Goal: Task Accomplishment & Management: Use online tool/utility

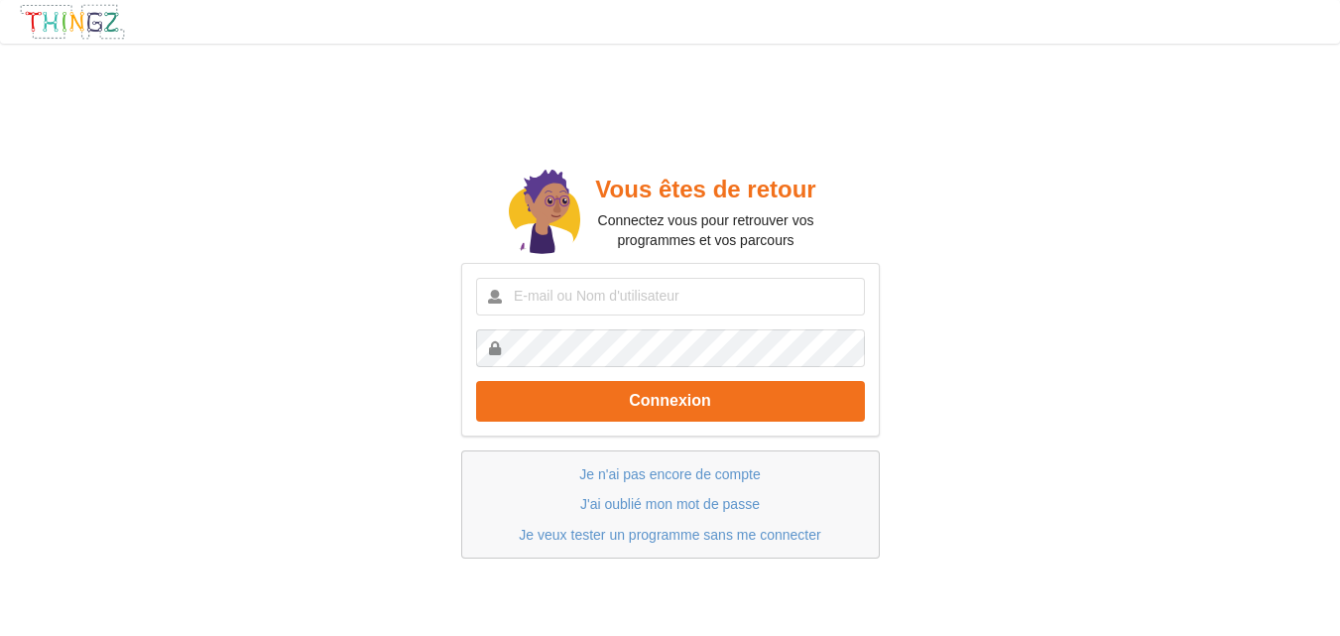
type input "jeremyboulud9@gmail.com"
click at [476, 381] on button "Connexion" at bounding box center [670, 401] width 389 height 41
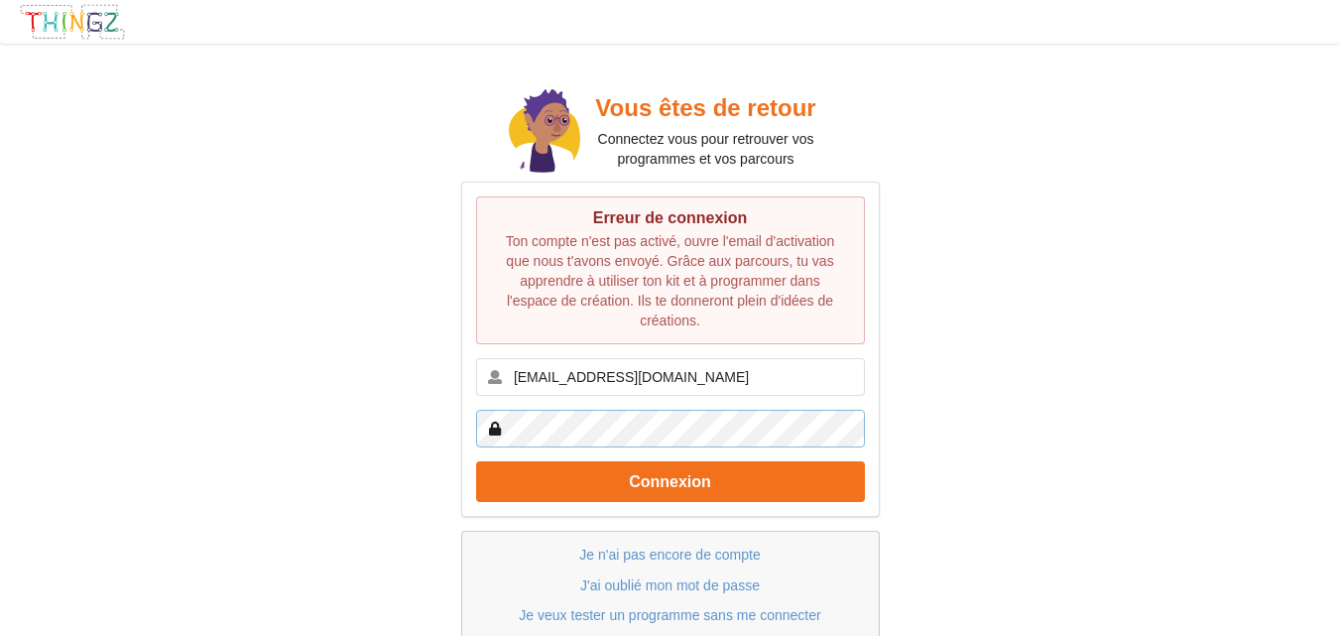
click at [414, 417] on div "Vous êtes de retour Connectez vous pour retrouver vos programmes et vos parcour…" at bounding box center [670, 361] width 1368 height 663
click at [476, 461] on button "Connexion" at bounding box center [670, 481] width 389 height 41
click at [417, 433] on div "Vous êtes de retour Connectez vous pour retrouver vos programmes et vos parcour…" at bounding box center [670, 361] width 1368 height 663
click at [476, 461] on button "Connexion" at bounding box center [670, 481] width 389 height 41
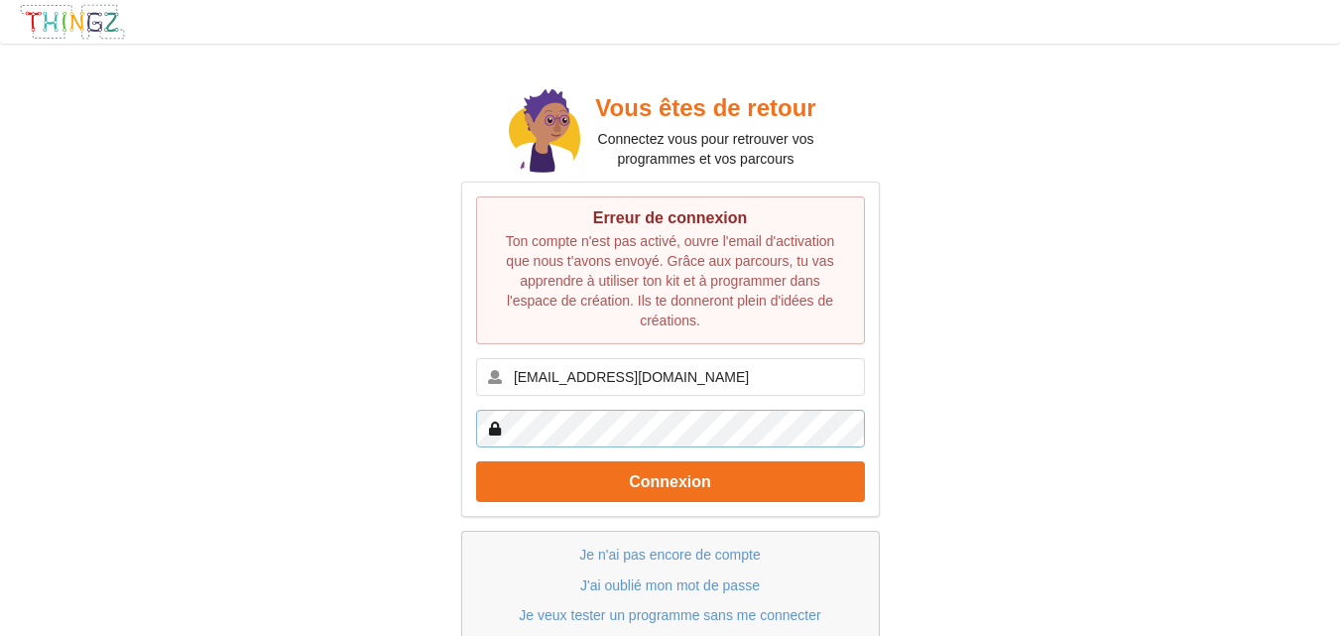
click at [425, 448] on div "Vous êtes de retour Connectez vous pour retrouver vos programmes et vos parcour…" at bounding box center [670, 361] width 1368 height 663
click at [476, 461] on button "Connexion" at bounding box center [670, 481] width 389 height 41
click at [468, 418] on div "Erreur de connexion Ton compte n'est pas activé, ouvre l'email d'activation que…" at bounding box center [670, 348] width 419 height 335
click at [476, 461] on button "Connexion" at bounding box center [670, 481] width 389 height 41
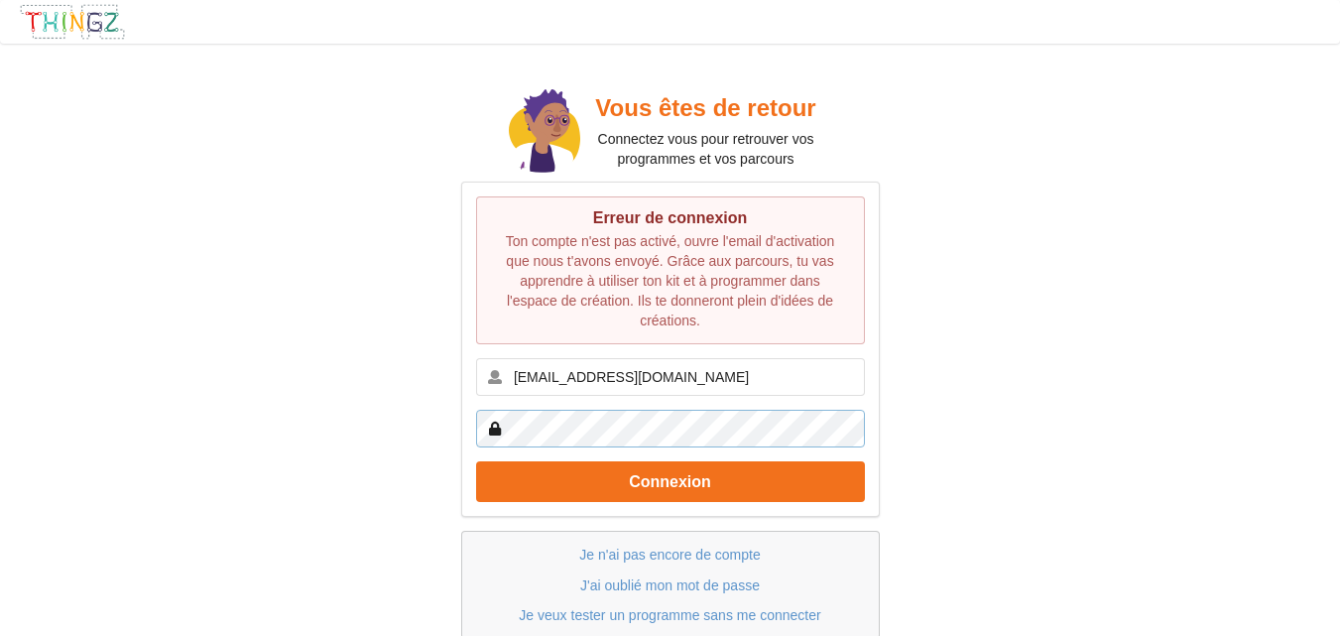
click at [476, 461] on button "Connexion" at bounding box center [670, 481] width 389 height 41
click at [698, 587] on link "J'ai oublié mon mot de passe" at bounding box center [670, 585] width 180 height 16
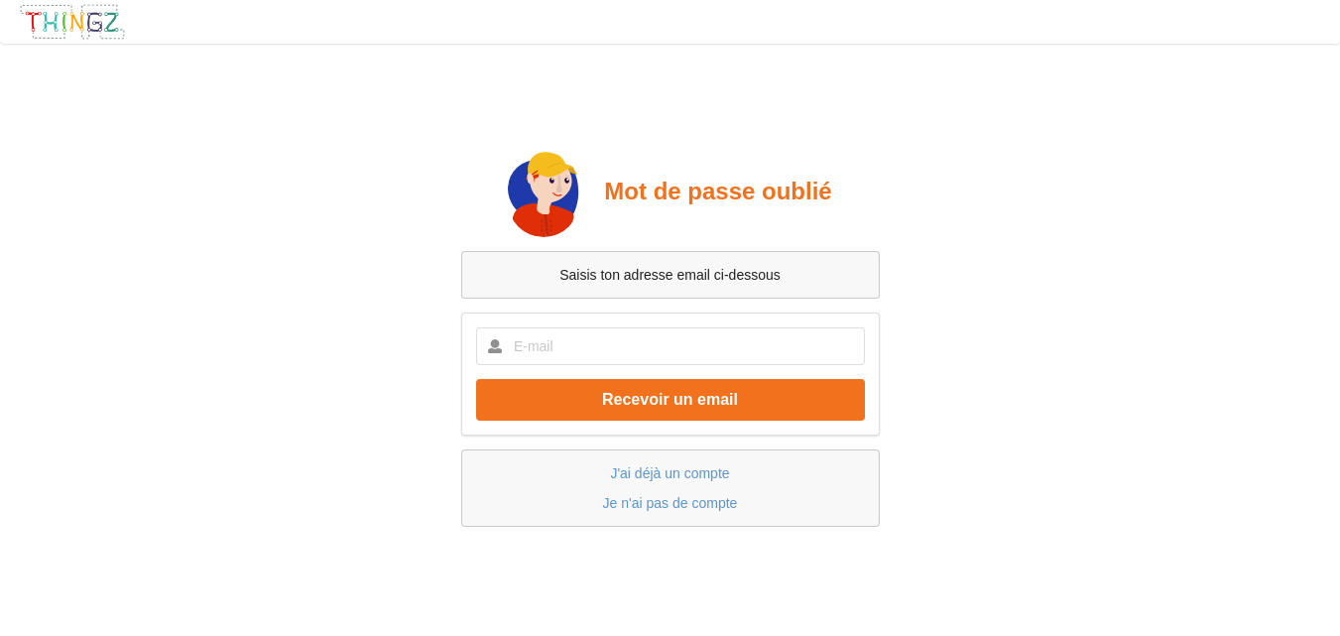
click at [622, 325] on div "Recevoir un email" at bounding box center [670, 373] width 419 height 122
click at [620, 340] on input "text" at bounding box center [670, 346] width 389 height 38
type input "jeremyboulud9@gmail.com"
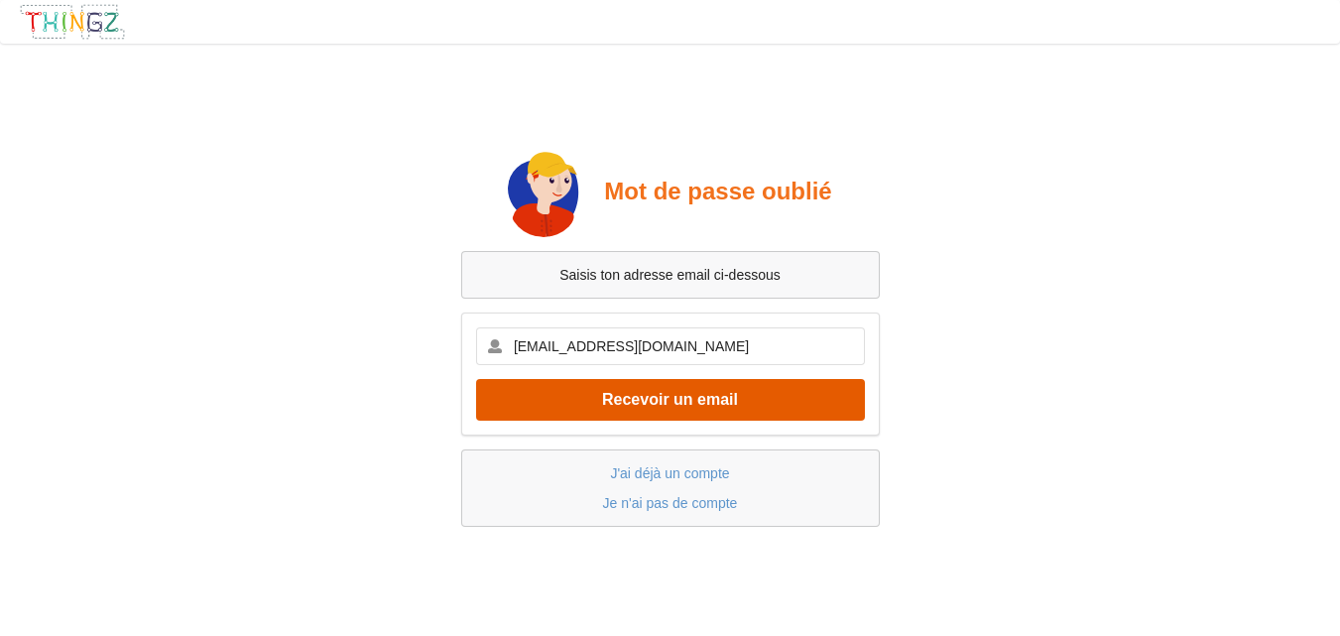
click at [635, 395] on button "Recevoir un email" at bounding box center [670, 399] width 389 height 41
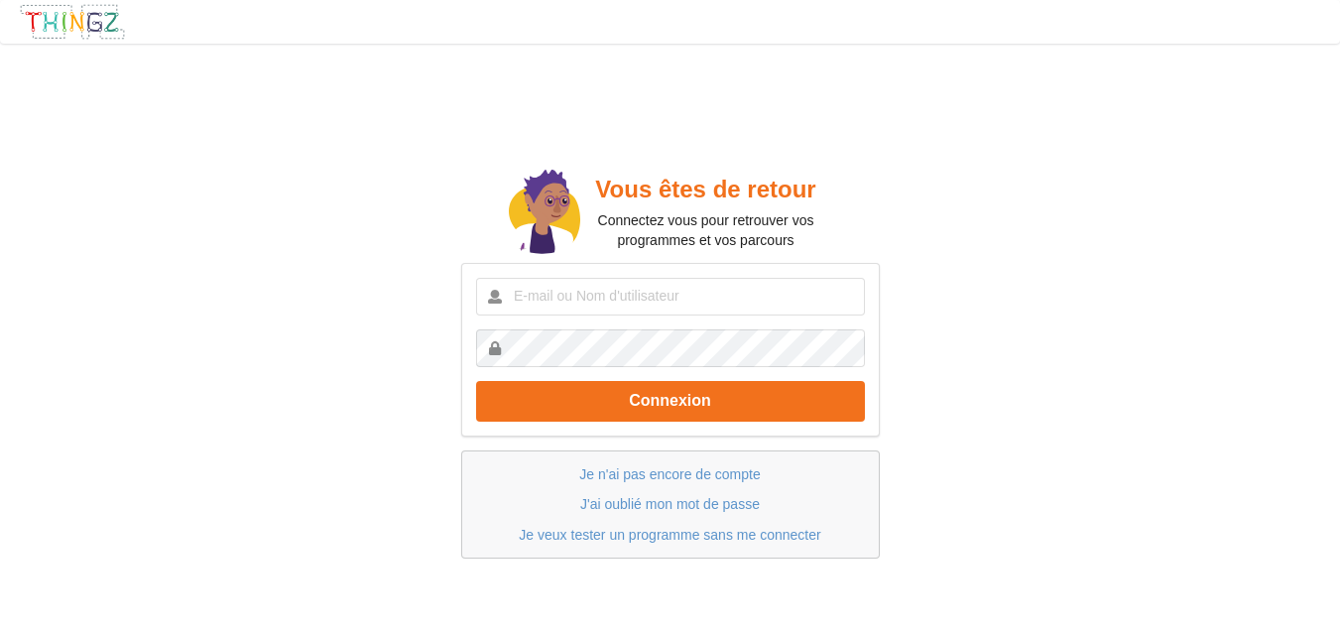
click at [562, 318] on div "Connexion" at bounding box center [670, 350] width 419 height 174
click at [567, 292] on input "text" at bounding box center [670, 297] width 389 height 38
type input "jeremyboulud9@gmail.com"
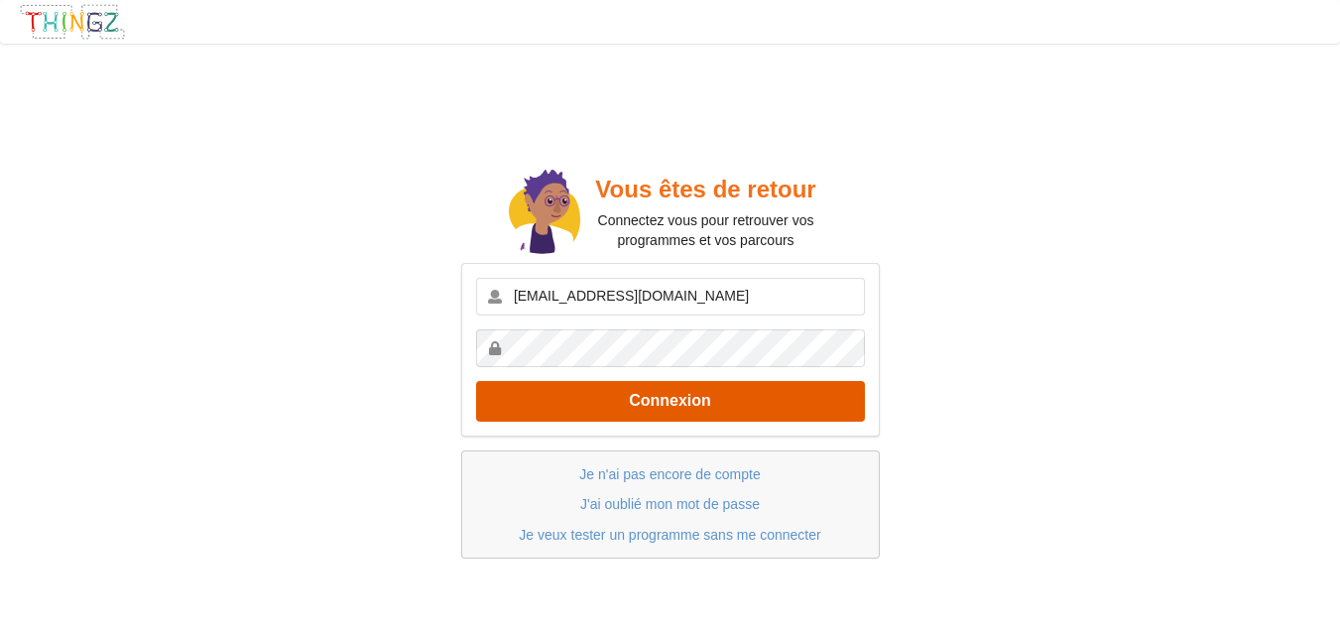
click at [614, 391] on button "Connexion" at bounding box center [670, 401] width 389 height 41
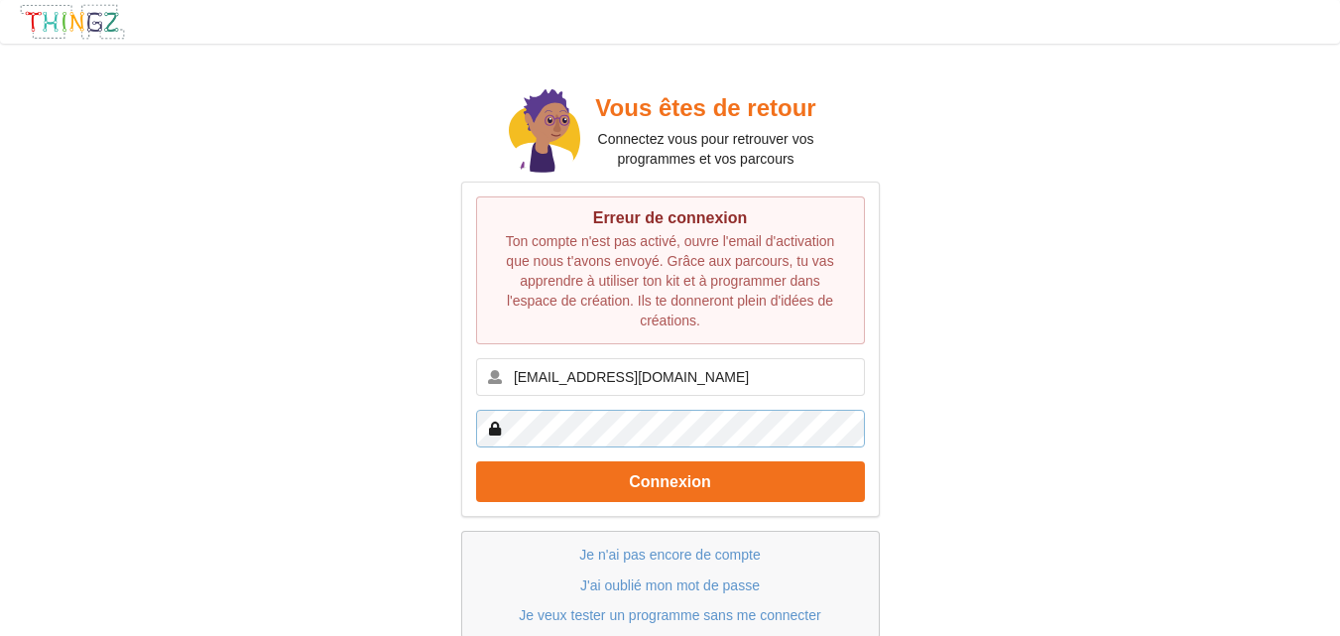
click at [426, 455] on div "Vous êtes de retour Connectez vous pour retrouver vos programmes et vos parcour…" at bounding box center [670, 361] width 1368 height 663
click at [476, 461] on button "Connexion" at bounding box center [670, 481] width 389 height 41
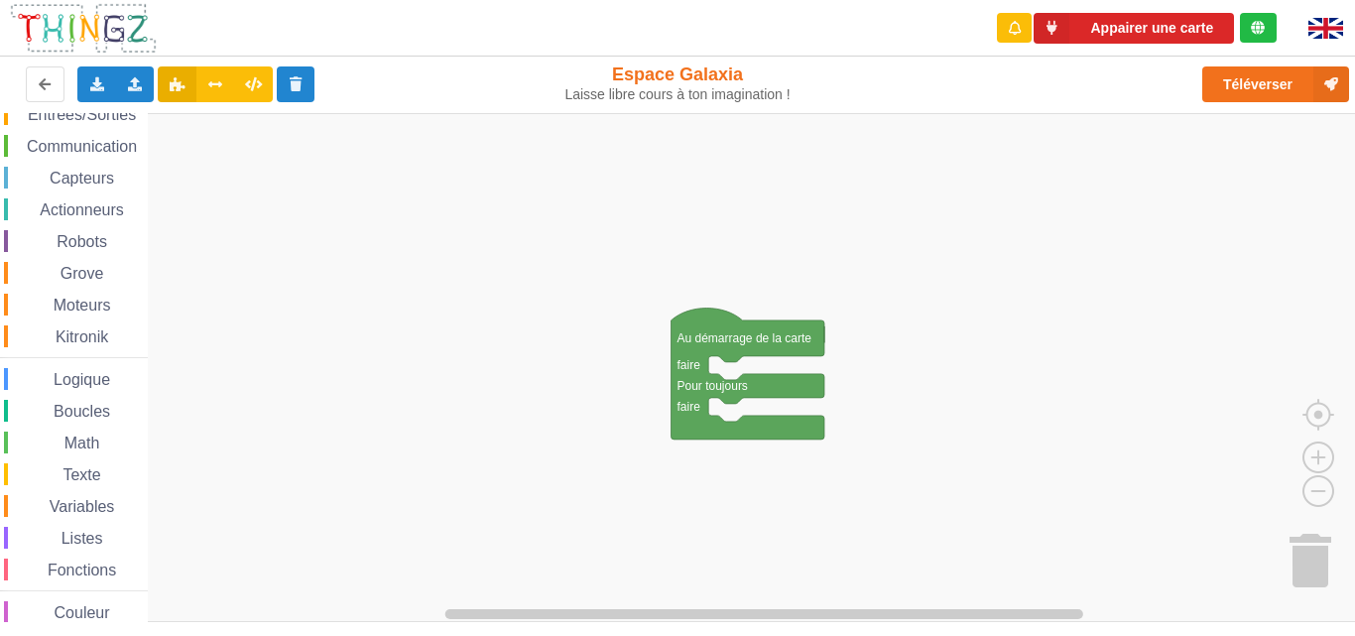
scroll to position [58, 0]
click at [79, 176] on span "Capteurs" at bounding box center [82, 176] width 70 height 17
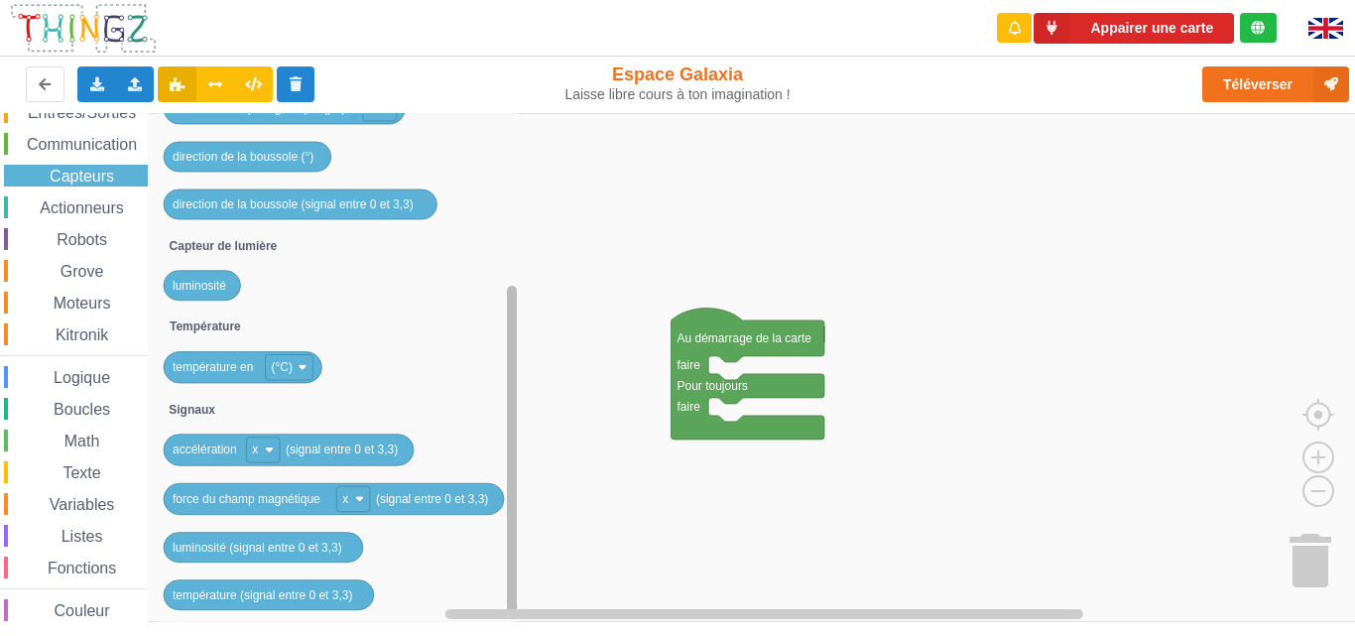
click at [516, 575] on rect "Espace de travail de Blocky" at bounding box center [512, 452] width 10 height 333
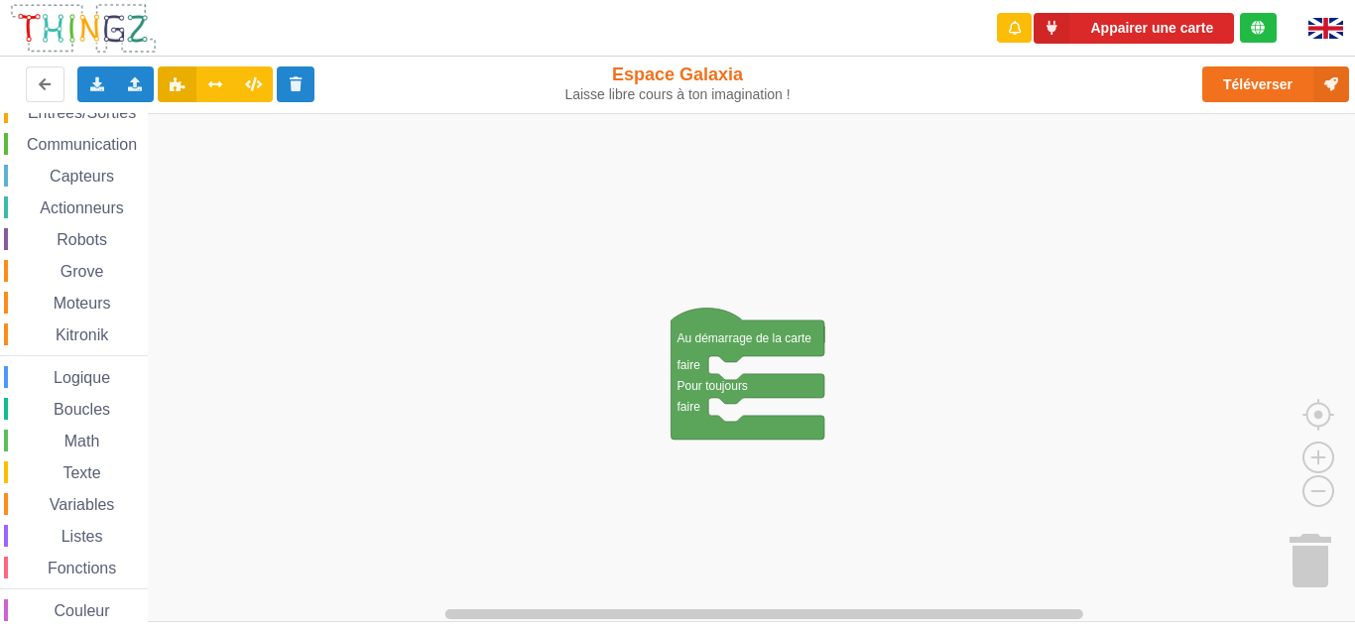
click at [560, 458] on rect "Espace de travail de Blocky" at bounding box center [684, 367] width 1369 height 509
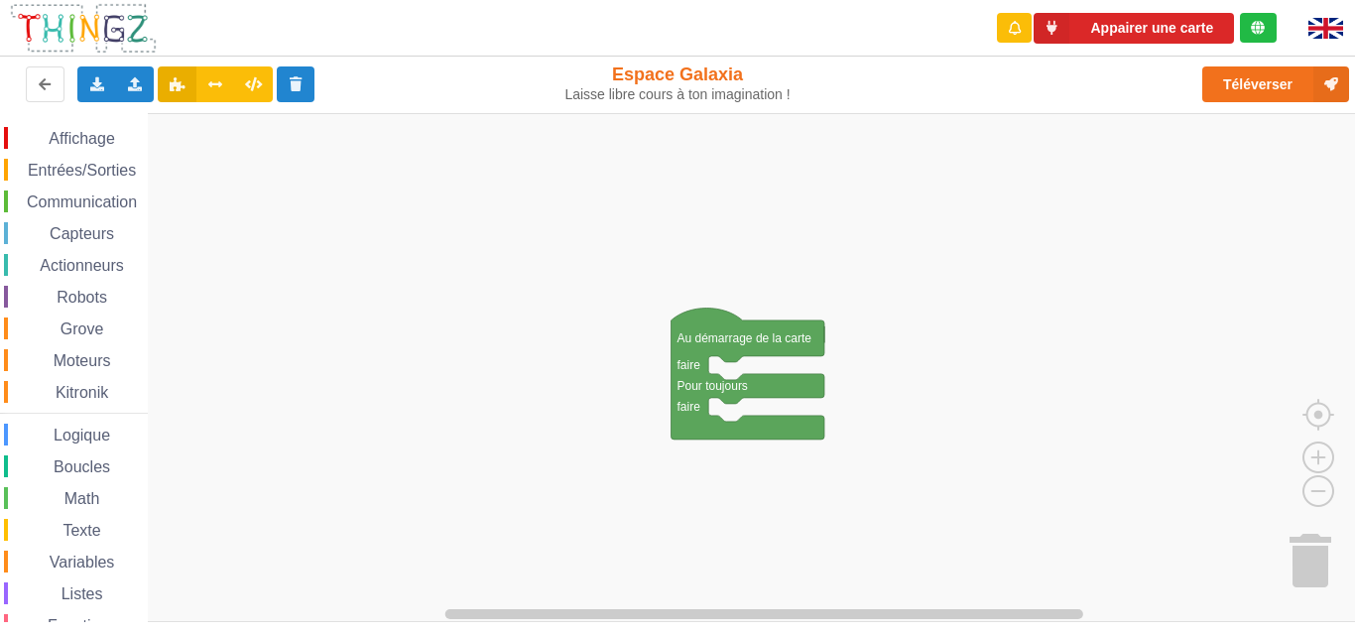
click at [104, 129] on div "Affichage" at bounding box center [76, 138] width 144 height 22
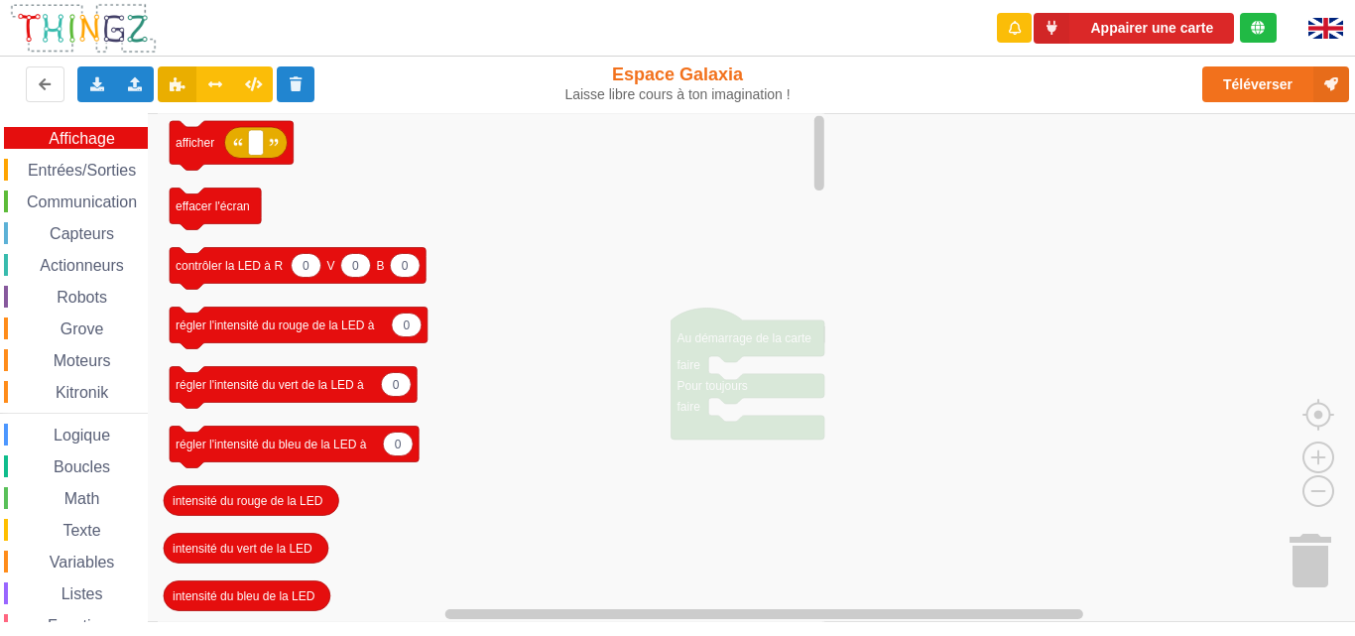
click at [101, 134] on span "Affichage" at bounding box center [81, 138] width 71 height 17
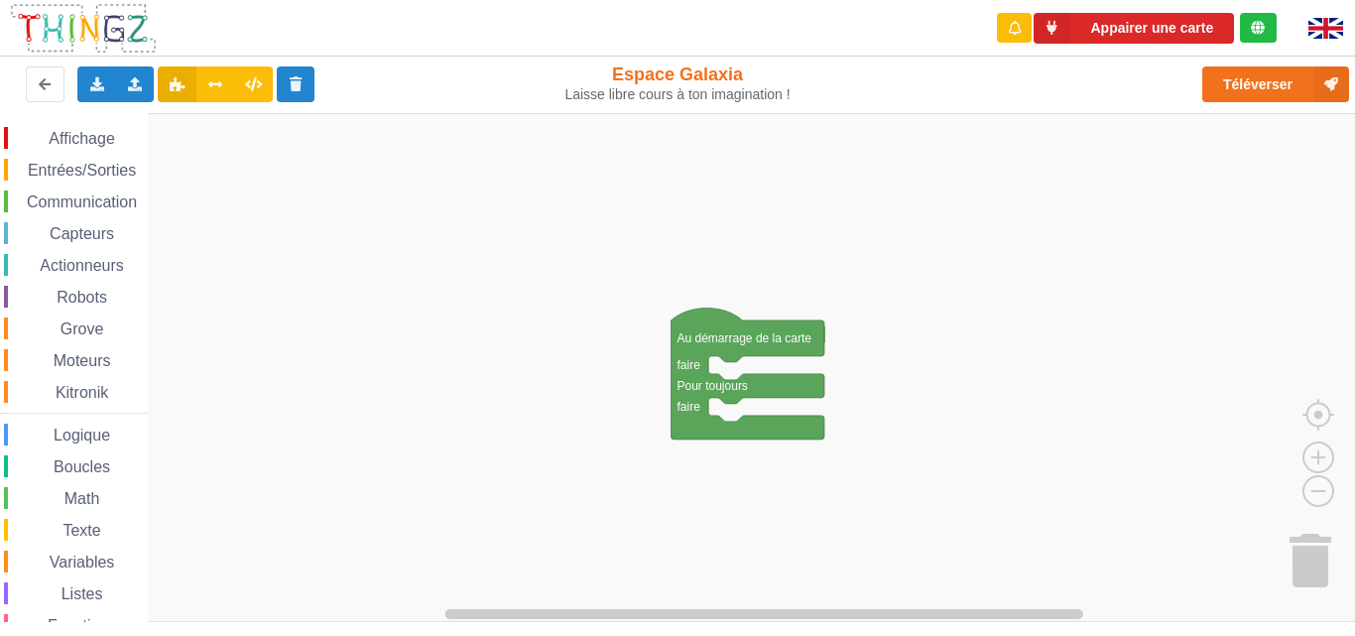
click at [96, 139] on span "Affichage" at bounding box center [81, 138] width 71 height 17
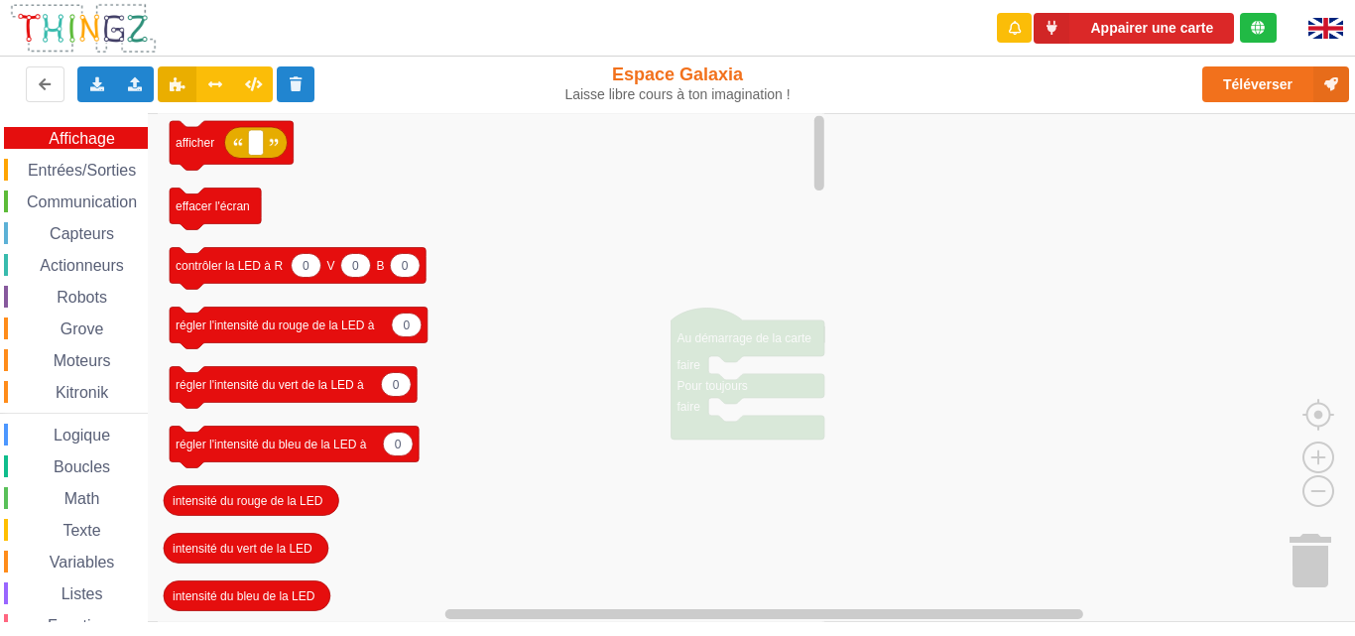
click at [960, 227] on rect "Espace de travail de Blocky" at bounding box center [684, 367] width 1369 height 509
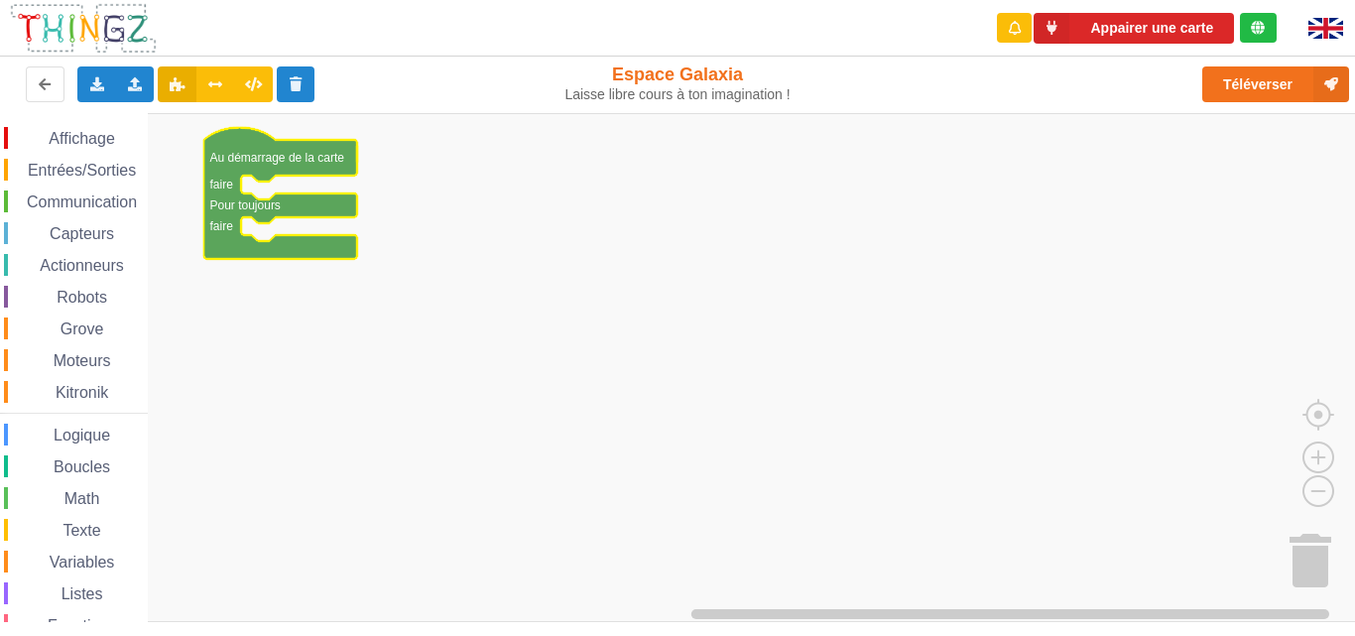
click at [95, 139] on span "Affichage" at bounding box center [81, 138] width 71 height 17
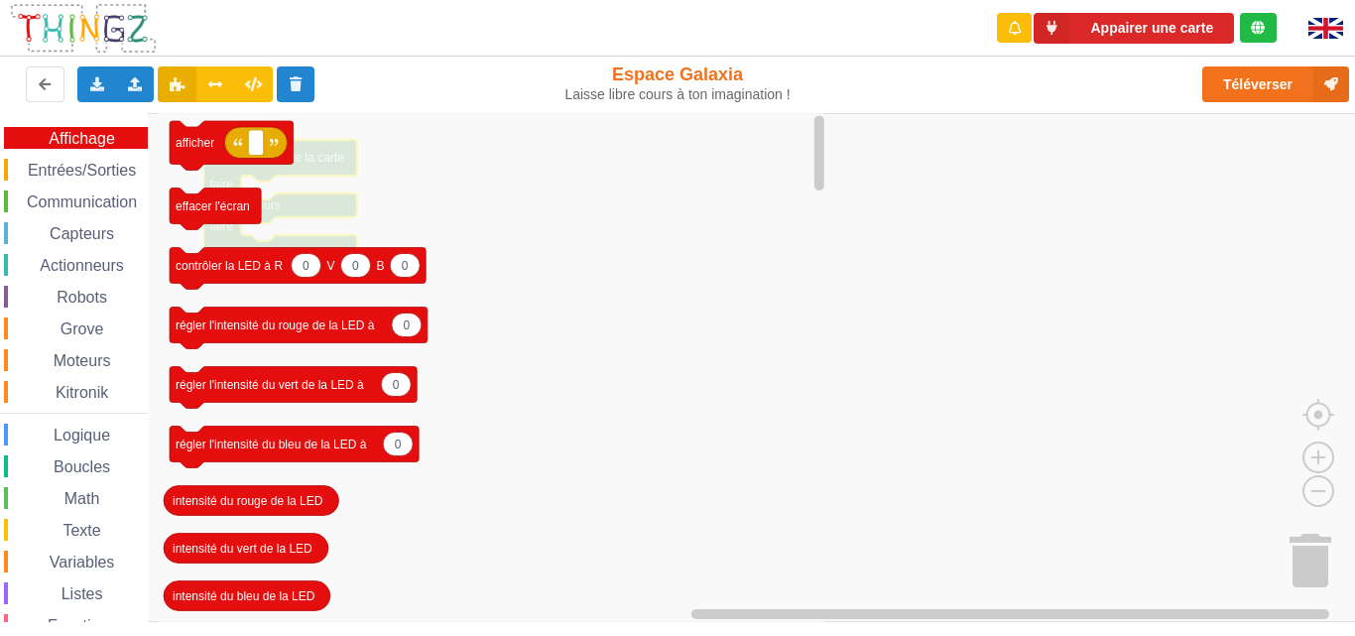
click at [739, 227] on icon "Espace de travail de Blocky" at bounding box center [493, 367] width 671 height 509
click at [1184, 29] on button "Appairer une carte" at bounding box center [1133, 28] width 200 height 31
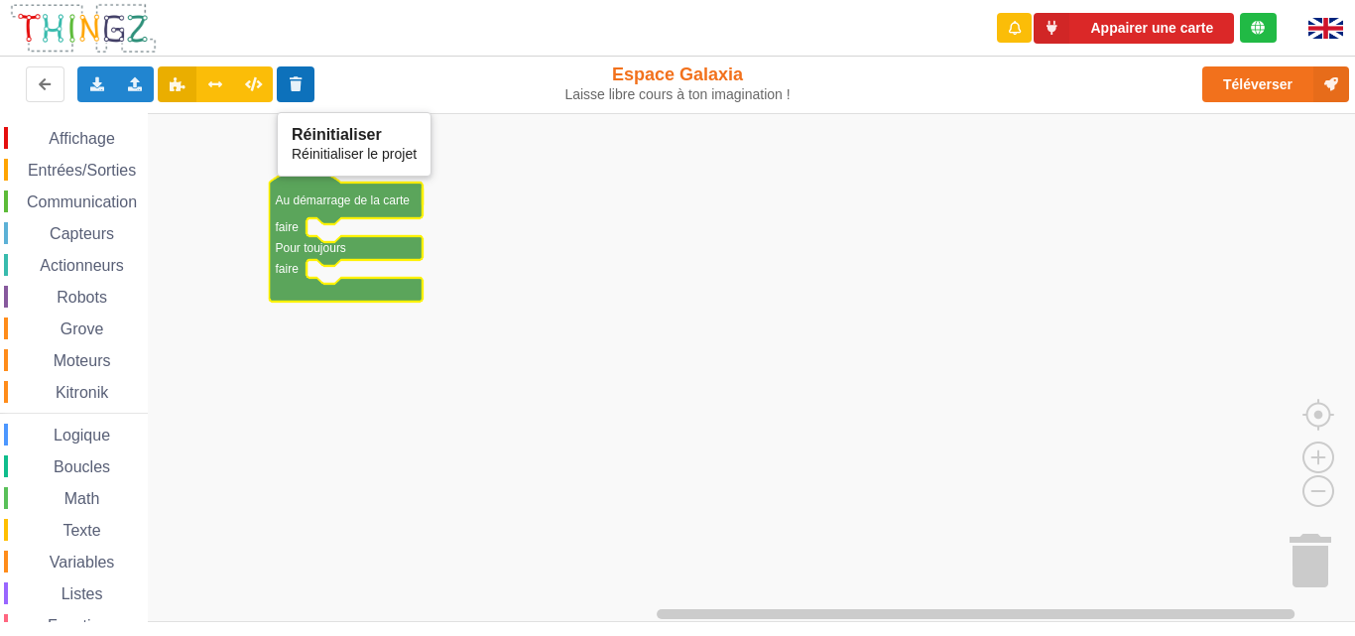
click at [292, 89] on icon at bounding box center [296, 83] width 17 height 12
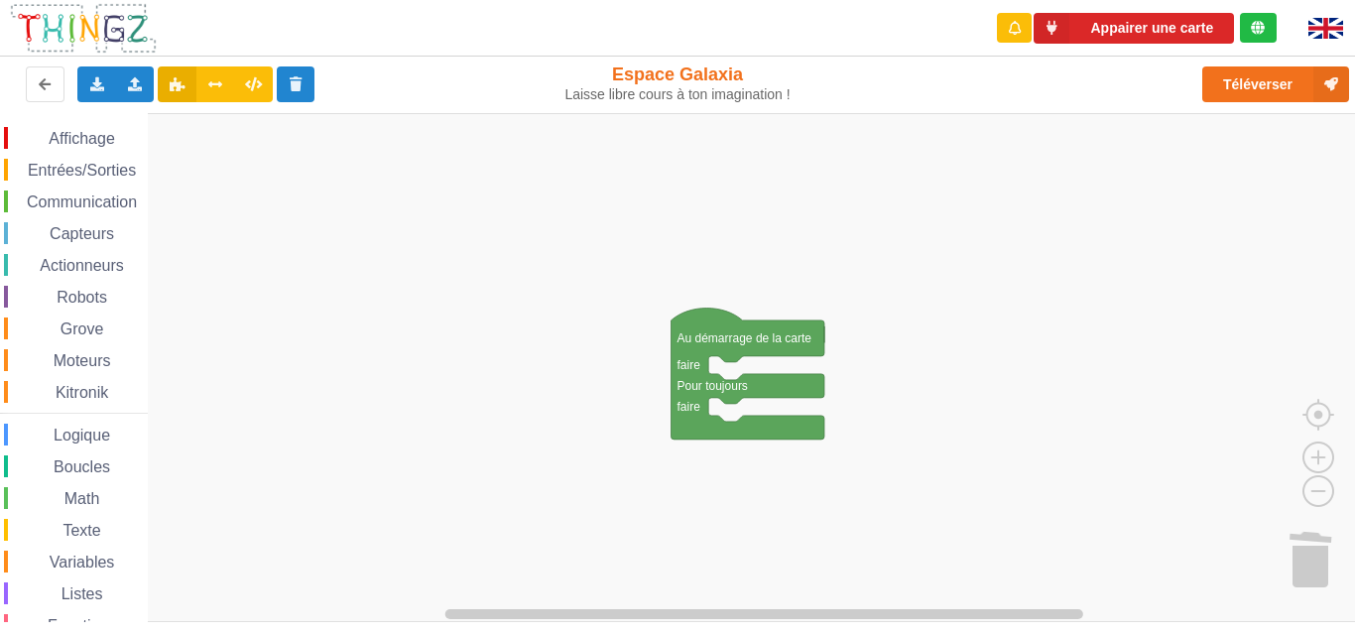
click at [735, 302] on rect "Espace de travail de Blocky" at bounding box center [684, 367] width 1369 height 509
click at [722, 320] on icon "Espace de travail de Blocky" at bounding box center [747, 372] width 153 height 131
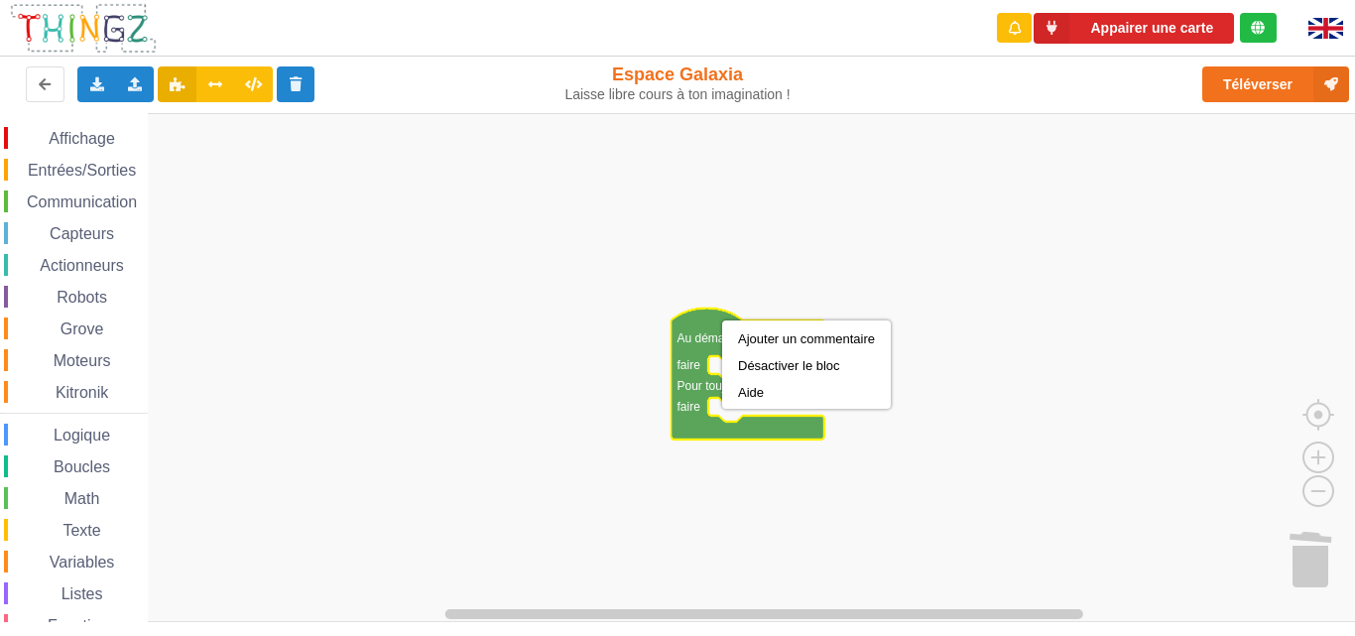
click at [690, 324] on icon "Espace de travail de Blocky" at bounding box center [747, 372] width 153 height 131
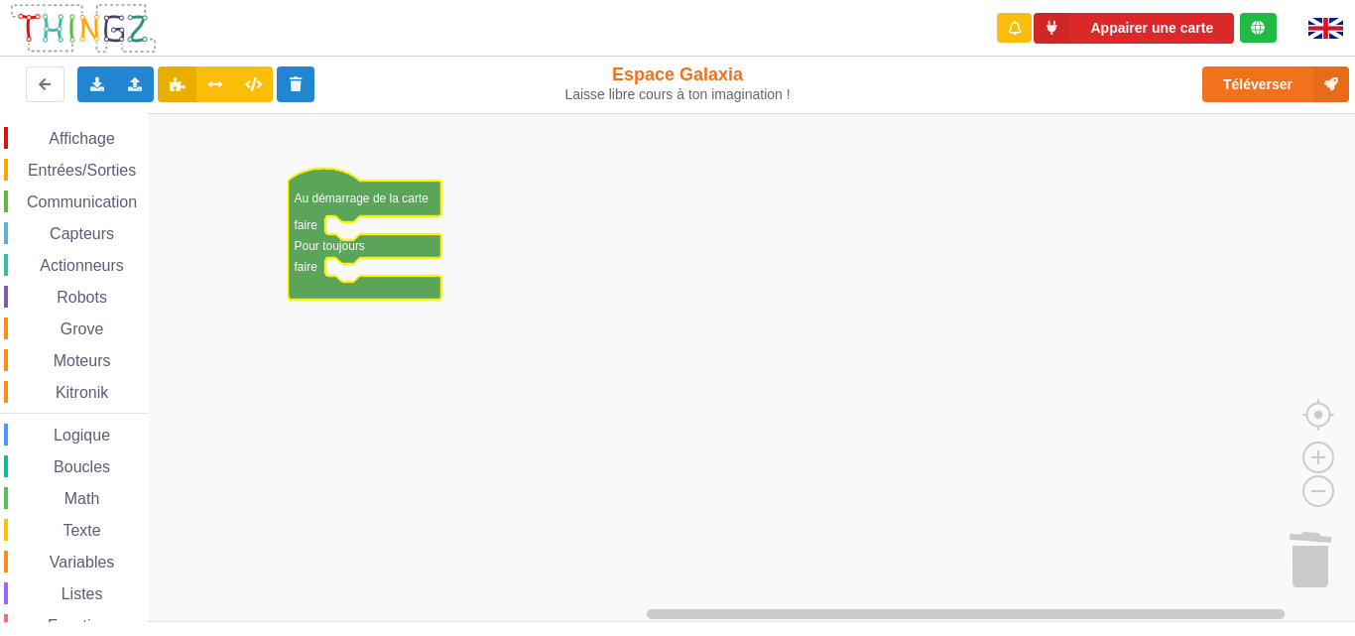
click at [105, 139] on span "Affichage" at bounding box center [81, 138] width 71 height 17
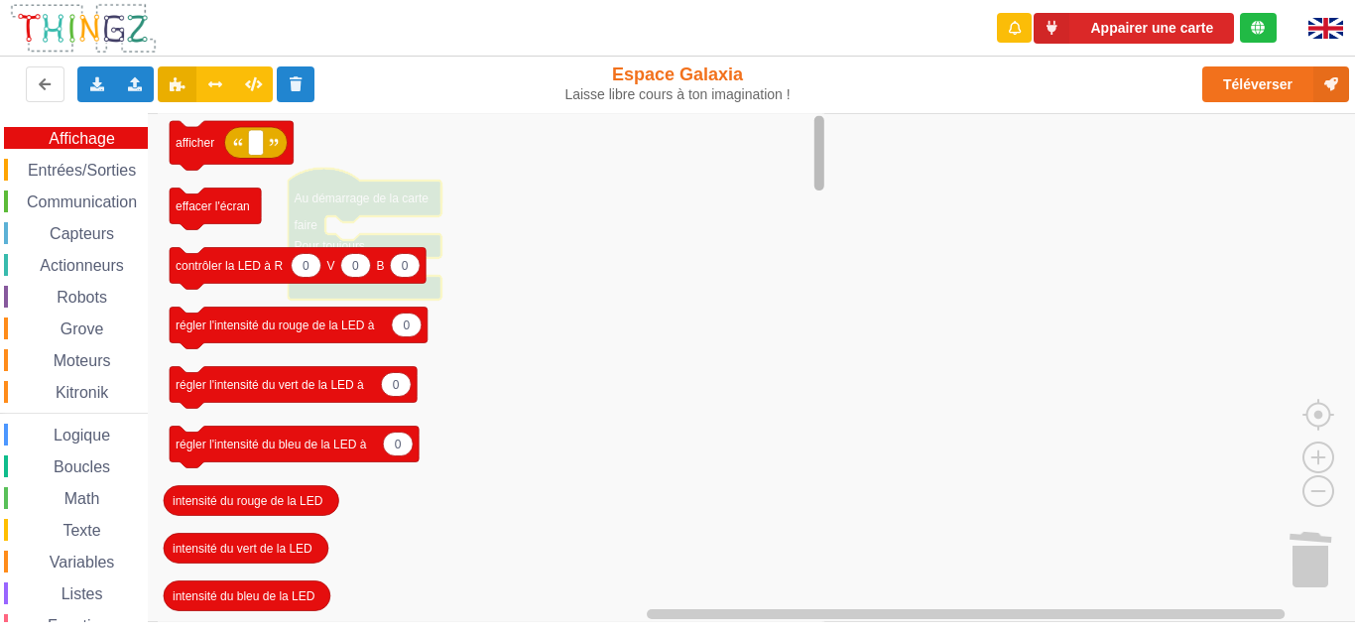
click at [816, 179] on g "Espace de travail de Blocky" at bounding box center [818, 367] width 15 height 504
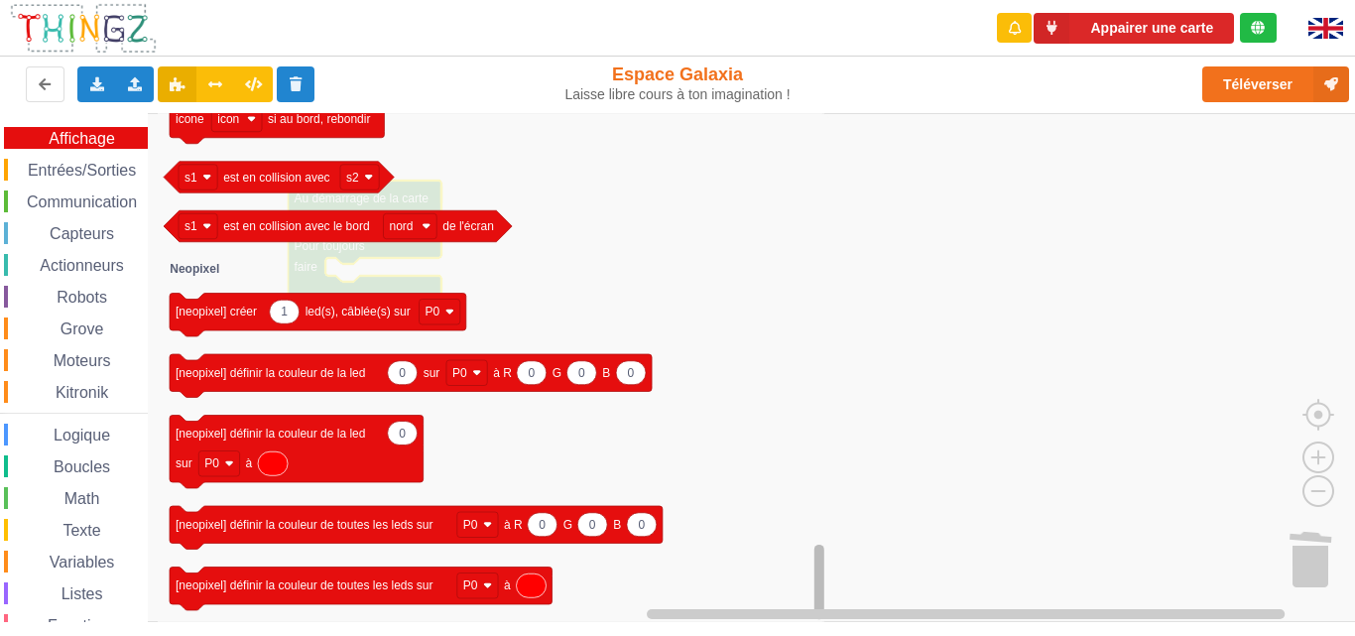
click at [808, 610] on div "Affichage Entrées/Sorties Communication Capteurs Actionneurs Robots Grove Moteu…" at bounding box center [684, 367] width 1369 height 509
click at [102, 175] on span "Entrées/Sorties" at bounding box center [82, 170] width 114 height 17
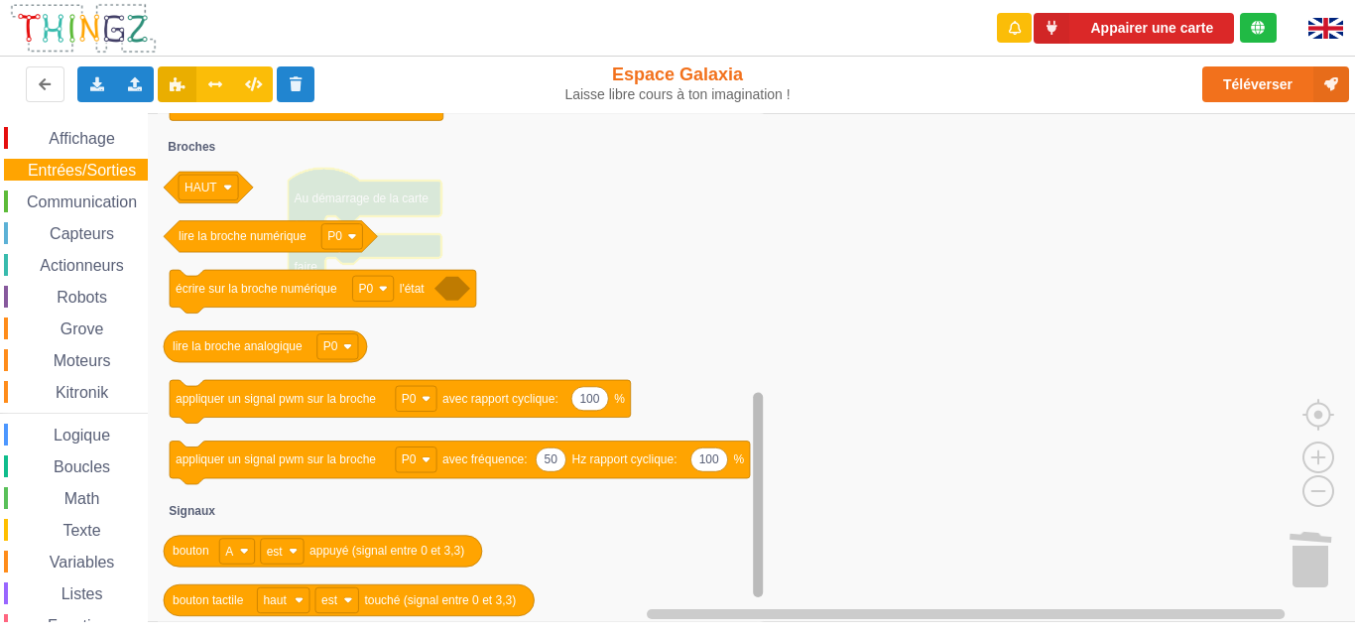
click at [776, 499] on div "Affichage Entrées/Sorties Communication Capteurs Actionneurs Robots Grove Moteu…" at bounding box center [684, 367] width 1369 height 509
click at [753, 483] on rect "Espace de travail de Blocky" at bounding box center [758, 367] width 15 height 504
click at [753, 540] on rect "Espace de travail de Blocky" at bounding box center [758, 367] width 15 height 504
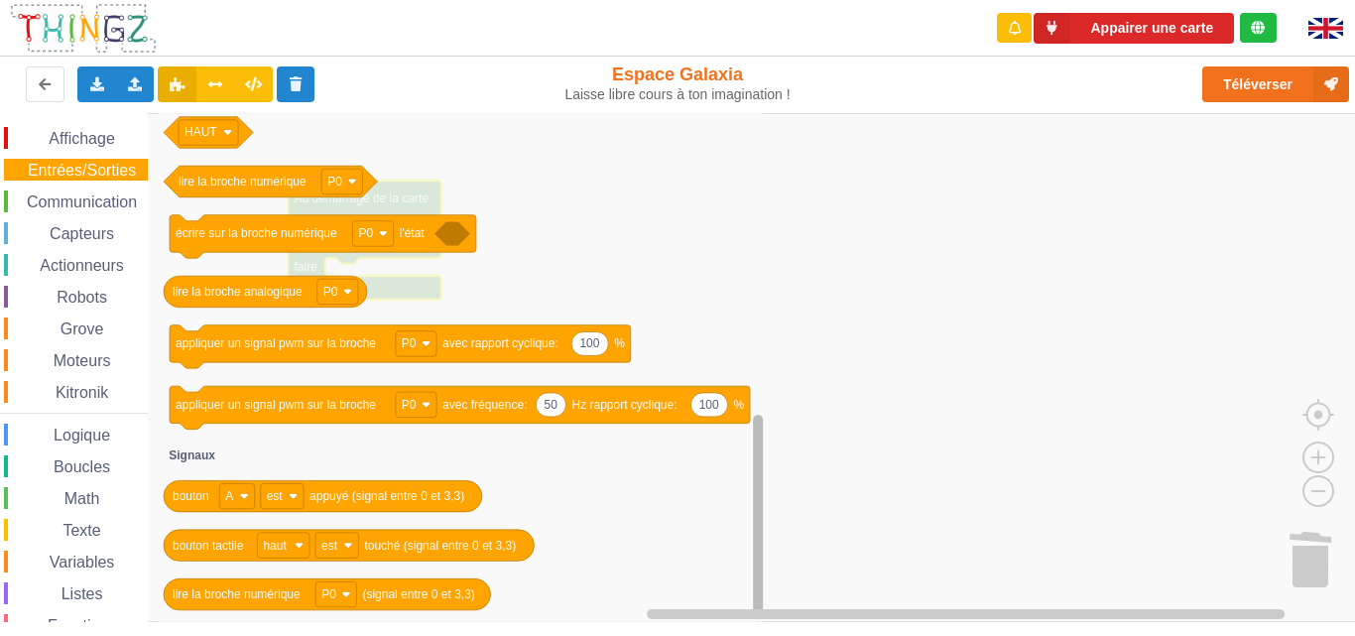
click at [762, 594] on rect "Espace de travail de Blocky" at bounding box center [758, 517] width 10 height 205
click at [88, 201] on span "Communication" at bounding box center [82, 201] width 116 height 17
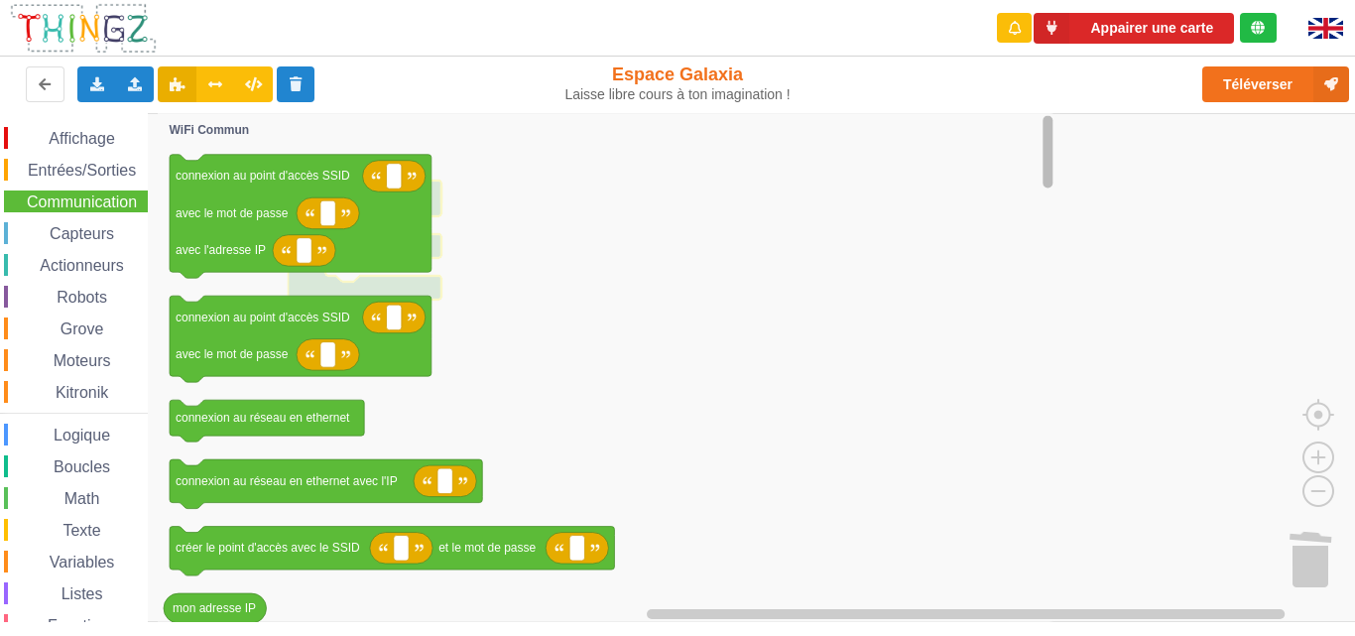
click at [1040, 141] on rect "Espace de travail de Blocky" at bounding box center [1047, 367] width 15 height 504
click at [1040, 182] on rect "Espace de travail de Blocky" at bounding box center [1047, 367] width 15 height 504
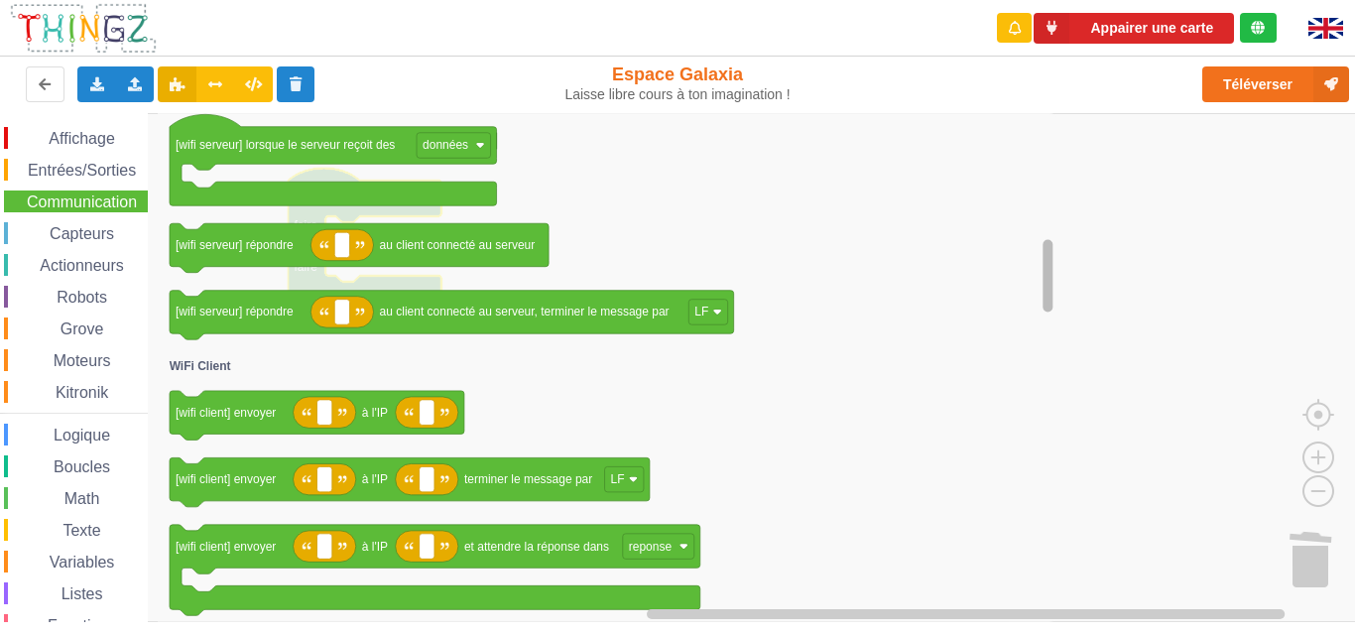
click at [1047, 299] on rect "Espace de travail de Blocky" at bounding box center [1047, 275] width 10 height 72
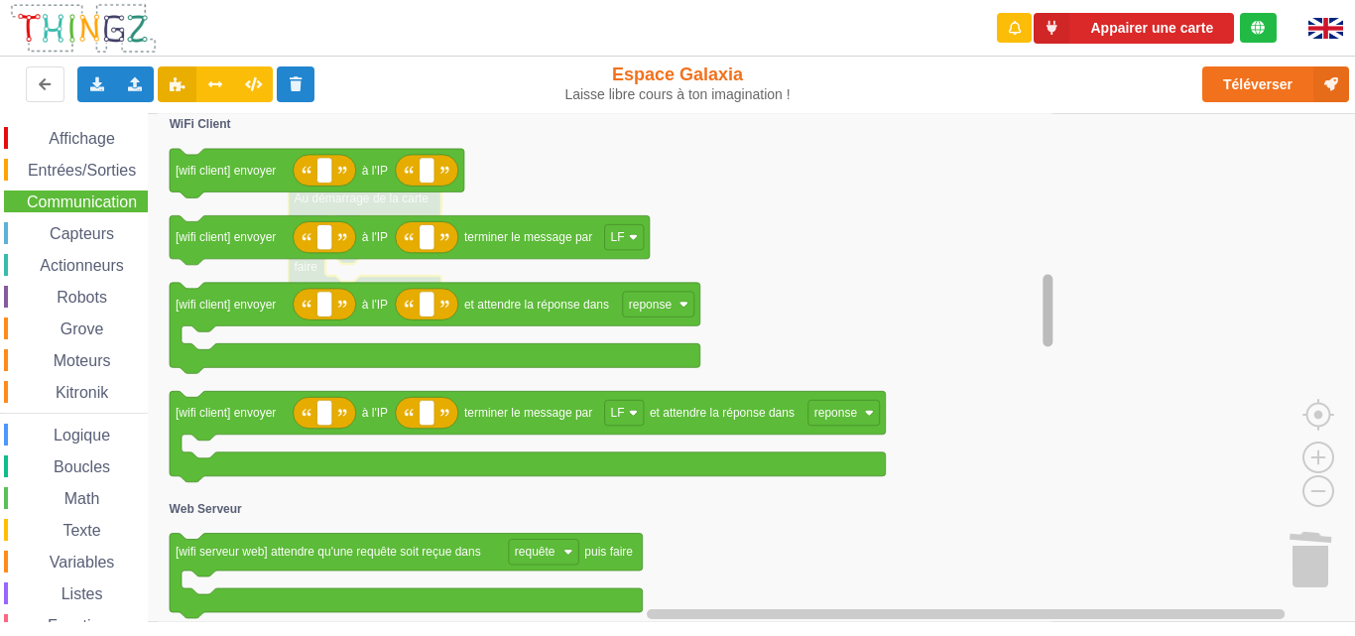
click at [1032, 340] on div "Affichage Entrées/Sorties Communication Capteurs Actionneurs Robots Grove Moteu…" at bounding box center [684, 367] width 1369 height 509
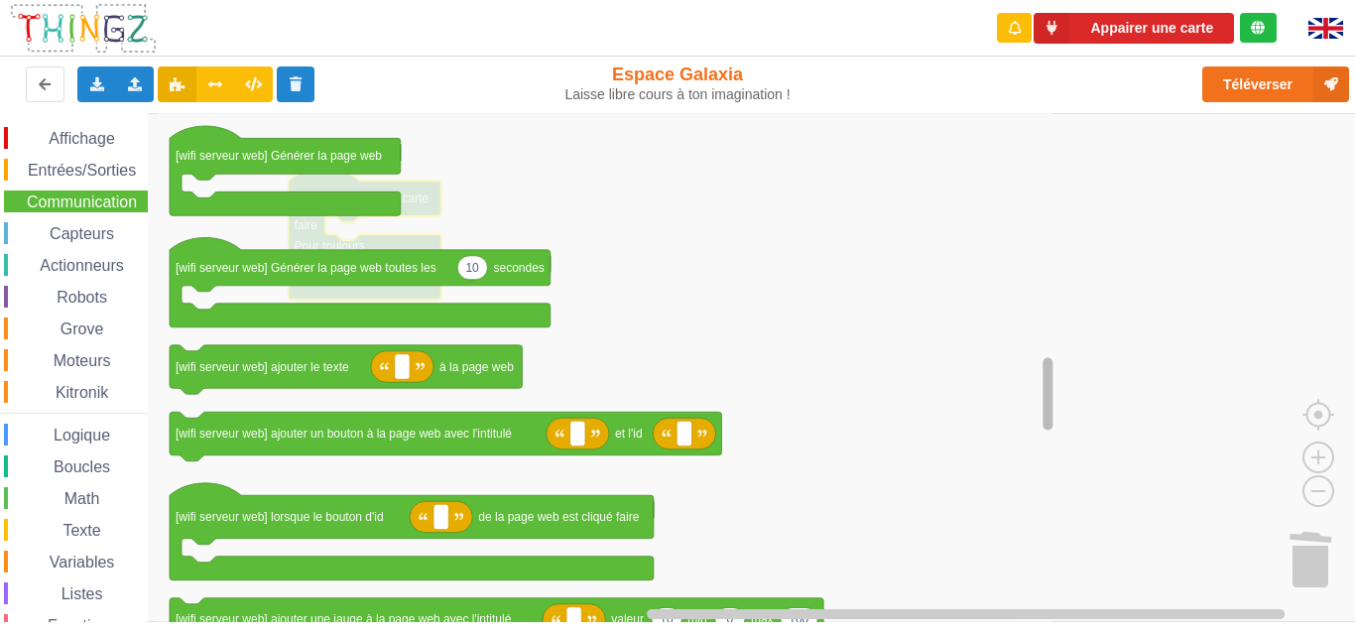
click at [1058, 403] on div "Affichage Entrées/Sorties Communication Capteurs Actionneurs Robots Grove Moteu…" at bounding box center [684, 367] width 1369 height 509
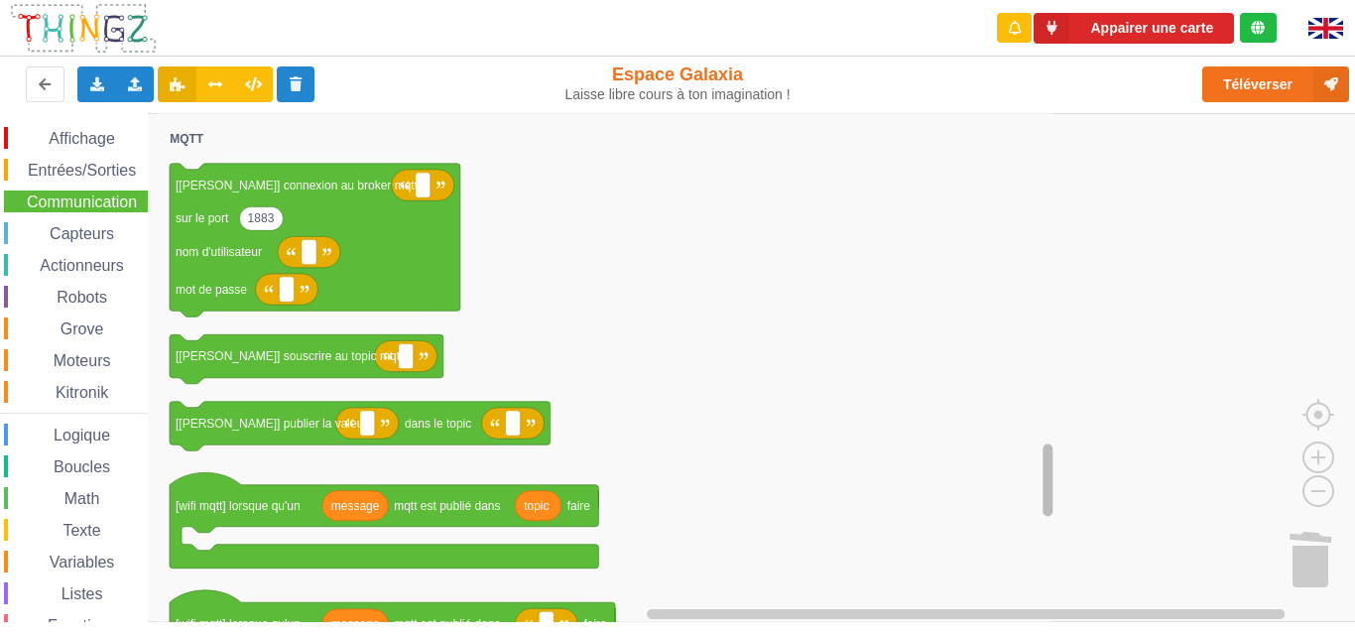
click at [1054, 488] on g "Espace de travail de Blocky" at bounding box center [1047, 367] width 15 height 504
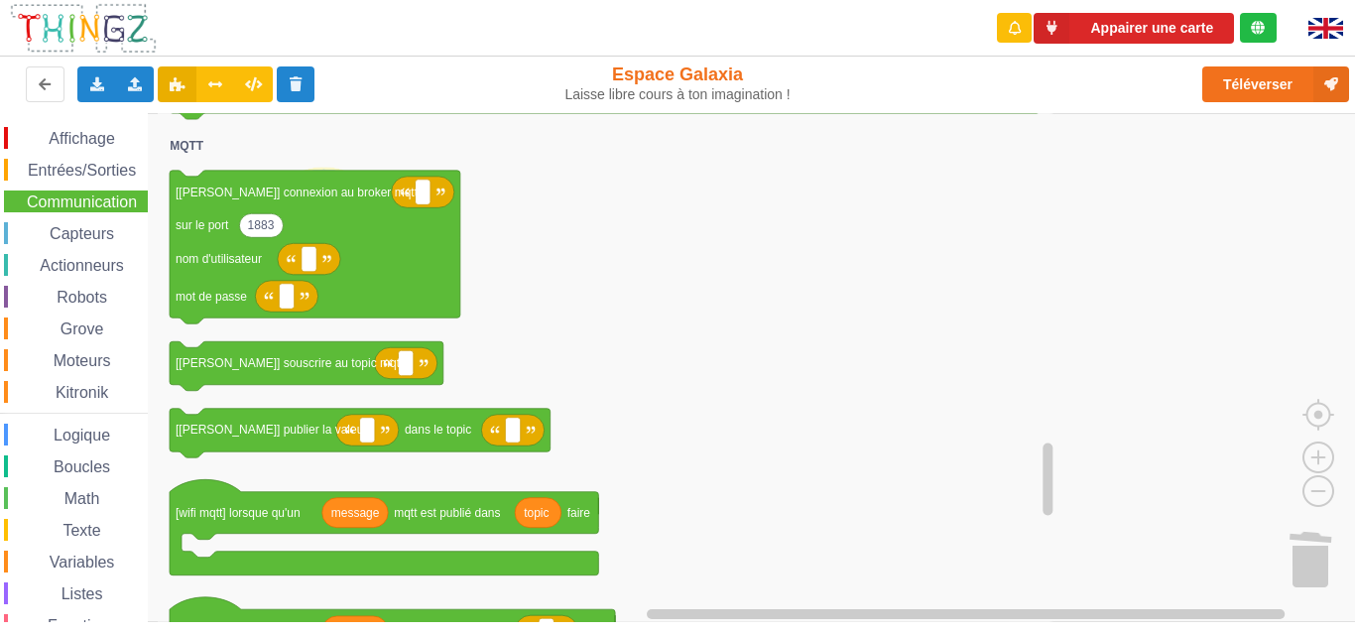
click at [87, 227] on span "Capteurs" at bounding box center [82, 233] width 70 height 17
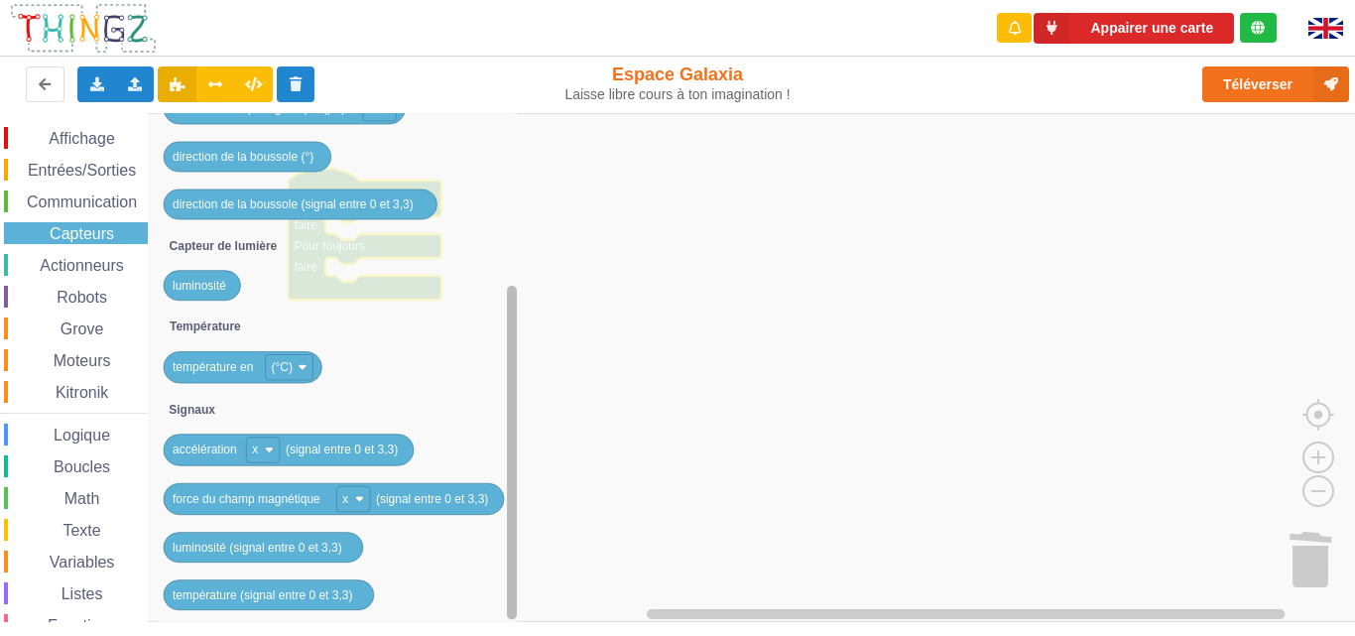
click at [500, 482] on div "Affichage Entrées/Sorties Communication Capteurs Actionneurs Robots Grove Moteu…" at bounding box center [684, 367] width 1369 height 509
click at [95, 259] on span "Actionneurs" at bounding box center [82, 265] width 90 height 17
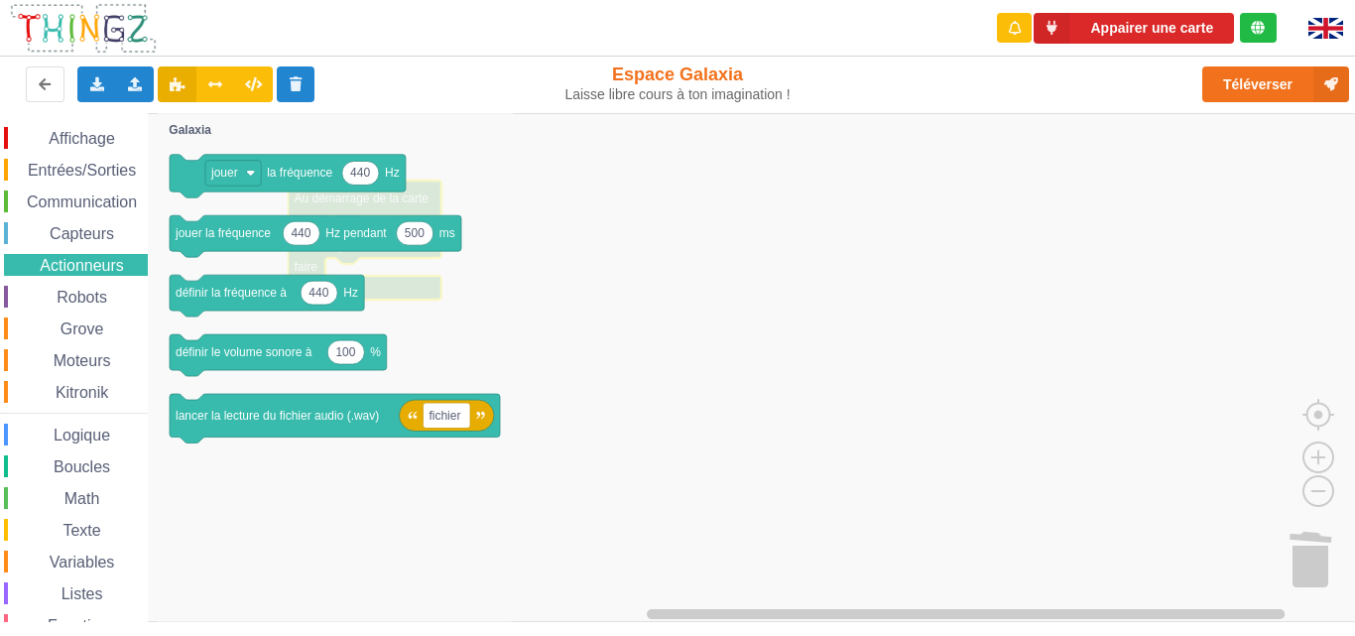
click at [69, 291] on span "Robots" at bounding box center [82, 297] width 57 height 17
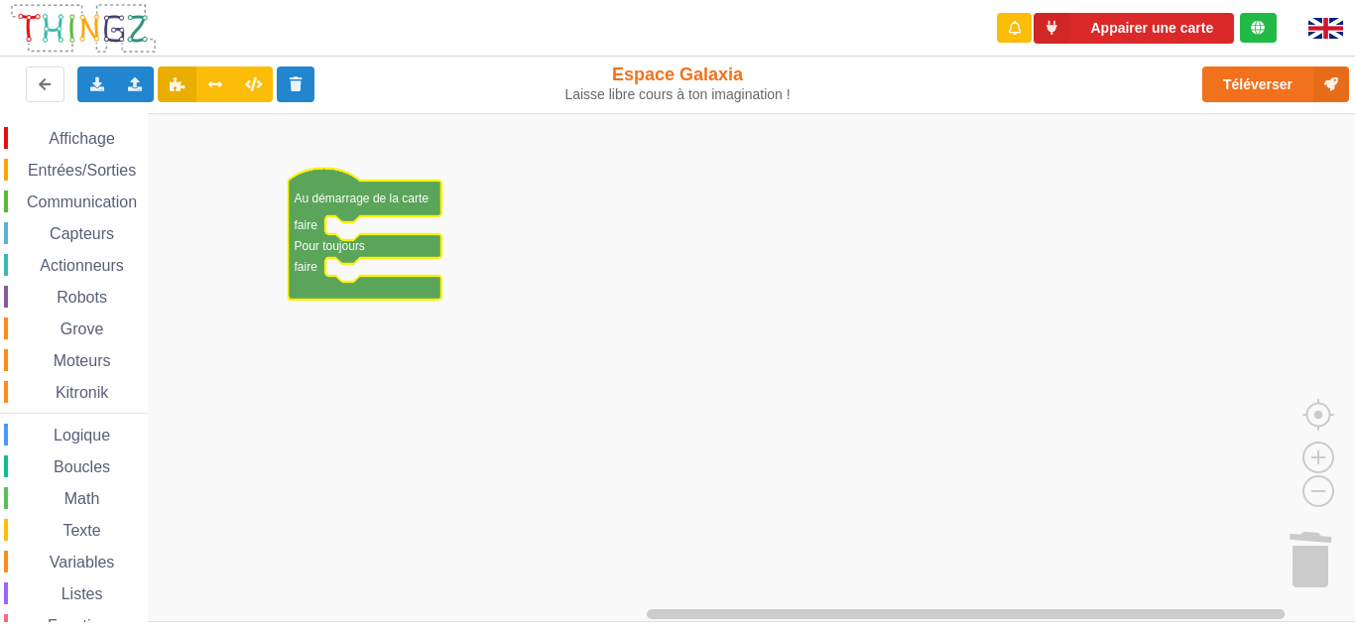
click at [100, 301] on span "Robots" at bounding box center [82, 297] width 57 height 17
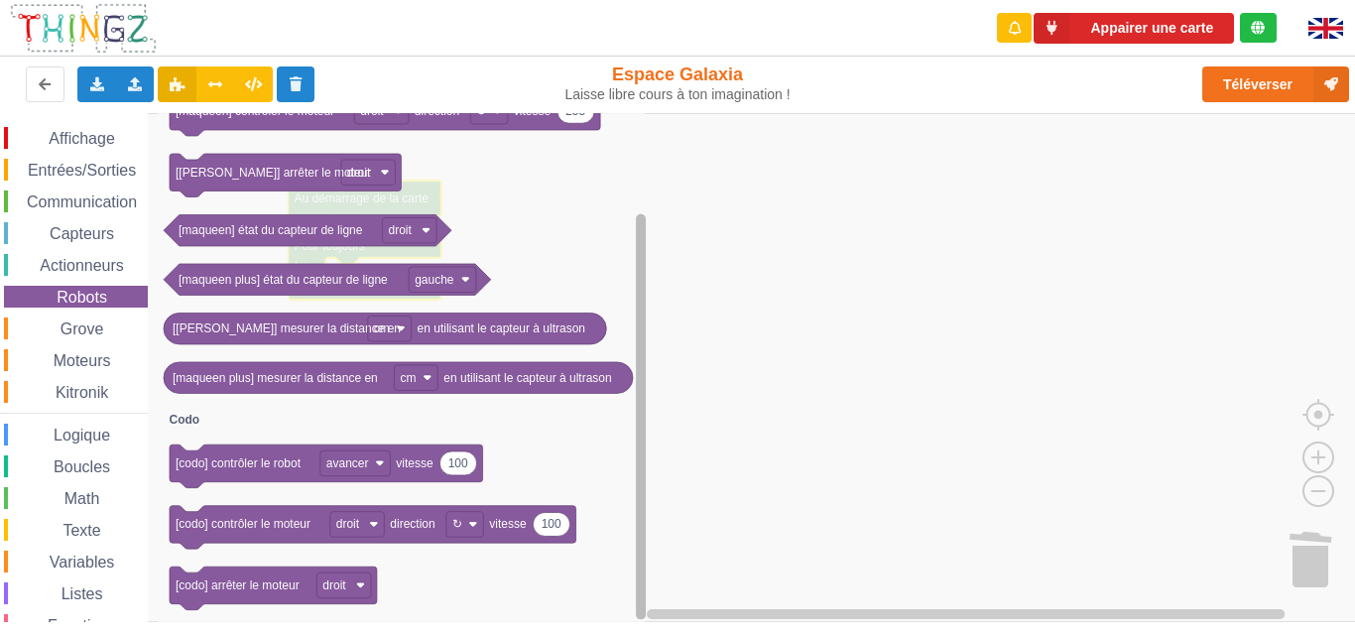
click at [685, 388] on div "Affichage Entrées/Sorties Communication Capteurs Actionneurs Robots Grove Moteu…" at bounding box center [684, 367] width 1369 height 509
click at [93, 328] on span "Grove" at bounding box center [83, 328] width 50 height 17
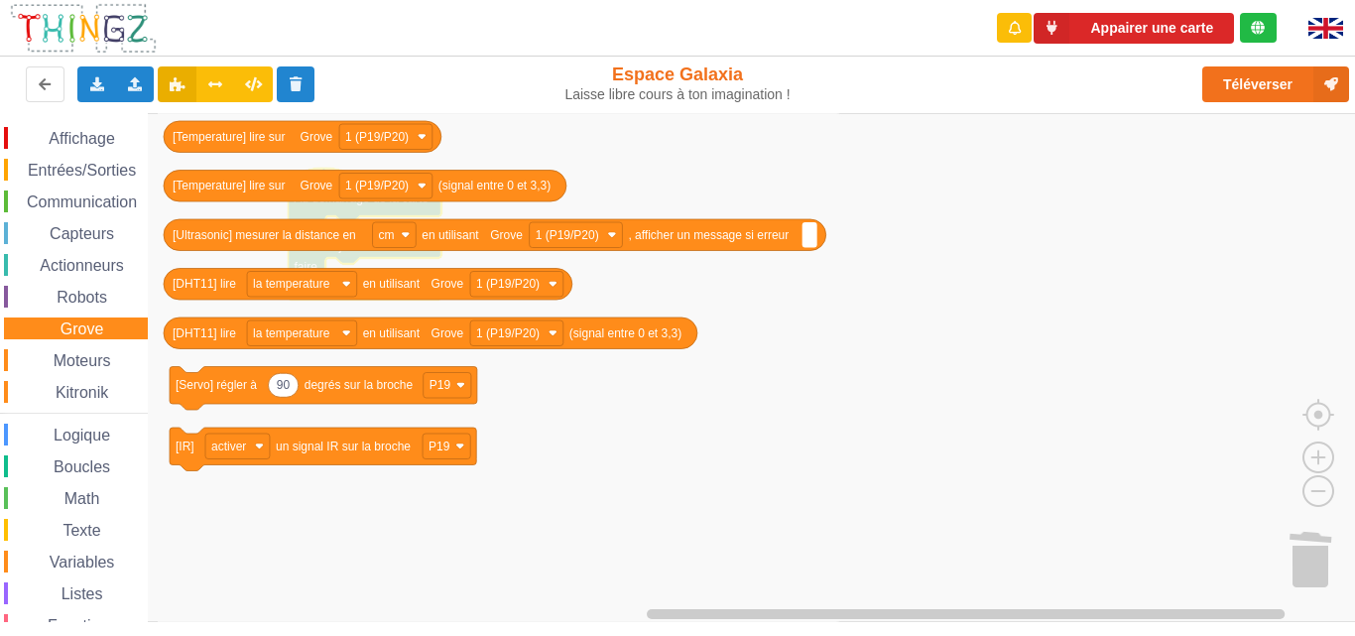
click at [132, 364] on div "Moteurs" at bounding box center [76, 360] width 144 height 22
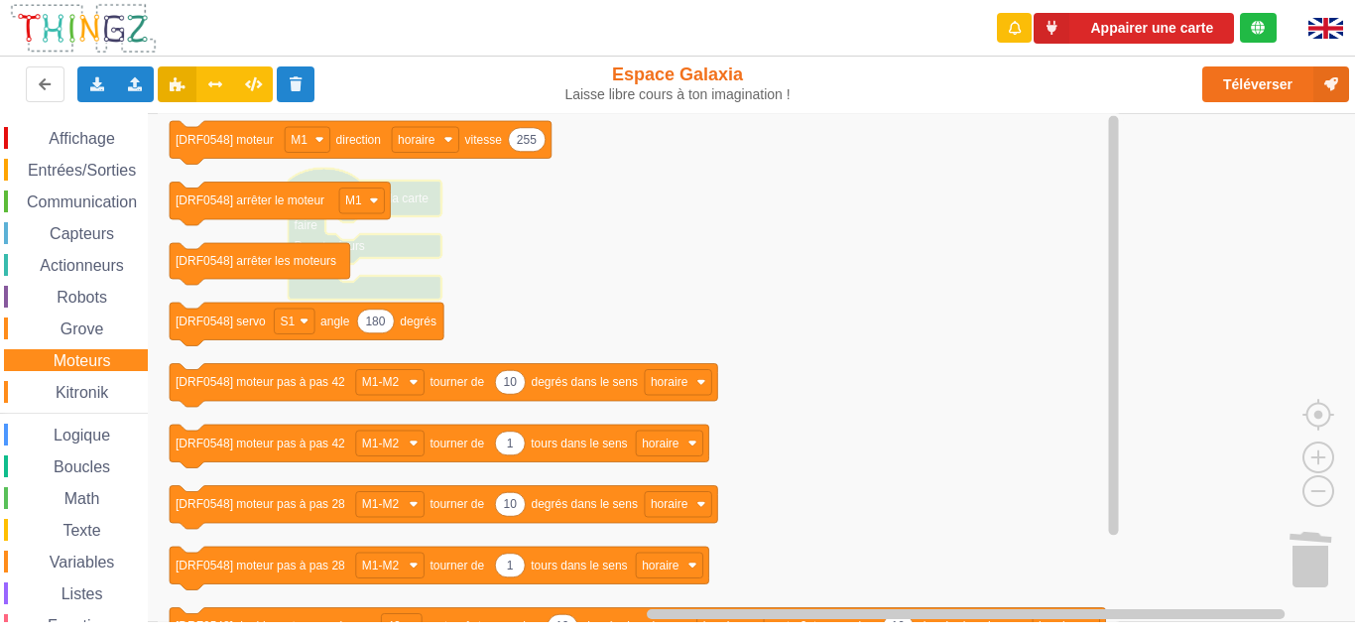
click at [116, 392] on div "Kitronik" at bounding box center [76, 392] width 144 height 22
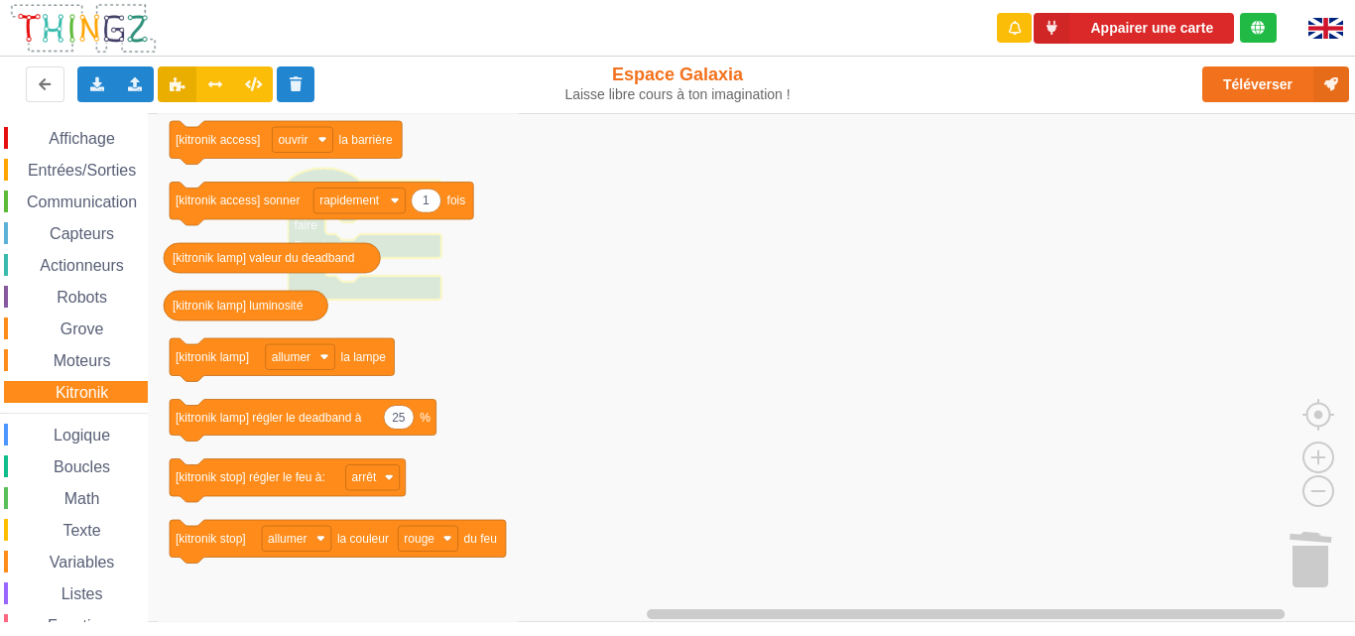
click at [118, 435] on div "Logique" at bounding box center [76, 434] width 144 height 22
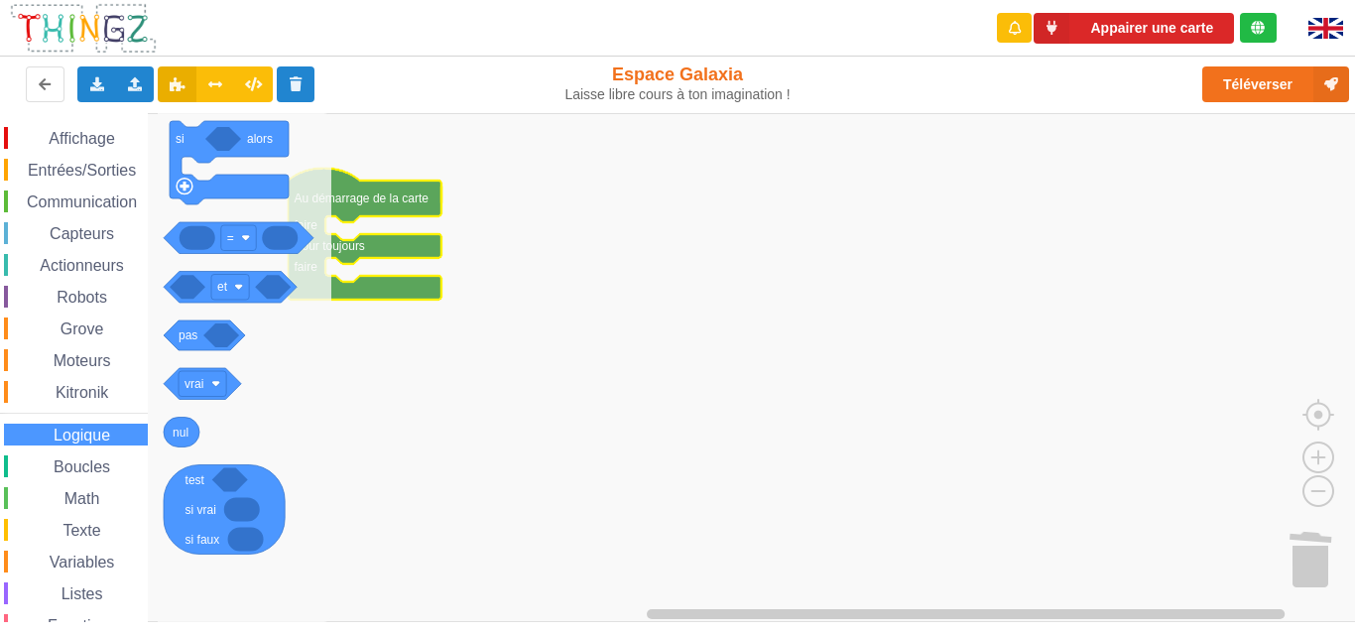
click at [105, 461] on span "Boucles" at bounding box center [82, 466] width 62 height 17
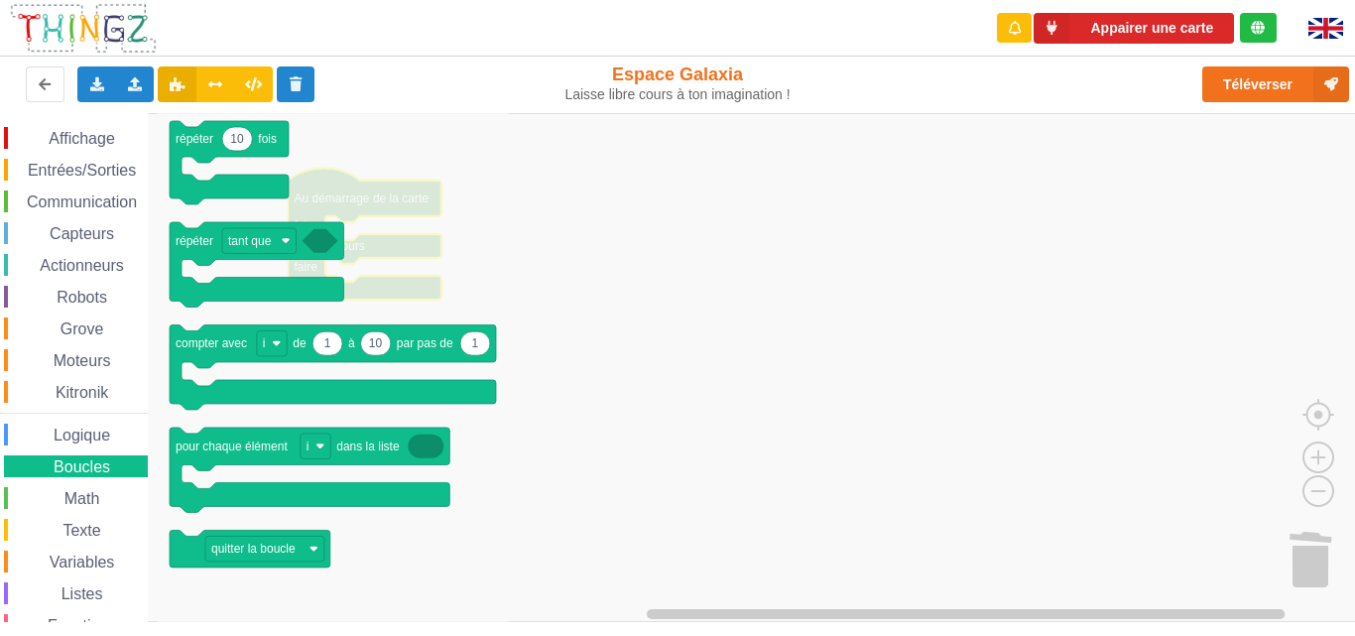
click at [100, 493] on span "Math" at bounding box center [82, 498] width 42 height 17
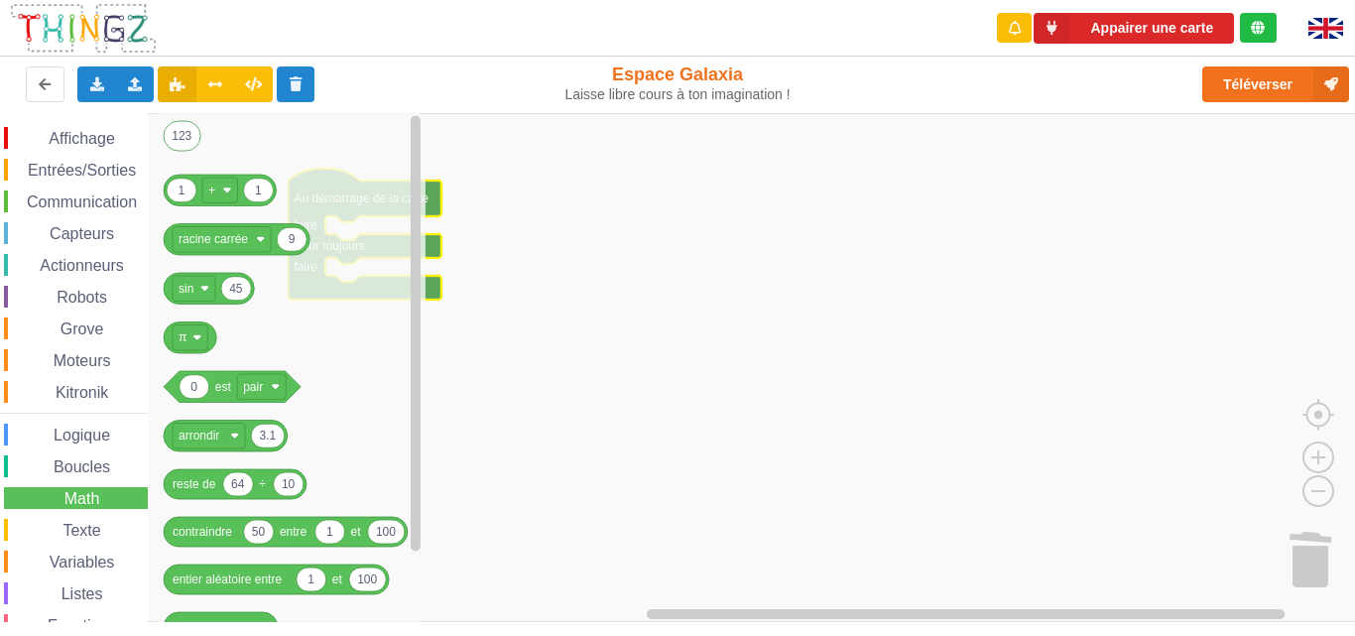
click at [108, 533] on div "Texte" at bounding box center [76, 530] width 144 height 22
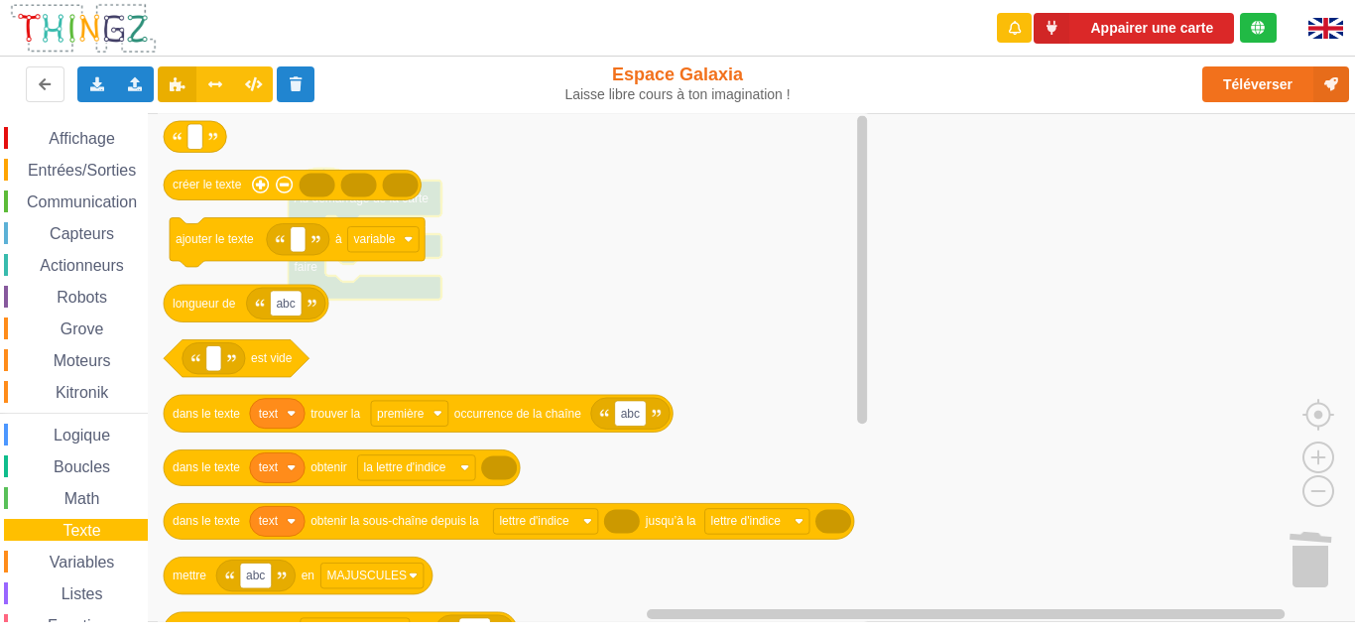
click at [108, 542] on div "Affichage Entrées/Sorties Communication Capteurs Actionneurs Robots Grove Moteu…" at bounding box center [74, 408] width 148 height 562
click at [110, 563] on span "Variables" at bounding box center [82, 561] width 71 height 17
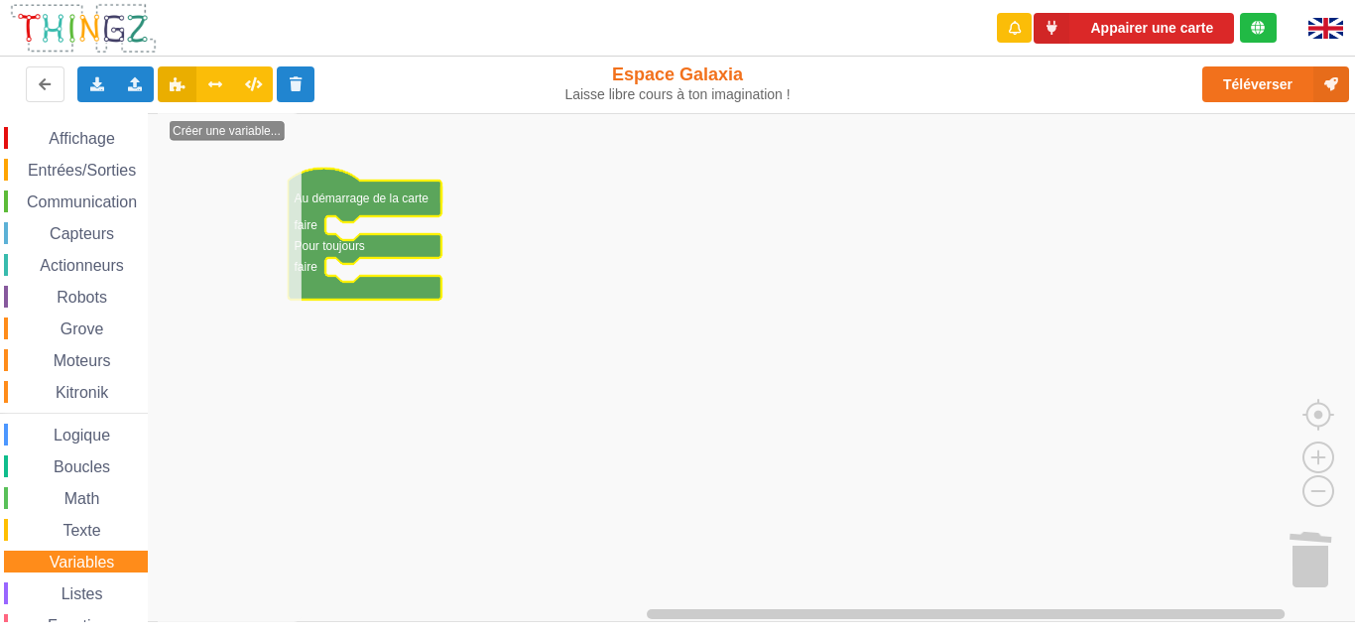
drag, startPoint x: 142, startPoint y: 531, endPoint x: 135, endPoint y: 554, distance: 24.8
click at [135, 554] on div "Affichage Entrées/Sorties Communication Capteurs Actionneurs Robots Grove Moteu…" at bounding box center [74, 408] width 148 height 562
click at [159, 542] on icon "Espace de travail de Blocky" at bounding box center [230, 367] width 144 height 509
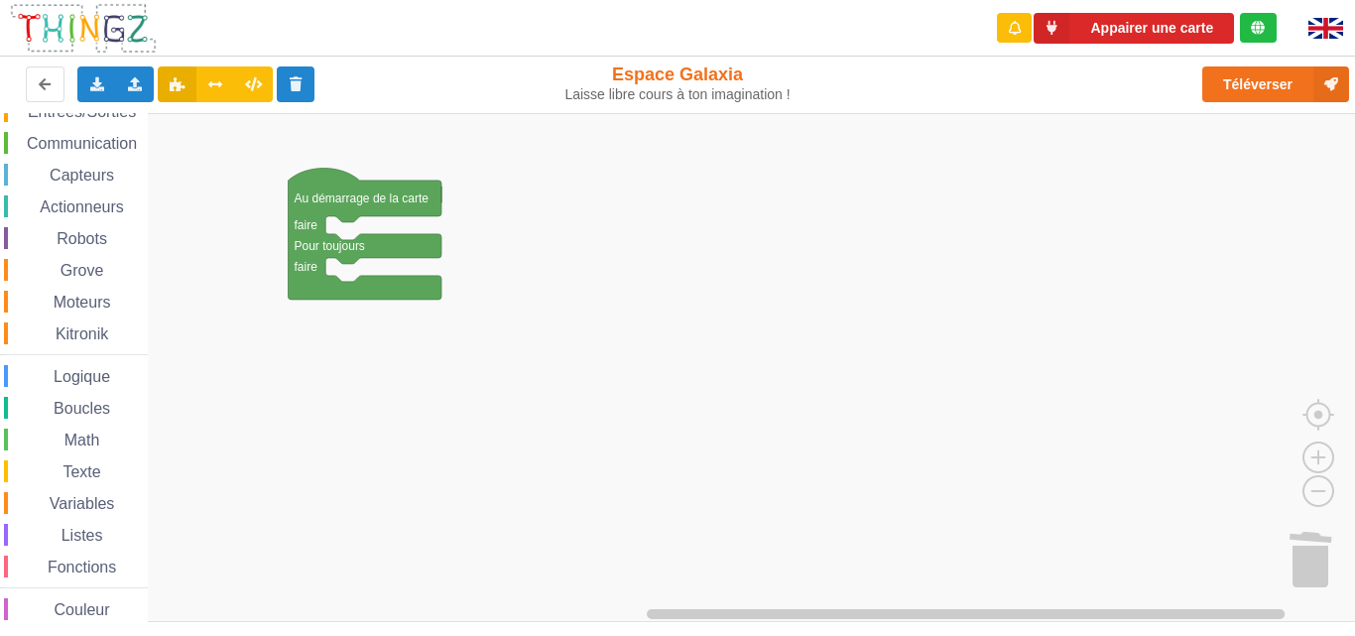
scroll to position [76, 0]
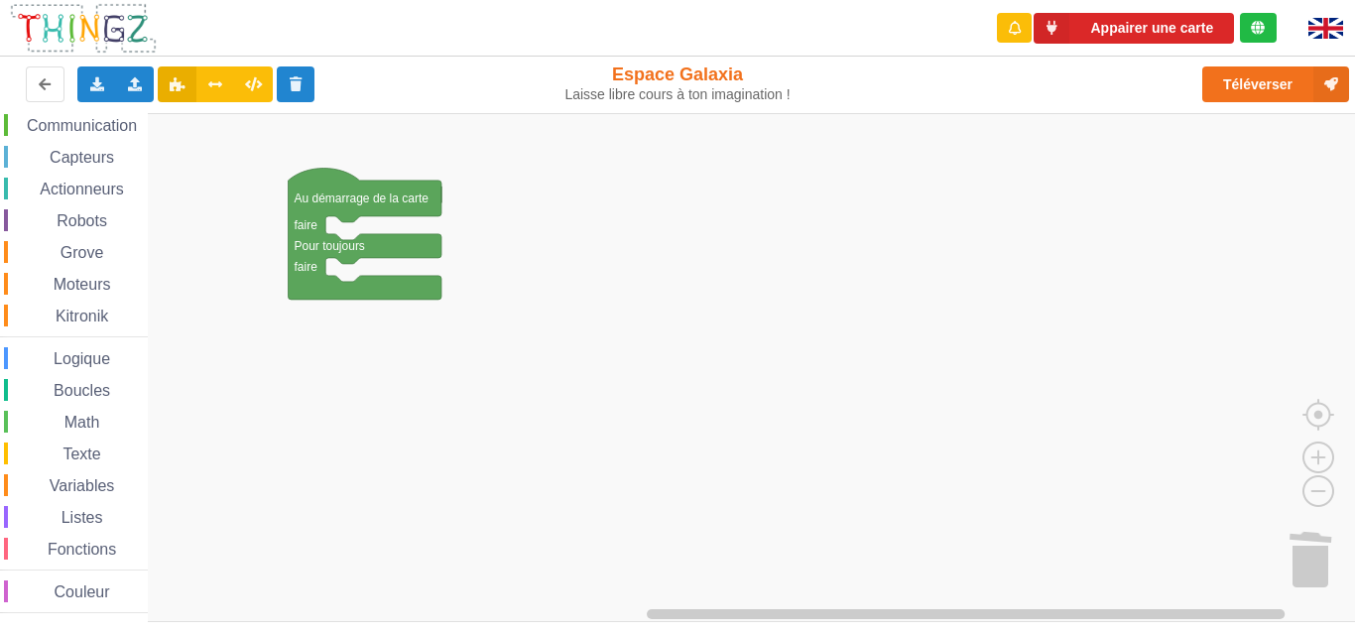
click at [86, 523] on span "Listes" at bounding box center [83, 517] width 48 height 17
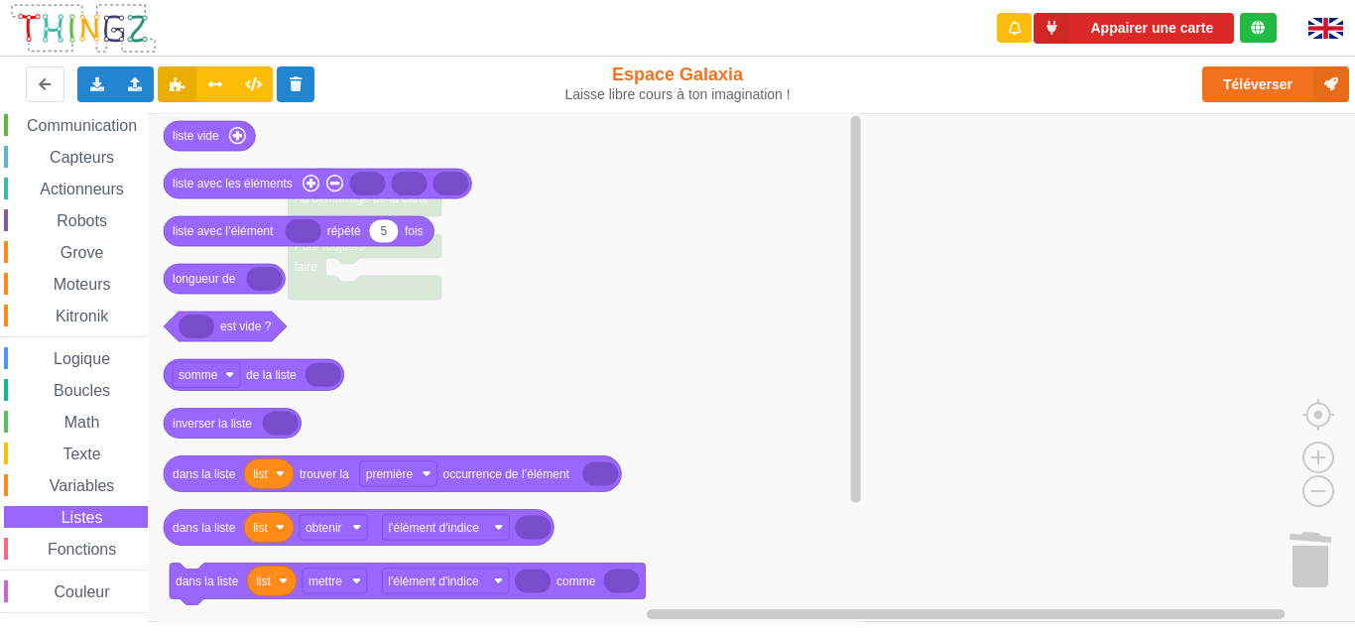
click at [88, 544] on span "Fonctions" at bounding box center [82, 549] width 74 height 17
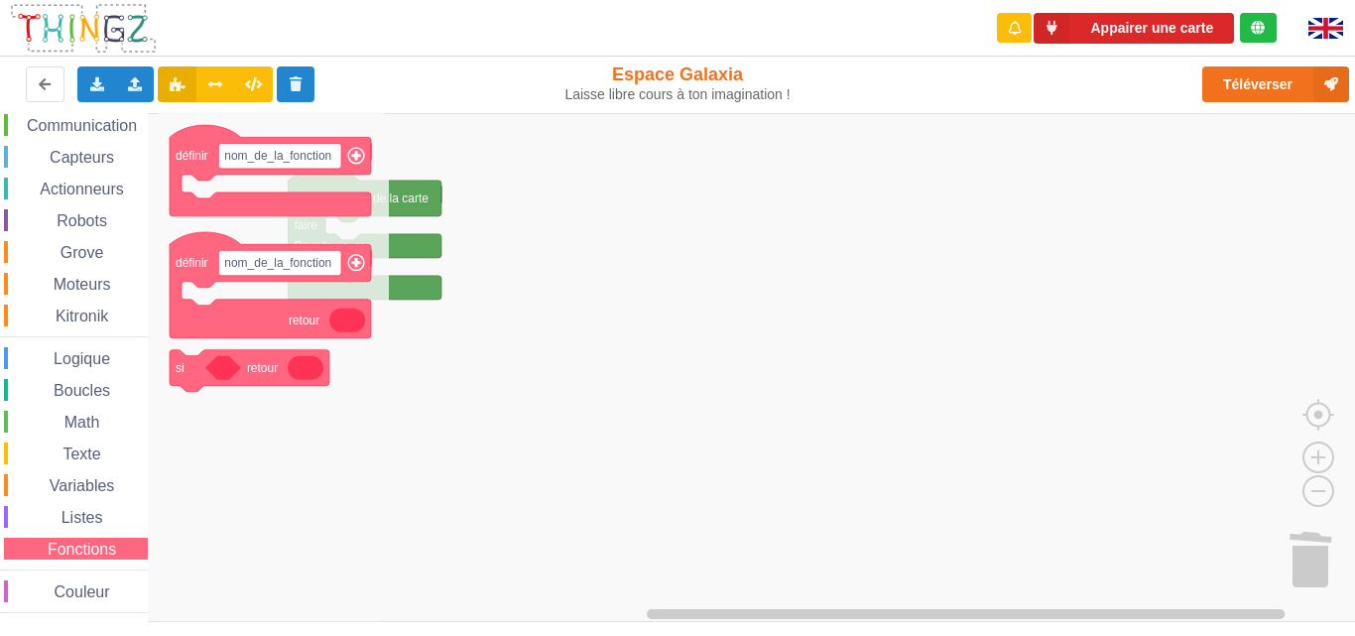
click at [93, 584] on span "Couleur" at bounding box center [82, 591] width 61 height 17
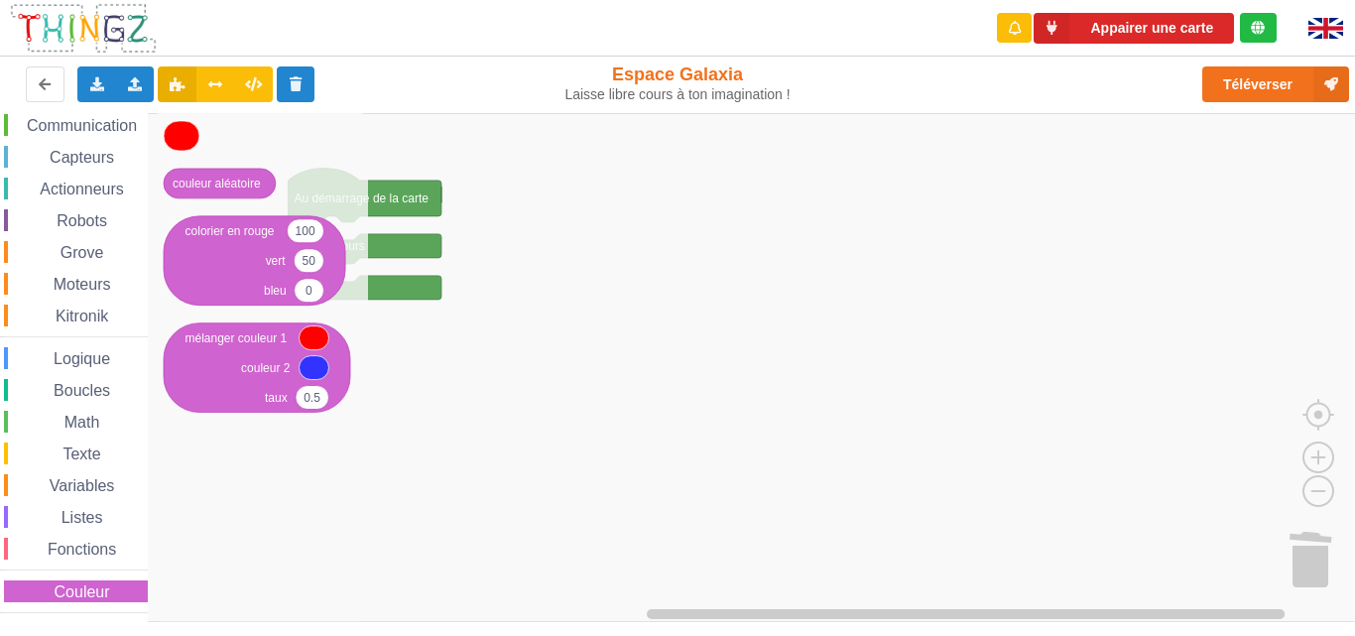
drag, startPoint x: 145, startPoint y: 591, endPoint x: 140, endPoint y: 546, distance: 44.9
click at [140, 546] on div "Affichage Entrées/Sorties Communication Capteurs Actionneurs Robots Grove Moteu…" at bounding box center [74, 332] width 148 height 562
drag, startPoint x: 140, startPoint y: 545, endPoint x: 139, endPoint y: 516, distance: 29.8
click at [139, 516] on div "Affichage Entrées/Sorties Communication Capteurs Actionneurs Robots Grove Moteu…" at bounding box center [74, 332] width 148 height 562
click at [139, 516] on div "Listes" at bounding box center [76, 517] width 144 height 22
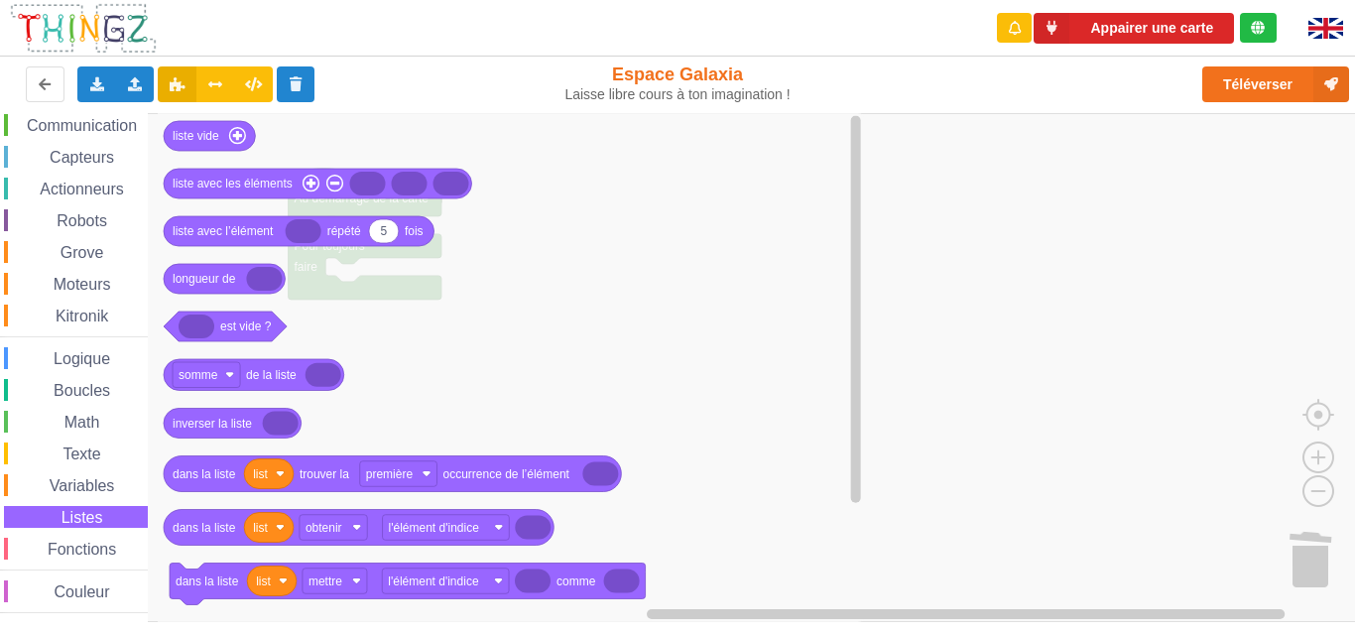
click at [85, 603] on div "Affichage Entrées/Sorties Communication Capteurs Actionneurs Robots Grove Moteu…" at bounding box center [74, 332] width 148 height 562
click at [92, 592] on span "Couleur" at bounding box center [82, 591] width 61 height 17
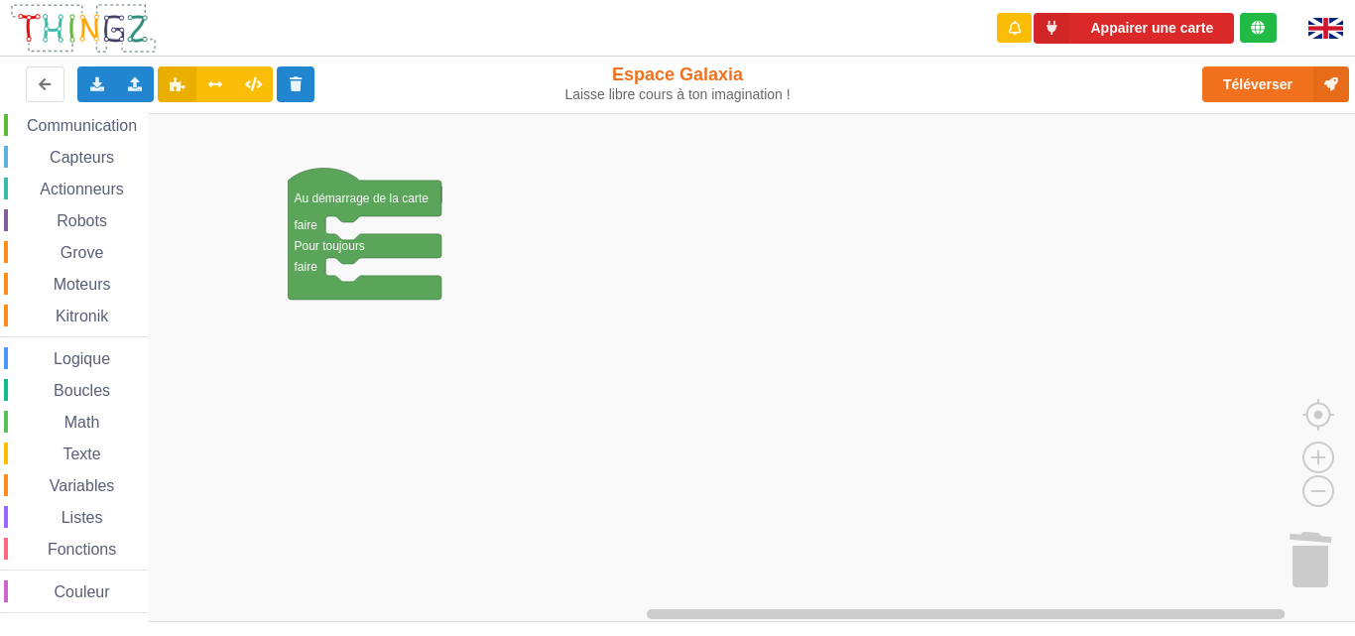
scroll to position [68, 0]
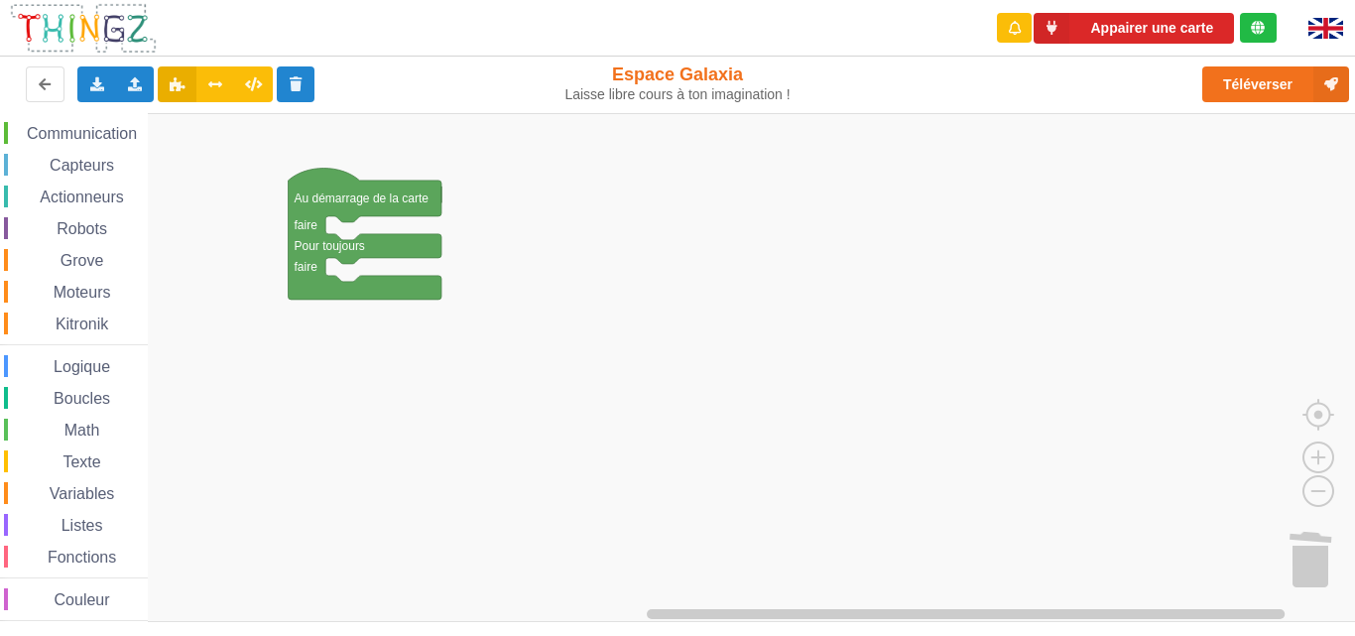
click at [98, 598] on span "Couleur" at bounding box center [82, 599] width 61 height 17
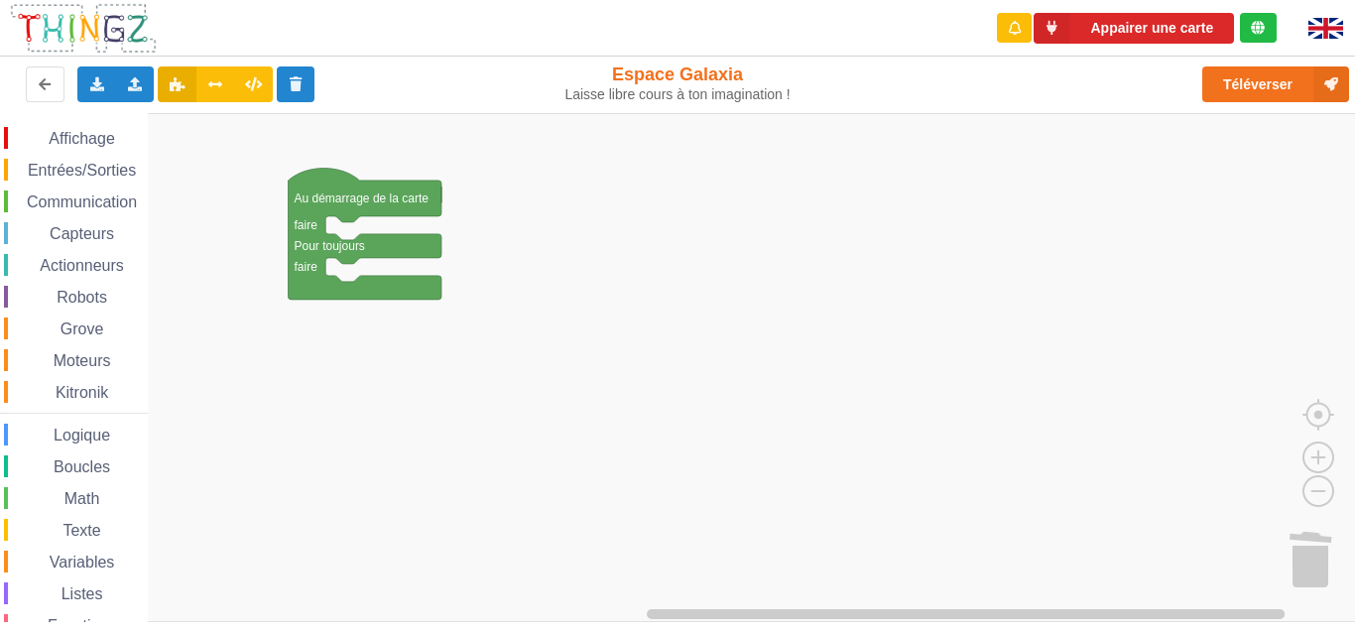
click at [84, 141] on span "Affichage" at bounding box center [81, 138] width 71 height 17
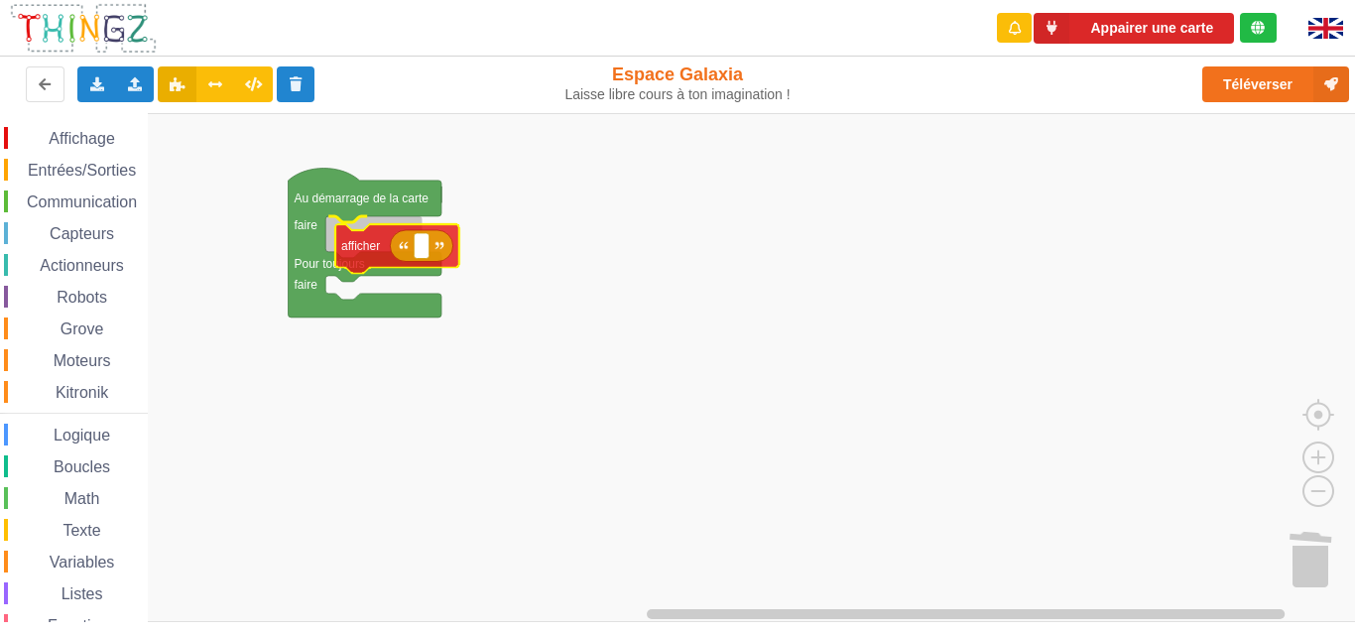
click at [372, 237] on div "Affichage Entrées/Sorties Communication Capteurs Actionneurs Robots Grove Moteu…" at bounding box center [684, 367] width 1369 height 509
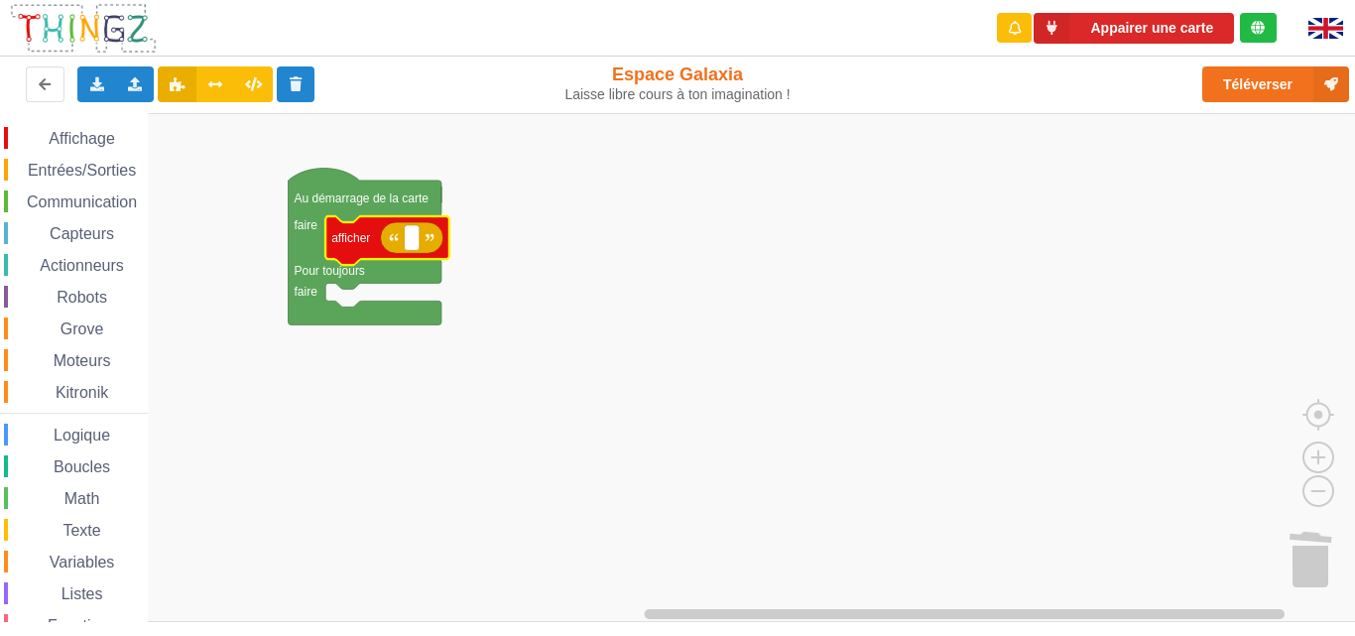
click at [106, 134] on span "Affichage" at bounding box center [81, 138] width 71 height 17
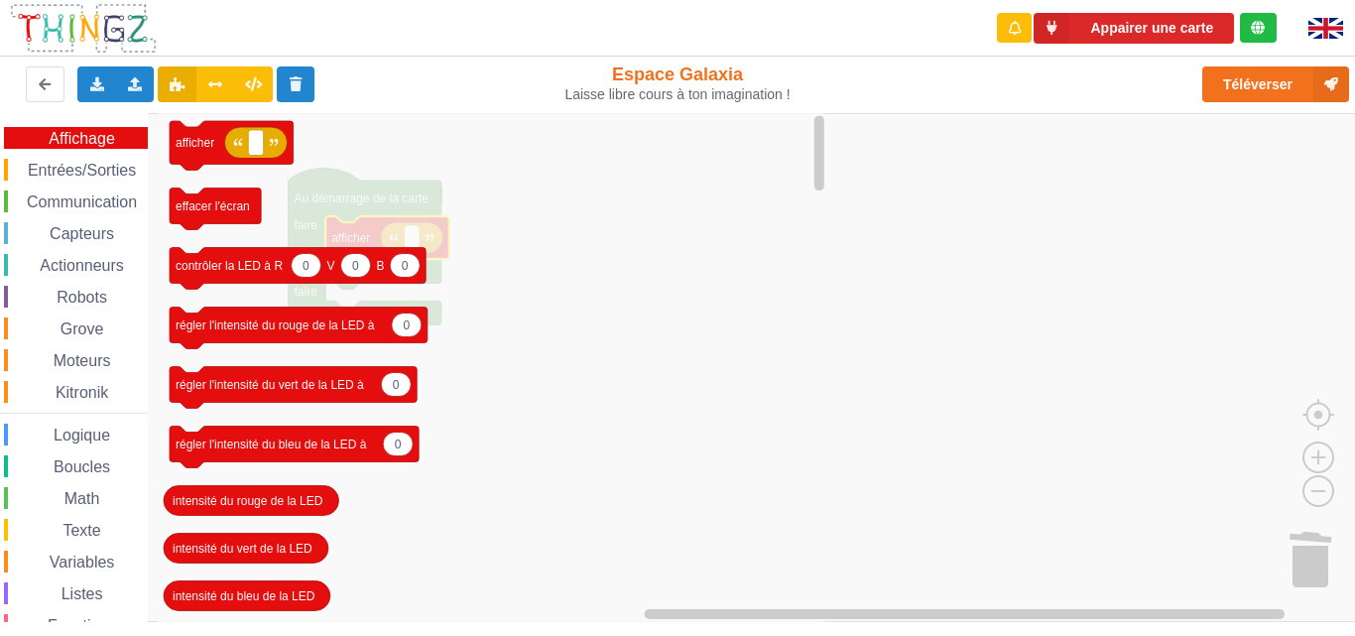
click at [104, 196] on span "Communication" at bounding box center [82, 201] width 116 height 17
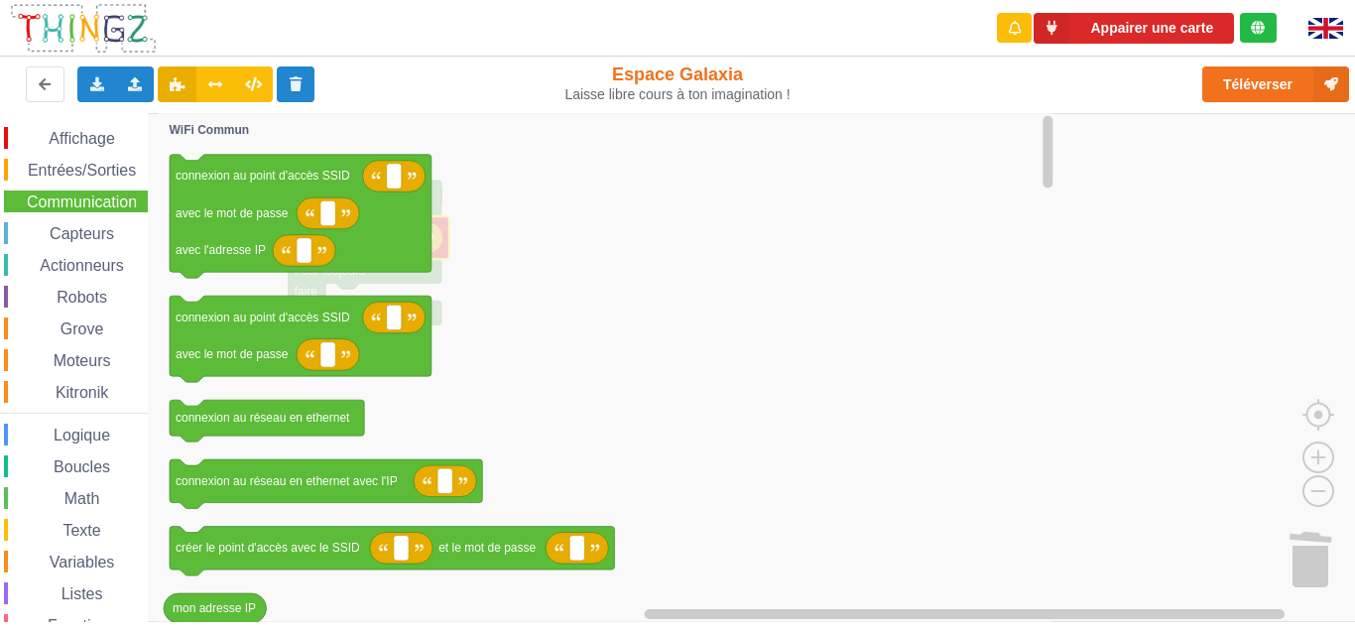
click at [81, 496] on span "Math" at bounding box center [82, 498] width 42 height 17
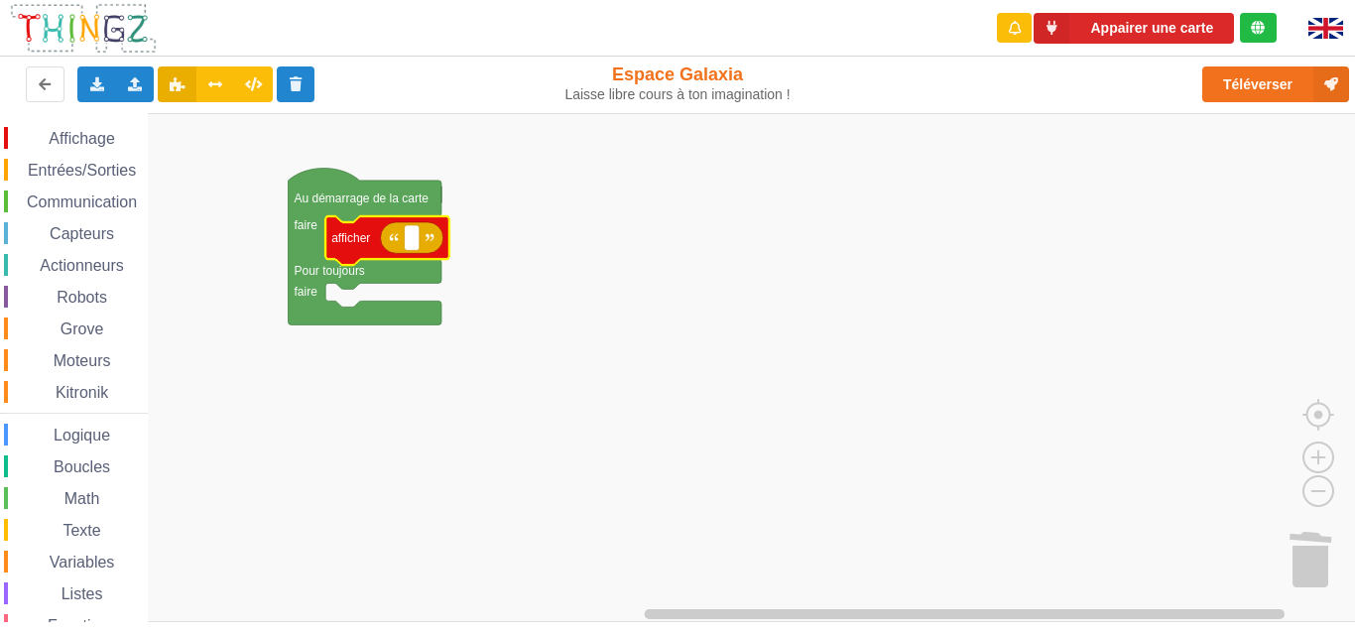
click at [94, 435] on span "Logique" at bounding box center [82, 434] width 62 height 17
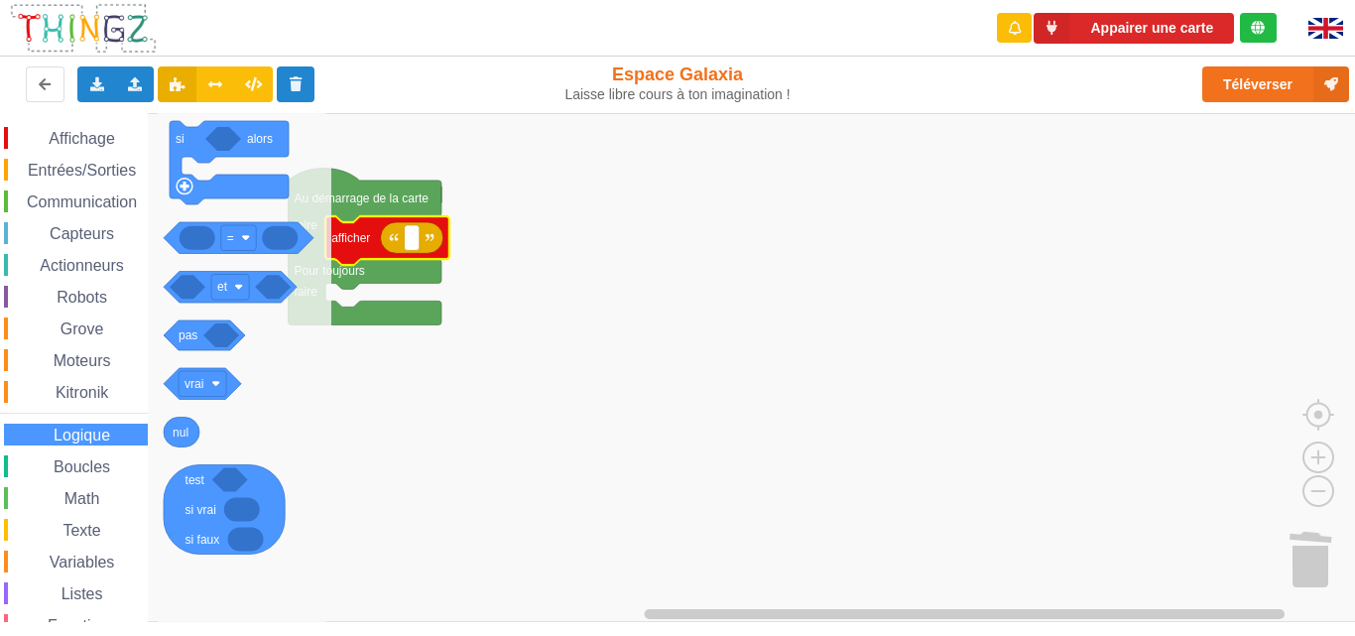
click at [98, 387] on span "Kitronik" at bounding box center [82, 392] width 59 height 17
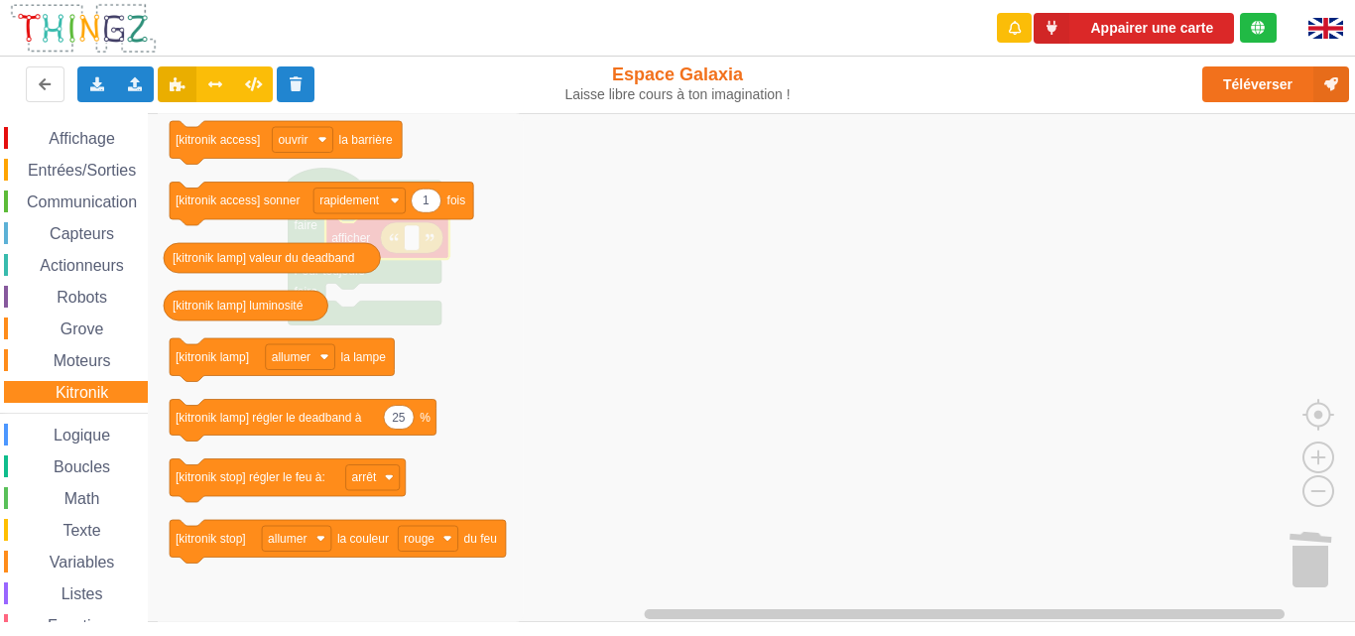
click at [98, 359] on span "Moteurs" at bounding box center [82, 360] width 63 height 17
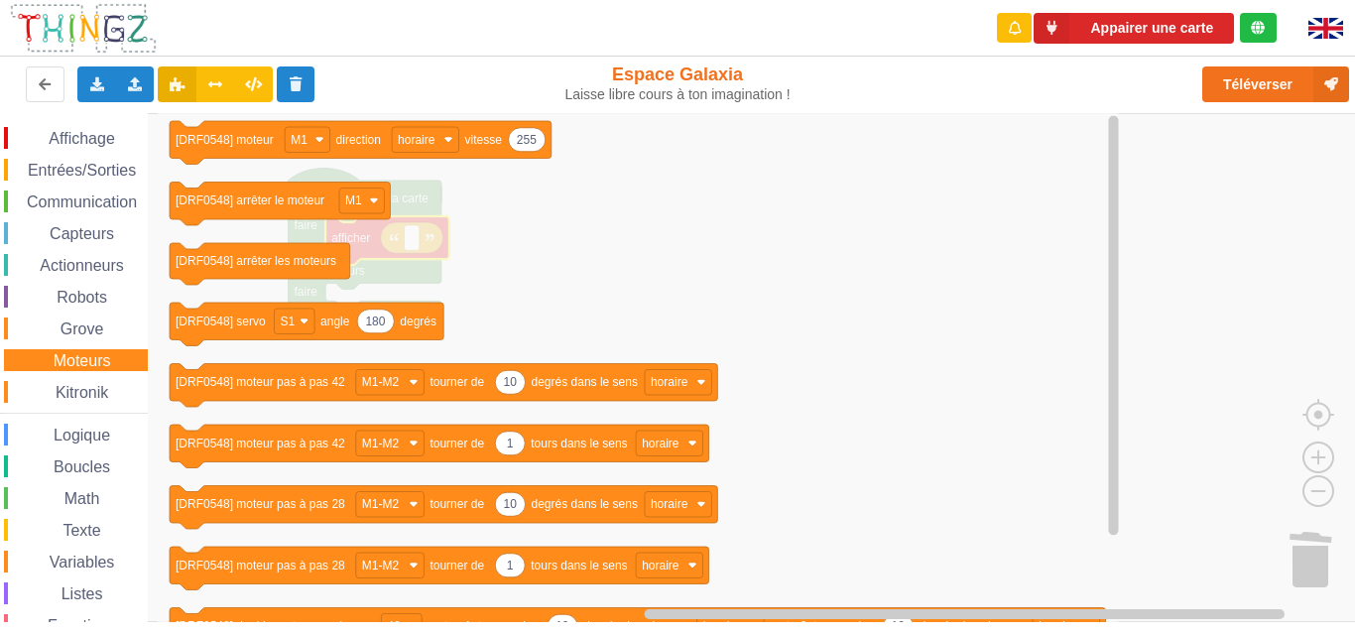
click at [100, 318] on div "Grove" at bounding box center [76, 328] width 144 height 22
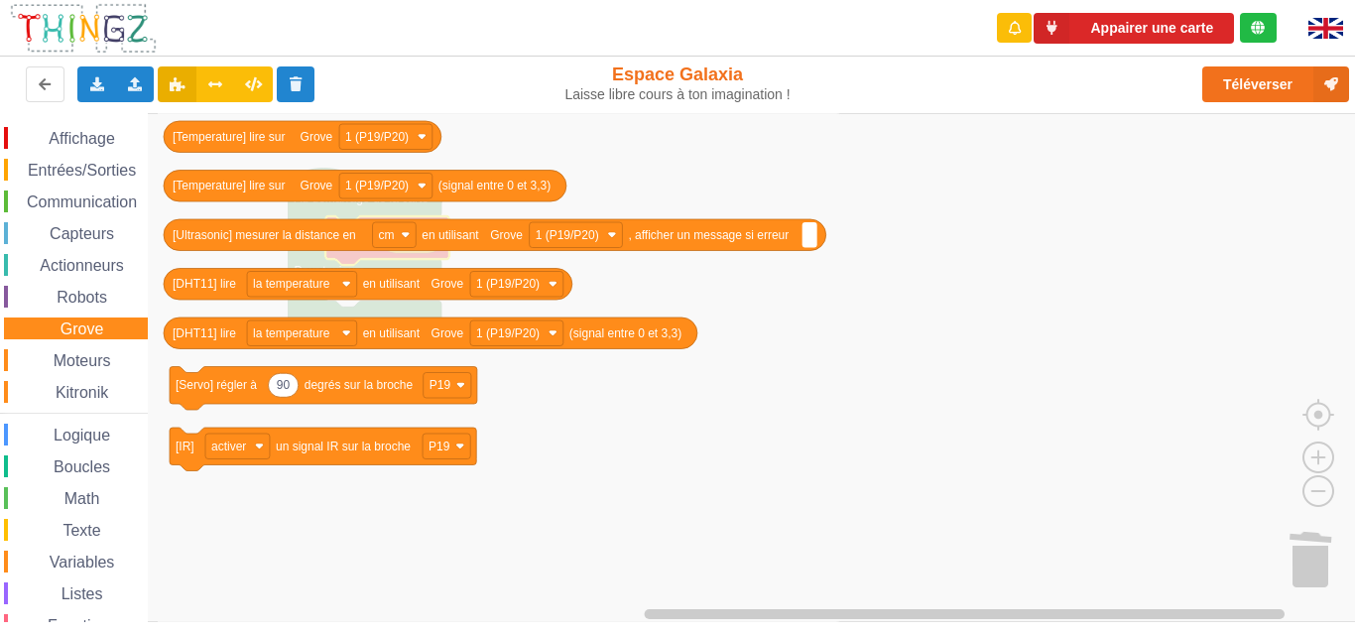
click at [101, 305] on div "Robots" at bounding box center [76, 297] width 144 height 22
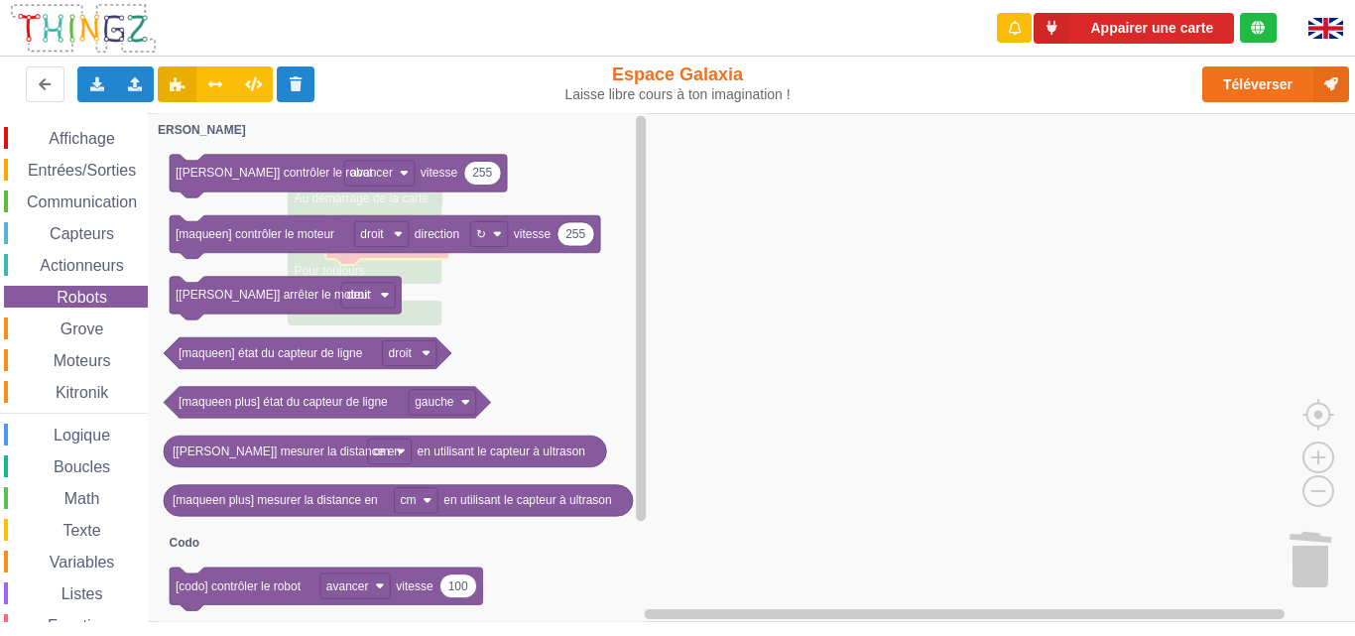
click at [105, 193] on span "Communication" at bounding box center [82, 201] width 116 height 17
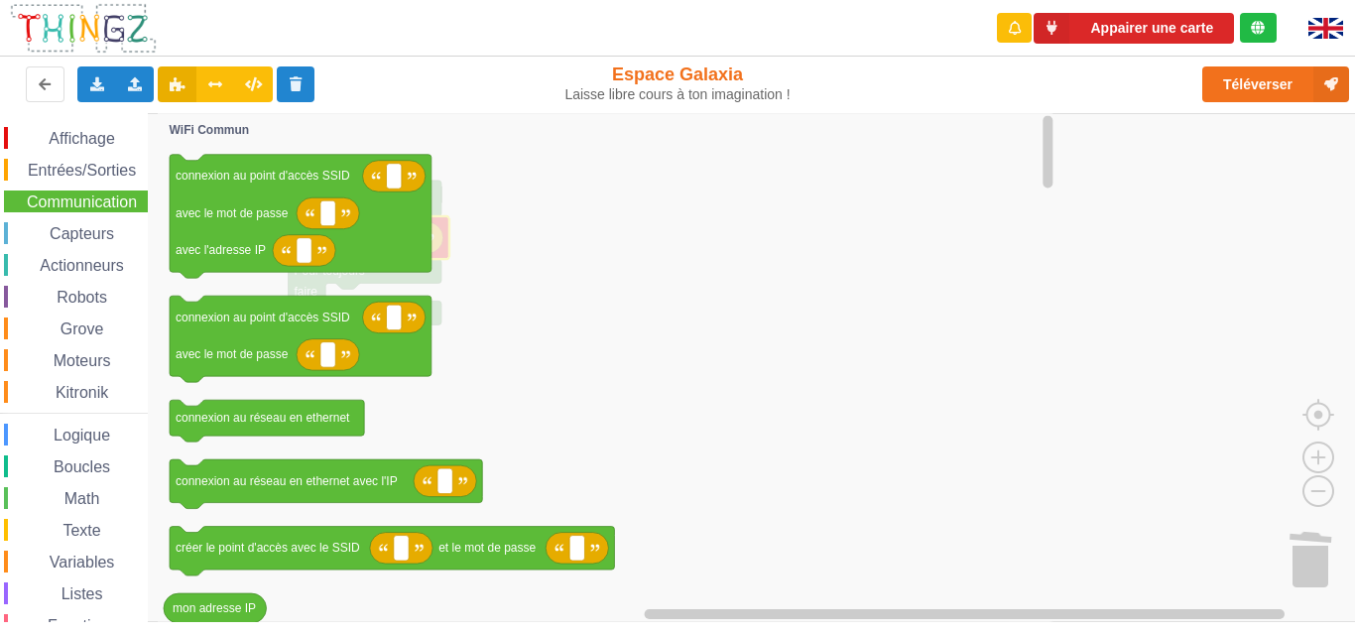
click at [106, 133] on span "Affichage" at bounding box center [81, 138] width 71 height 17
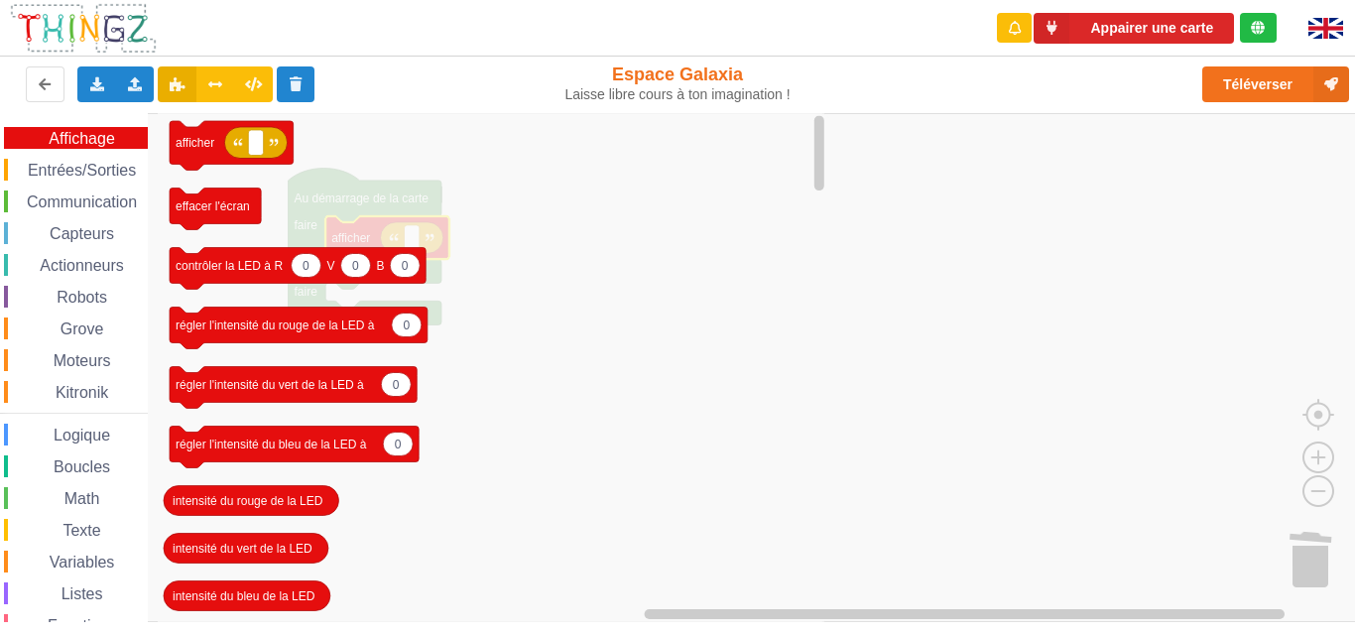
click at [114, 181] on div "Affichage Entrées/Sorties Communication Capteurs Actionneurs Robots Grove Moteu…" at bounding box center [74, 408] width 148 height 562
click at [114, 180] on div "Entrées/Sorties" at bounding box center [76, 170] width 144 height 22
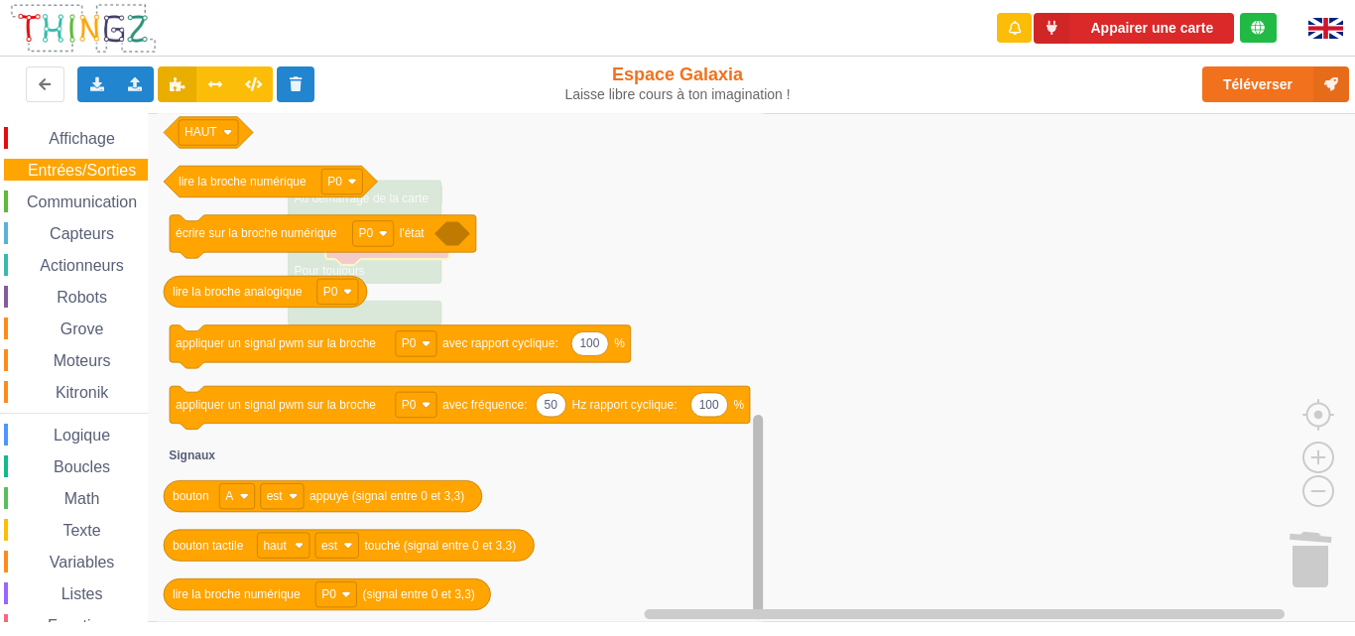
click at [711, 592] on div "Affichage Entrées/Sorties Communication Capteurs Actionneurs Robots Grove Moteu…" at bounding box center [684, 367] width 1369 height 509
click at [93, 202] on span "Communication" at bounding box center [82, 201] width 116 height 17
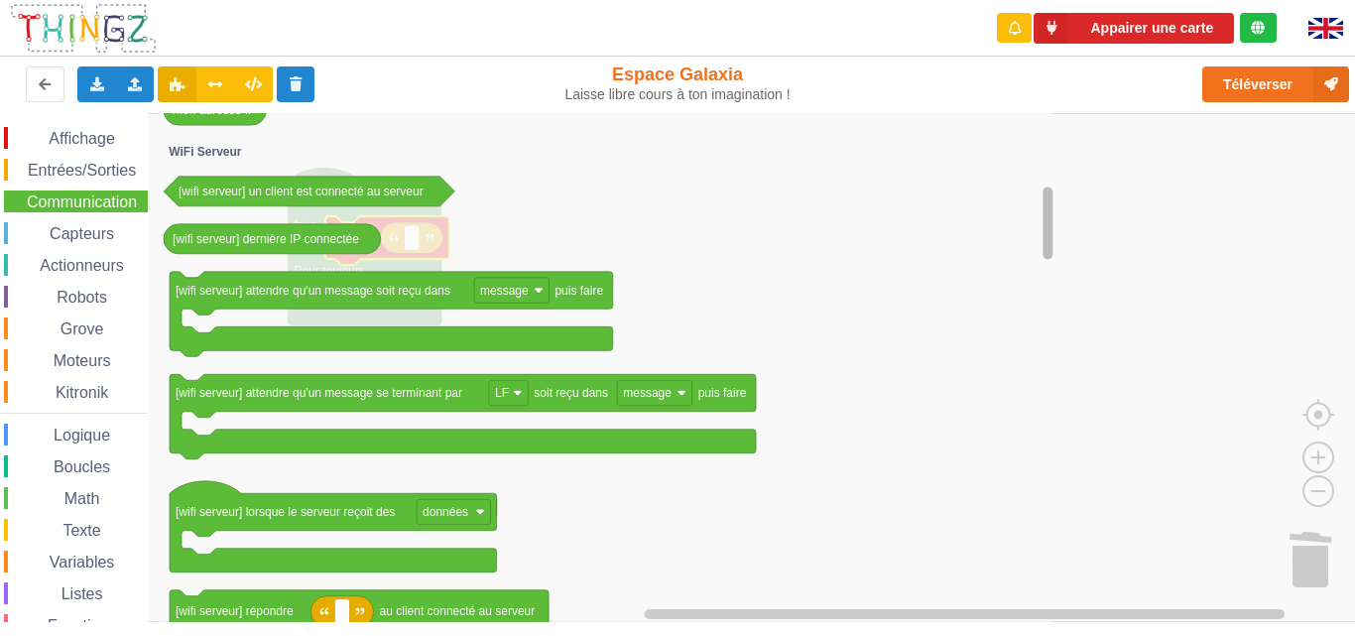
click at [1040, 212] on icon "Espace de travail de Blocky" at bounding box center [1047, 367] width 15 height 504
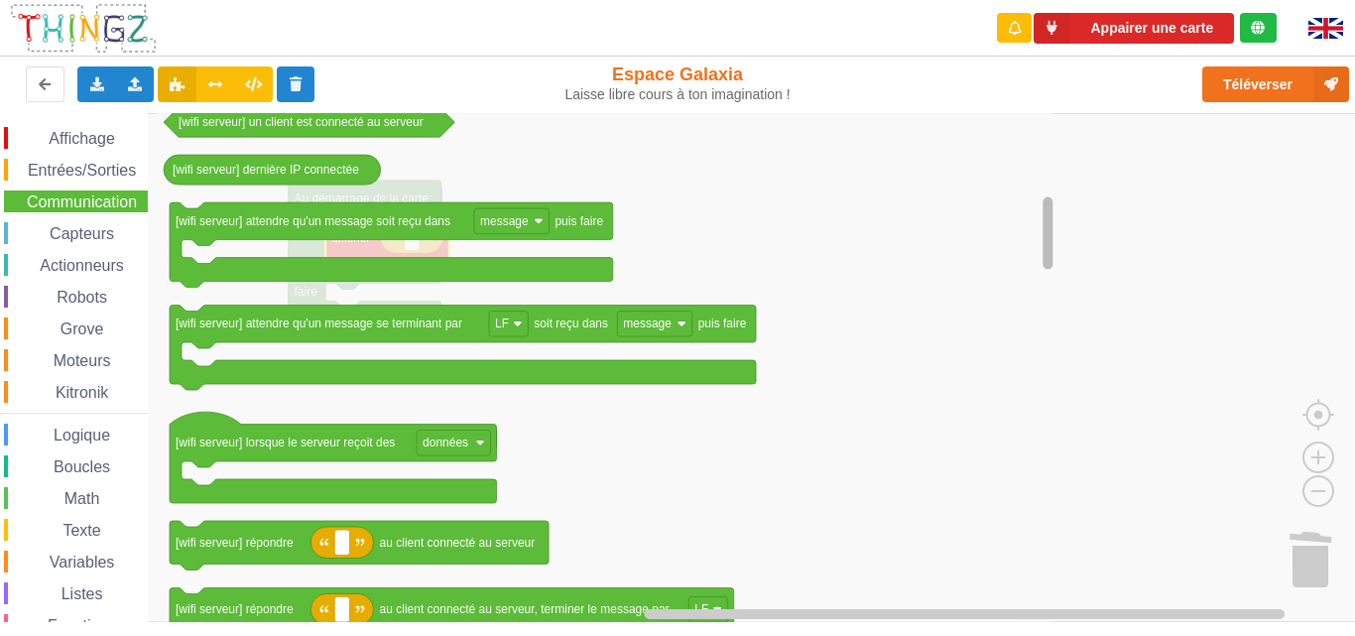
click at [1051, 229] on rect "Espace de travail de Blocky" at bounding box center [1047, 232] width 10 height 72
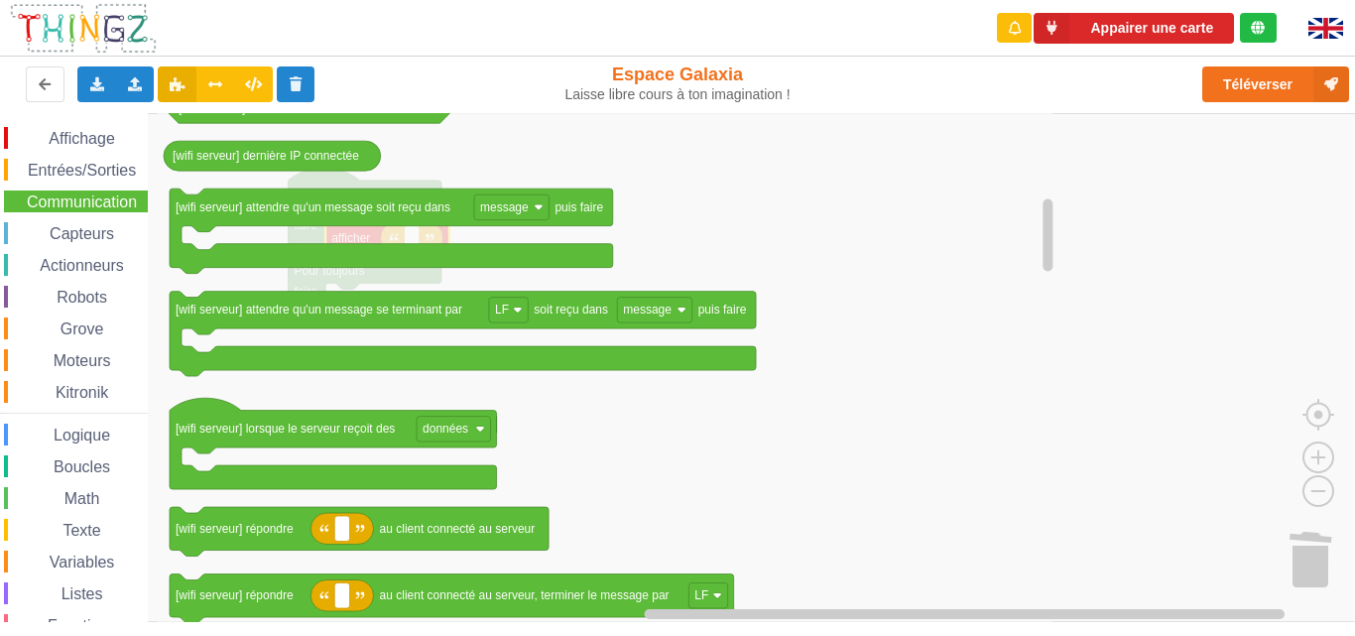
click at [1165, 248] on rect "Espace de travail de Blocky" at bounding box center [684, 367] width 1369 height 509
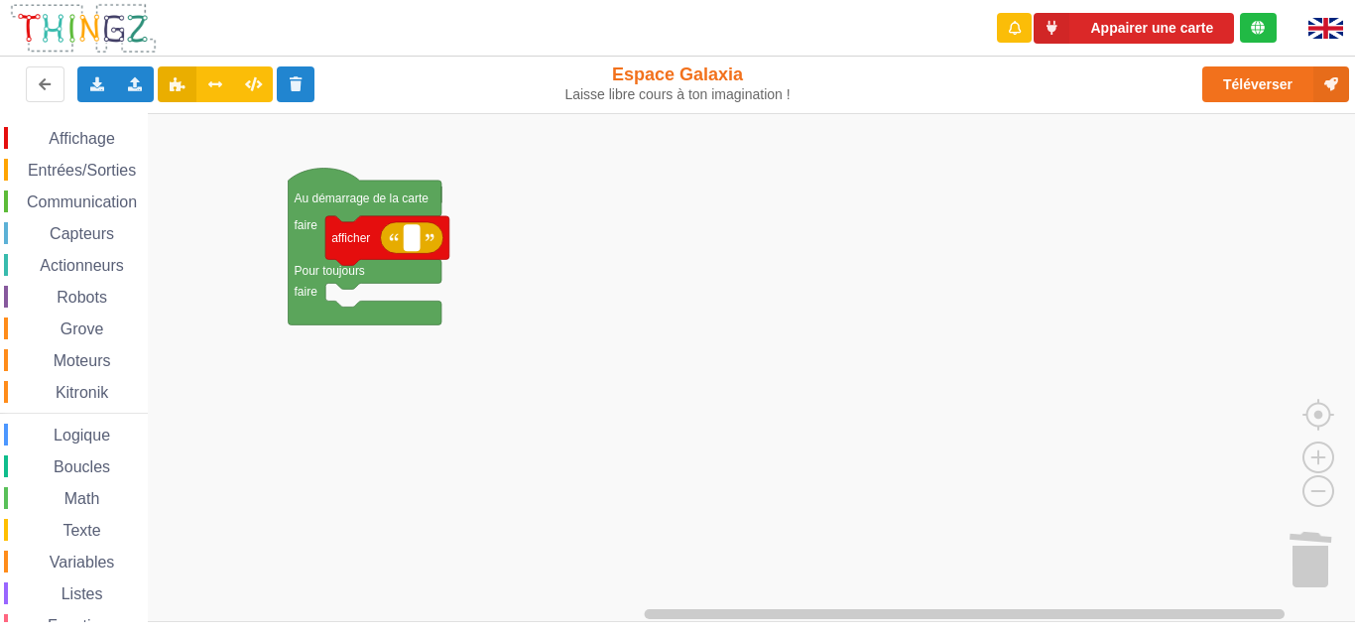
click at [412, 243] on text "Espace de travail de Blocky" at bounding box center [412, 238] width 3 height 14
click at [89, 235] on span "Capteurs" at bounding box center [82, 233] width 70 height 17
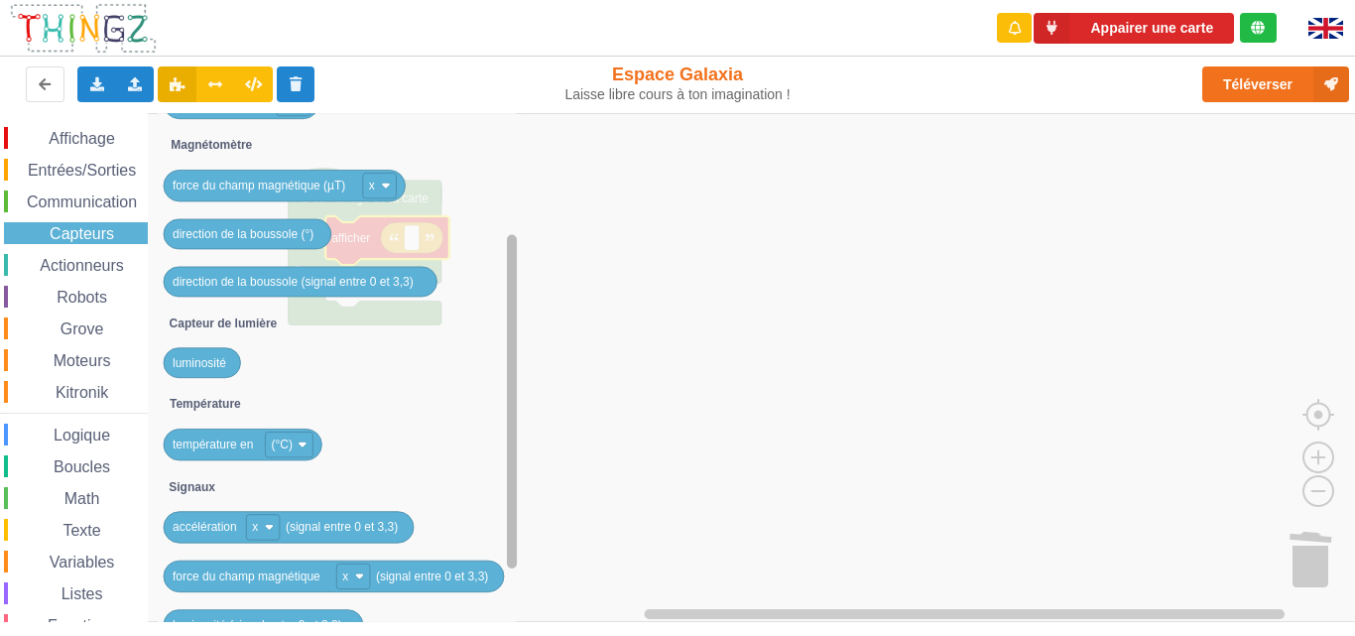
click at [523, 421] on div "Affichage Entrées/Sorties Communication Capteurs Actionneurs Robots Grove Moteu…" at bounding box center [684, 367] width 1369 height 509
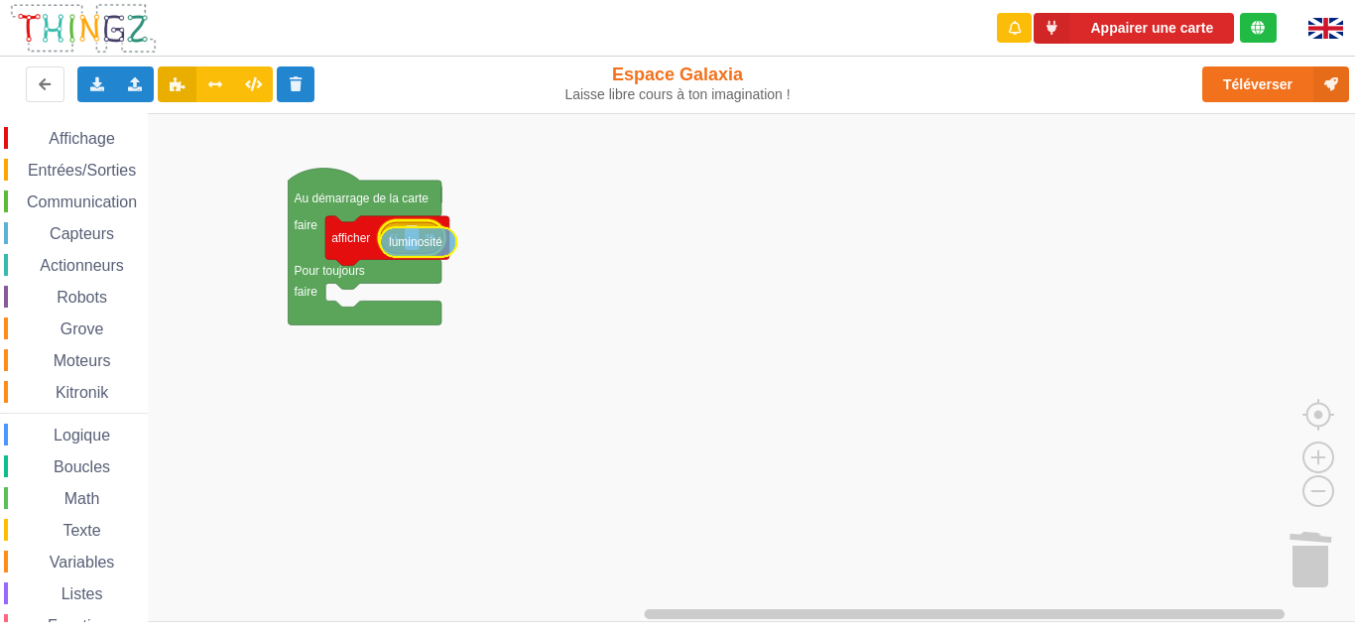
click at [412, 236] on div "Affichage Entrées/Sorties Communication Capteurs Actionneurs Robots Grove Moteu…" at bounding box center [684, 367] width 1369 height 509
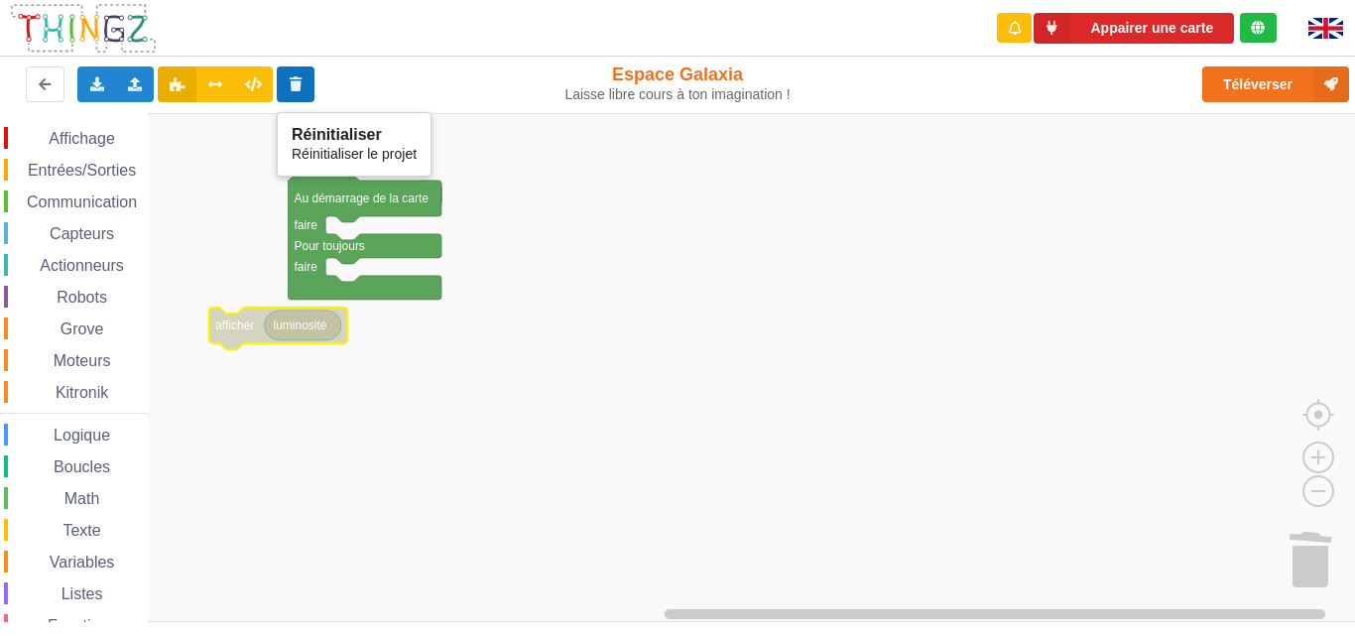
click at [304, 74] on button at bounding box center [296, 84] width 39 height 36
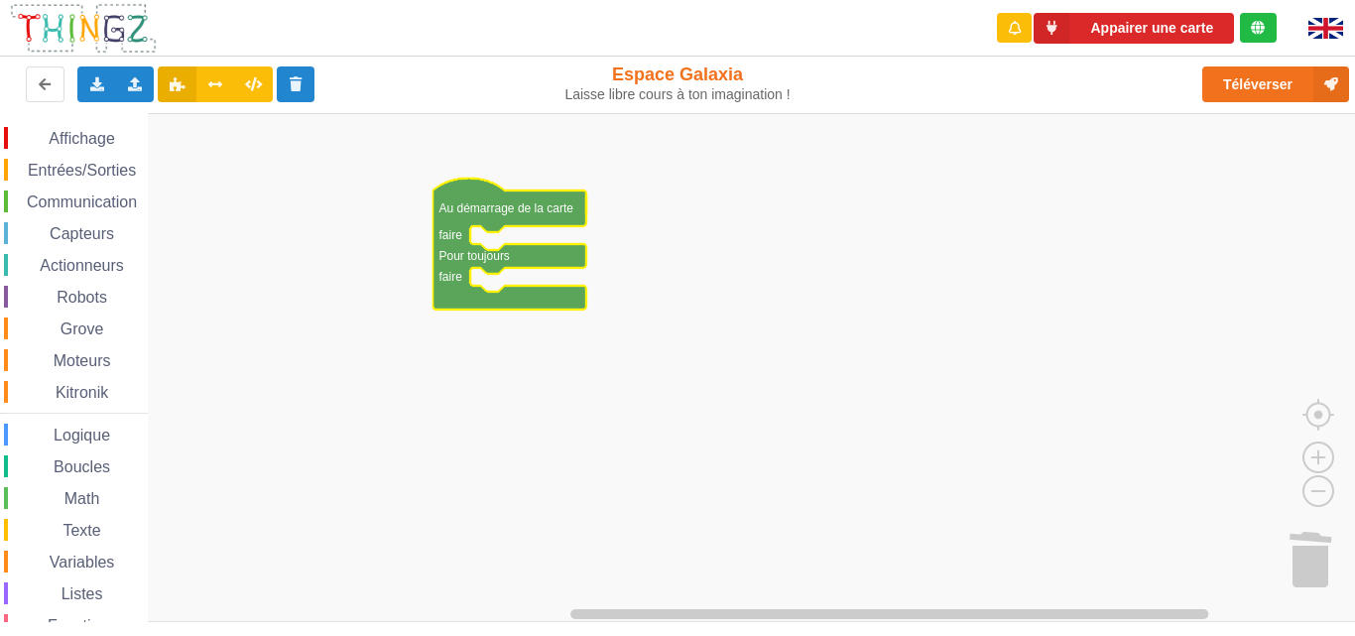
click at [1327, 25] on img at bounding box center [1325, 28] width 35 height 21
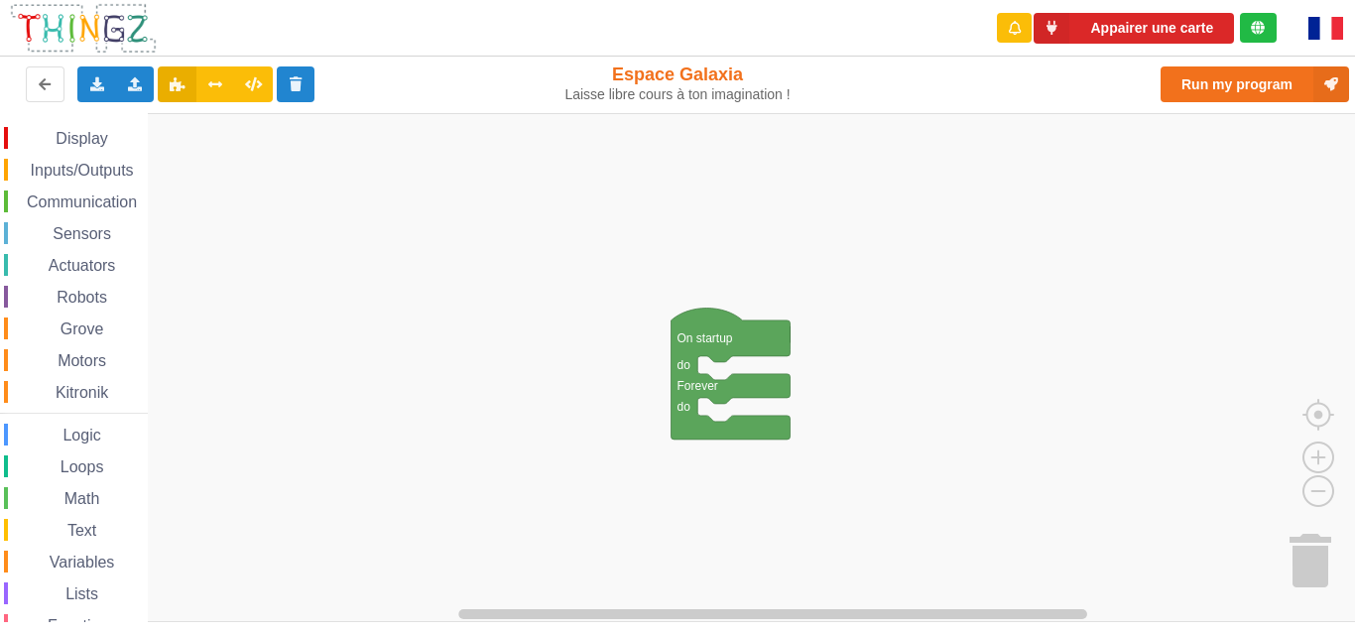
click at [1327, 25] on img at bounding box center [1325, 28] width 35 height 23
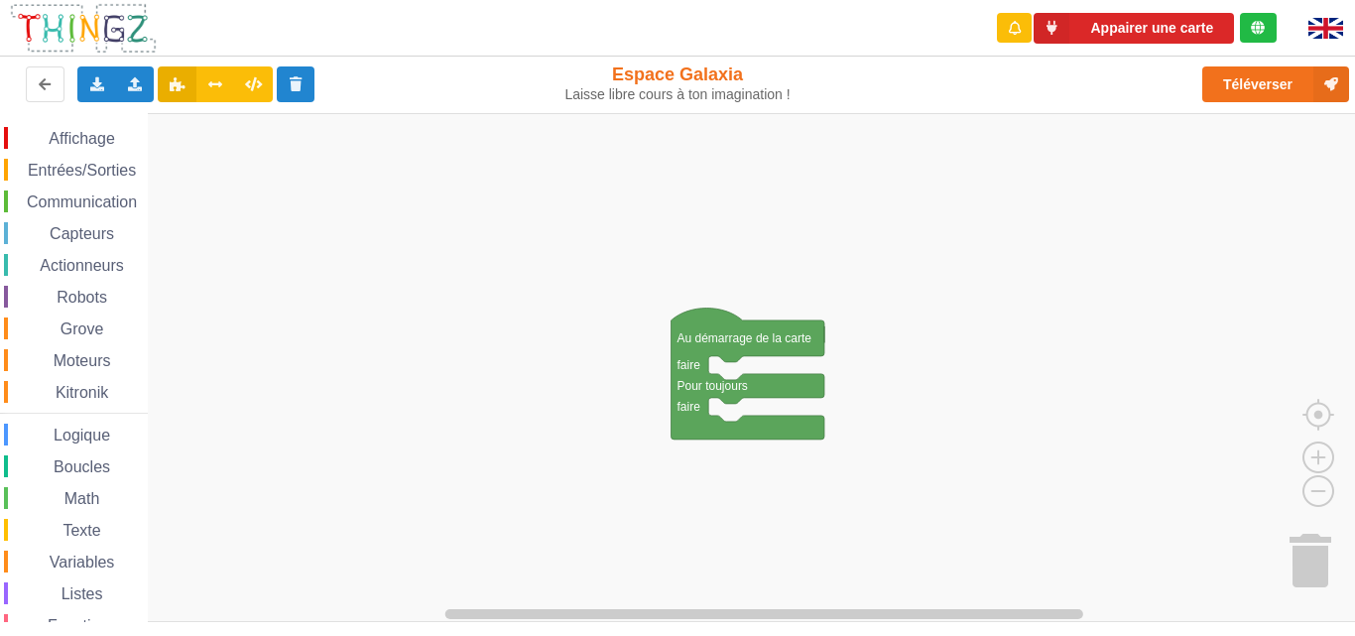
click at [87, 139] on span "Affichage" at bounding box center [81, 138] width 71 height 17
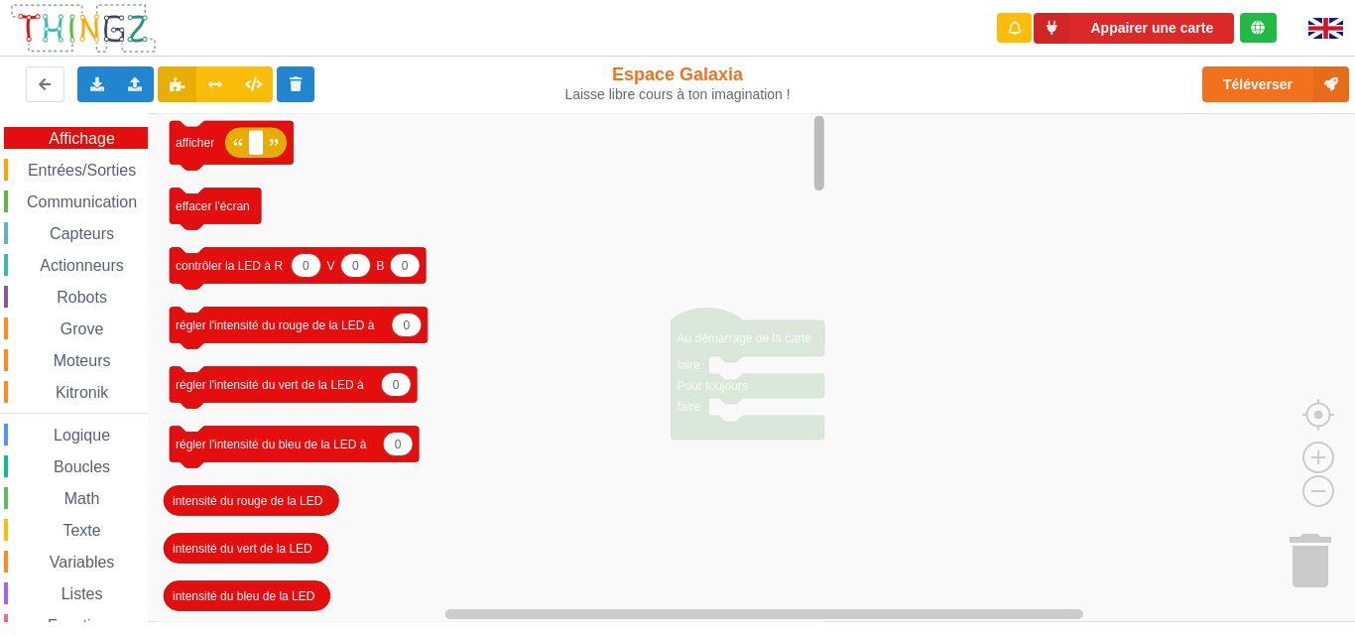
click at [822, 169] on rect "Espace de travail de Blocky" at bounding box center [819, 152] width 10 height 75
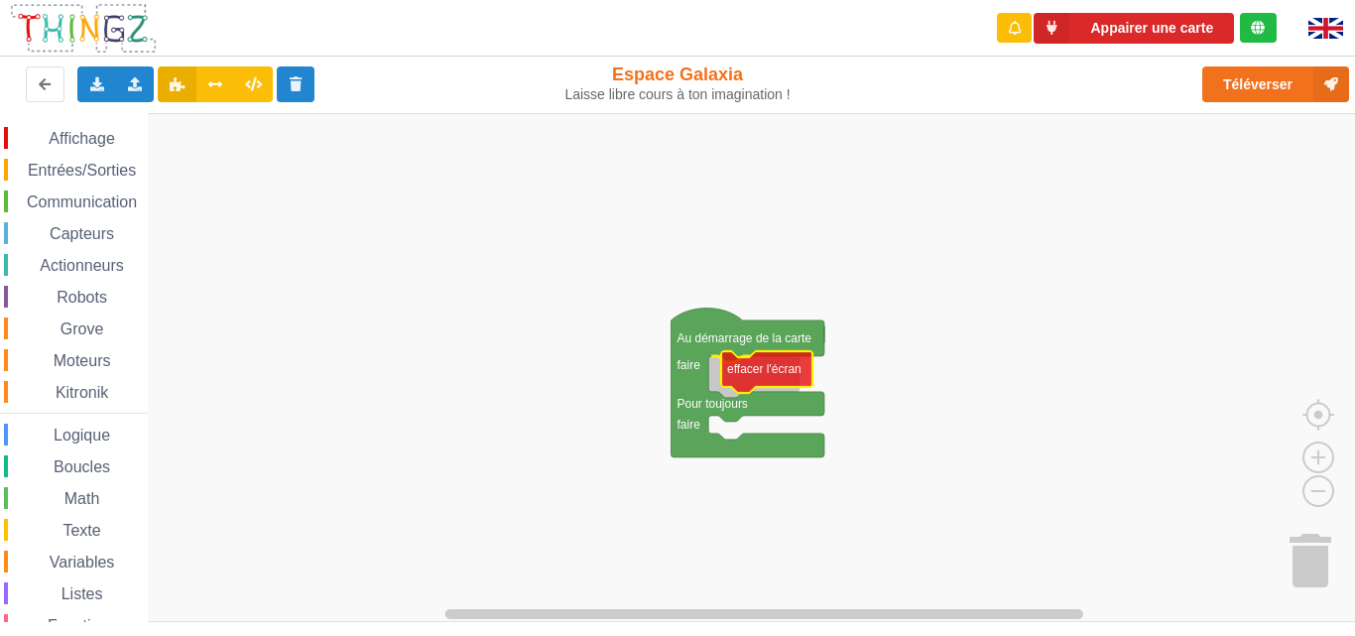
click at [763, 367] on div "Affichage Entrées/Sorties Communication Capteurs Actionneurs Robots Grove Moteu…" at bounding box center [684, 367] width 1369 height 509
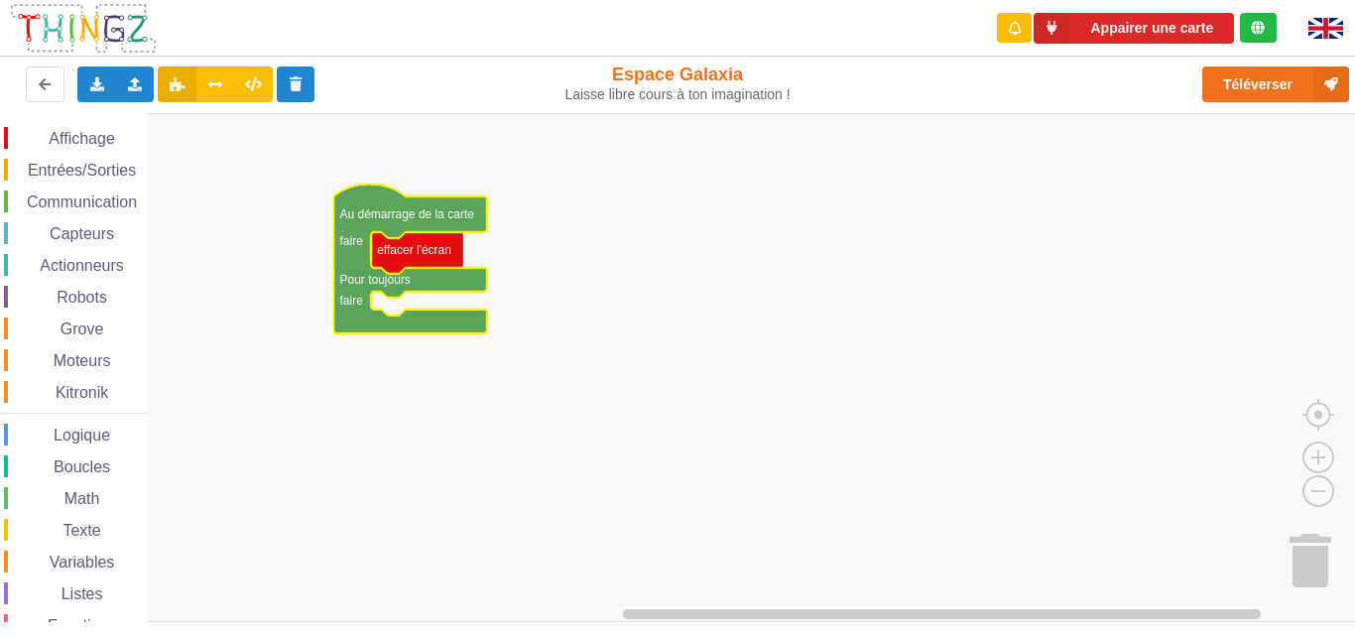
click at [110, 171] on span "Entrées/Sorties" at bounding box center [82, 170] width 114 height 17
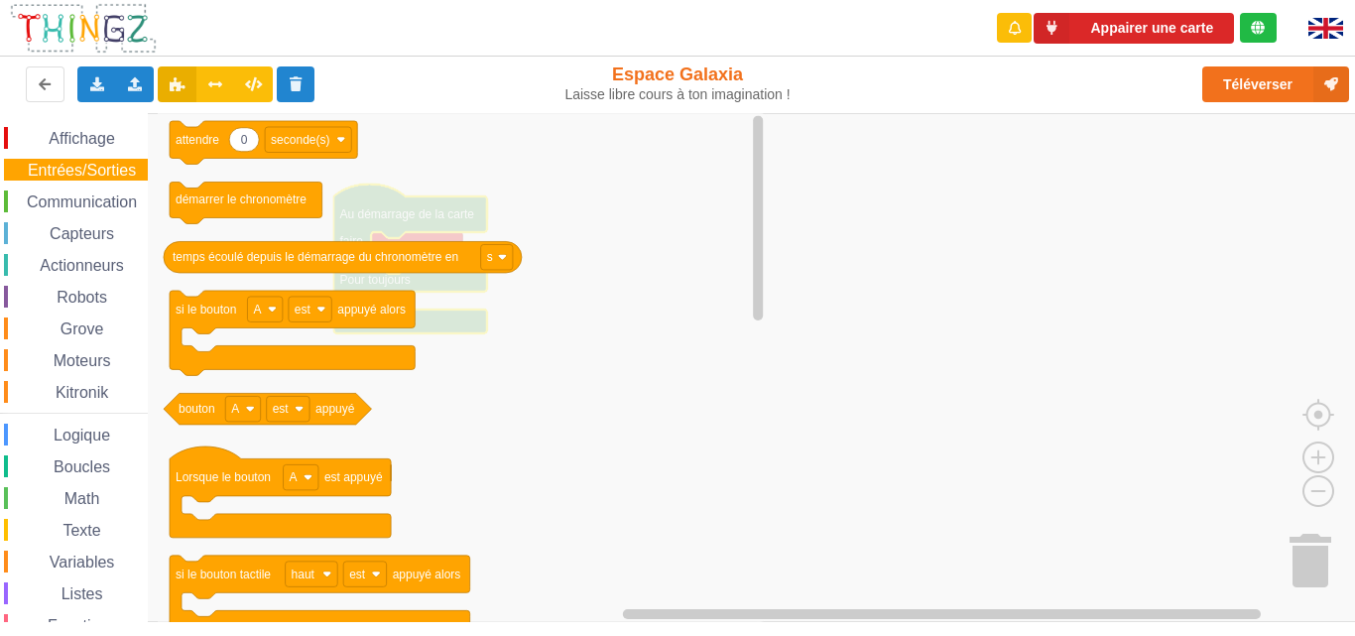
click at [102, 133] on span "Affichage" at bounding box center [81, 138] width 71 height 17
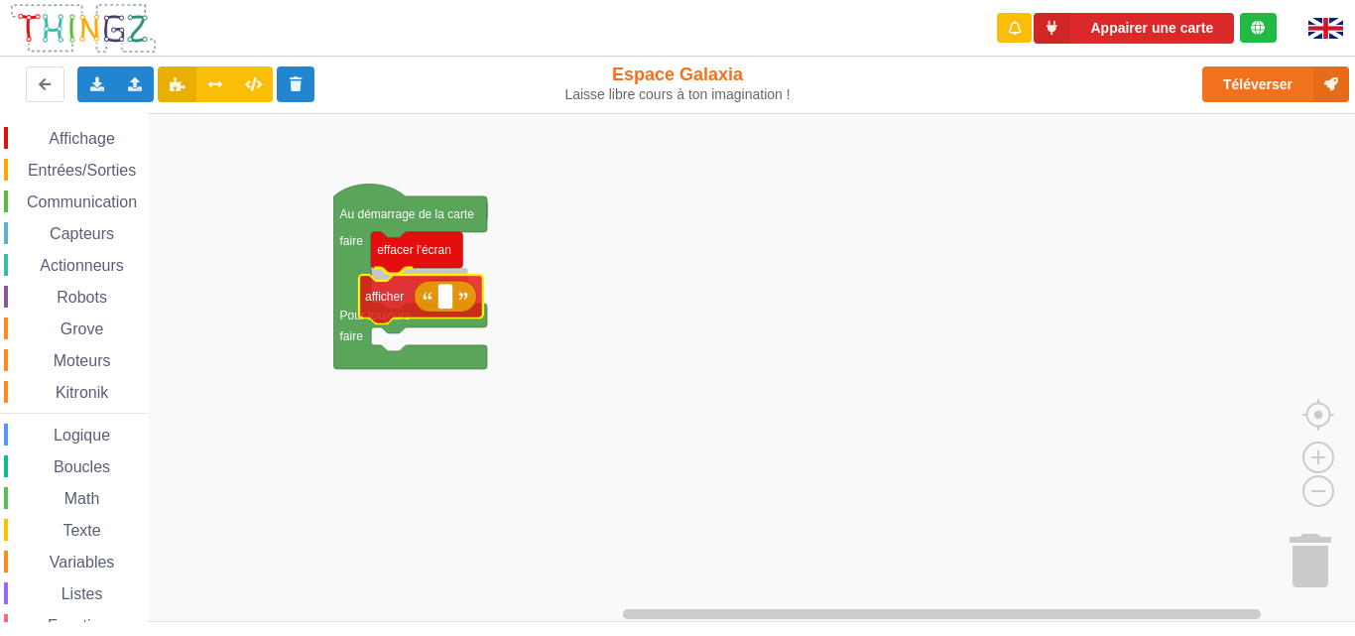
click at [379, 305] on div "Affichage Entrées/Sorties Communication Capteurs Actionneurs Robots Grove Moteu…" at bounding box center [684, 367] width 1369 height 509
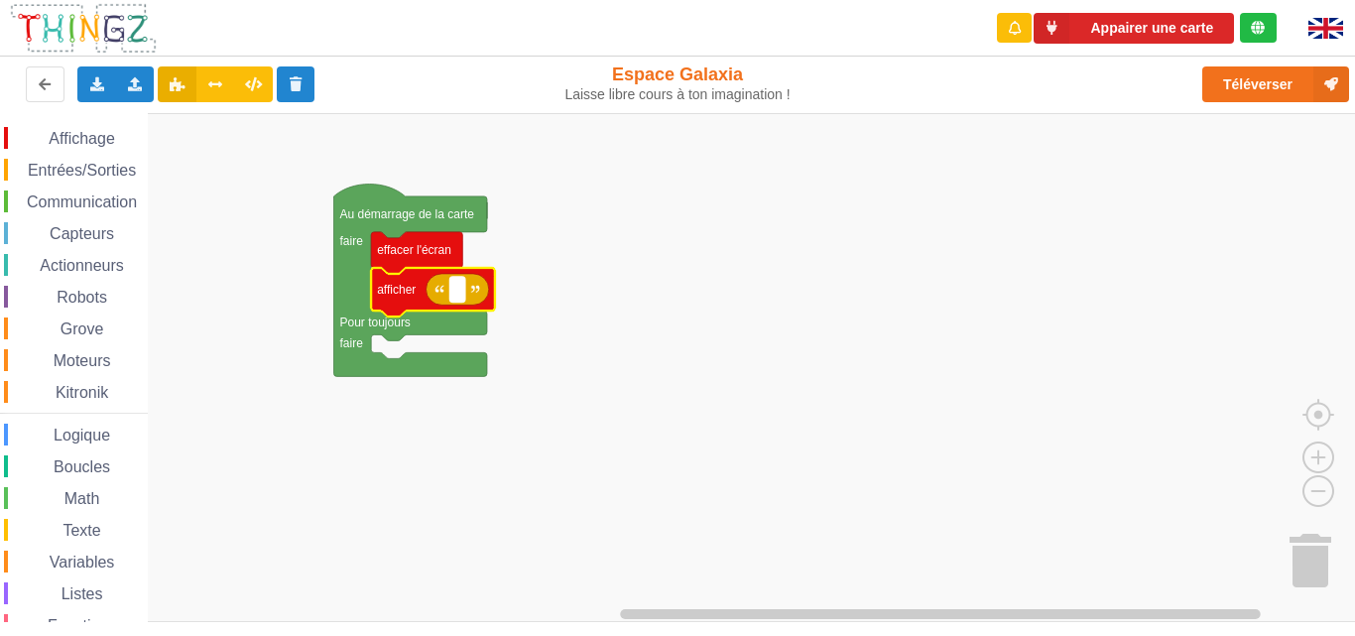
click at [462, 286] on rect "Espace de travail de Blocky" at bounding box center [457, 290] width 15 height 26
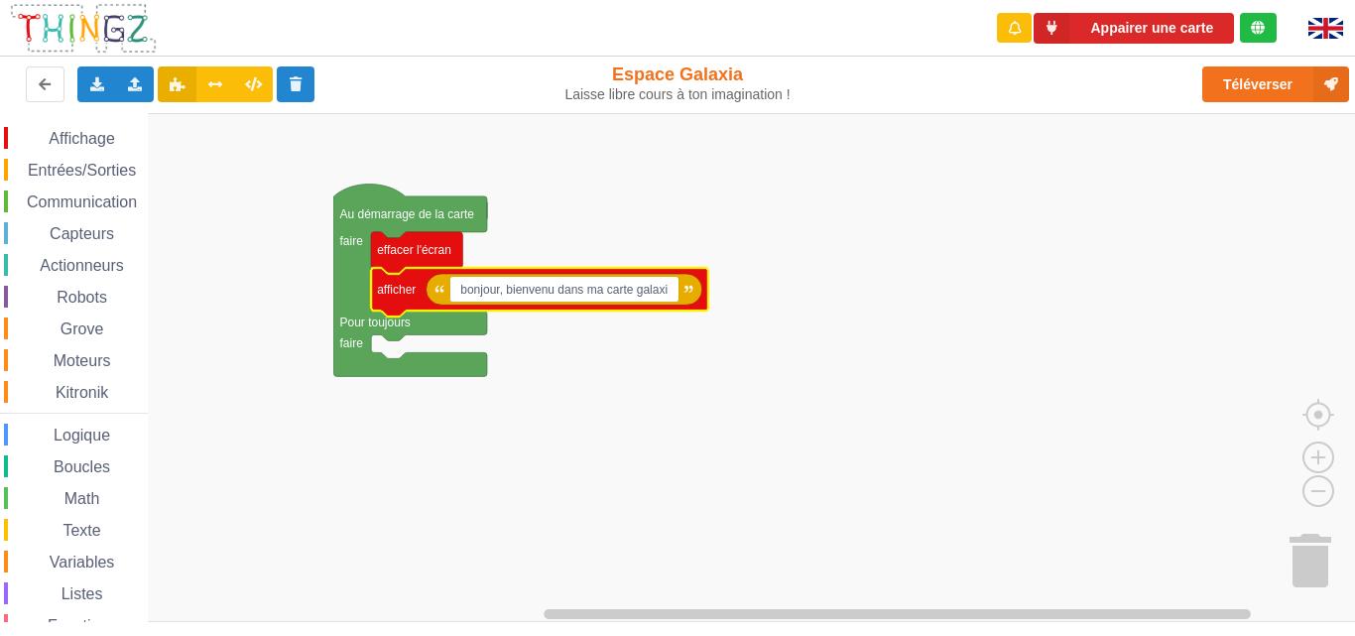
type input "bonjour, bienvenu dans ma carte galaxia"
click at [647, 374] on rect "Espace de travail de Blocky" at bounding box center [684, 367] width 1369 height 509
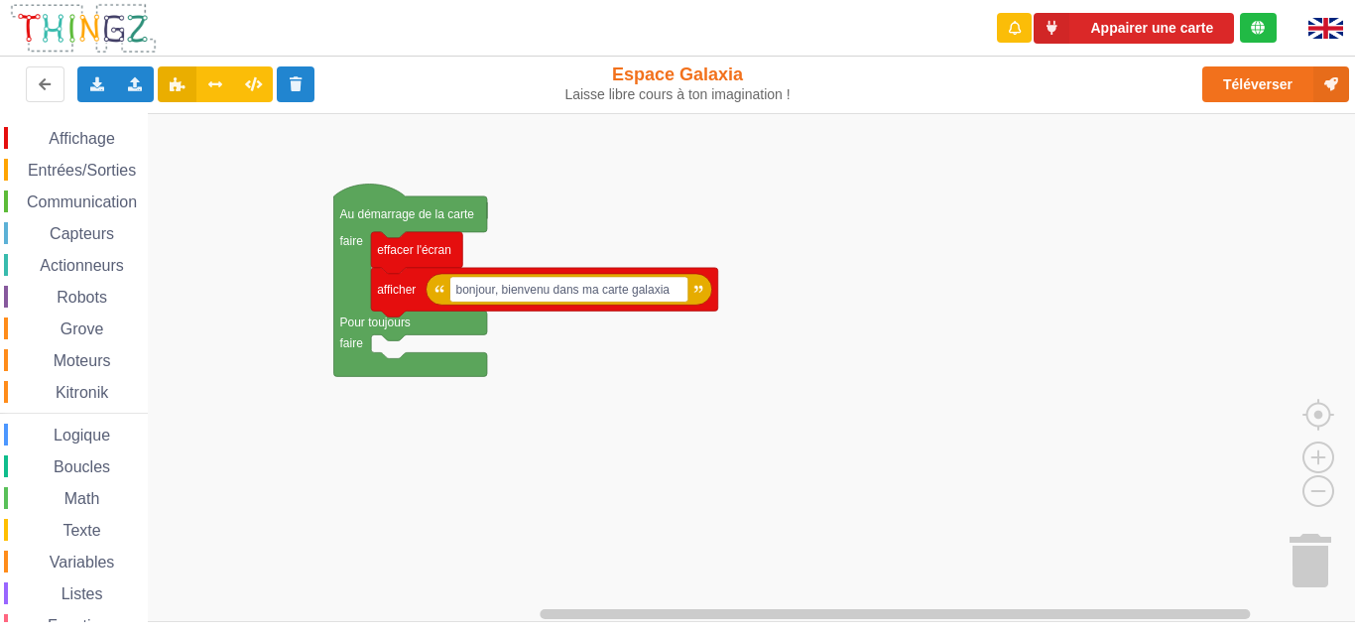
click at [69, 136] on span "Affichage" at bounding box center [81, 138] width 71 height 17
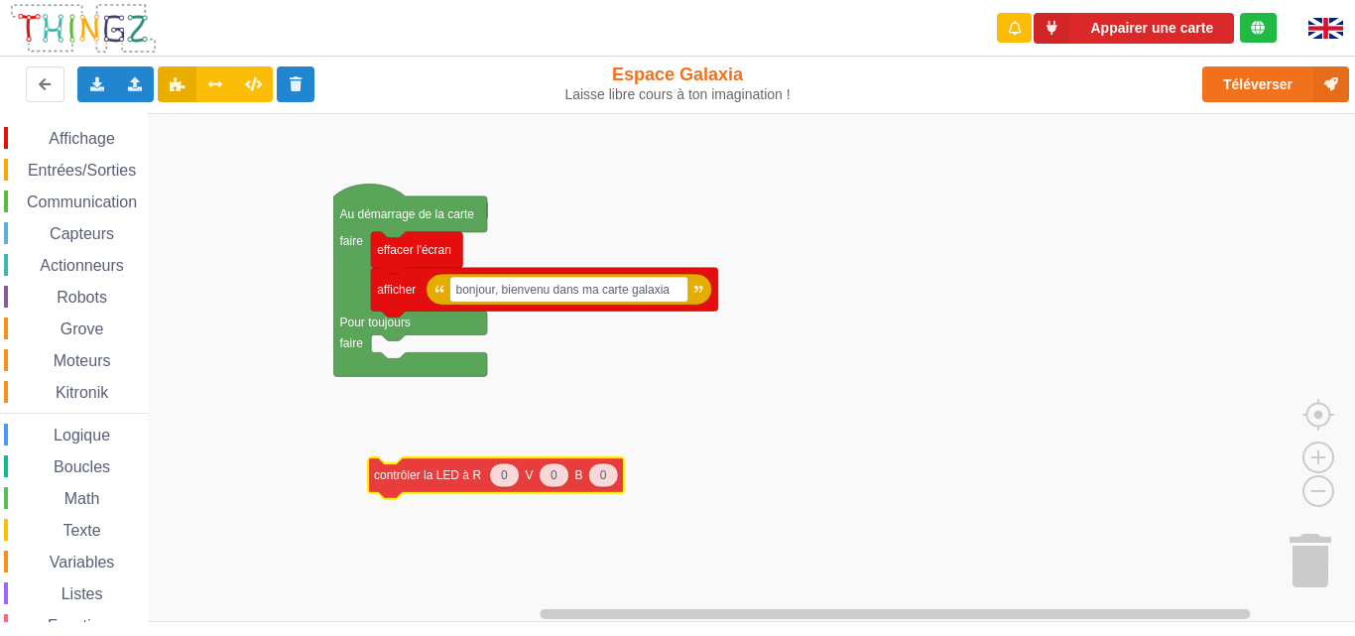
click at [422, 477] on div "Affichage Entrées/Sorties Communication Capteurs Actionneurs Robots Grove Moteu…" at bounding box center [684, 367] width 1369 height 509
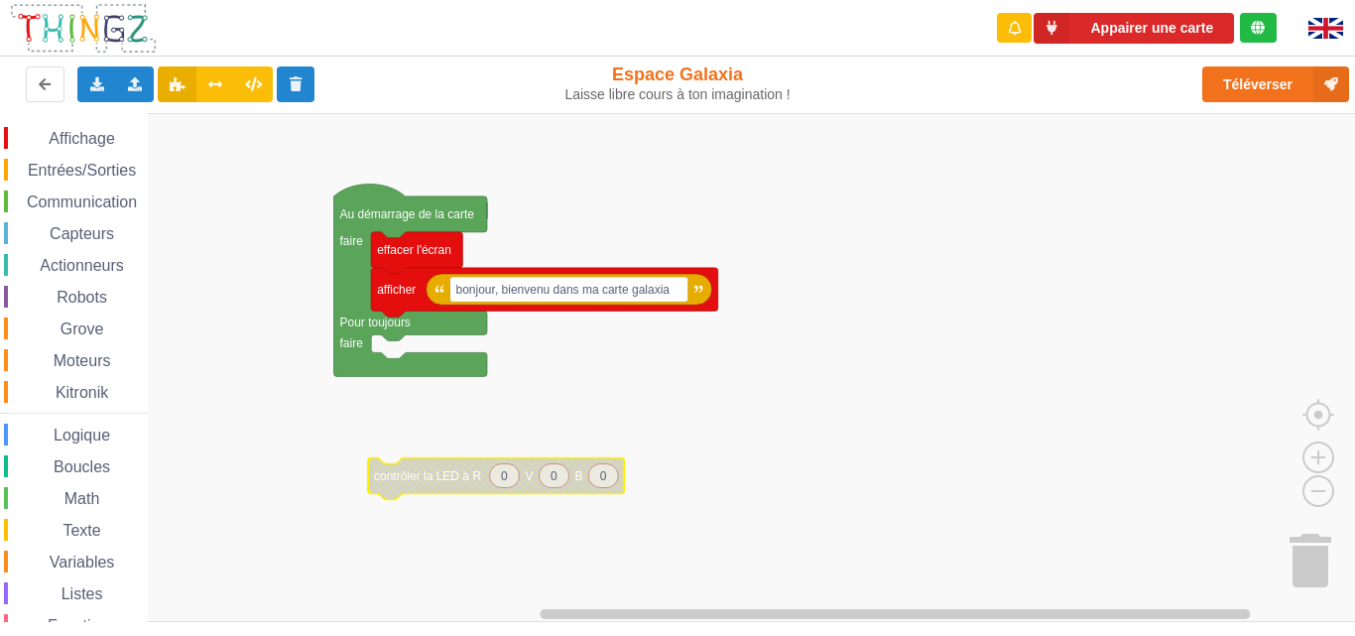
click at [91, 144] on span "Affichage" at bounding box center [81, 138] width 71 height 17
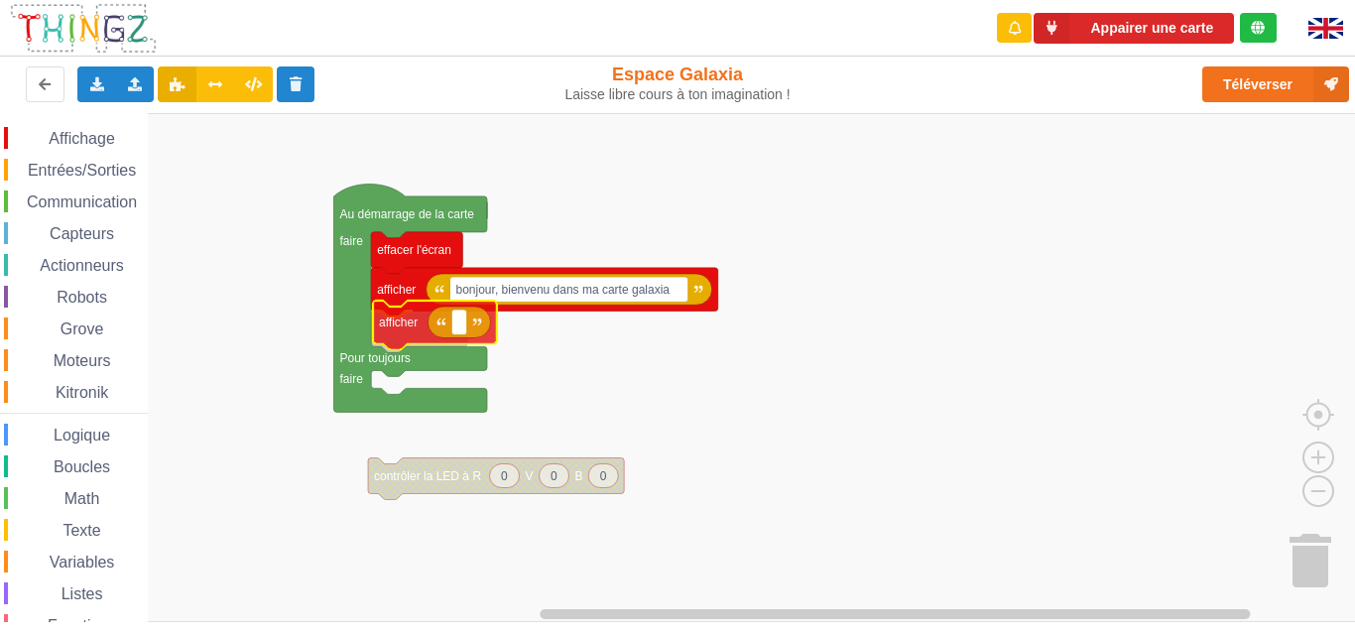
click at [395, 325] on div "Affichage Entrées/Sorties Communication Capteurs Actionneurs Robots Grove Moteu…" at bounding box center [684, 367] width 1369 height 509
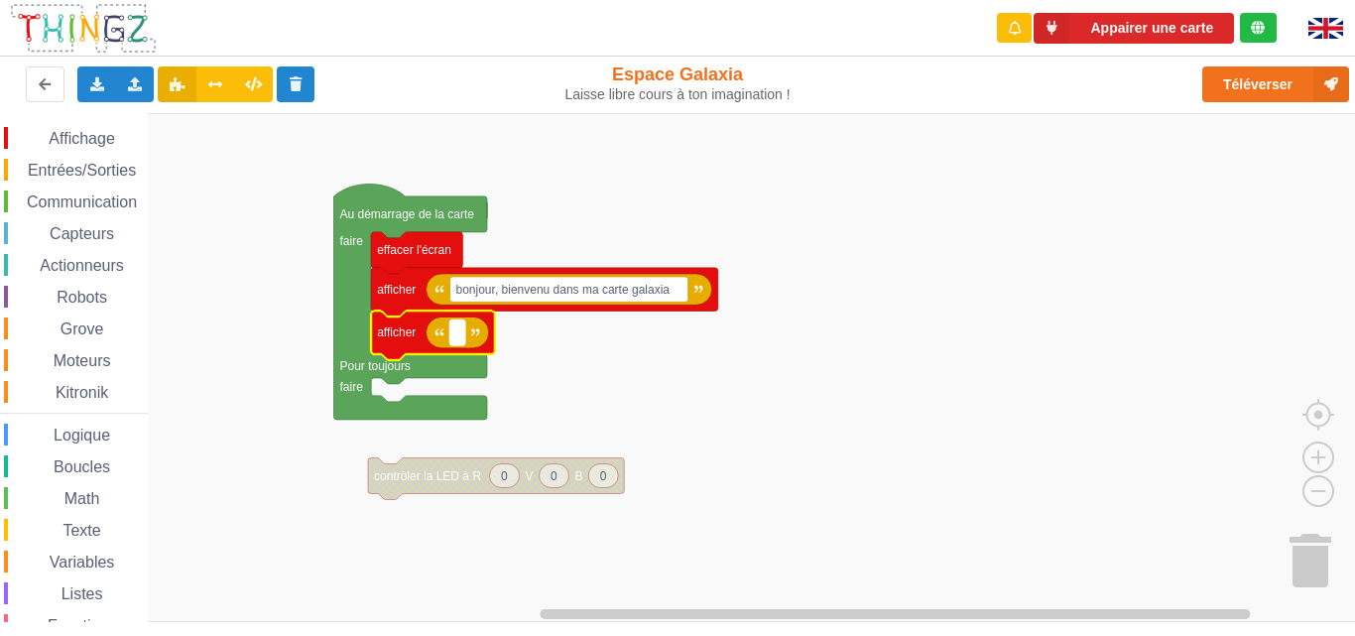
click at [461, 337] on rect "Espace de travail de Blocky" at bounding box center [457, 332] width 15 height 26
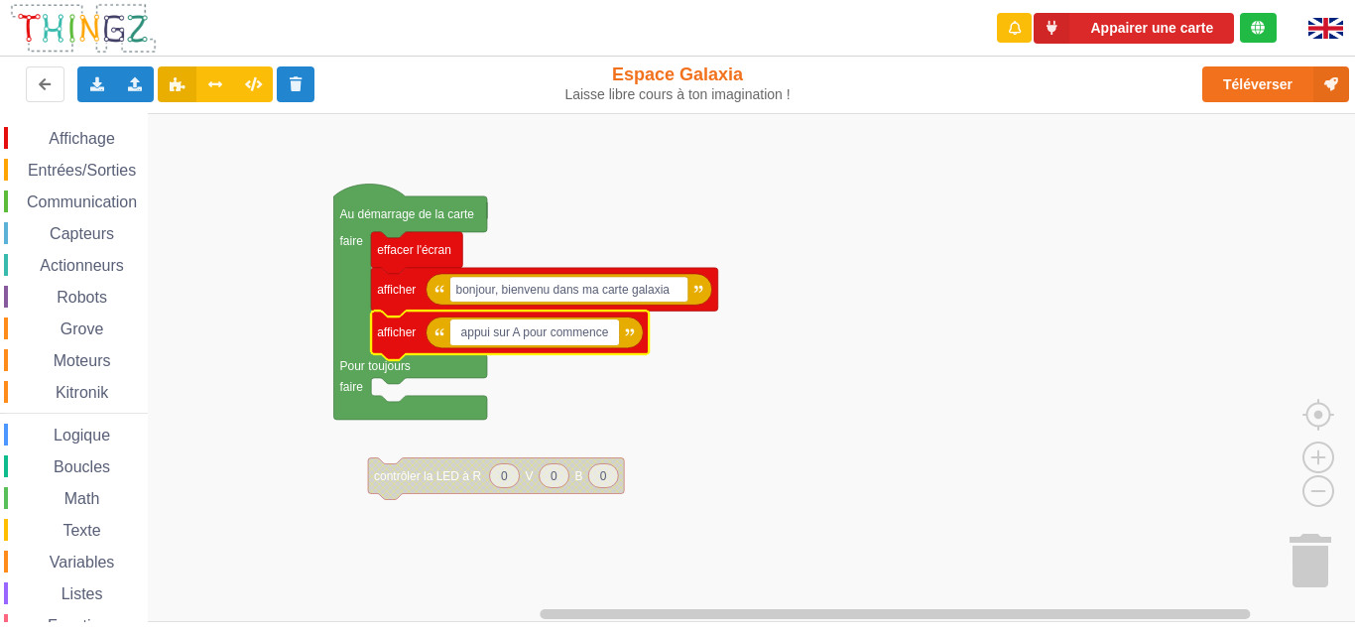
type input "appui sur A pour commencer"
click at [95, 144] on span "Affichage" at bounding box center [81, 138] width 71 height 17
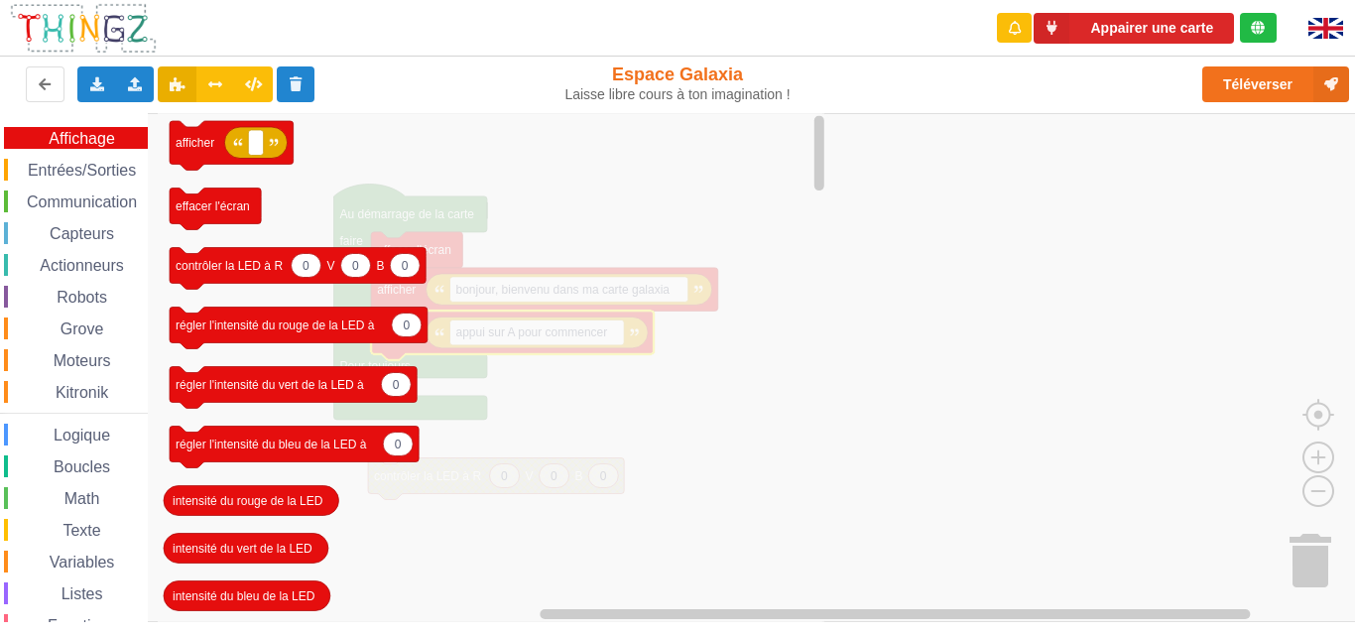
click at [950, 320] on rect "Espace de travail de Blocky" at bounding box center [684, 367] width 1369 height 509
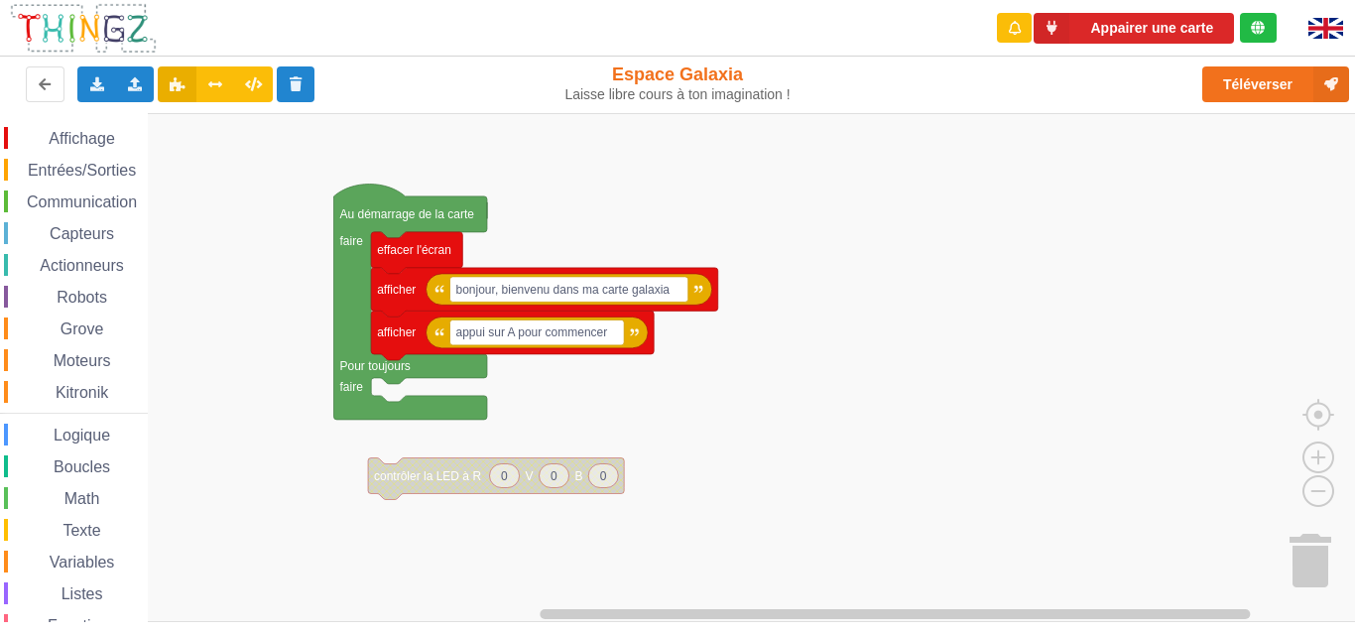
click at [781, 380] on rect "Espace de travail de Blocky" at bounding box center [684, 367] width 1369 height 509
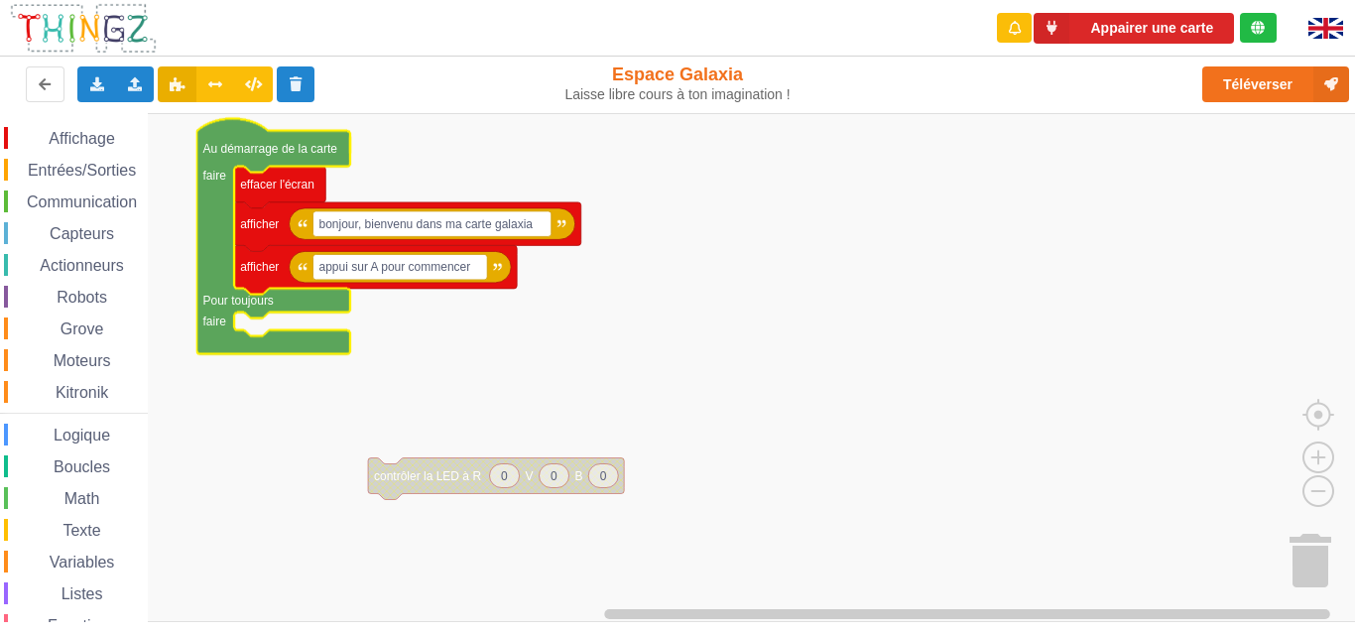
click at [101, 171] on span "Entrées/Sorties" at bounding box center [82, 170] width 114 height 17
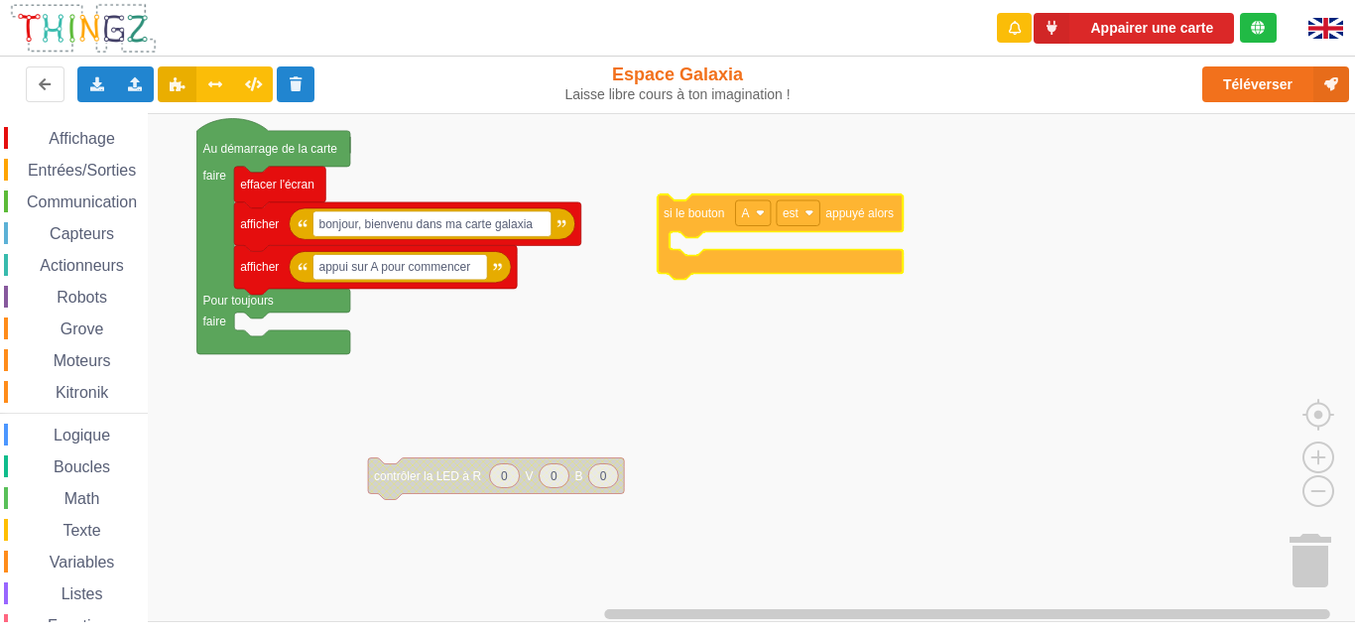
click at [724, 207] on div "Affichage Entrées/Sorties Communication Capteurs Actionneurs Robots Grove Moteu…" at bounding box center [684, 367] width 1369 height 509
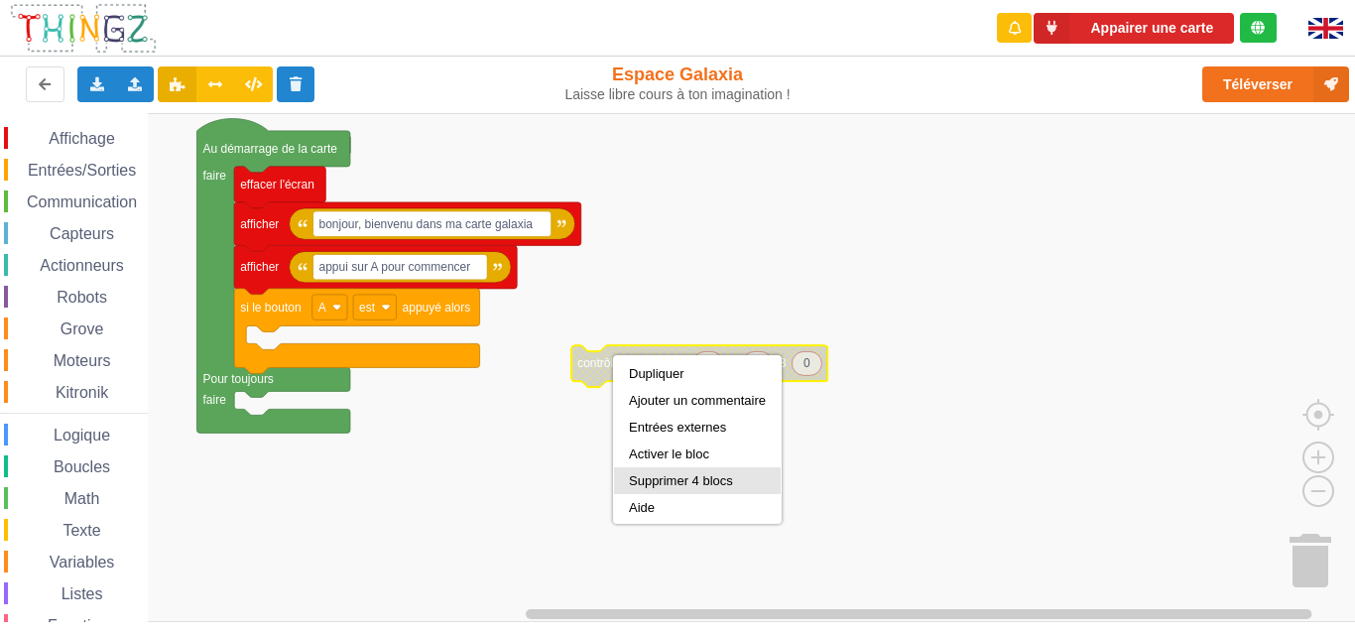
click at [677, 471] on div "Supprimer 4 blocs" at bounding box center [697, 480] width 167 height 27
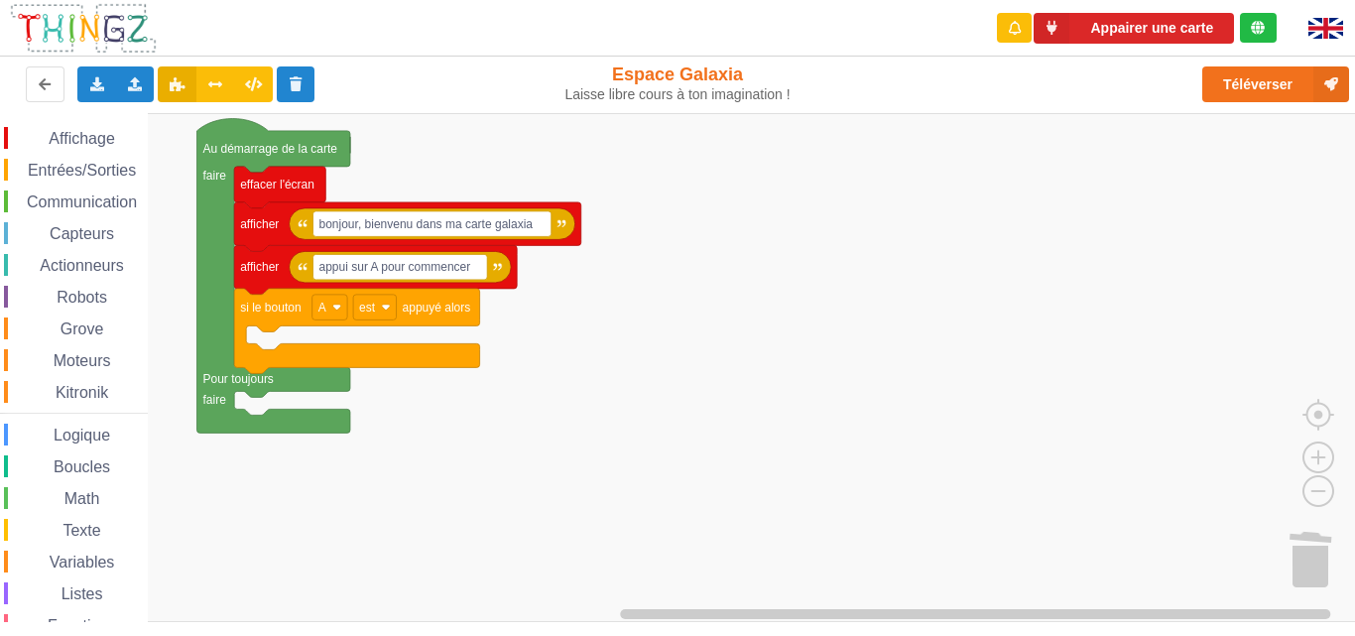
click at [85, 127] on div "Affichage" at bounding box center [76, 138] width 144 height 22
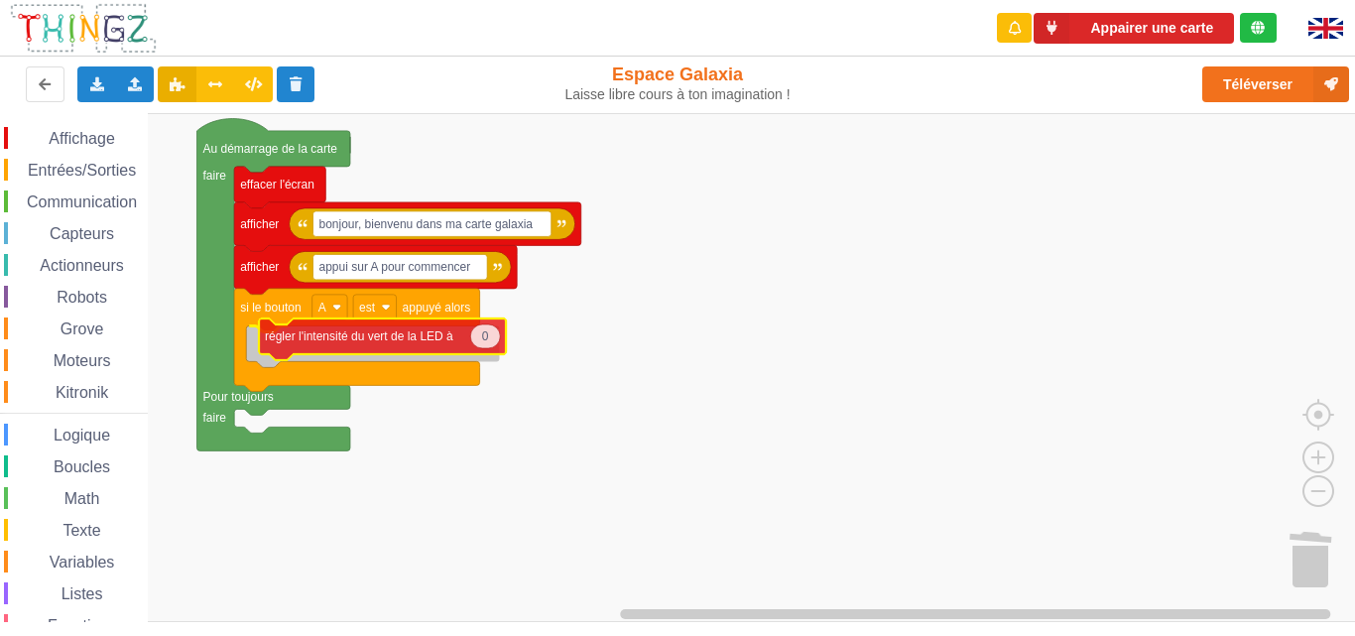
click at [381, 350] on div "Affichage Entrées/Sorties Communication Capteurs Actionneurs Robots Grove Moteu…" at bounding box center [684, 367] width 1369 height 509
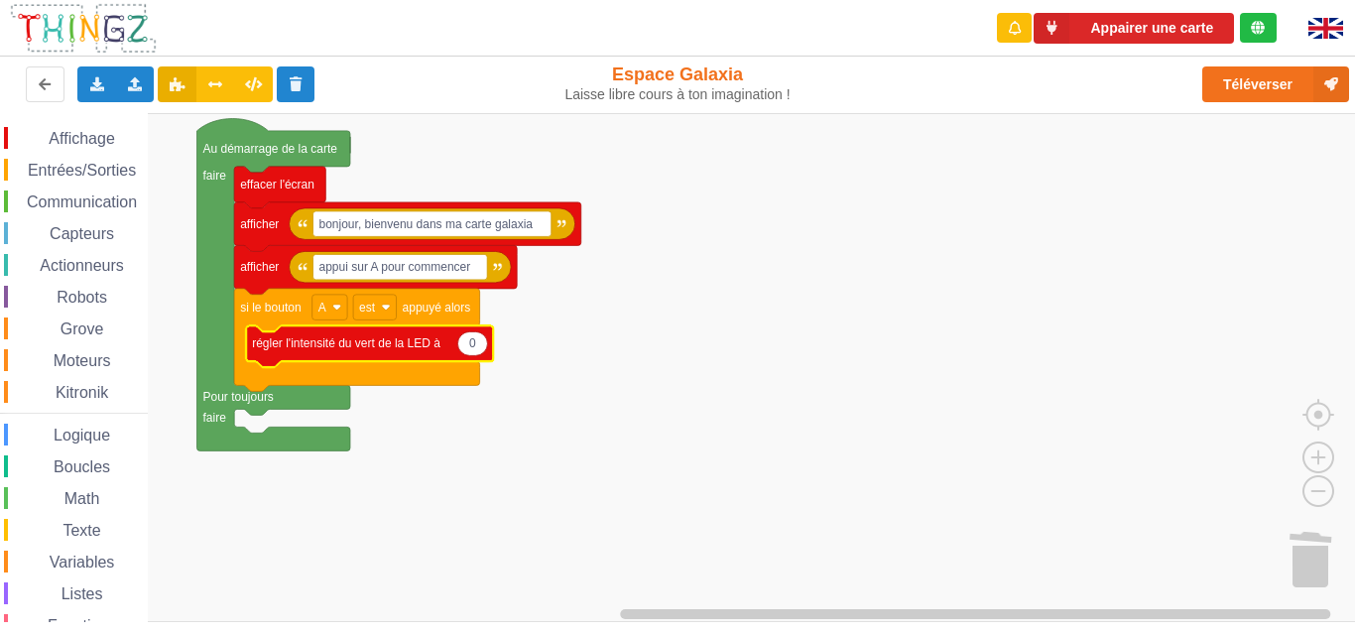
click at [477, 348] on icon "Espace de travail de Blocky" at bounding box center [472, 343] width 30 height 24
type input "100"
click at [527, 431] on rect "Espace de travail de Blocky" at bounding box center [684, 367] width 1369 height 509
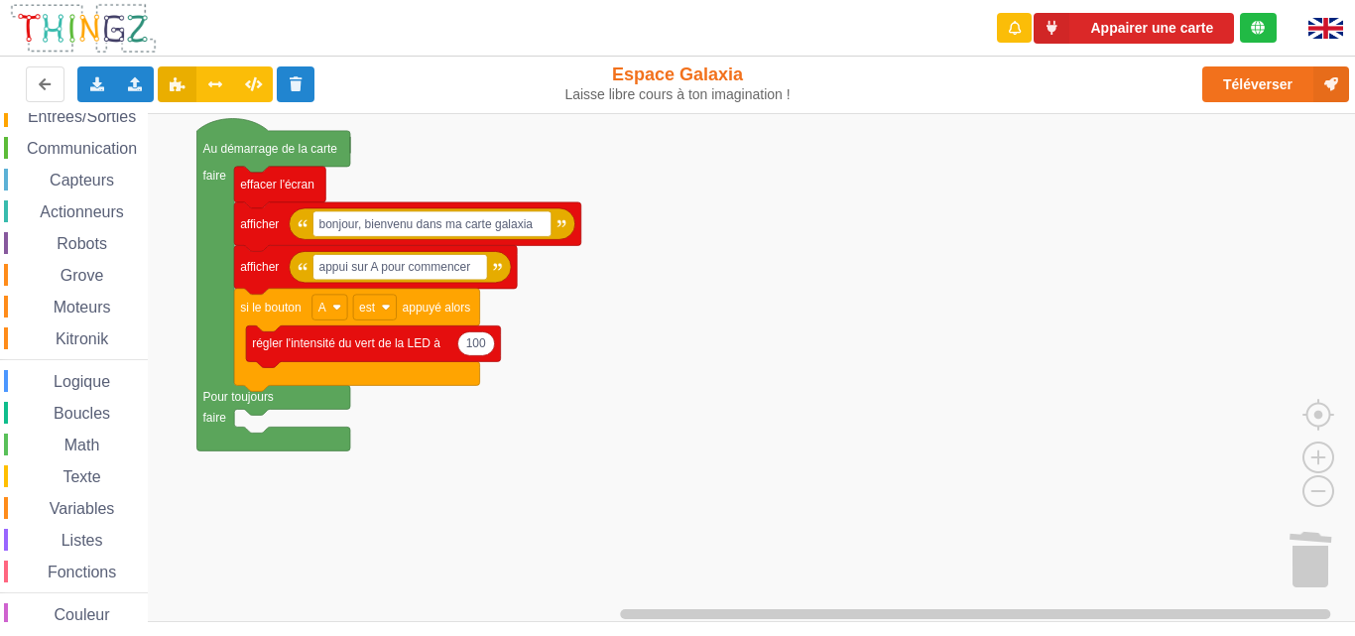
scroll to position [76, 0]
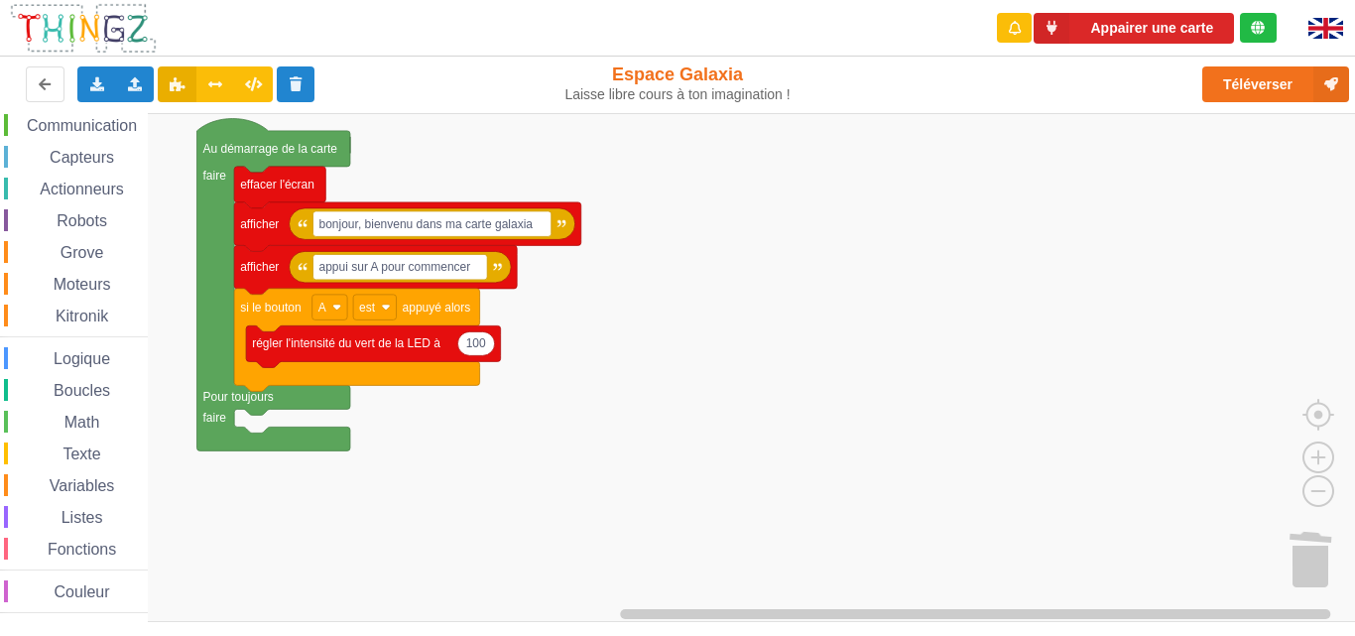
click at [102, 356] on span "Logique" at bounding box center [82, 358] width 62 height 17
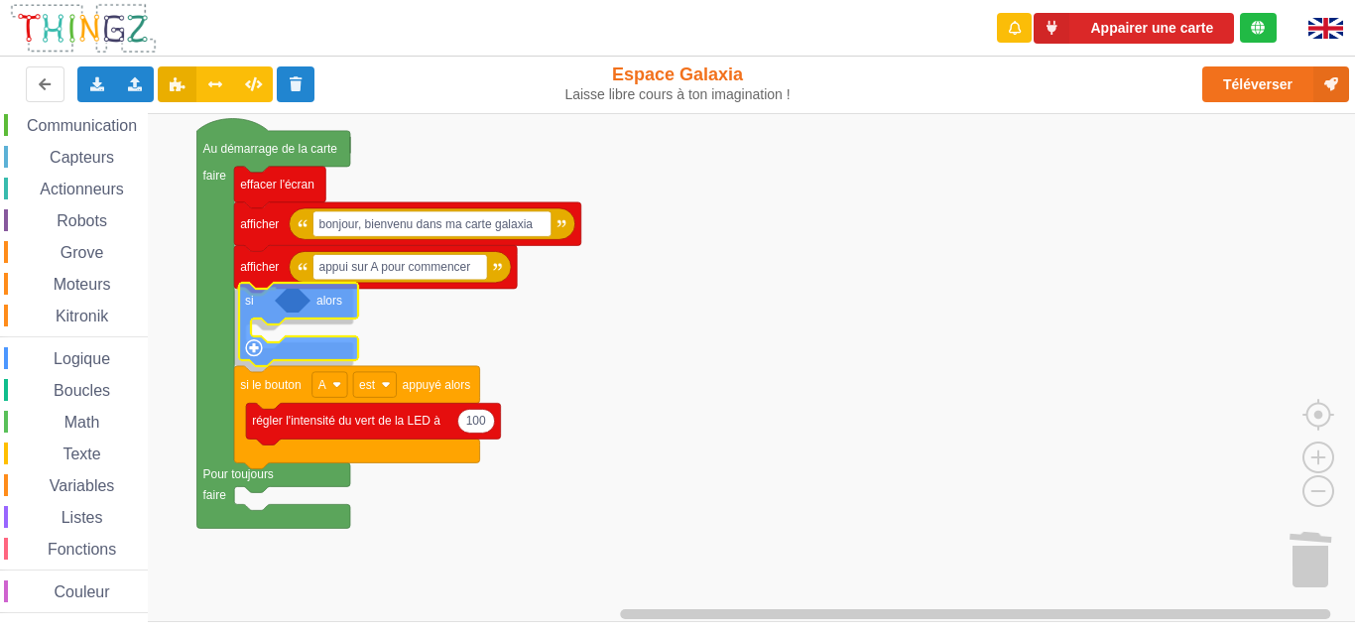
click at [252, 305] on div "Affichage Entrées/Sorties Communication Capteurs Actionneurs Robots Grove Moteu…" at bounding box center [684, 367] width 1369 height 509
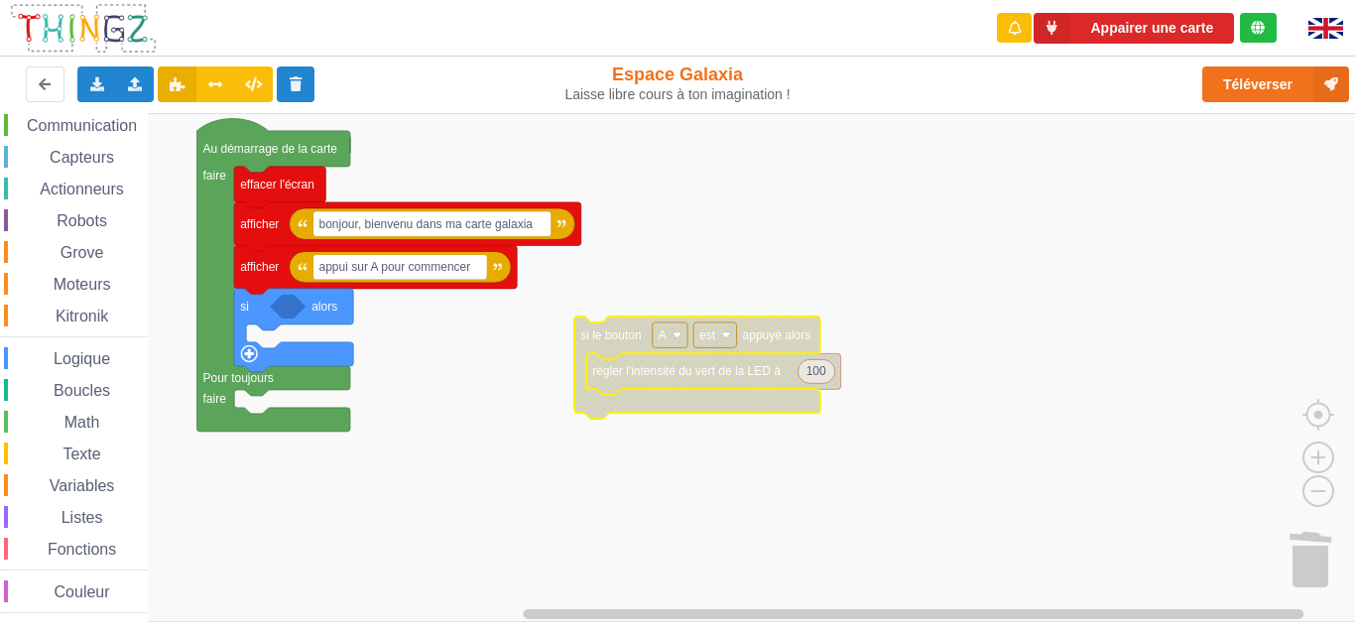
click at [46, 123] on span "Communication" at bounding box center [82, 125] width 116 height 17
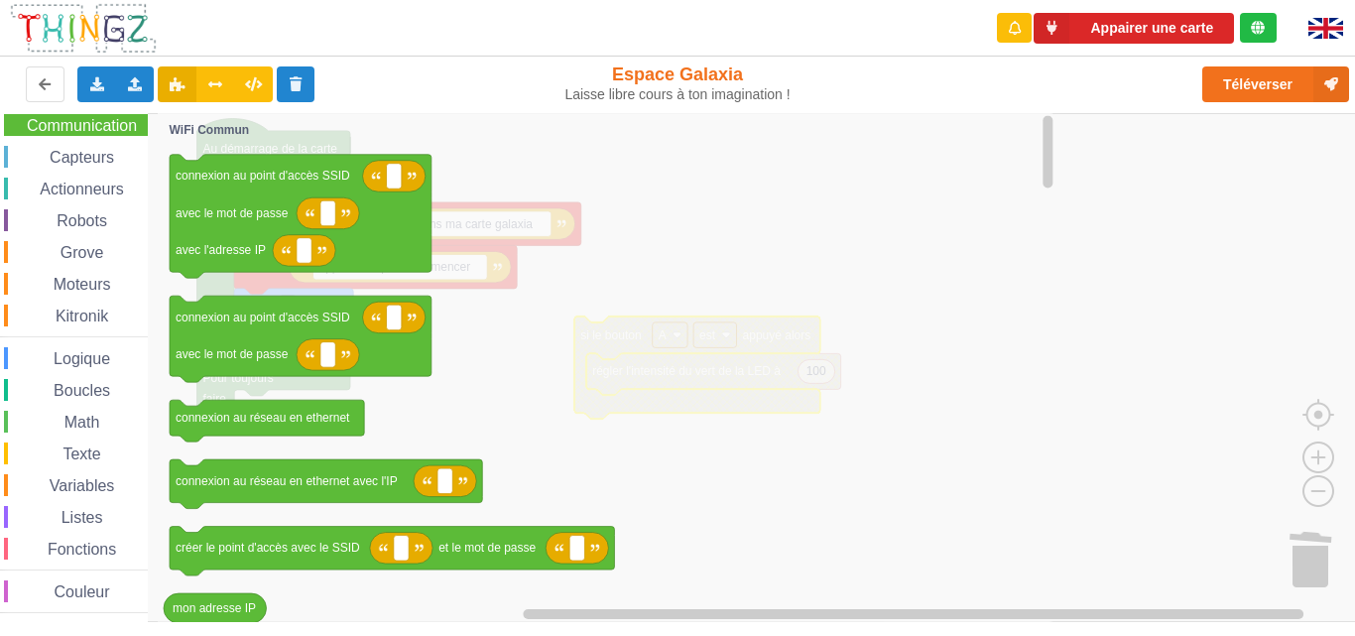
click at [64, 146] on div "Capteurs" at bounding box center [76, 157] width 144 height 22
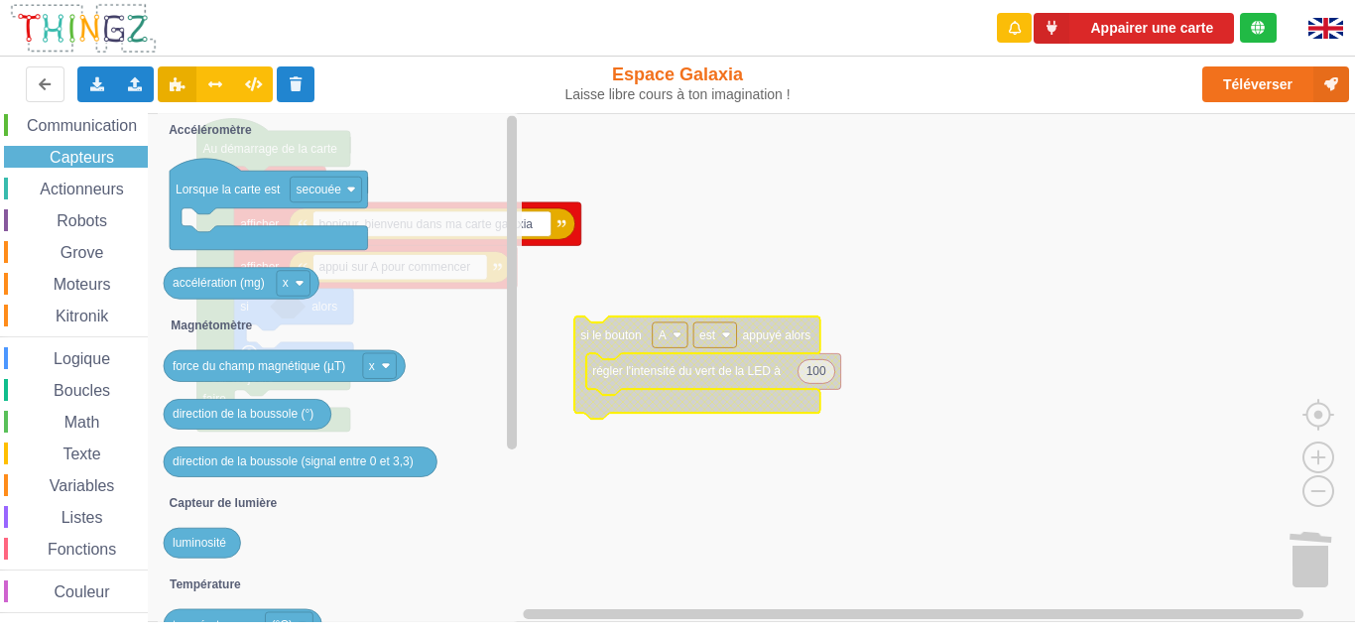
click at [76, 176] on div "Affichage Entrées/Sorties Communication Capteurs Actionneurs Robots Grove Moteu…" at bounding box center [74, 332] width 148 height 562
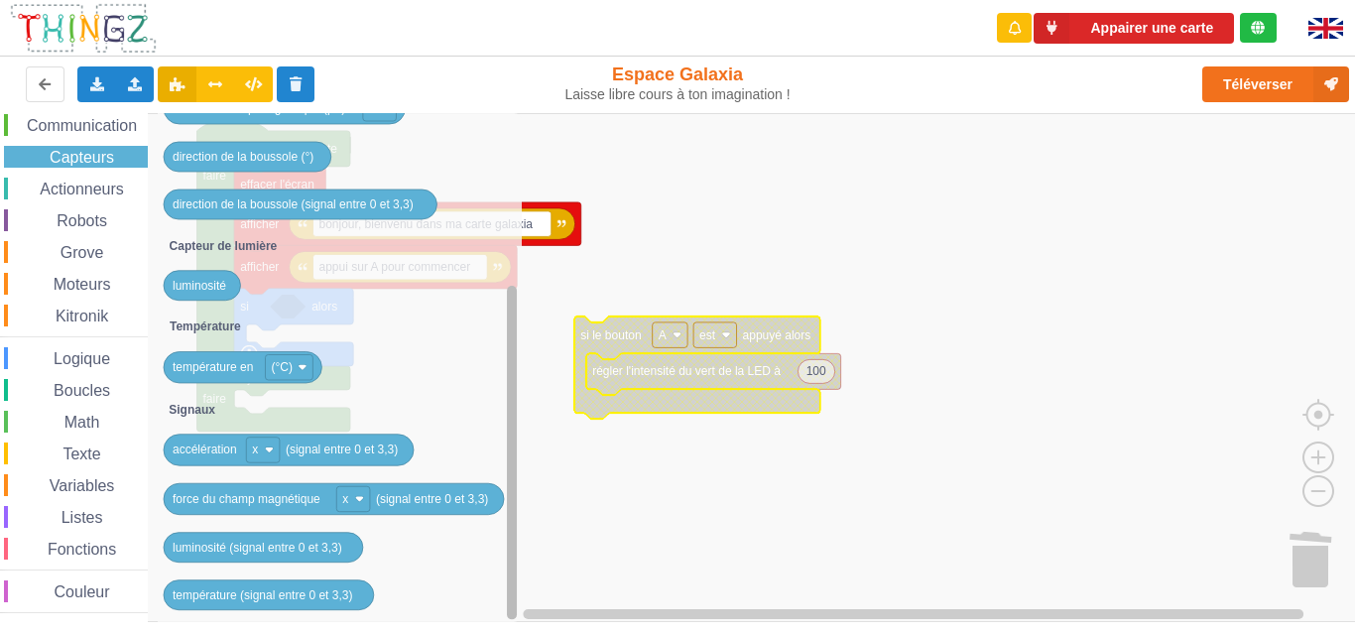
click at [511, 396] on rect "Espace de travail de Blocky" at bounding box center [512, 452] width 10 height 333
click at [94, 127] on span "Communication" at bounding box center [82, 125] width 116 height 17
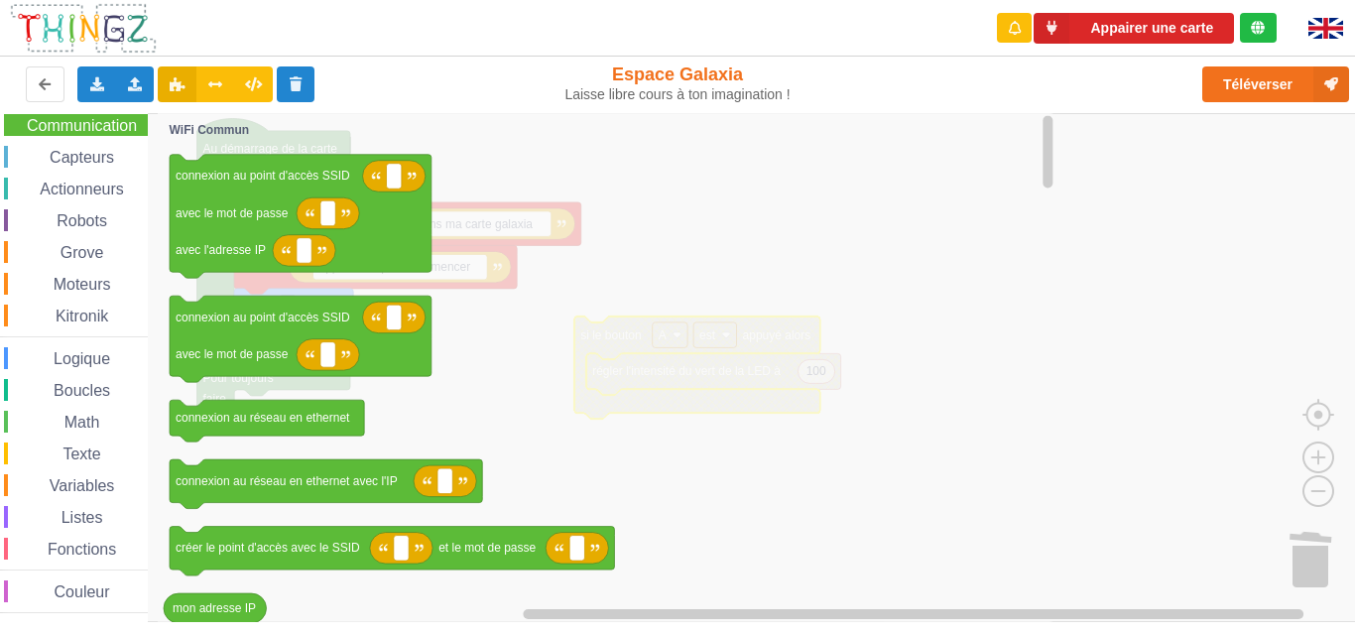
click at [99, 201] on div "Affichage Entrées/Sorties Communication Capteurs Actionneurs Robots Grove Moteu…" at bounding box center [74, 332] width 148 height 562
click at [99, 191] on span "Actionneurs" at bounding box center [82, 189] width 90 height 17
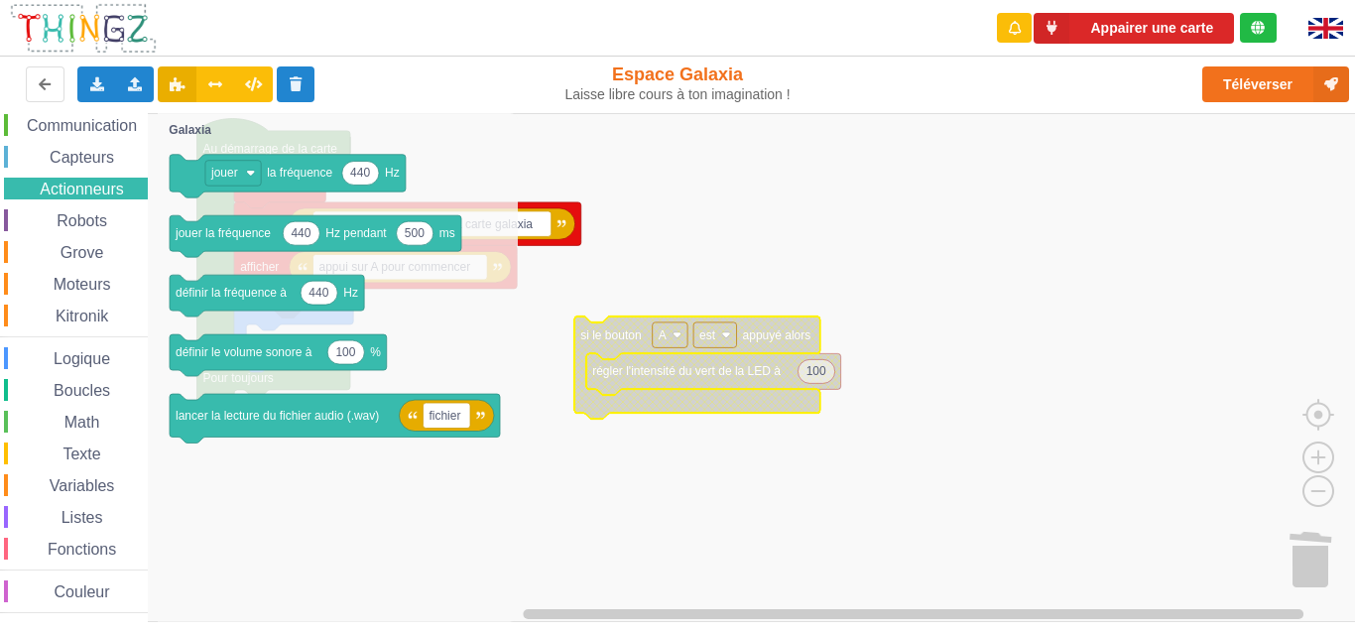
click at [98, 122] on span "Communication" at bounding box center [82, 125] width 116 height 17
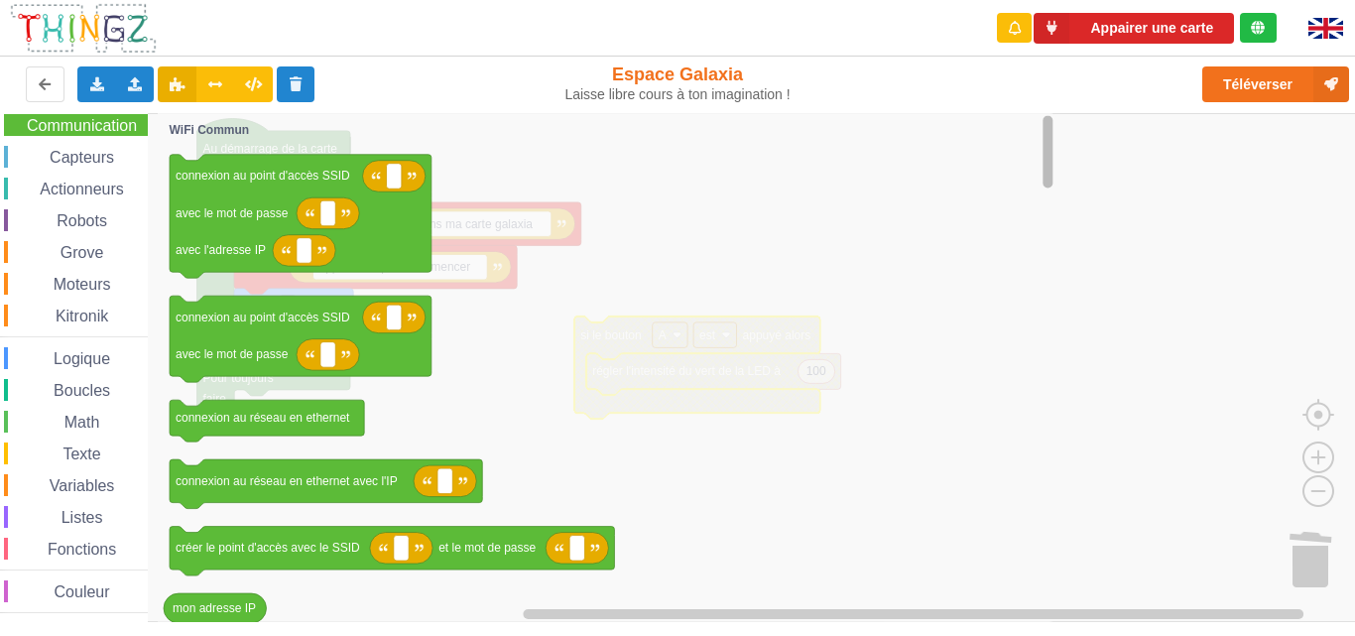
click at [1075, 36] on div "Appairer une carte Exporter l'assemblage de blocs Exporter l'assemblage de bloc…" at bounding box center [677, 304] width 1383 height 636
click at [1053, 188] on rect "Espace de travail de Blocky" at bounding box center [1047, 367] width 15 height 504
click at [1024, 118] on div "Affichage Entrées/Sorties Communication Capteurs Actionneurs Robots Grove Moteu…" at bounding box center [684, 367] width 1369 height 509
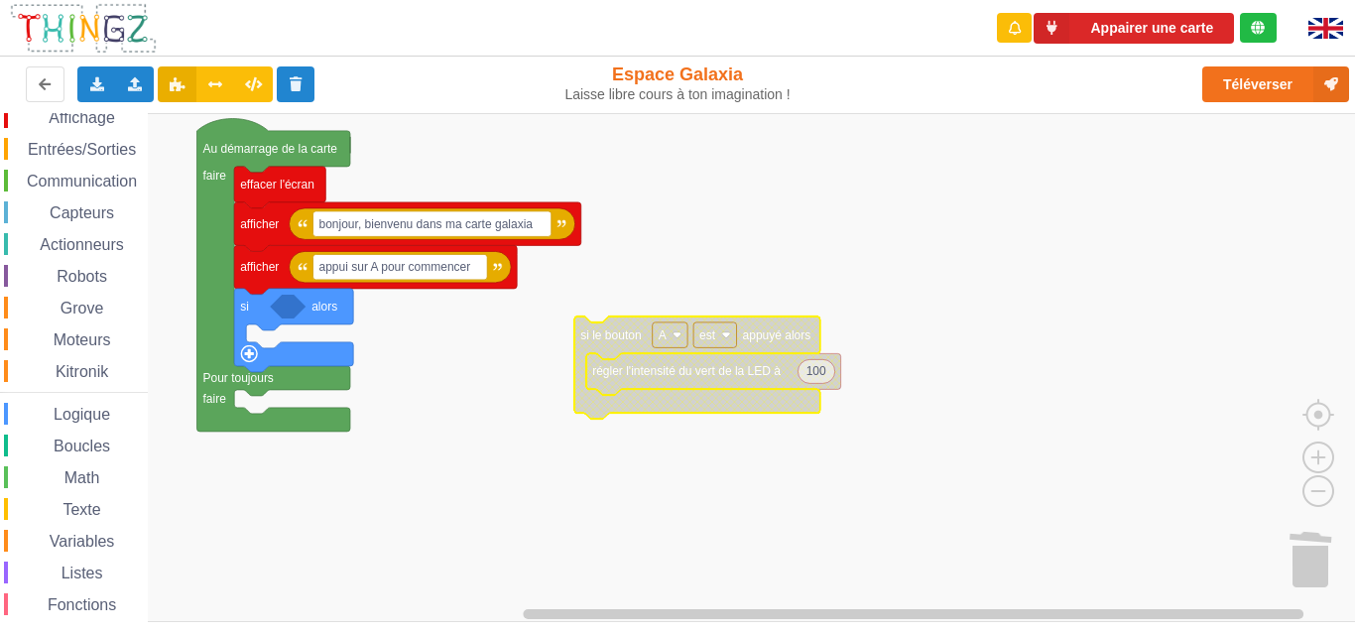
scroll to position [0, 0]
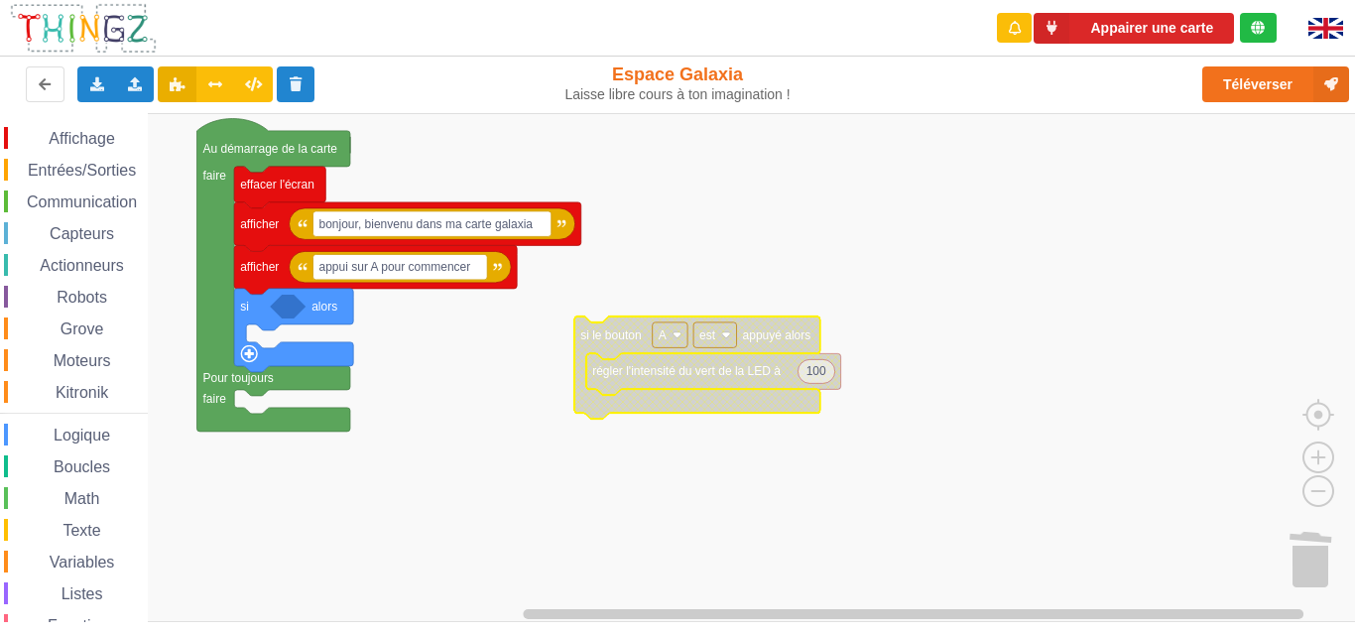
click at [114, 136] on span "Affichage" at bounding box center [81, 138] width 71 height 17
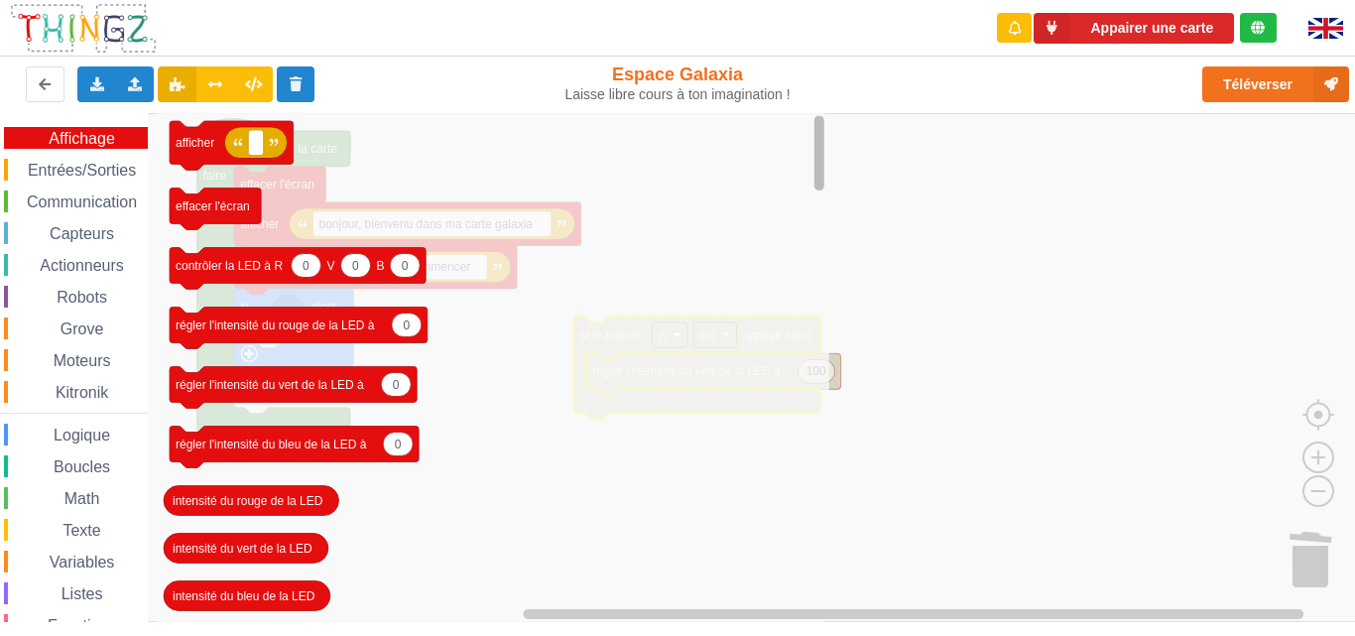
click at [813, 204] on rect "Espace de travail de Blocky" at bounding box center [818, 367] width 15 height 504
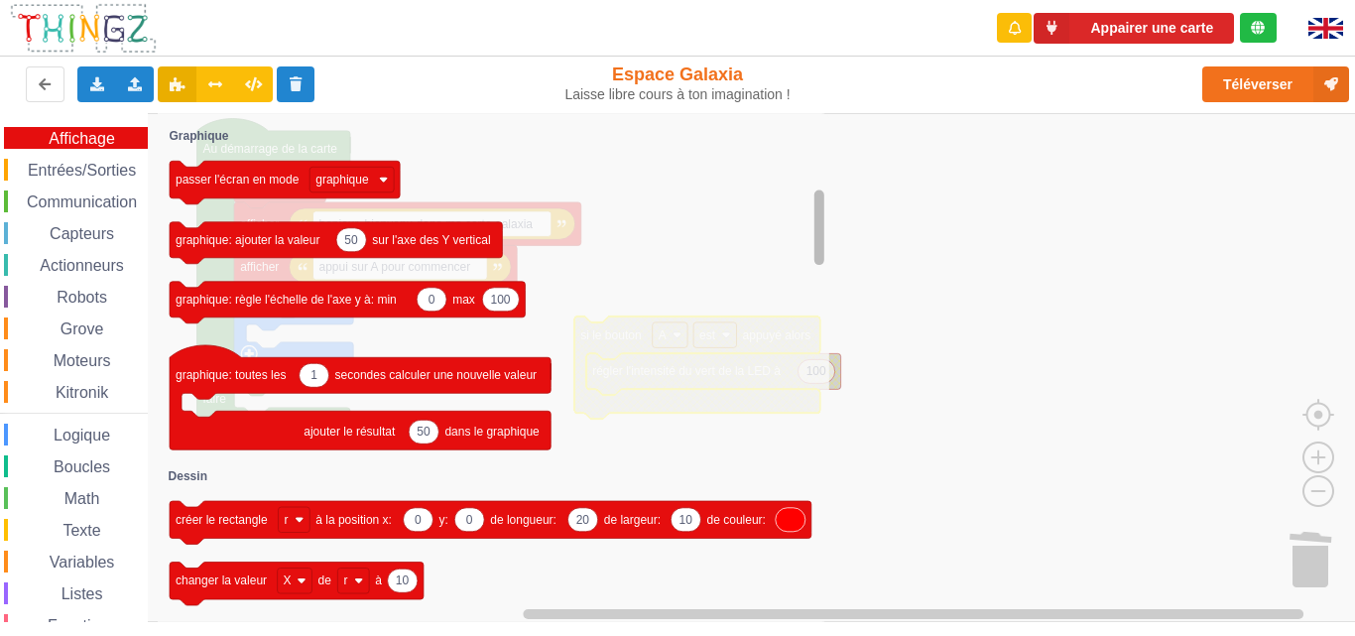
click at [816, 256] on rect "Espace de travail de Blocky" at bounding box center [819, 226] width 10 height 75
click at [116, 164] on span "Entrées/Sorties" at bounding box center [82, 170] width 114 height 17
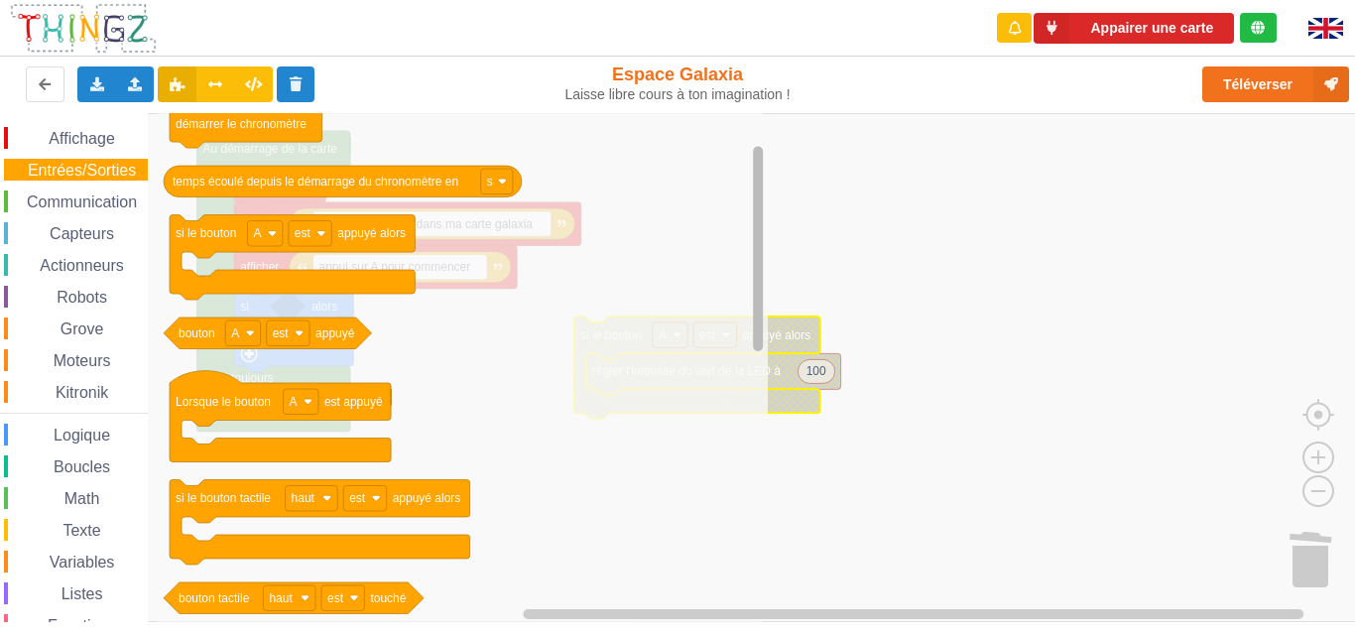
click at [751, 207] on g "Espace de travail de Blocky" at bounding box center [758, 367] width 15 height 504
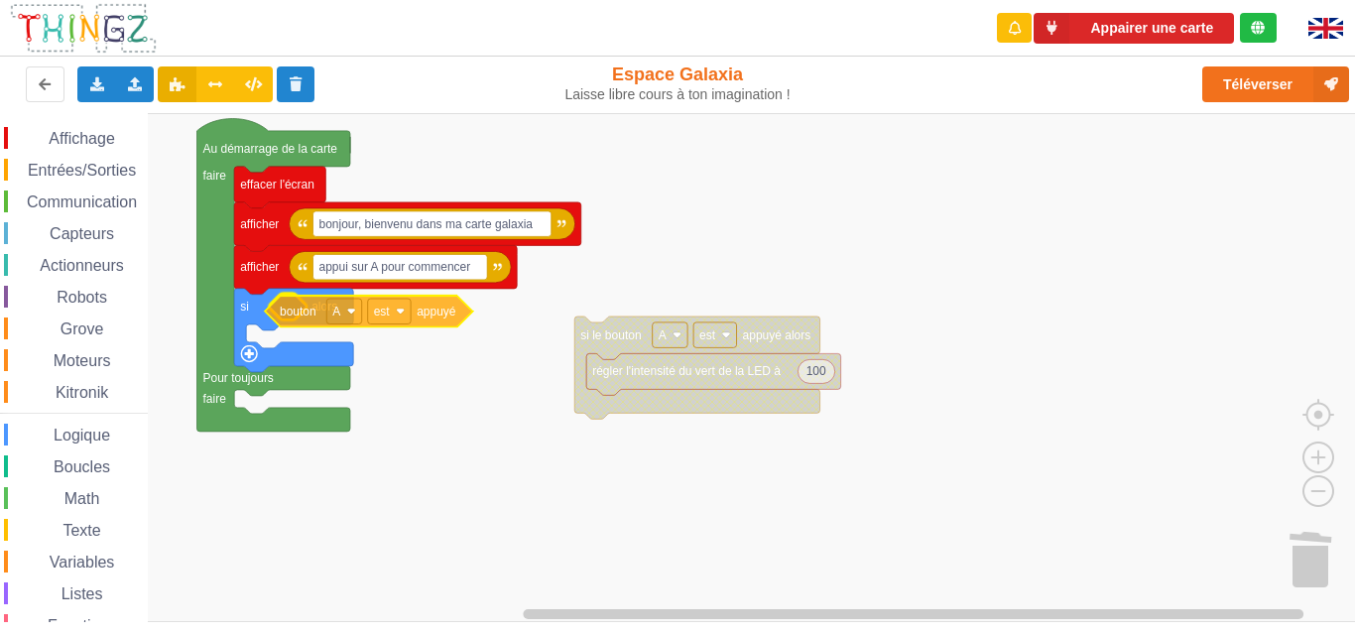
click at [281, 315] on div "Affichage Entrées/Sorties Communication Capteurs Actionneurs Robots Grove Moteu…" at bounding box center [684, 367] width 1369 height 509
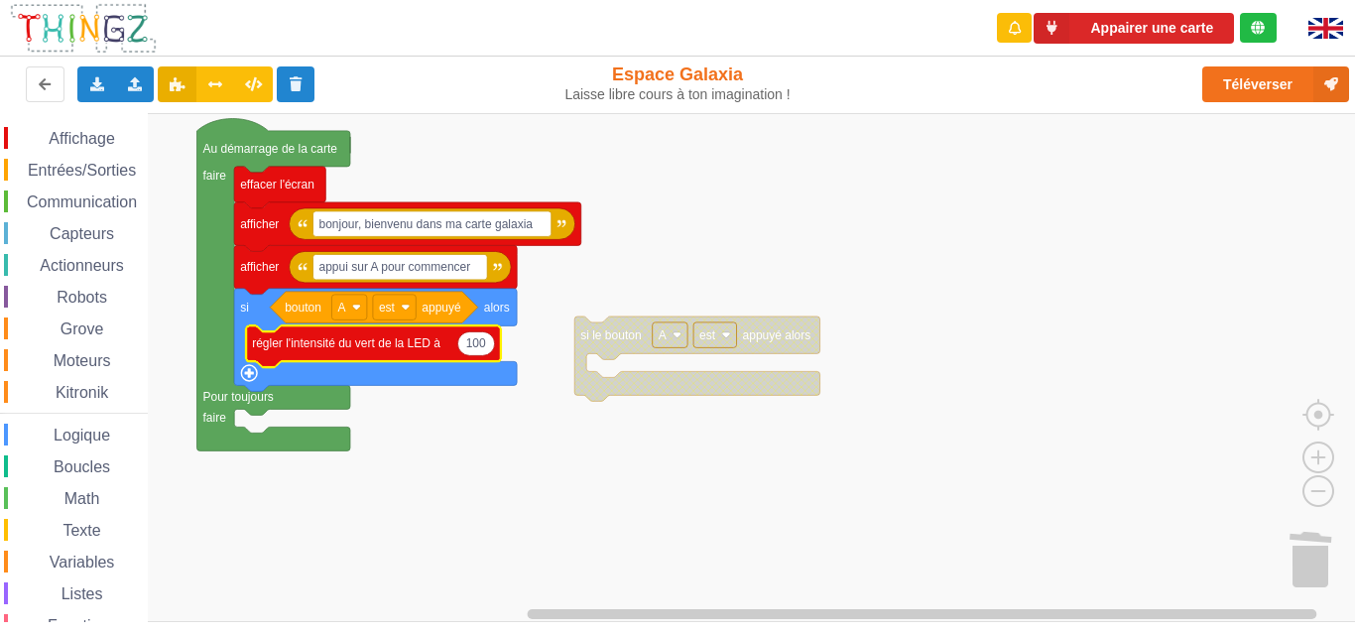
click at [254, 382] on icon "Espace de travail de Blocky" at bounding box center [375, 340] width 283 height 103
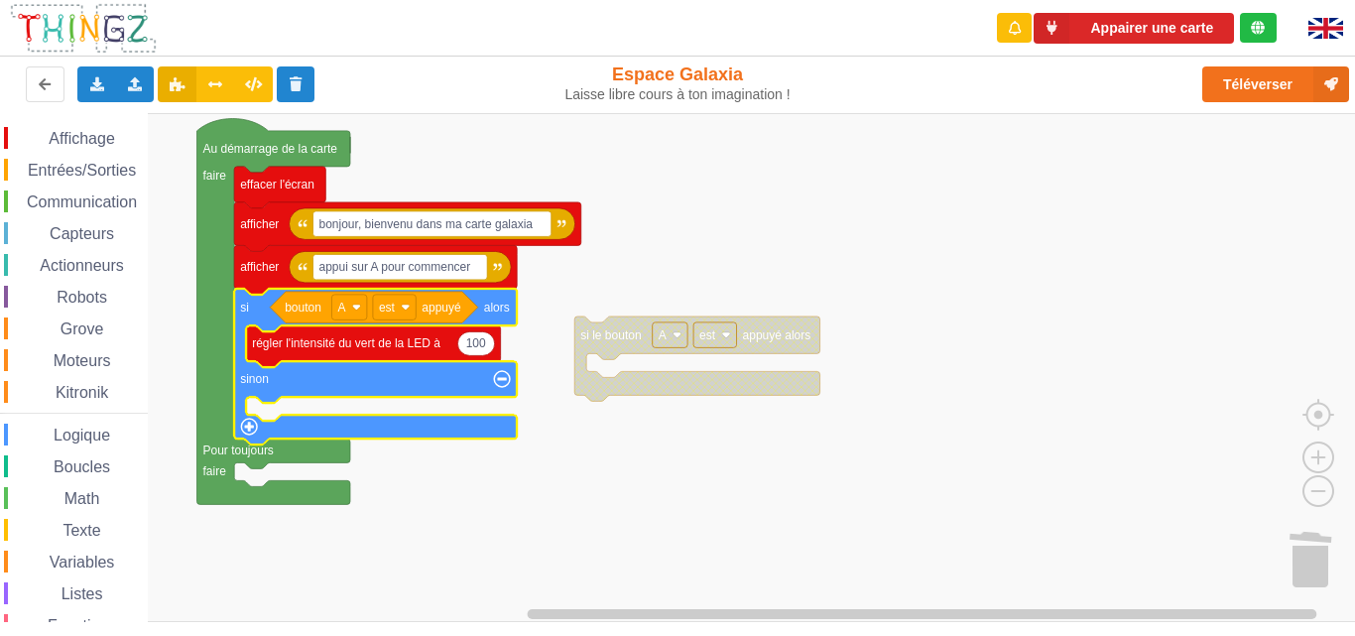
click at [83, 162] on span "Entrées/Sorties" at bounding box center [82, 170] width 114 height 17
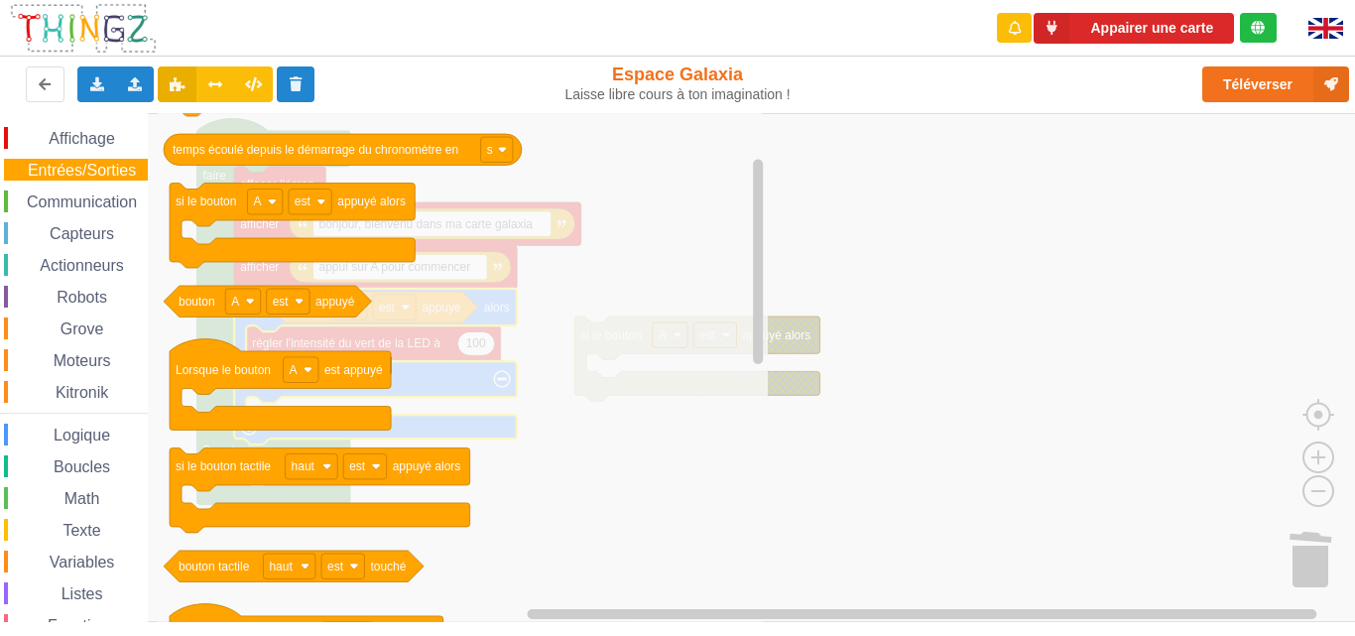
click at [88, 145] on span "Affichage" at bounding box center [81, 138] width 71 height 17
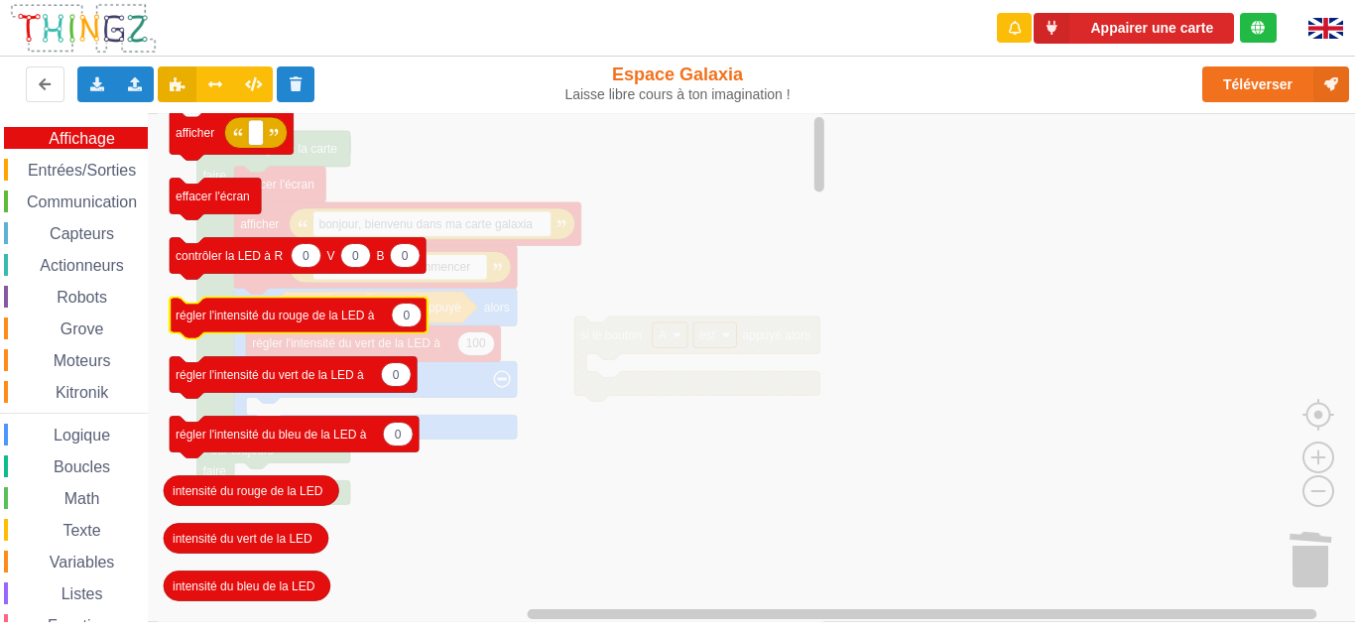
click at [252, 304] on icon "Espace de travail de Blocky" at bounding box center [299, 318] width 258 height 42
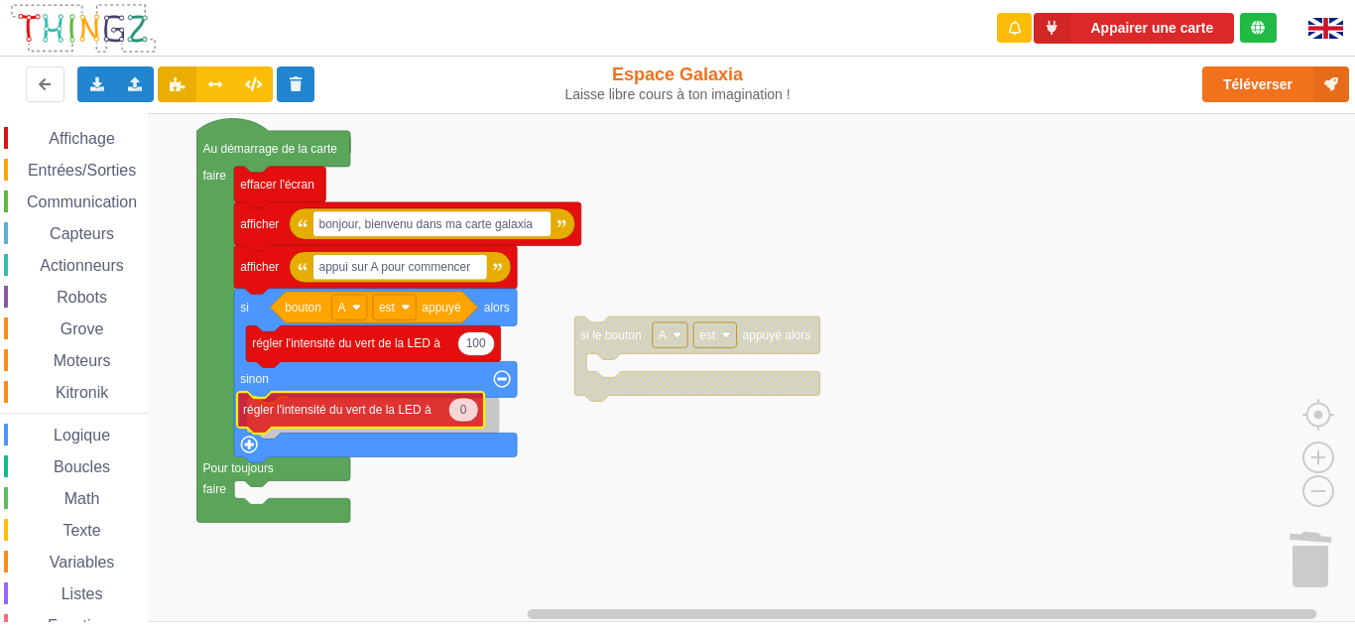
click at [304, 417] on div "Affichage Entrées/Sorties Communication Capteurs Actionneurs Robots Grove Moteu…" at bounding box center [684, 367] width 1369 height 509
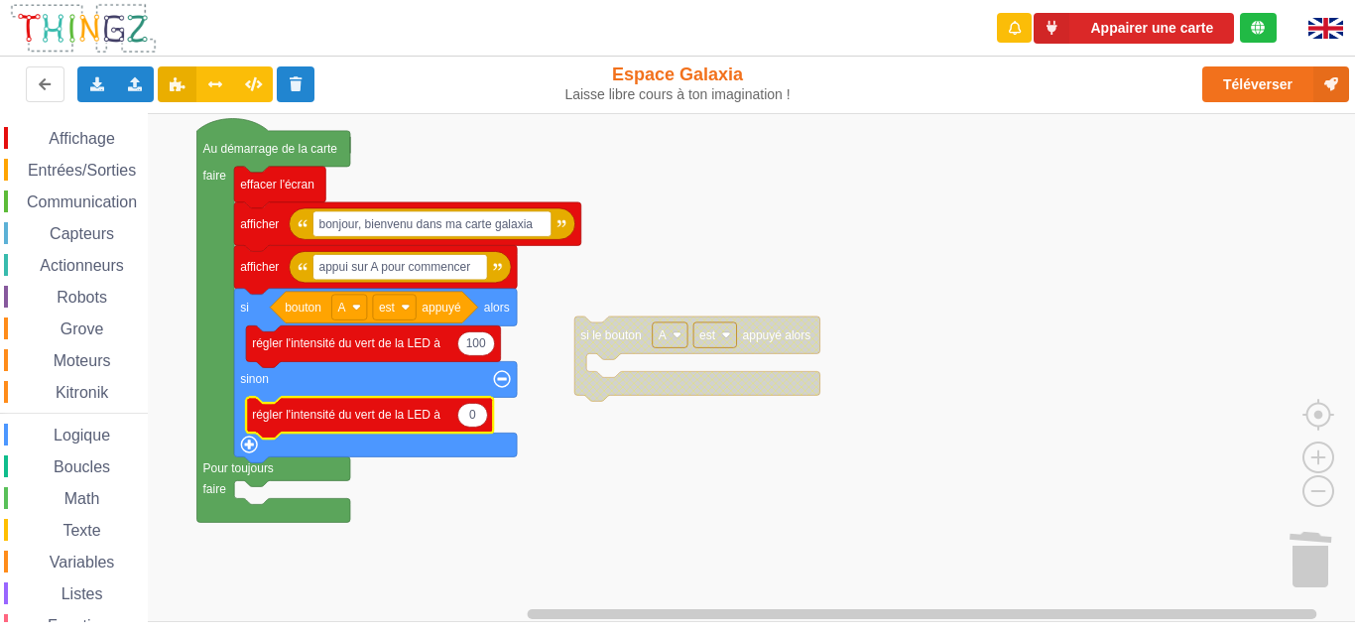
click at [475, 412] on text "0" at bounding box center [472, 415] width 7 height 14
type input "100"
click at [538, 503] on rect "Espace de travail de Blocky" at bounding box center [684, 367] width 1369 height 509
click at [72, 134] on span "Affichage" at bounding box center [81, 138] width 71 height 17
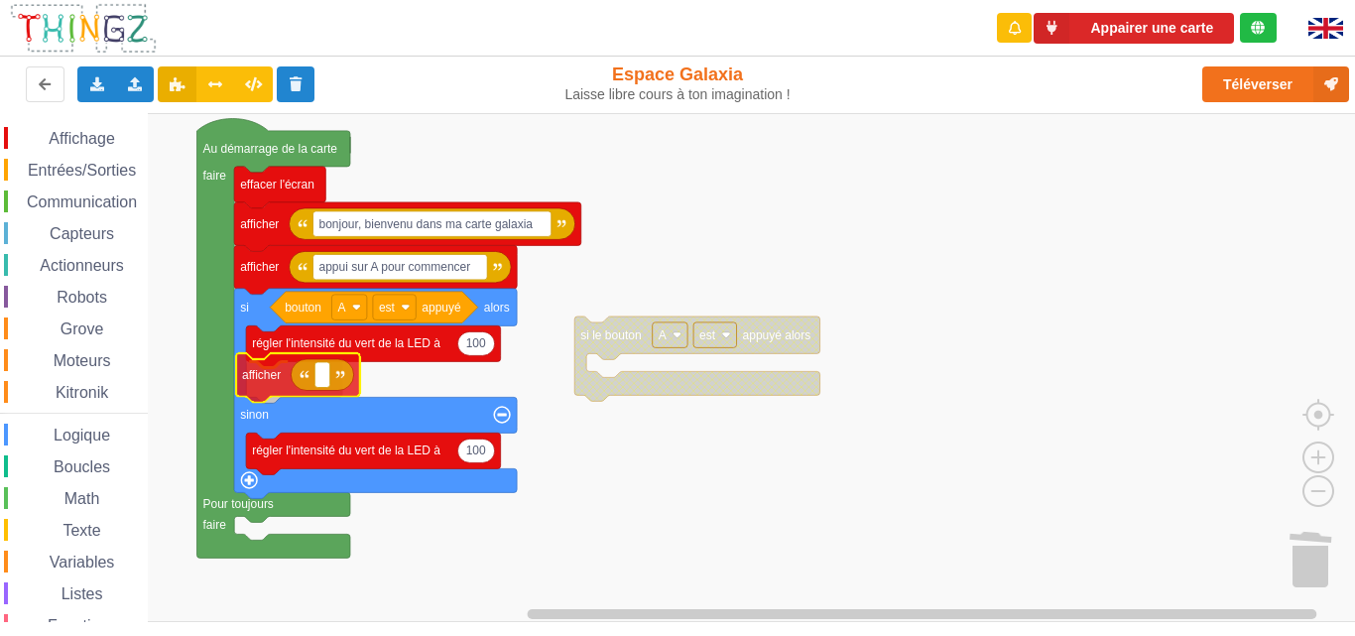
click at [250, 383] on div "Affichage Entrées/Sorties Communication Capteurs Actionneurs Robots Grove Moteu…" at bounding box center [684, 367] width 1369 height 509
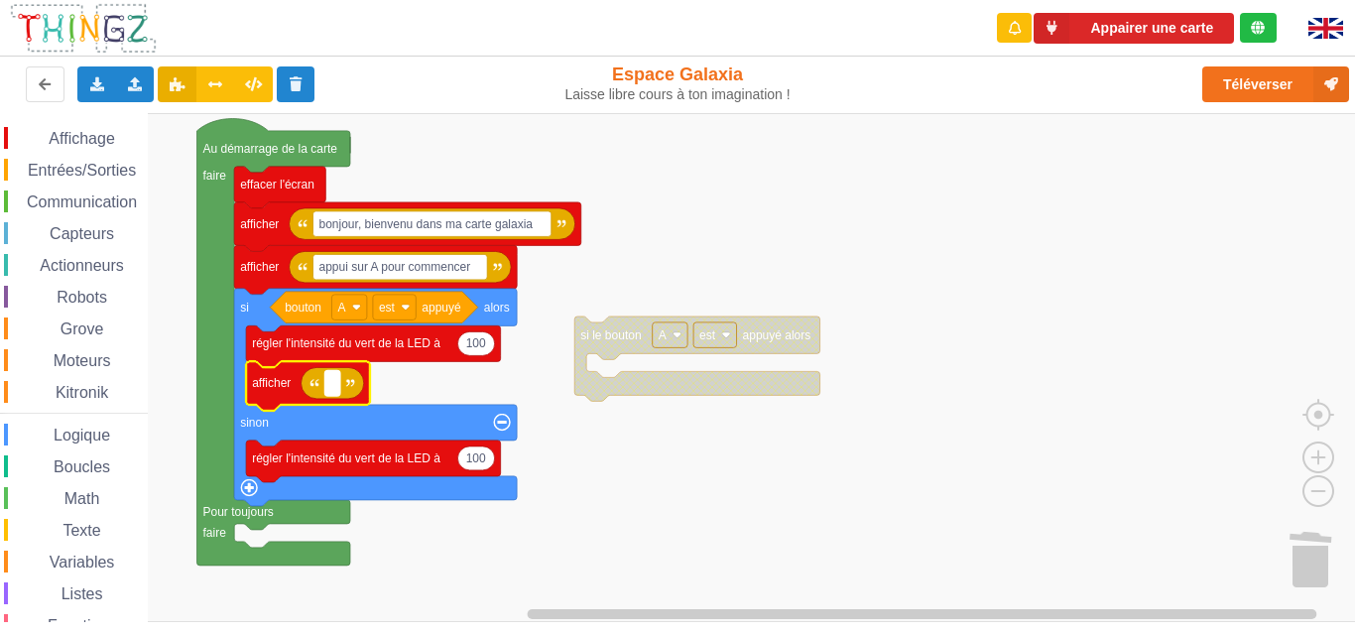
click at [325, 383] on rect "Espace de travail de Blocky" at bounding box center [332, 383] width 15 height 26
type input "d"
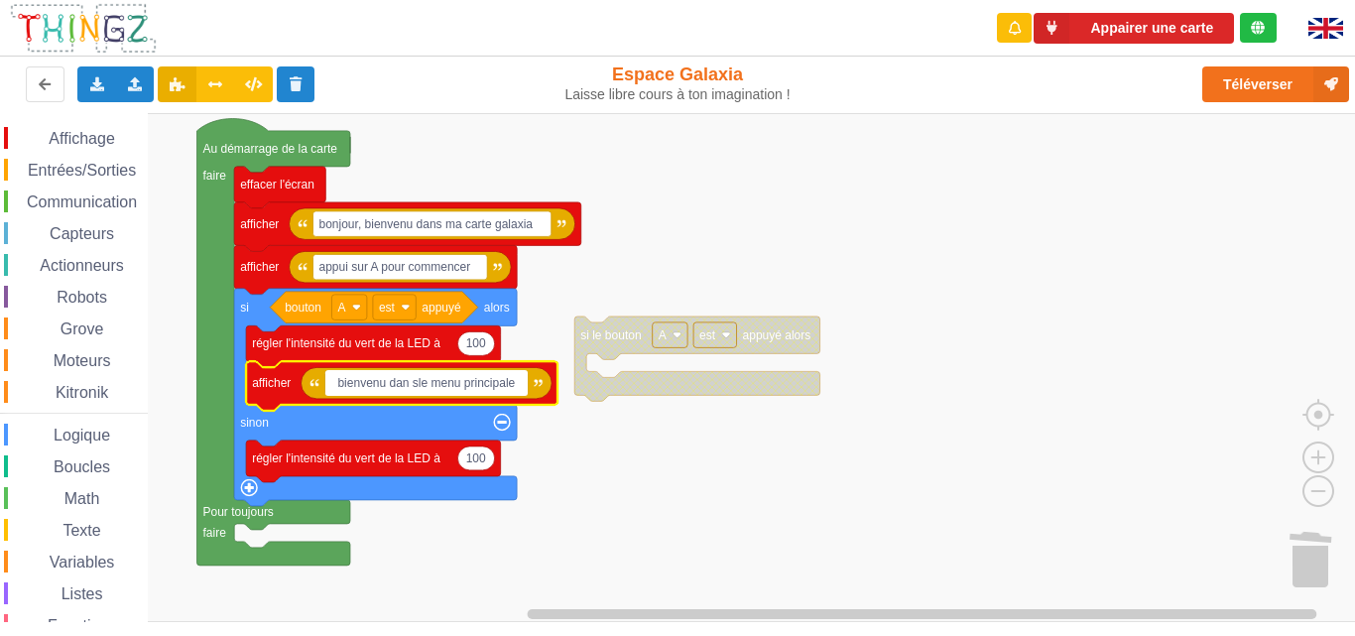
type input "bienvenu dan sle menu principale"
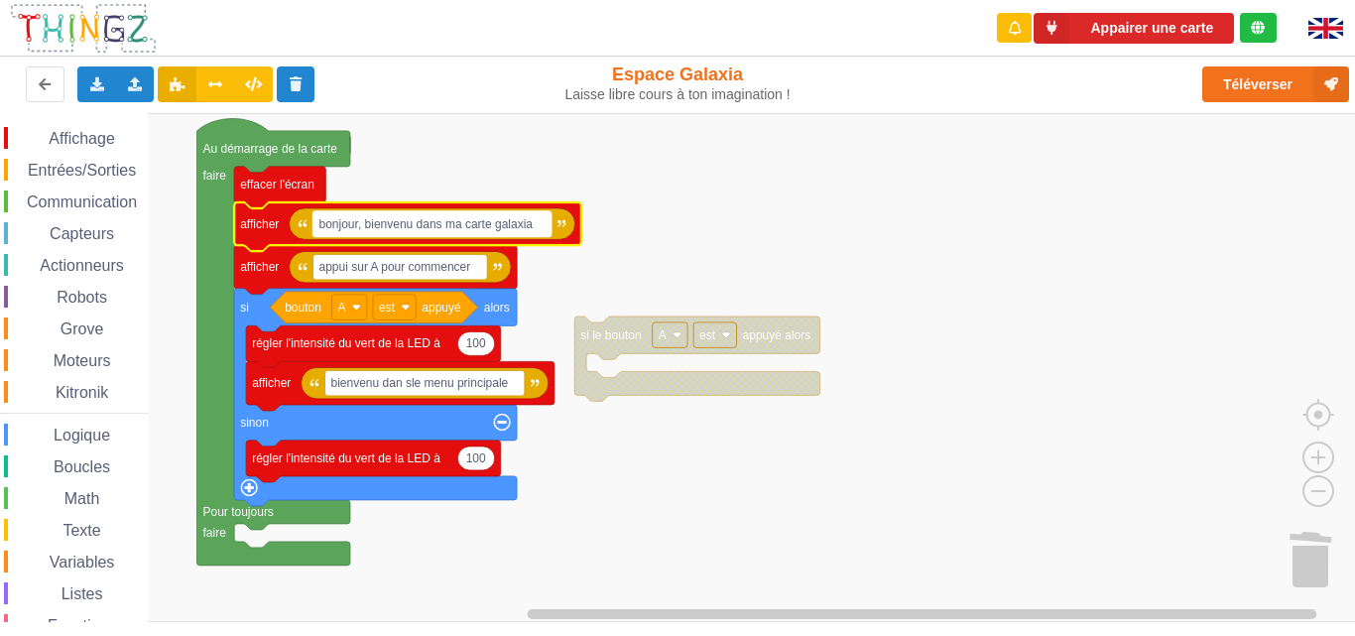
click at [541, 222] on rect "Espace de travail de Blocky" at bounding box center [432, 224] width 238 height 26
click at [541, 222] on input "bonjour, bienvenu dans ma carte galaxia" at bounding box center [432, 224] width 238 height 26
type input "bonjour, bienvenu dans ma carte galaxia,"
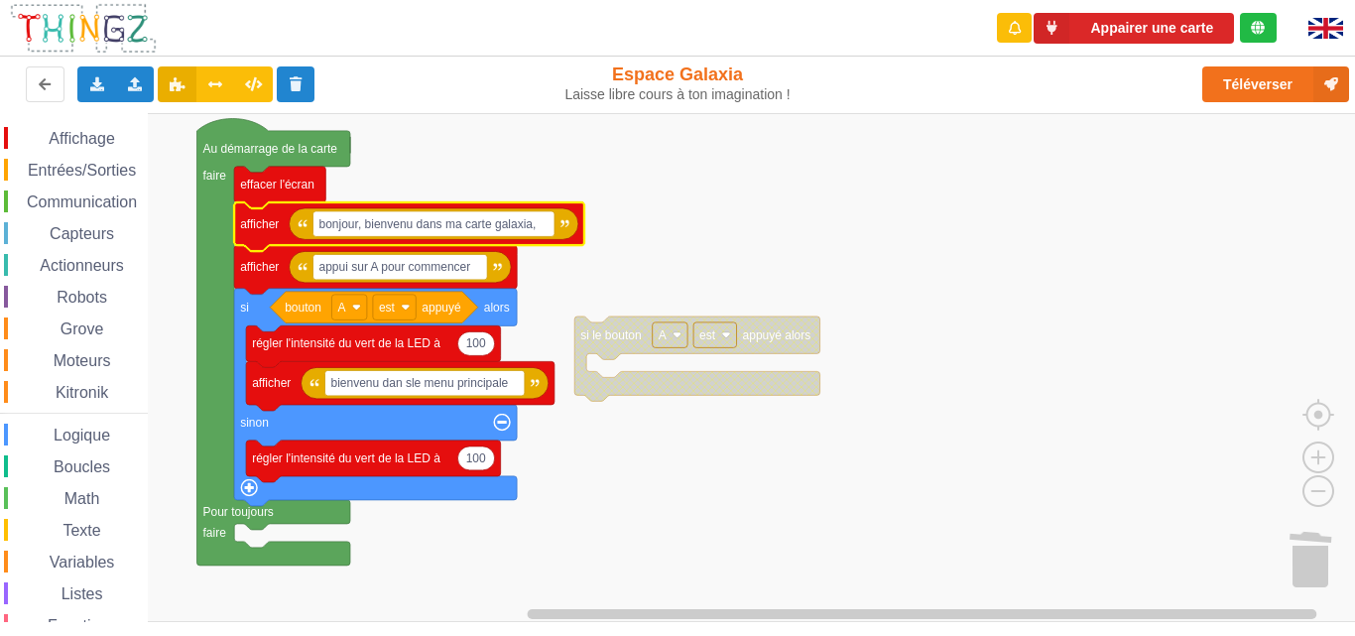
click at [626, 473] on rect "Espace de travail de Blocky" at bounding box center [684, 367] width 1369 height 509
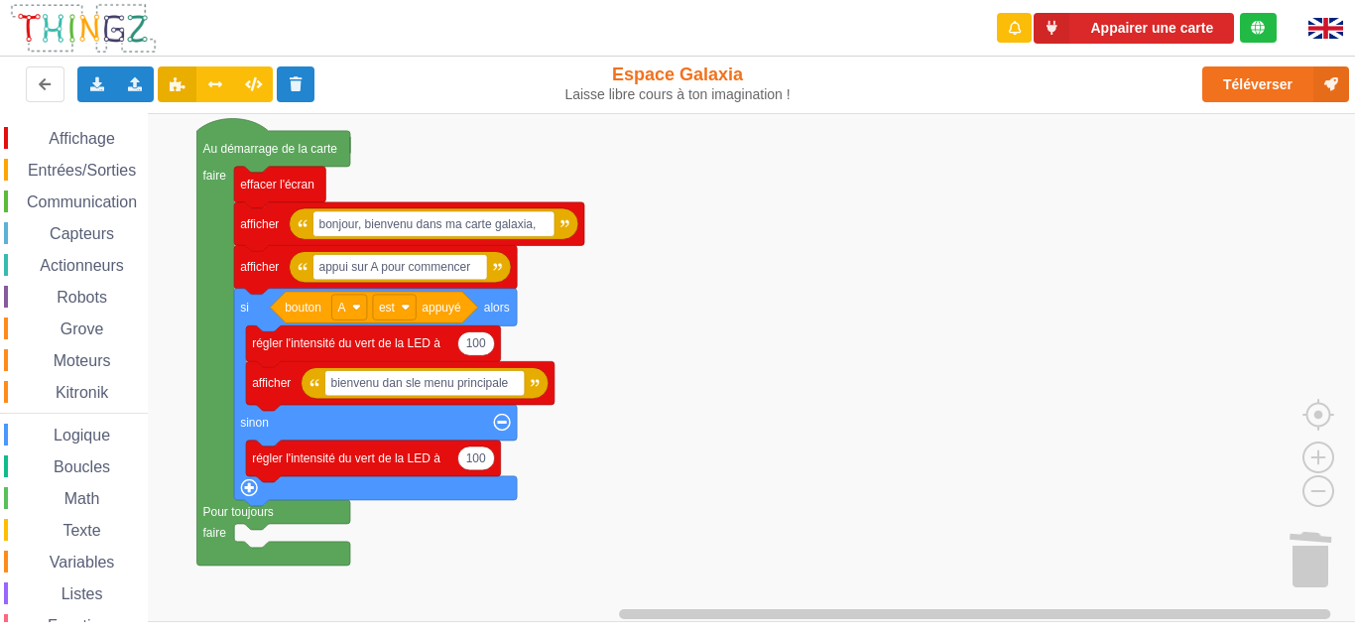
click at [92, 234] on span "Capteurs" at bounding box center [82, 233] width 70 height 17
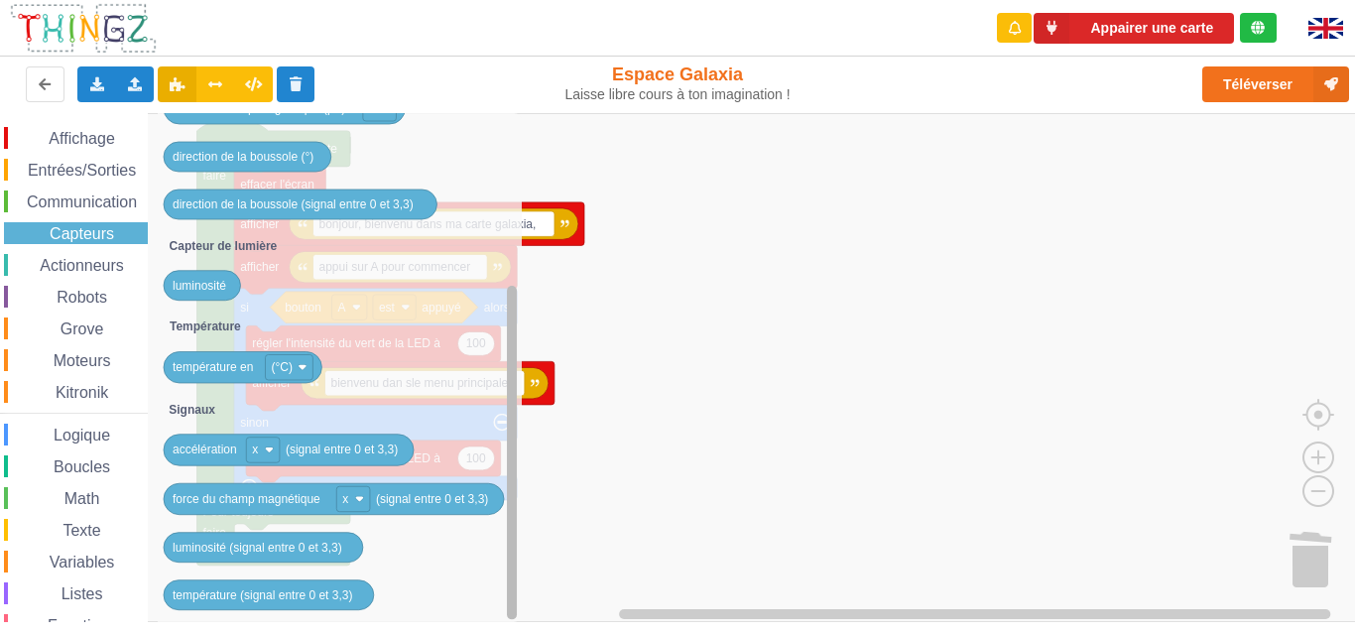
click at [427, 444] on div "Affichage Entrées/Sorties Communication Capteurs Actionneurs Robots Grove Moteu…" at bounding box center [684, 367] width 1369 height 509
click at [110, 272] on span "Actionneurs" at bounding box center [82, 265] width 90 height 17
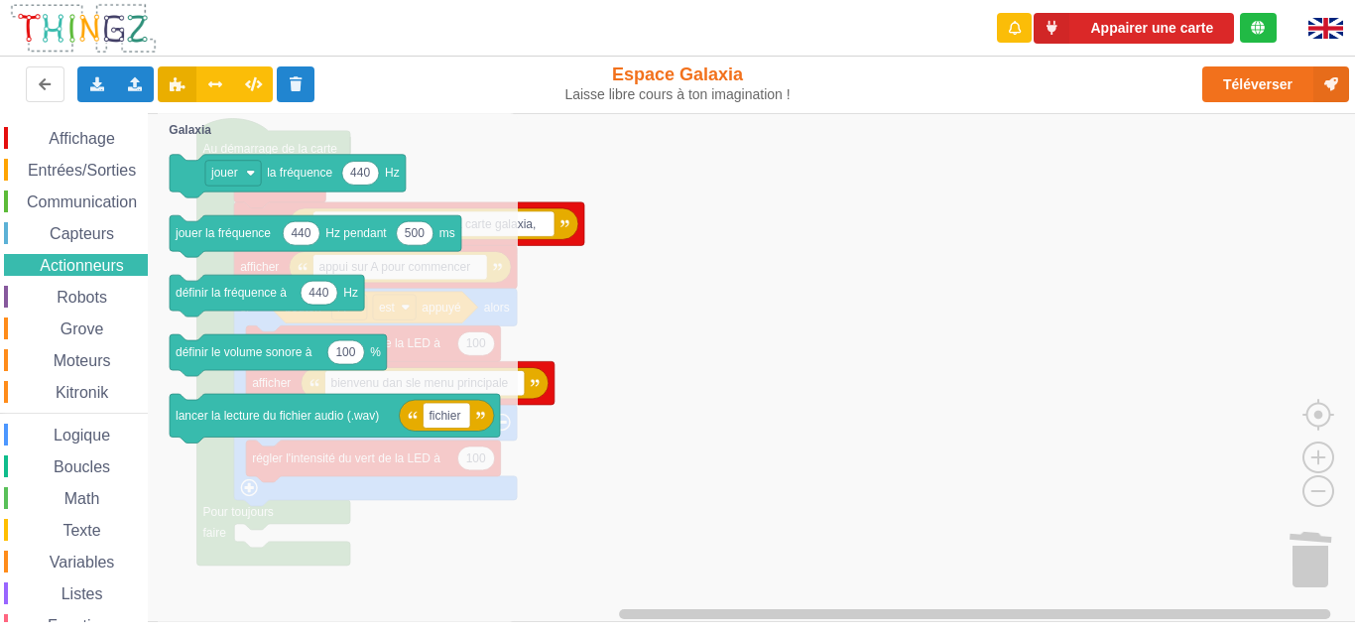
click at [95, 308] on div "Affichage Entrées/Sorties Communication Capteurs Actionneurs Robots Grove Moteu…" at bounding box center [74, 408] width 148 height 562
click at [95, 298] on span "Robots" at bounding box center [82, 297] width 57 height 17
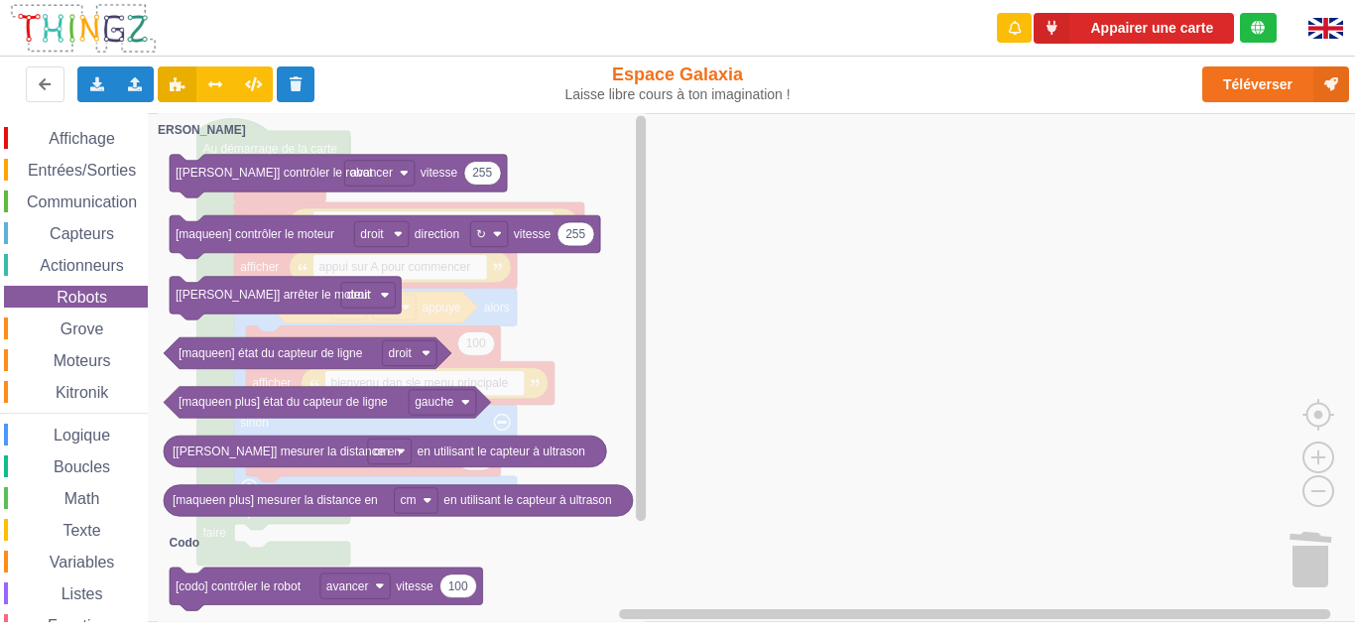
click at [95, 302] on span "Robots" at bounding box center [82, 297] width 57 height 17
click at [95, 314] on div "Affichage Entrées/Sorties Communication Capteurs Actionneurs Robots Grove Moteu…" at bounding box center [74, 408] width 148 height 562
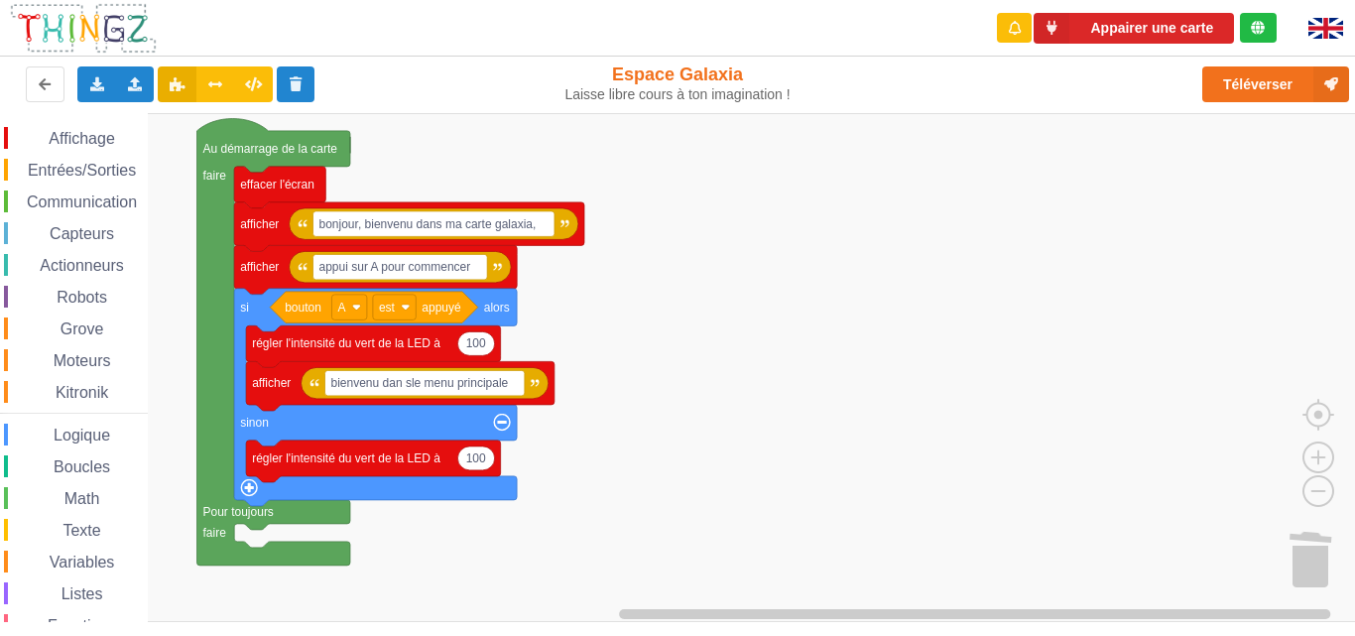
click at [95, 318] on div "Grove" at bounding box center [76, 328] width 144 height 22
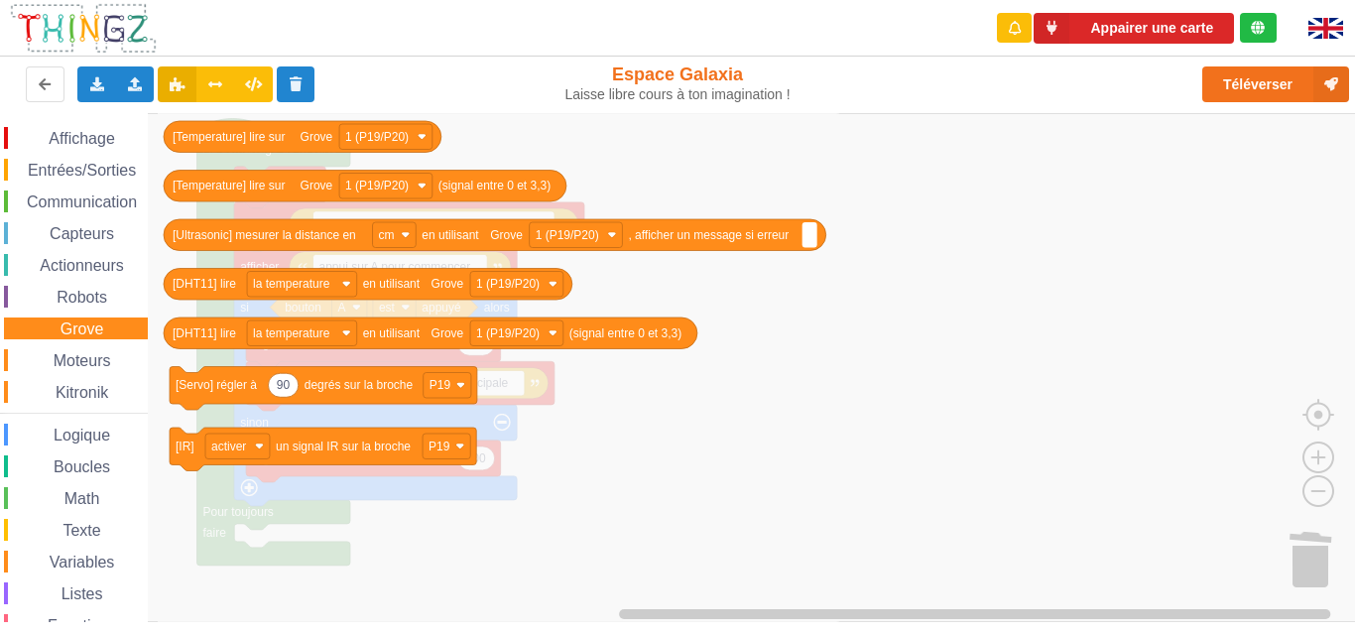
click at [83, 381] on div "Kitronik" at bounding box center [76, 392] width 144 height 22
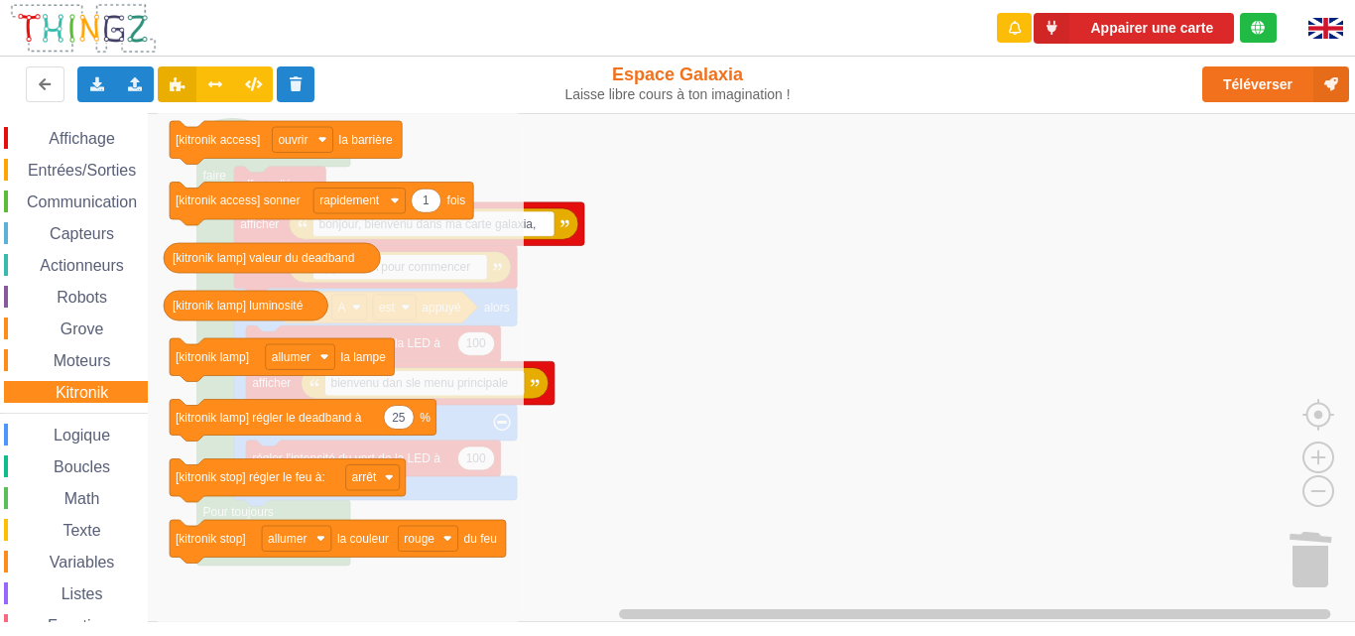
click at [83, 374] on div "Affichage Entrées/Sorties Communication Capteurs Actionneurs Robots Grove Moteu…" at bounding box center [74, 408] width 148 height 562
click at [85, 362] on span "Moteurs" at bounding box center [82, 360] width 63 height 17
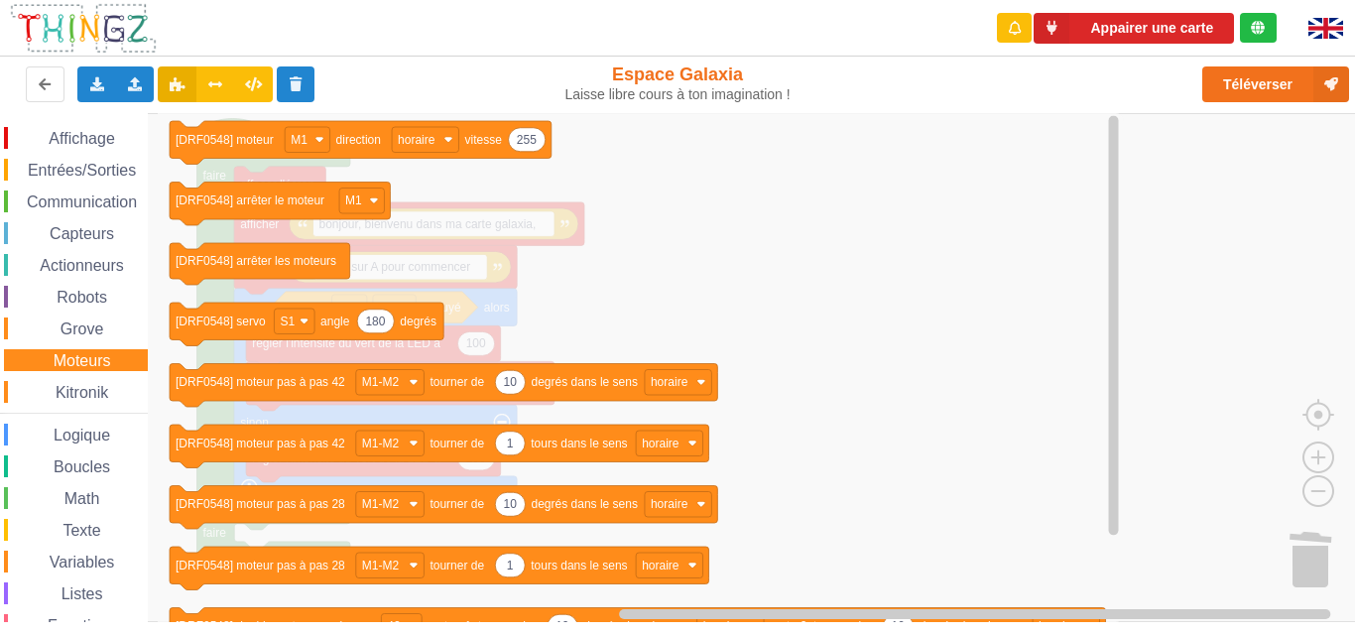
click at [79, 143] on span "Affichage" at bounding box center [81, 138] width 71 height 17
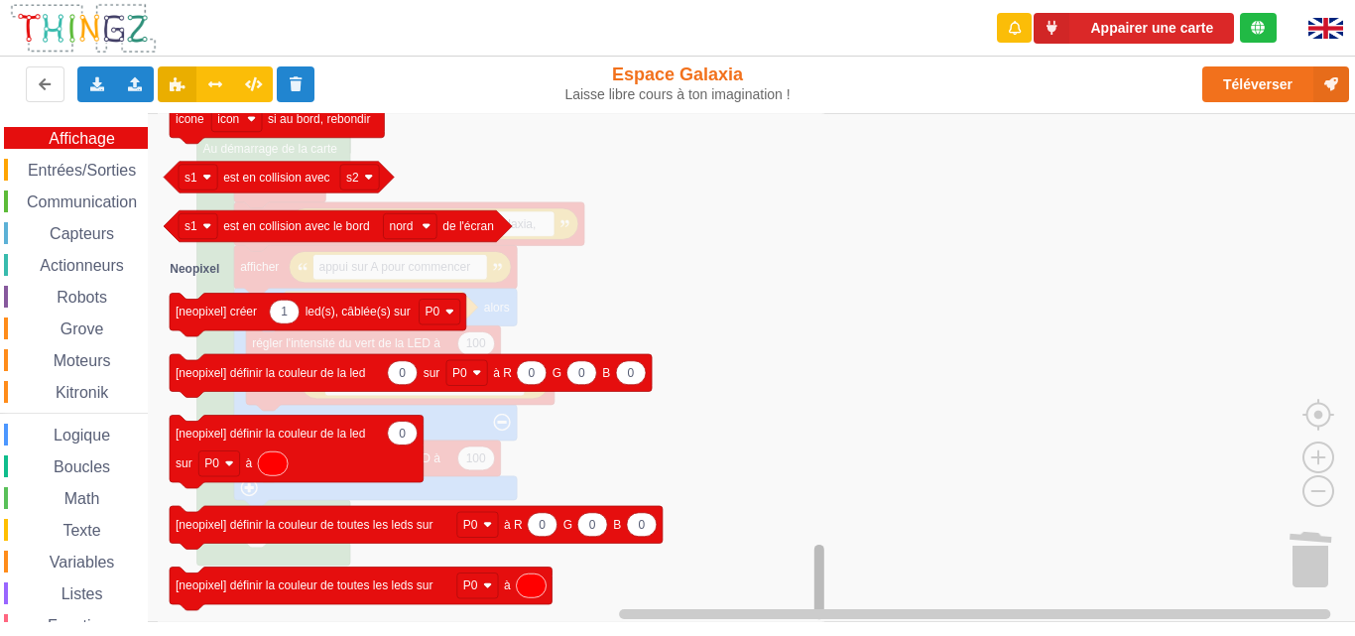
click at [788, 583] on div "Affichage Entrées/Sorties Communication Capteurs Actionneurs Robots Grove Moteu…" at bounding box center [684, 367] width 1369 height 509
click at [135, 168] on span "Entrées/Sorties" at bounding box center [82, 170] width 114 height 17
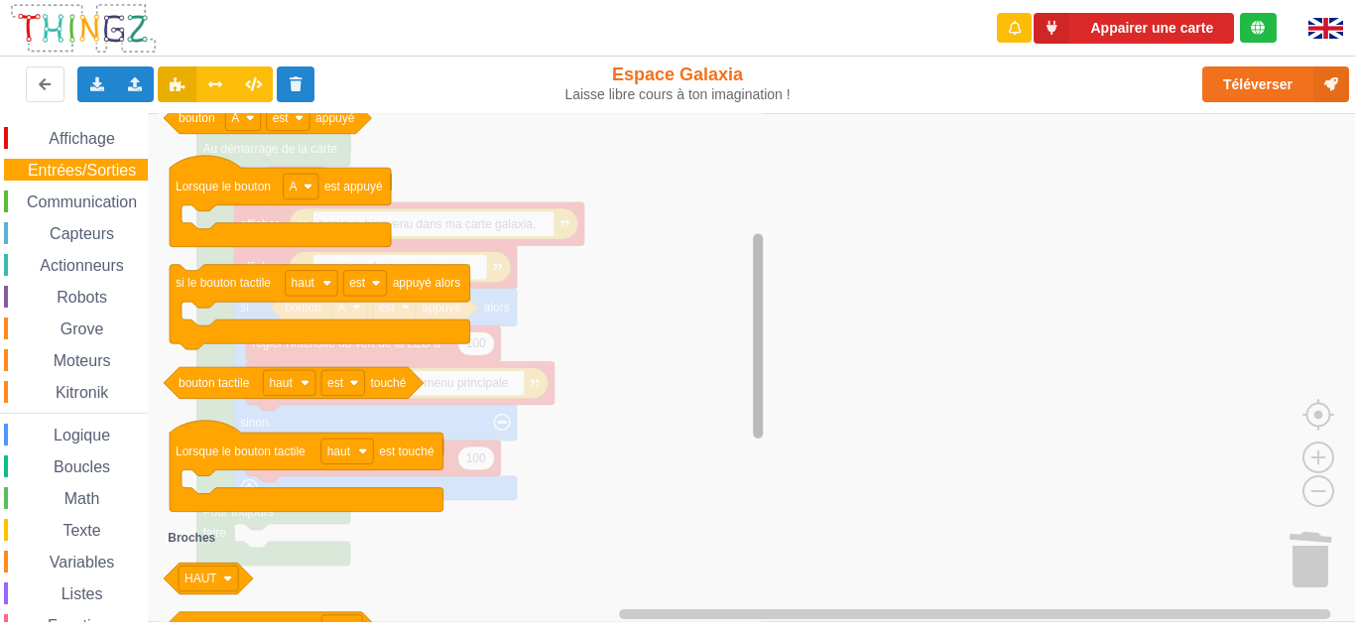
click at [754, 319] on rect "Espace de travail de Blocky" at bounding box center [758, 335] width 10 height 205
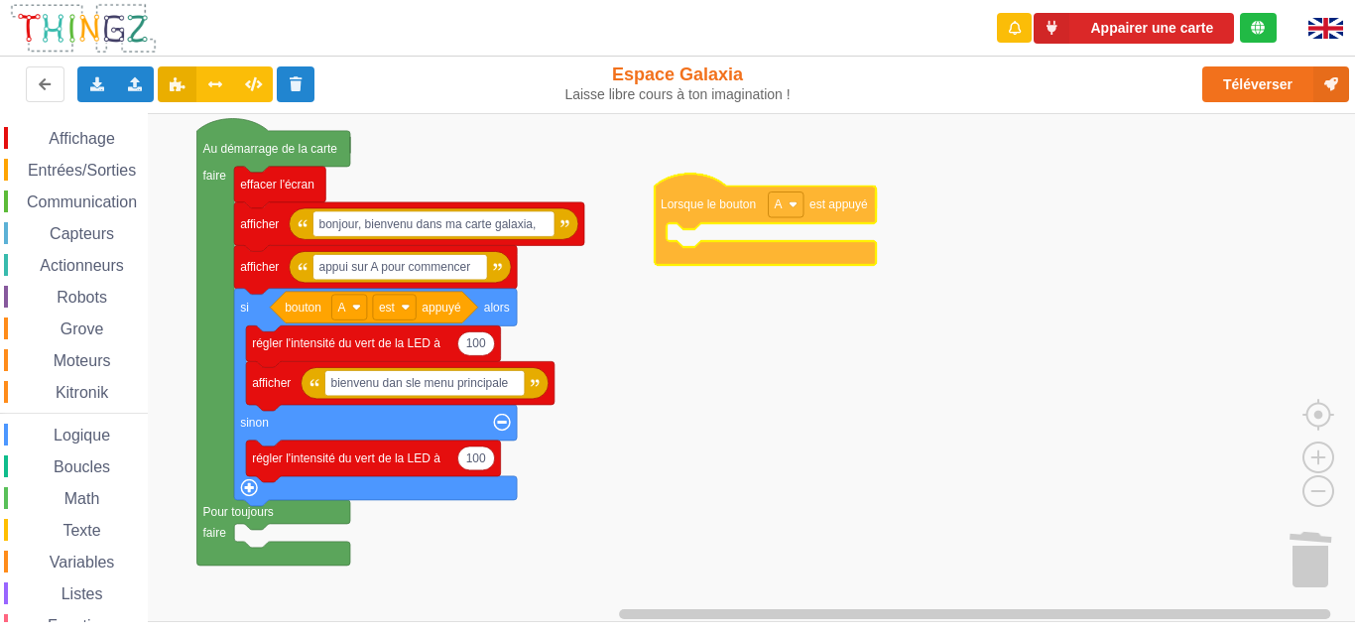
click at [675, 193] on div "Affichage Entrées/Sorties Communication Capteurs Actionneurs Robots Grove Moteu…" at bounding box center [684, 367] width 1369 height 509
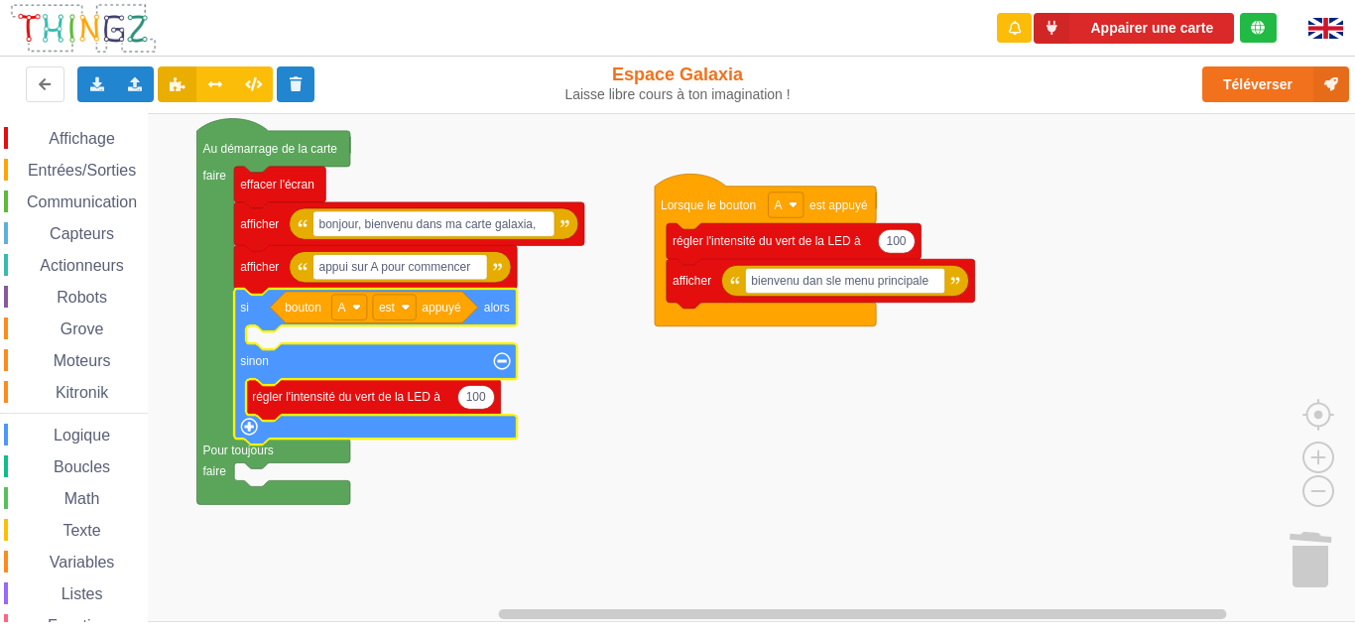
click at [672, 346] on rect "Espace de travail de Blocky" at bounding box center [684, 367] width 1369 height 509
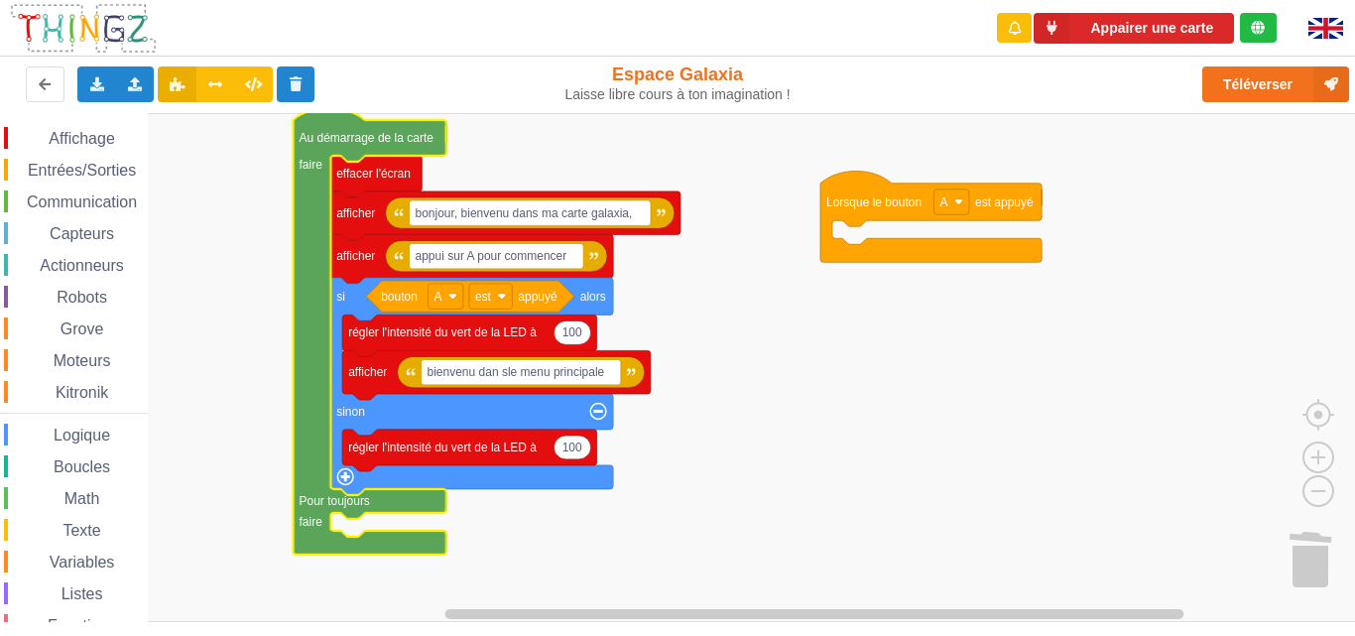
click at [862, 351] on rect "Espace de travail de Blocky" at bounding box center [684, 367] width 1369 height 509
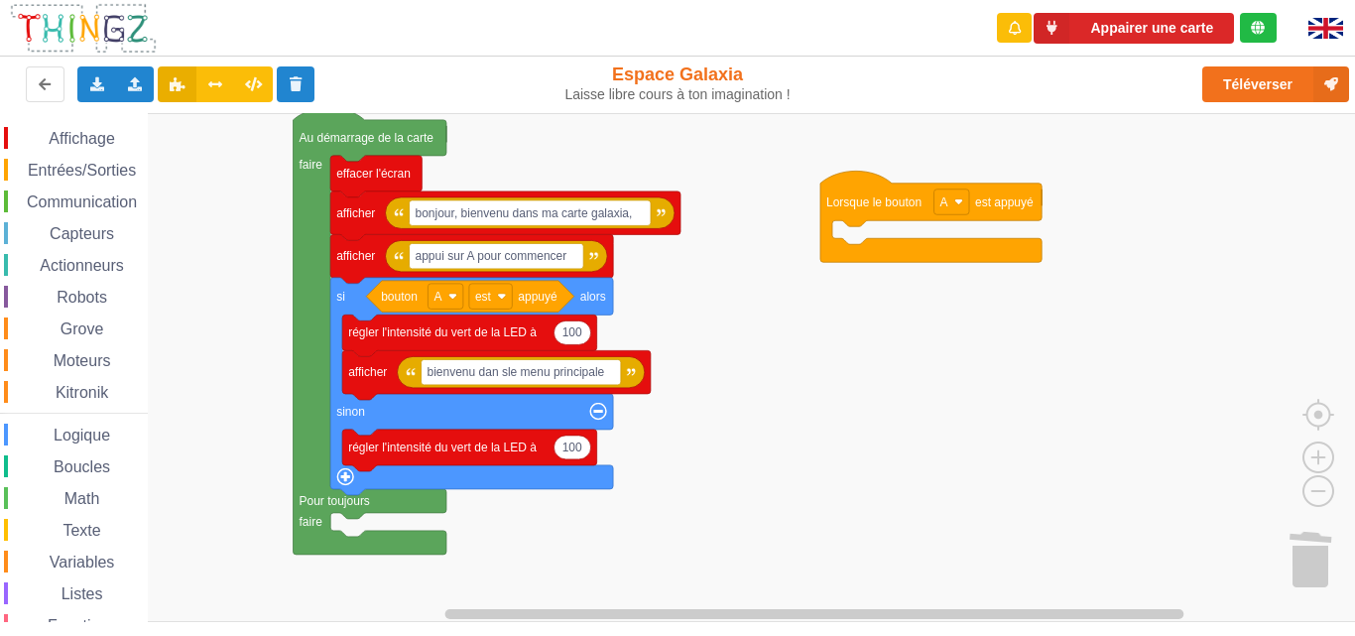
click at [116, 190] on div "Communication" at bounding box center [76, 201] width 144 height 22
click at [1190, 329] on rect "Espace de travail de Blocky" at bounding box center [684, 367] width 1369 height 509
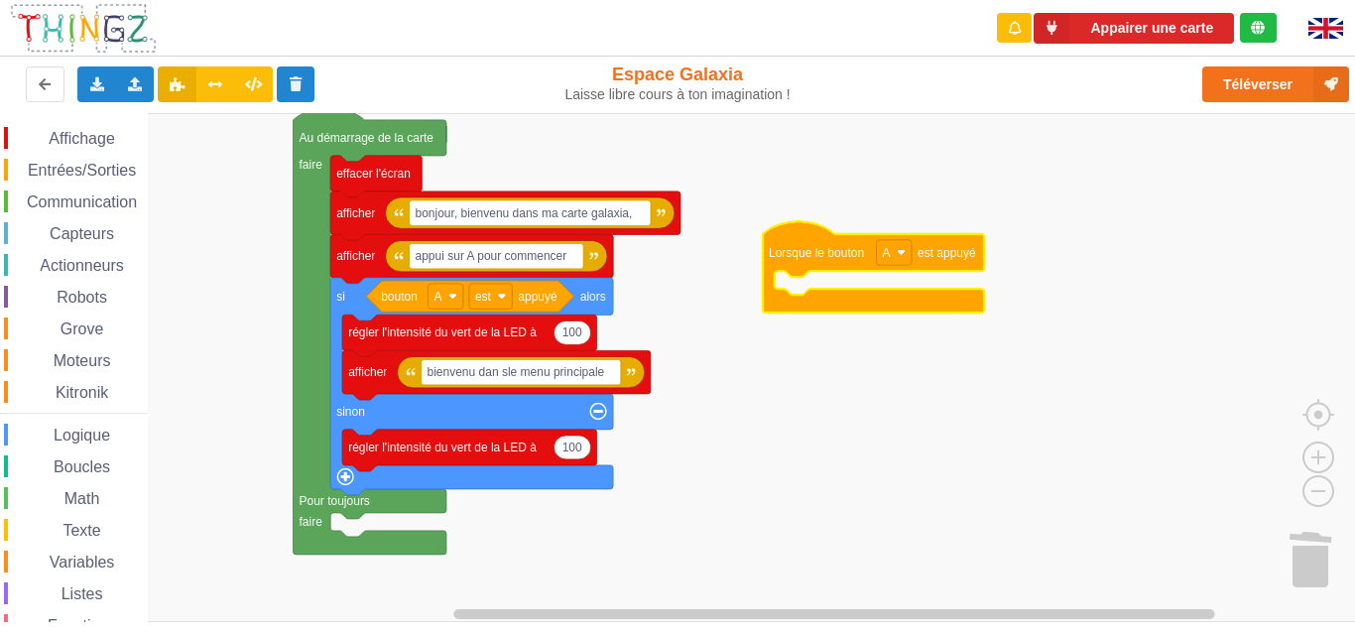
click at [898, 260] on rect "Espace de travail de Blocky" at bounding box center [894, 253] width 35 height 26
click at [887, 314] on div "B" at bounding box center [893, 325] width 90 height 27
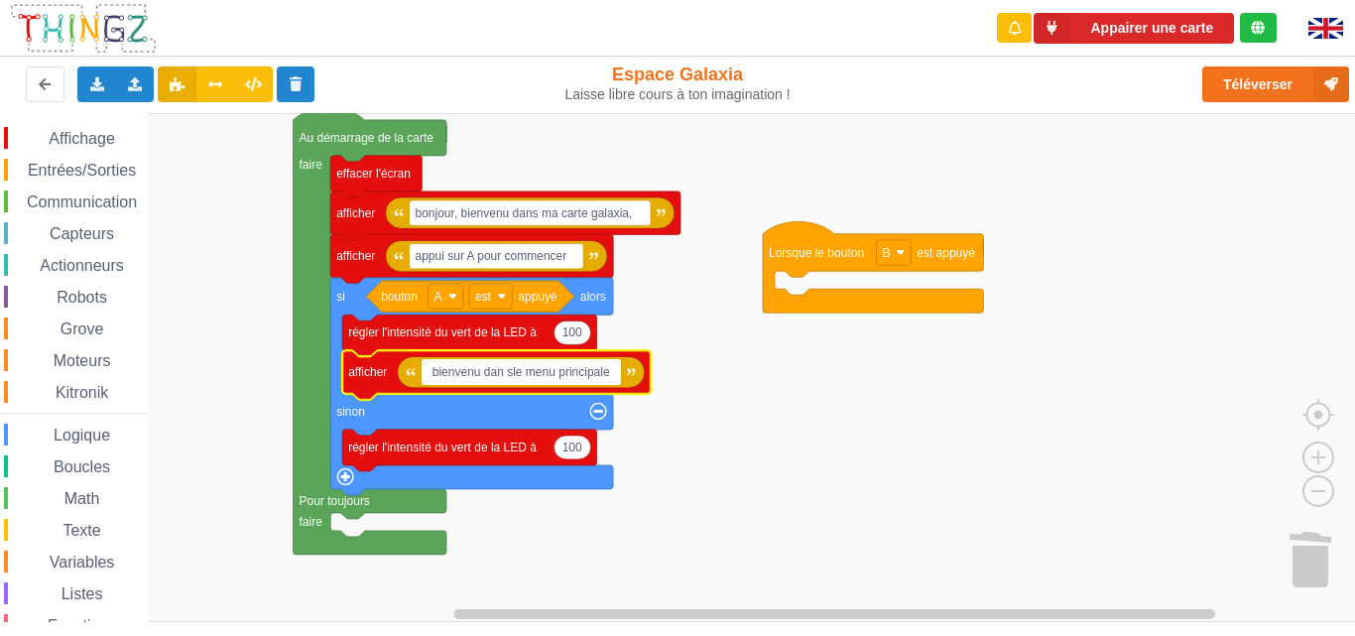
click at [607, 374] on input "bienvenu dan sle menu principale" at bounding box center [521, 372] width 199 height 26
click at [612, 371] on input "bienvenu dan sle menu principale" at bounding box center [521, 372] width 199 height 26
type input "bienvenu dan sle menu principale"
click at [722, 380] on rect "Espace de travail de Blocky" at bounding box center [684, 367] width 1369 height 509
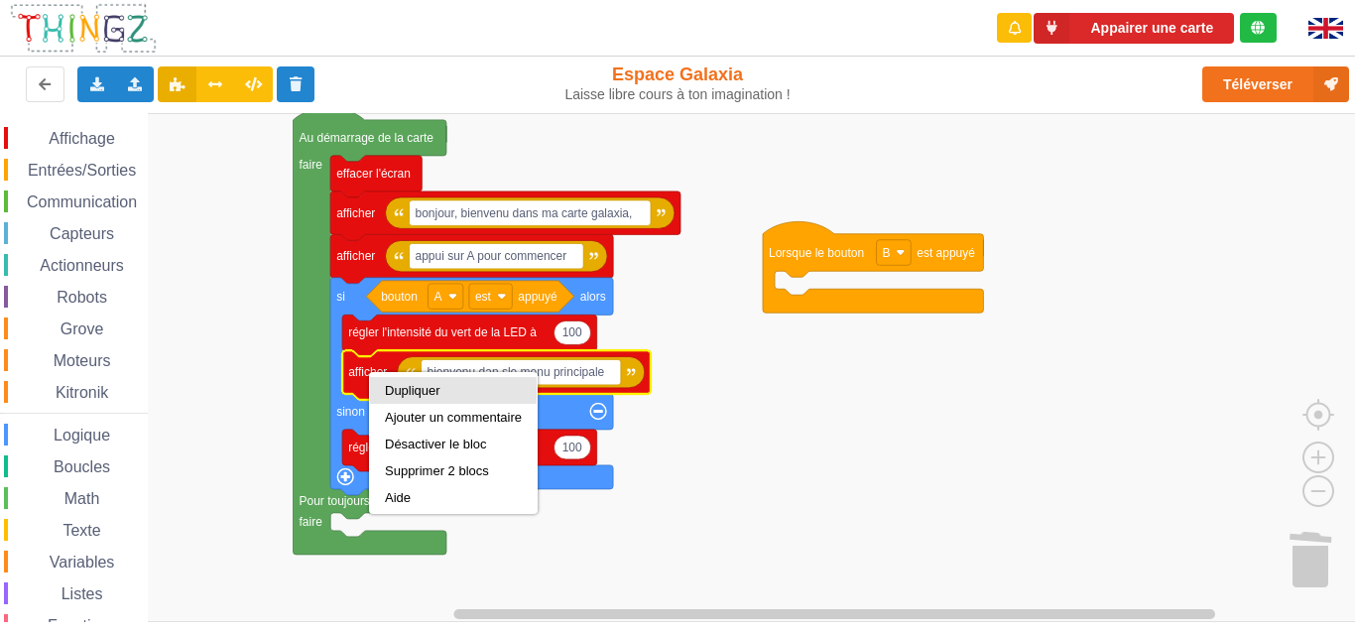
click at [415, 388] on div "Dupliquer" at bounding box center [453, 390] width 137 height 15
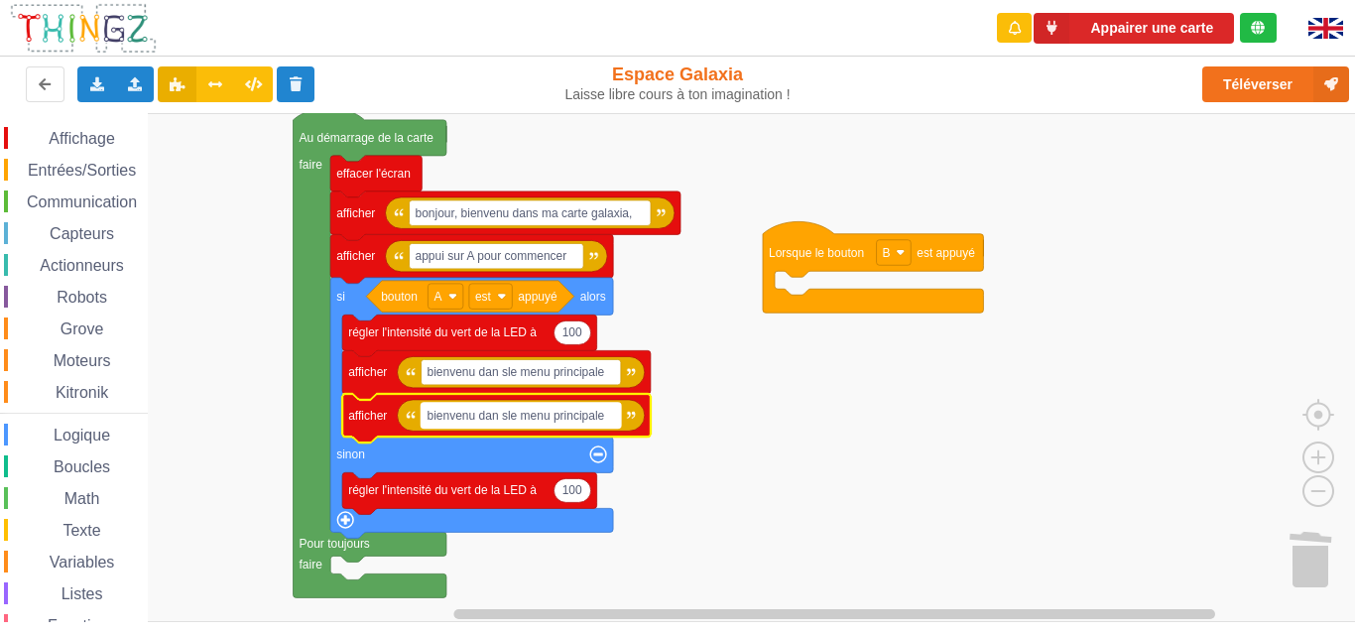
click at [526, 417] on text "bienvenu dan sle menu principale" at bounding box center [516, 416] width 178 height 14
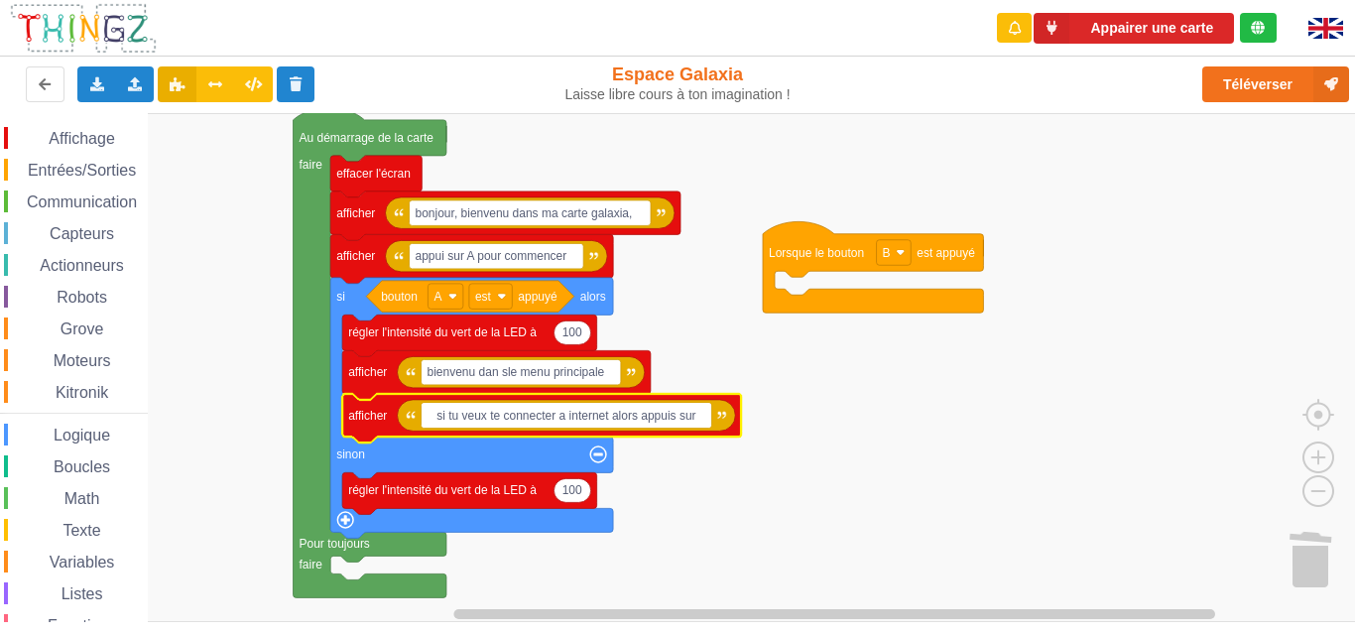
type input "si tu veux te connecter a internet alors appuis sur B"
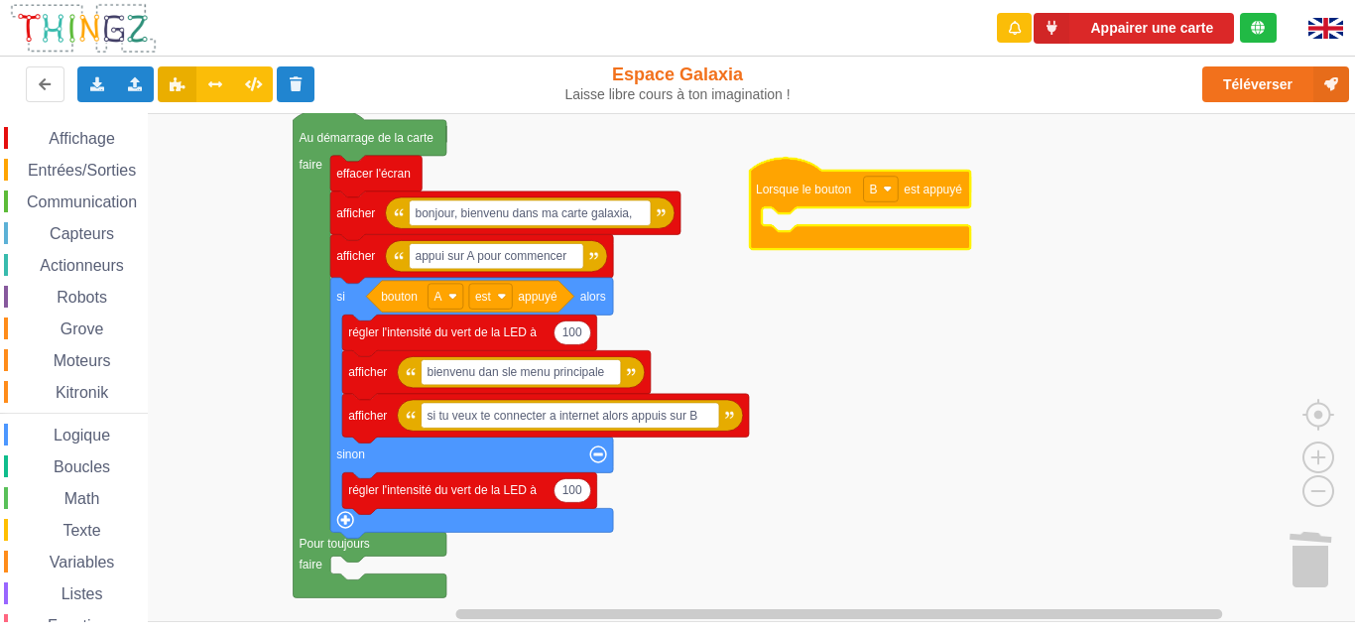
click at [831, 331] on rect "Espace de travail de Blocky" at bounding box center [684, 367] width 1369 height 509
click at [70, 191] on div "Communication" at bounding box center [76, 201] width 144 height 22
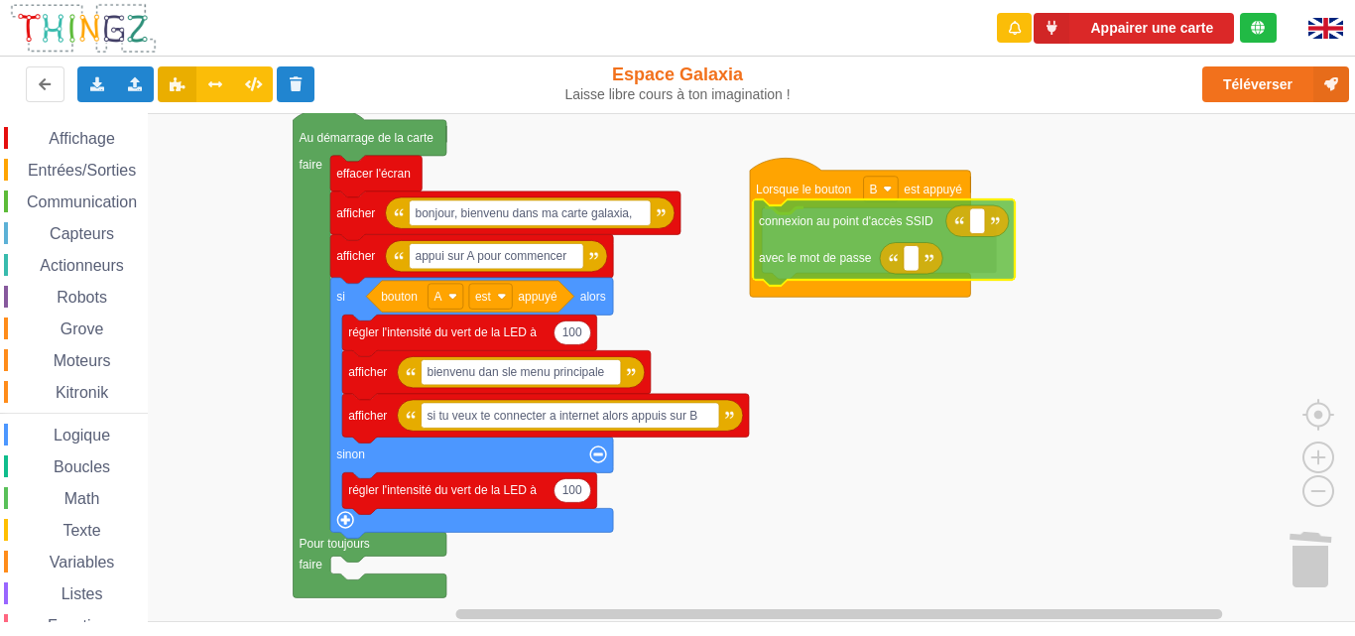
click at [828, 228] on div "Affichage Entrées/Sorties Communication Capteurs Actionneurs Robots Grove Moteu…" at bounding box center [684, 367] width 1369 height 509
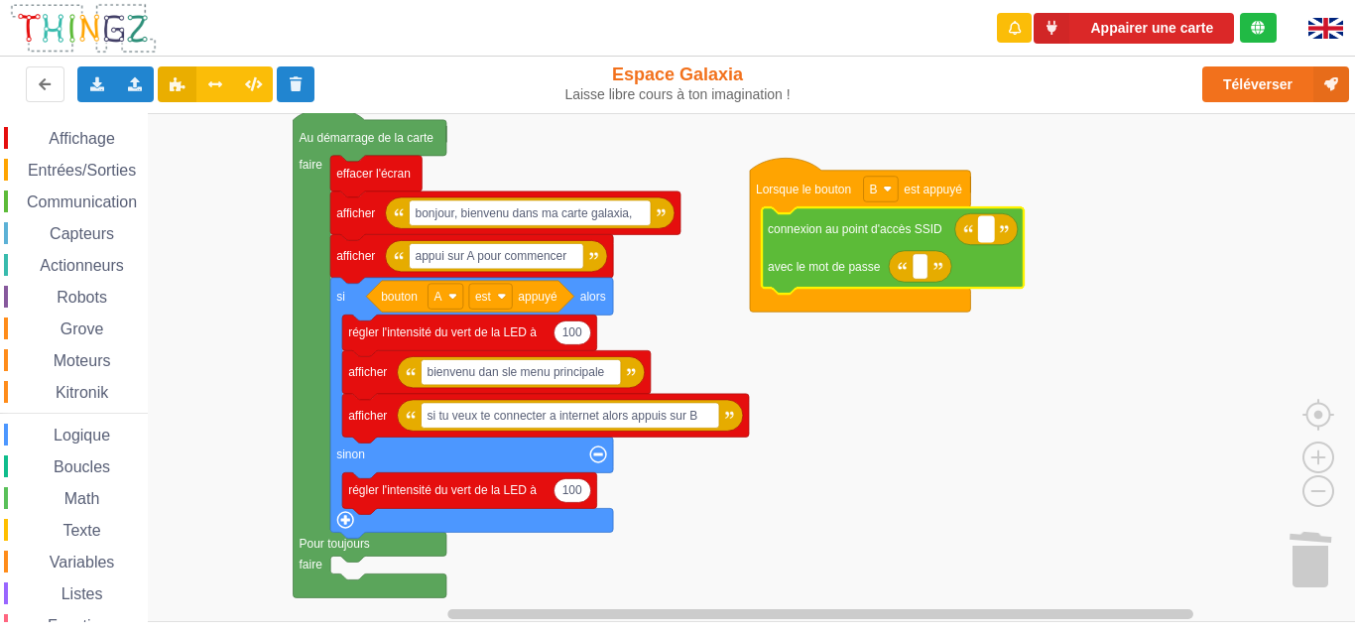
click at [988, 233] on rect "Espace de travail de Blocky" at bounding box center [986, 229] width 15 height 26
type input "i"
type input "I"
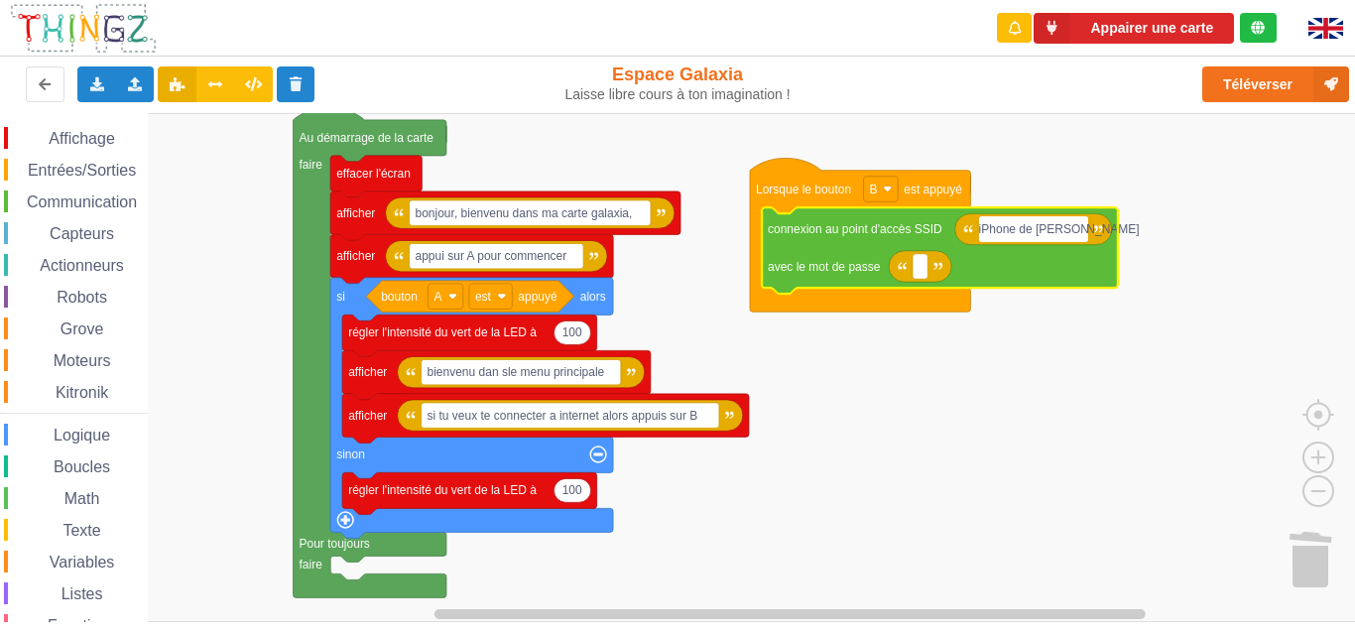
click at [996, 228] on input "iPhone de jeremy" at bounding box center [1033, 229] width 109 height 26
type input "iphone de jeremy"
click at [1144, 270] on rect "Espace de travail de Blocky" at bounding box center [684, 367] width 1369 height 509
click at [918, 265] on text "Espace de travail de Blocky" at bounding box center [919, 266] width 3 height 14
type input "123456789"
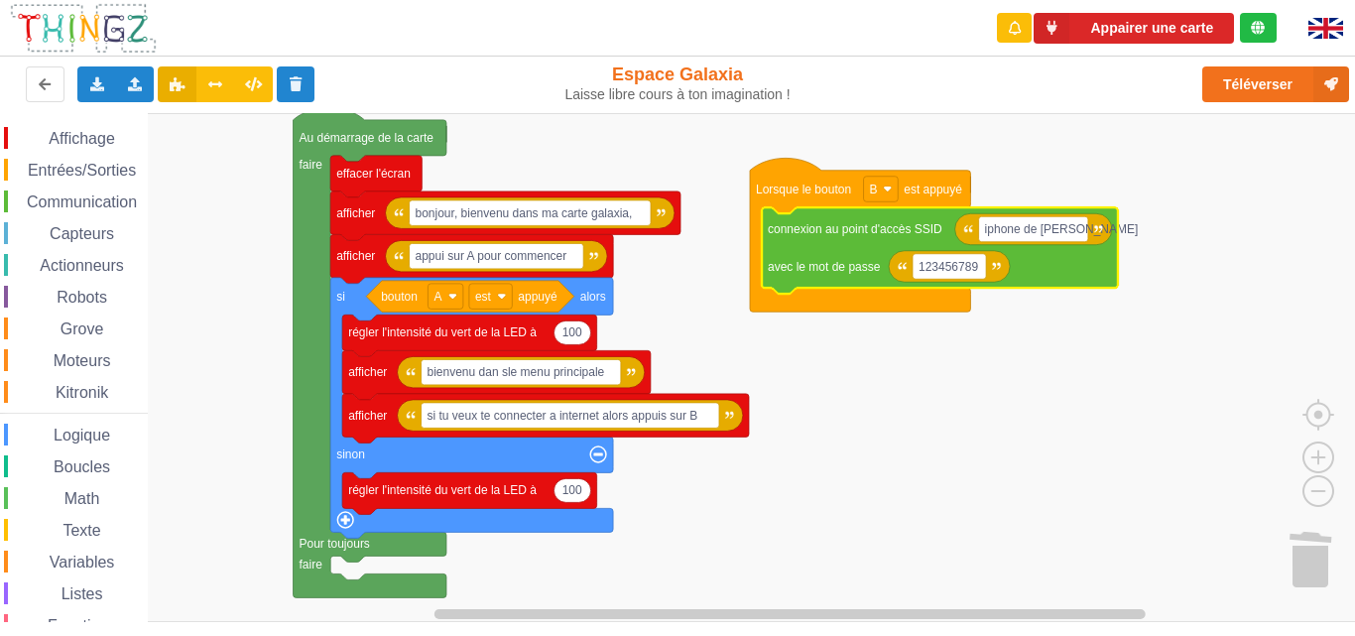
click at [982, 335] on rect "Espace de travail de Blocky" at bounding box center [684, 367] width 1369 height 509
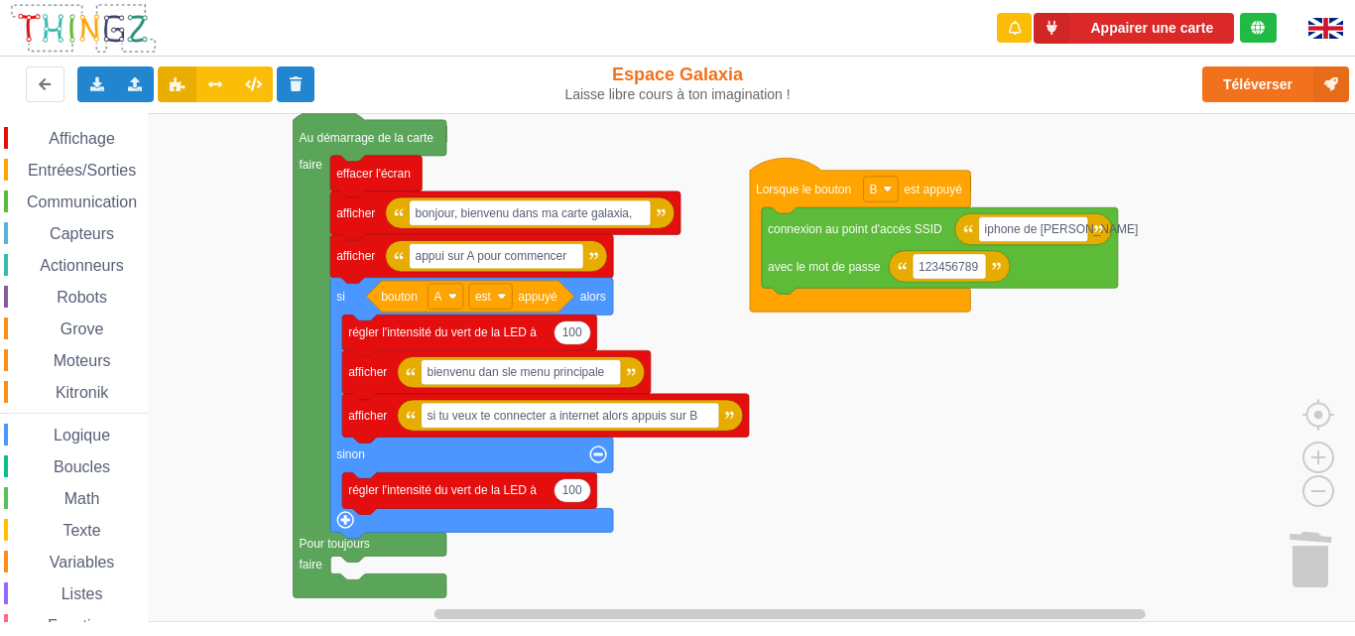
click at [114, 198] on span "Communication" at bounding box center [82, 201] width 116 height 17
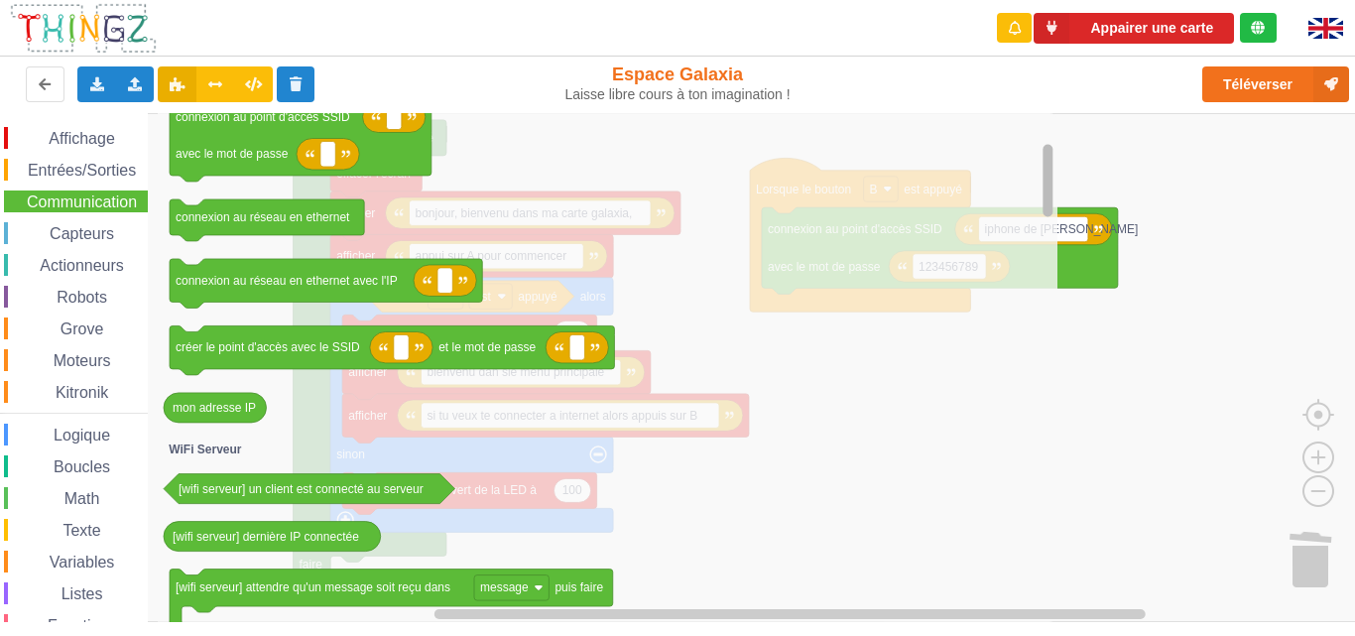
click at [1034, 185] on div "Affichage Entrées/Sorties Communication Capteurs Actionneurs Robots Grove Moteu…" at bounding box center [684, 367] width 1369 height 509
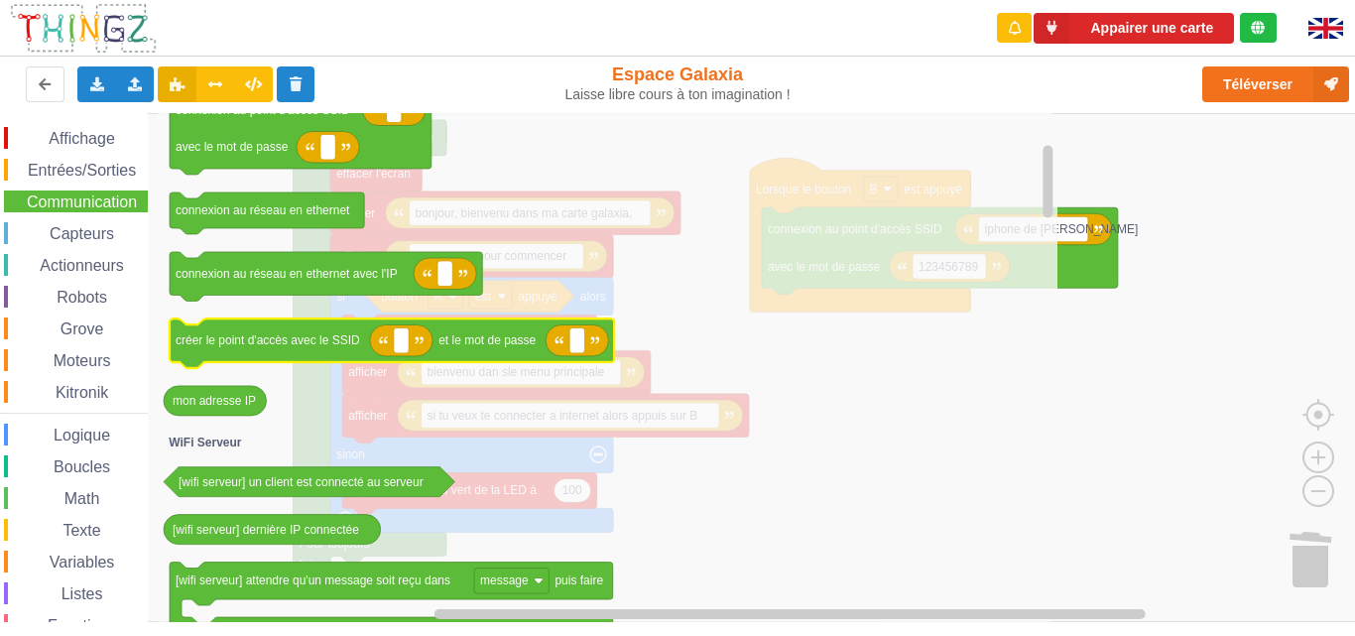
click at [375, 343] on icon "connexion au point d'accès SSID avec le mot de passe avec l'adresse IP connexio…" at bounding box center [608, 367] width 900 height 509
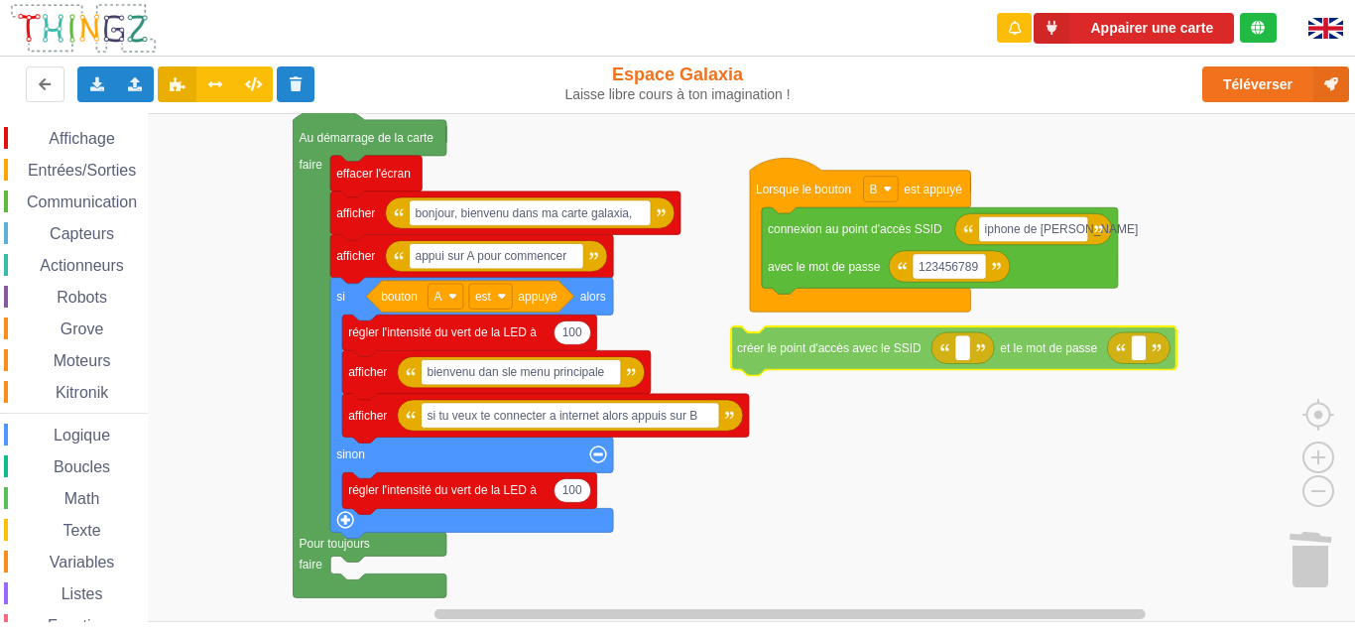
click at [865, 350] on div "Affichage Entrées/Sorties Communication Capteurs Actionneurs Robots Grove Moteu…" at bounding box center [684, 367] width 1369 height 509
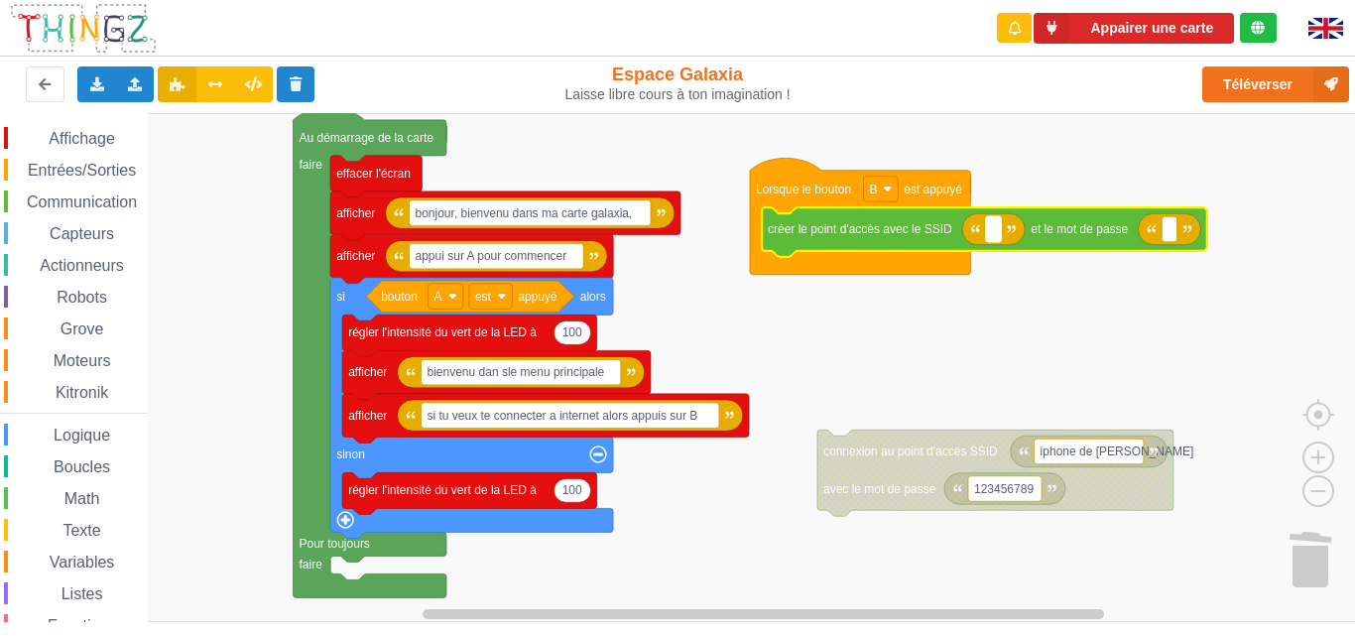
click at [997, 234] on rect "Espace de travail de Blocky" at bounding box center [993, 229] width 15 height 26
type input "&"
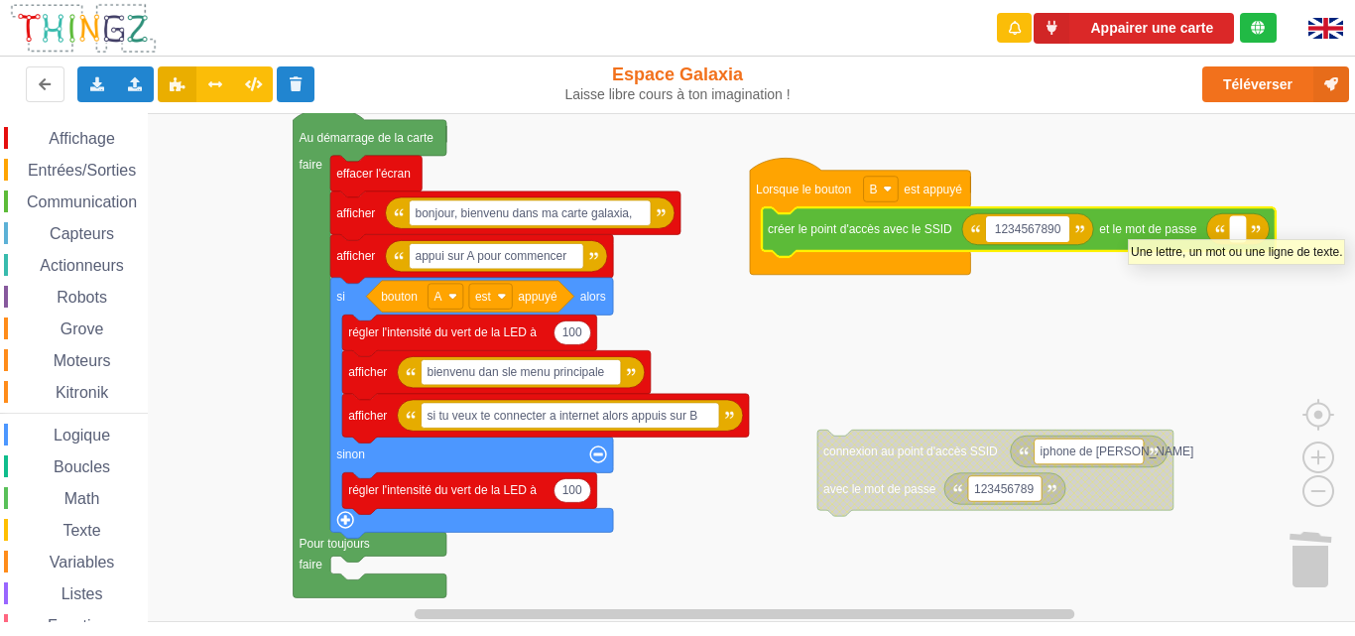
type input "1234567890"
click at [1232, 229] on rect "Espace de travail de Blocky" at bounding box center [1234, 229] width 15 height 26
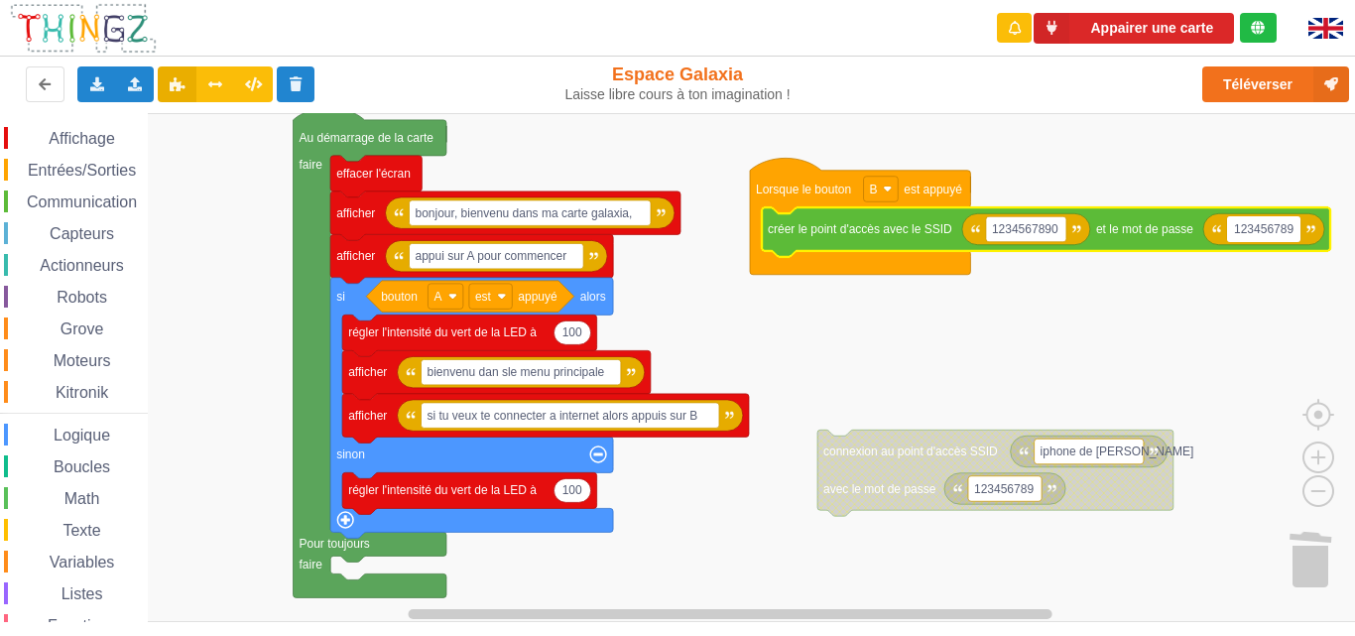
type input "1234567890"
click at [1040, 331] on rect "Espace de travail de Blocky" at bounding box center [684, 367] width 1369 height 509
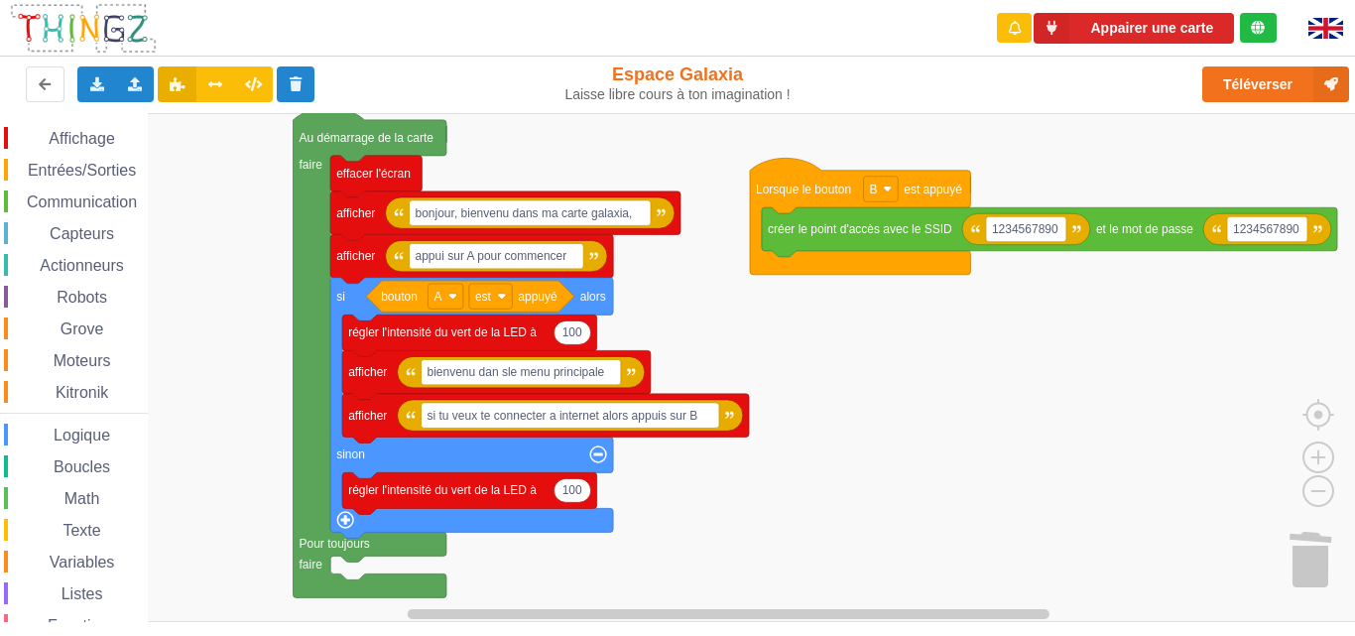
click at [103, 190] on div "Communication" at bounding box center [76, 201] width 144 height 22
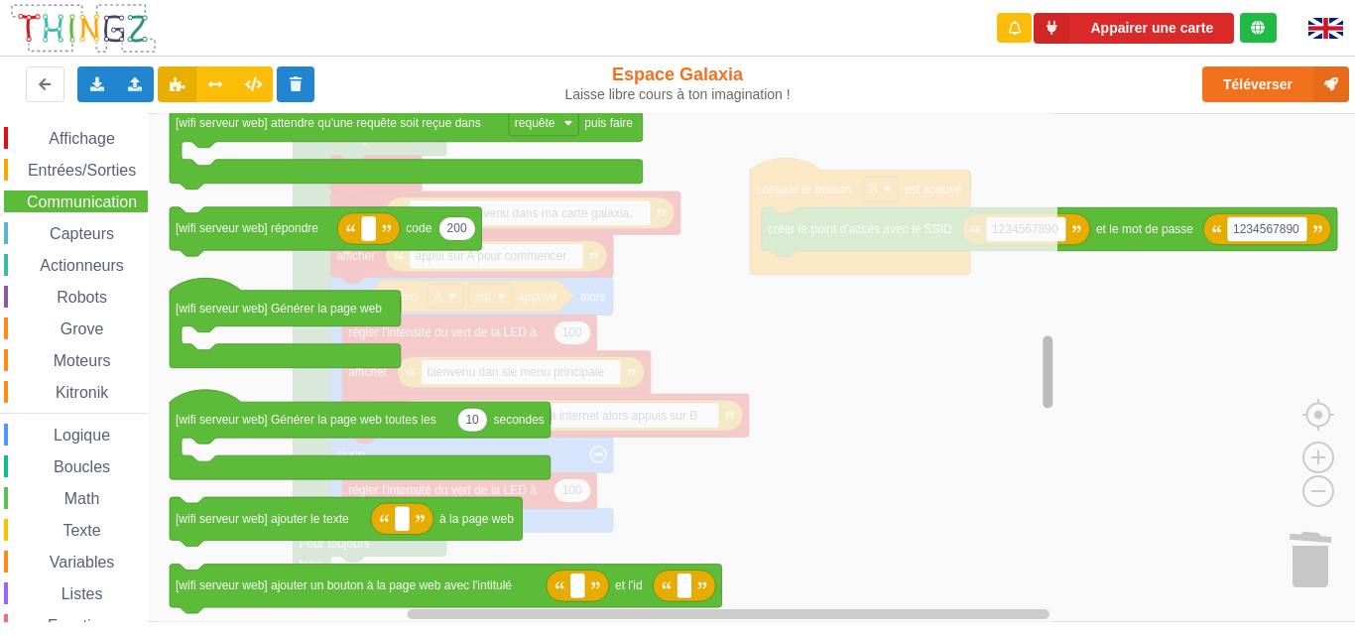
click at [1024, 371] on div "Affichage Entrées/Sorties Communication Capteurs Actionneurs Robots Grove Moteu…" at bounding box center [684, 367] width 1369 height 509
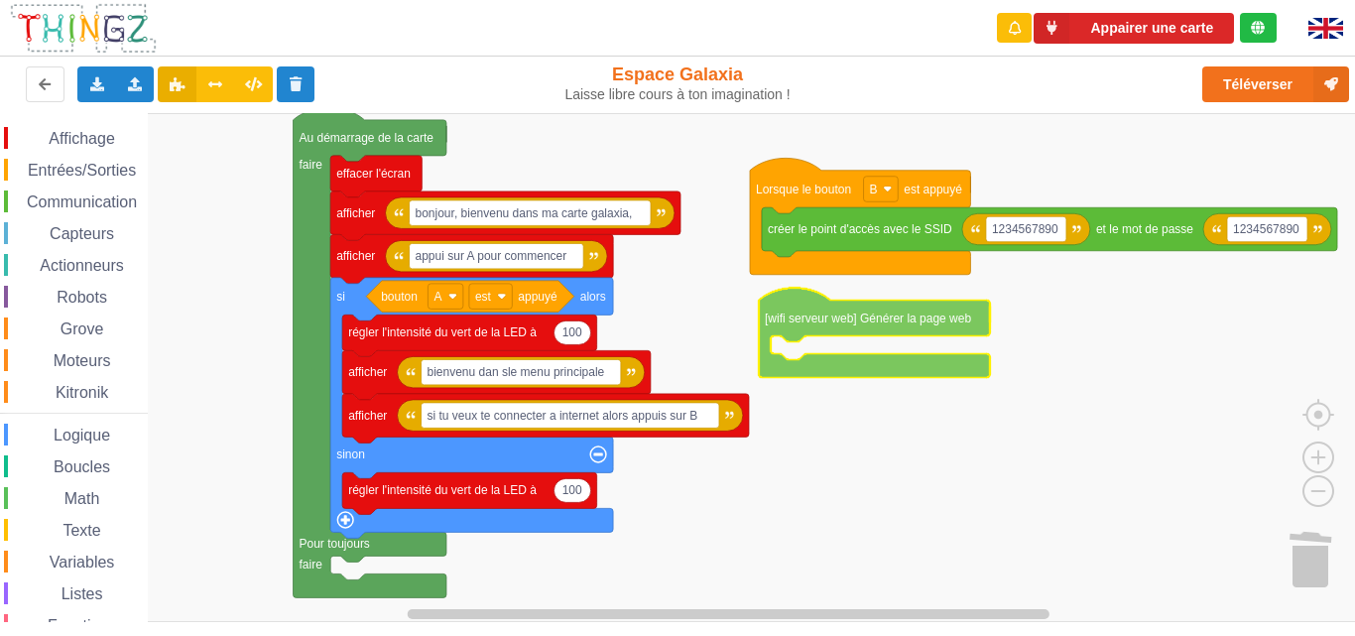
click at [828, 320] on div "Affichage Entrées/Sorties Communication Capteurs Actionneurs Robots Grove Moteu…" at bounding box center [684, 367] width 1369 height 509
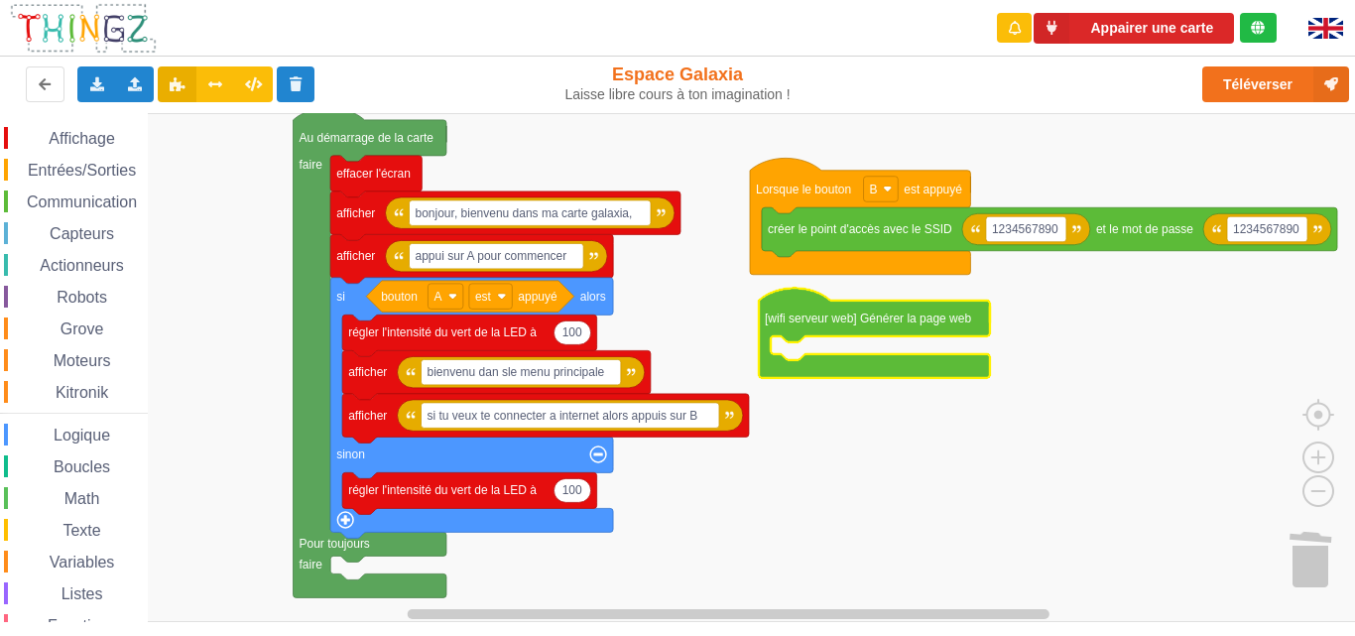
click at [105, 201] on span "Communication" at bounding box center [82, 201] width 116 height 17
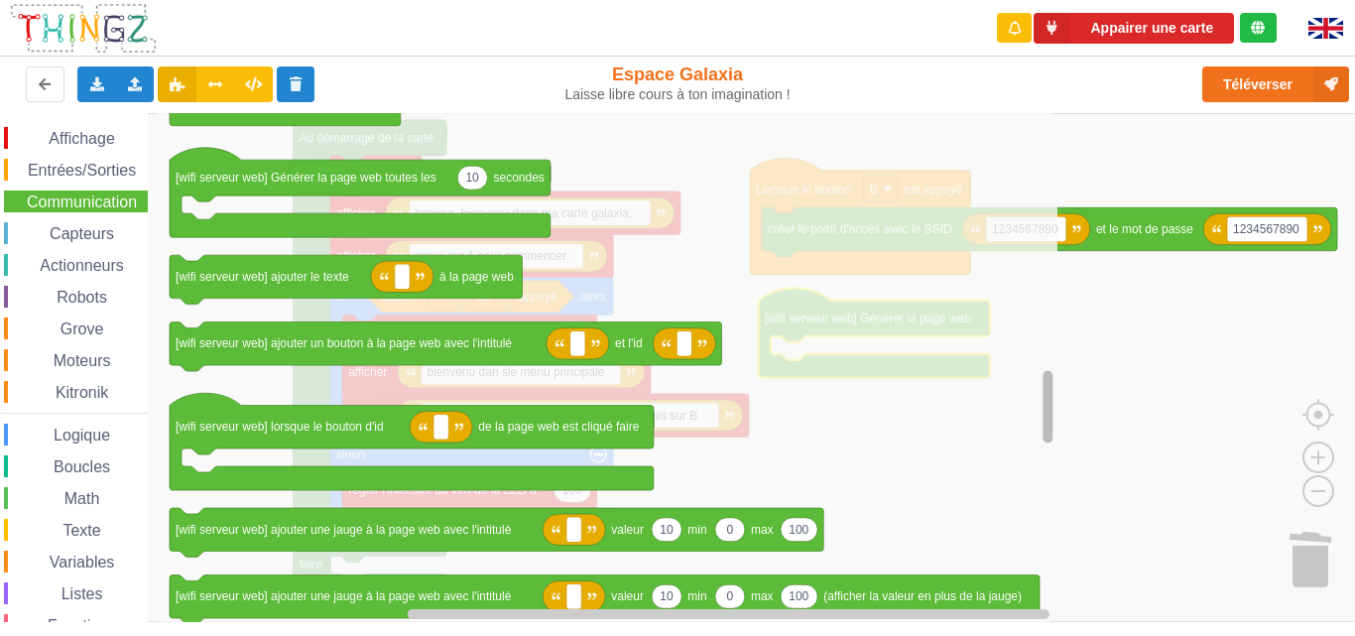
click at [1041, 415] on g "Espace de travail de Blocky" at bounding box center [1047, 367] width 15 height 504
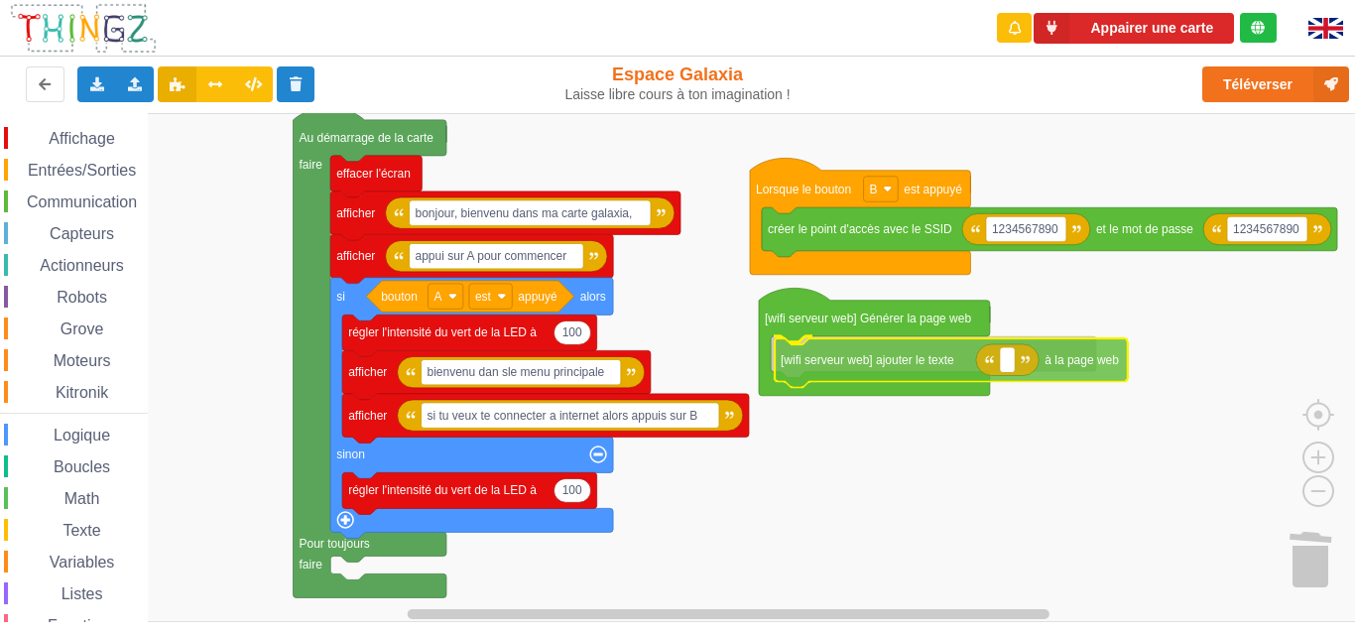
click at [816, 365] on div "Affichage Entrées/Sorties Communication Capteurs Actionneurs Robots Grove Moteu…" at bounding box center [684, 367] width 1369 height 509
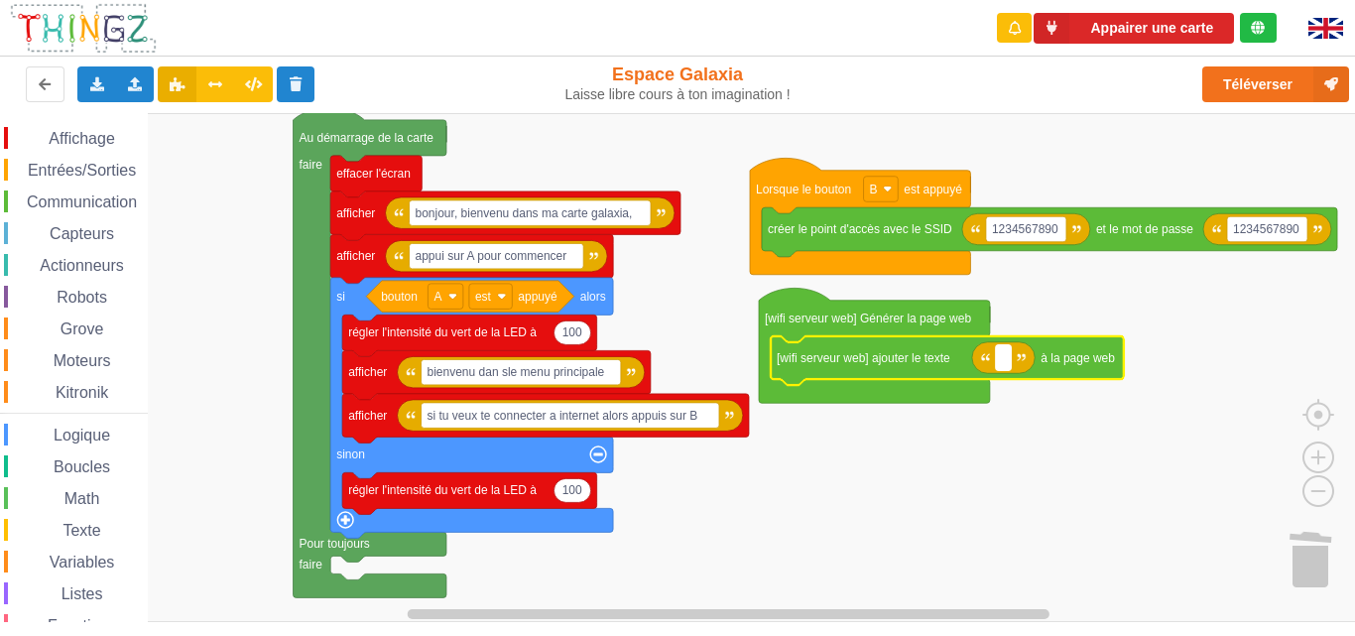
click at [1006, 357] on rect "Espace de travail de Blocky" at bounding box center [1003, 357] width 15 height 25
type input "B"
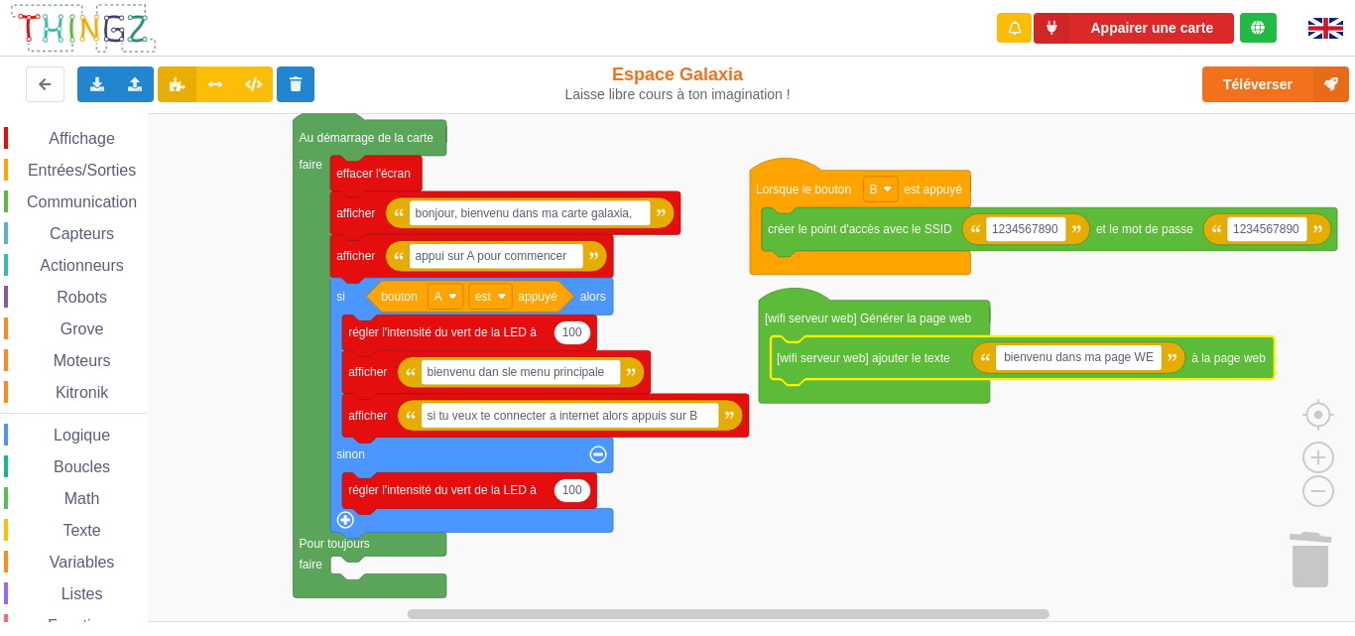
type input "bienvenu dans ma page WEB"
click at [964, 459] on rect "Espace de travail de Blocky" at bounding box center [684, 367] width 1369 height 509
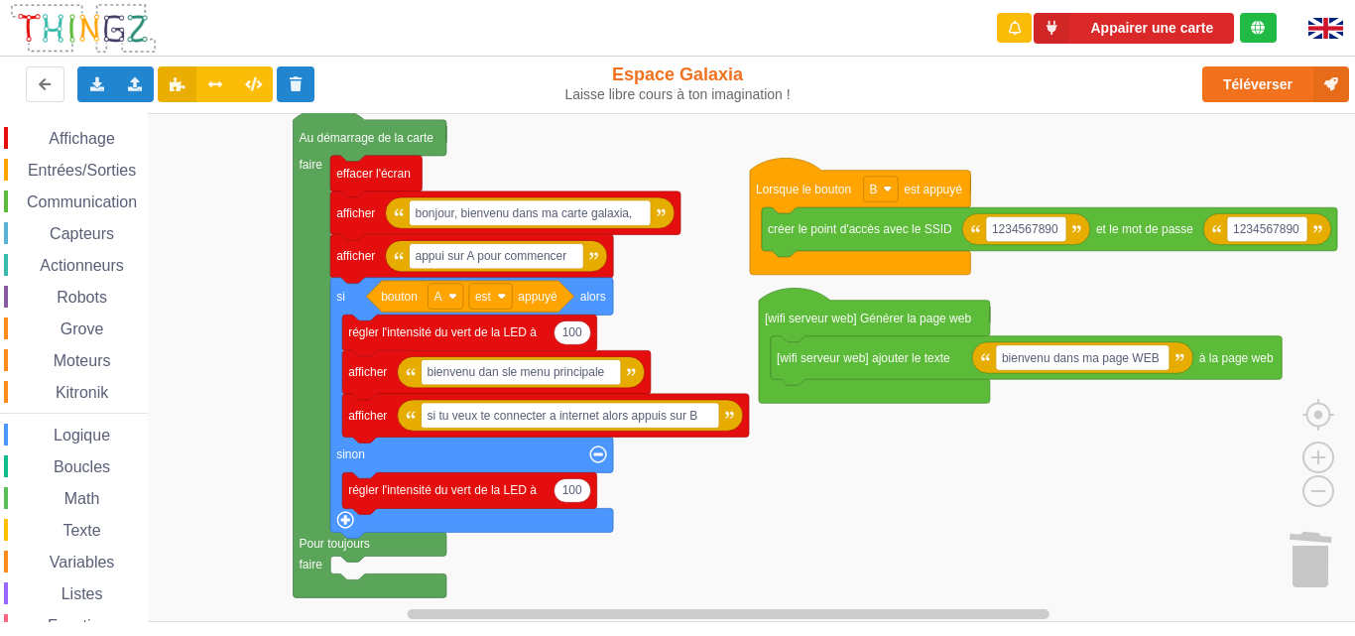
click at [101, 141] on span "Affichage" at bounding box center [81, 138] width 71 height 17
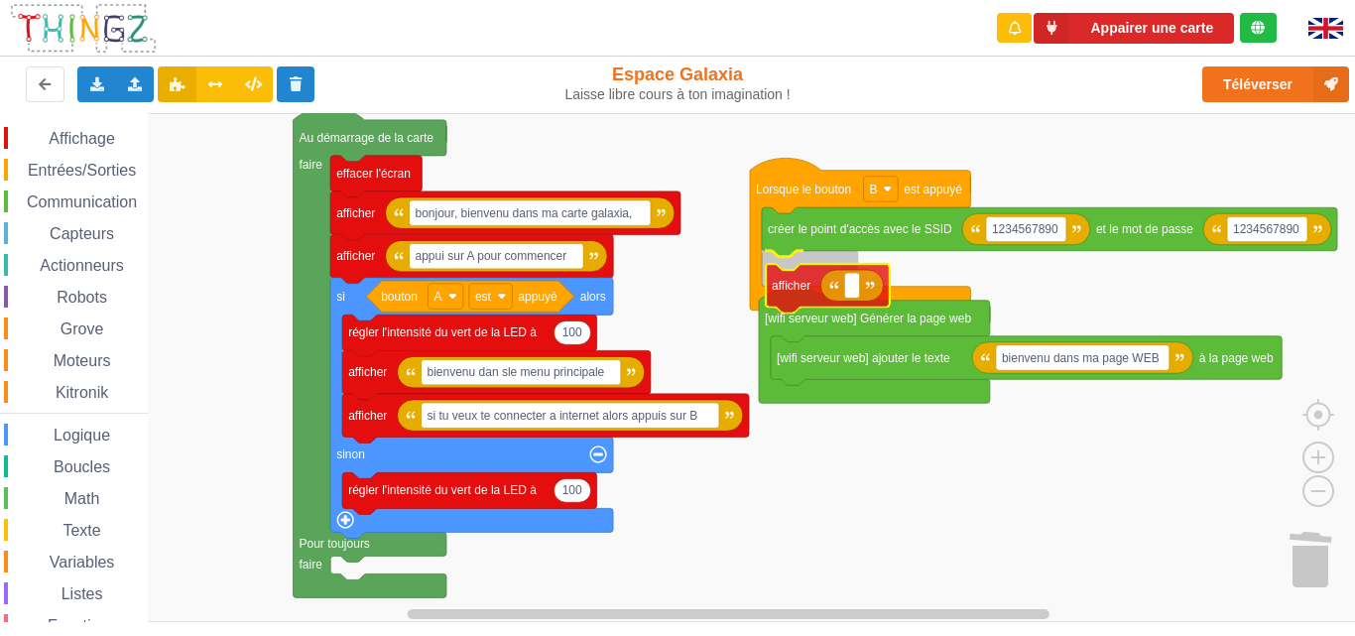
click at [791, 292] on div "Affichage Entrées/Sorties Communication Capteurs Actionneurs Robots Grove Moteu…" at bounding box center [684, 367] width 1369 height 509
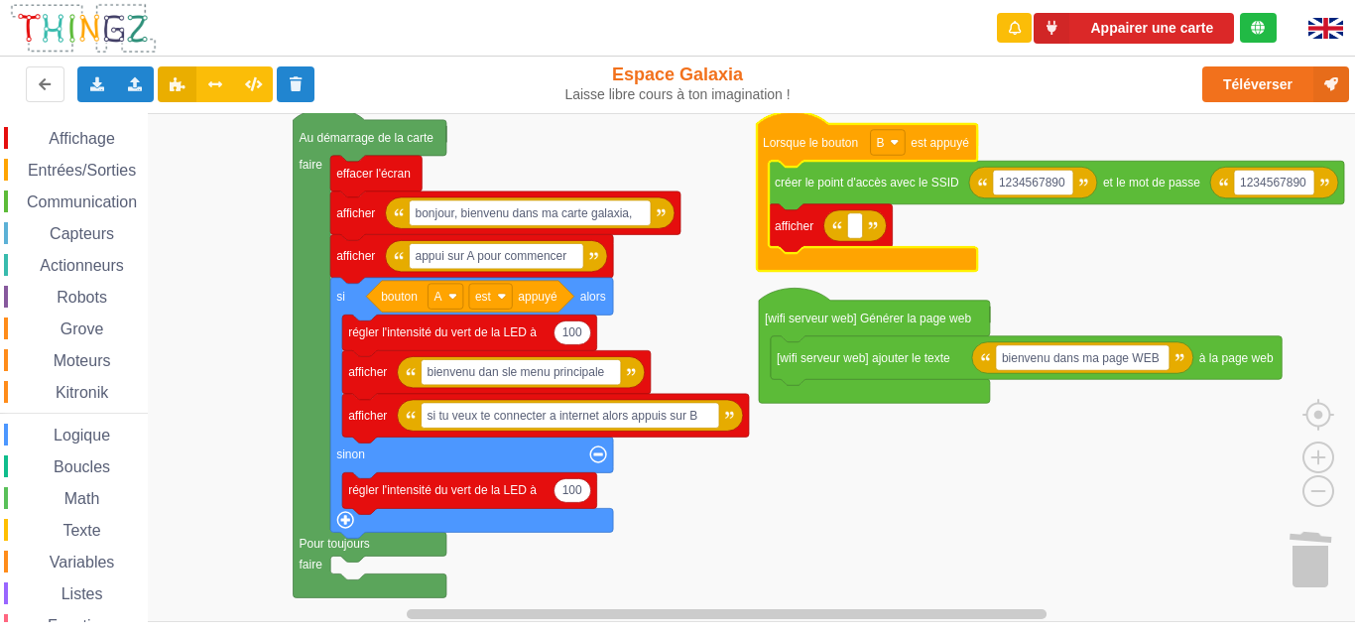
click at [124, 137] on div "Affichage" at bounding box center [76, 138] width 144 height 22
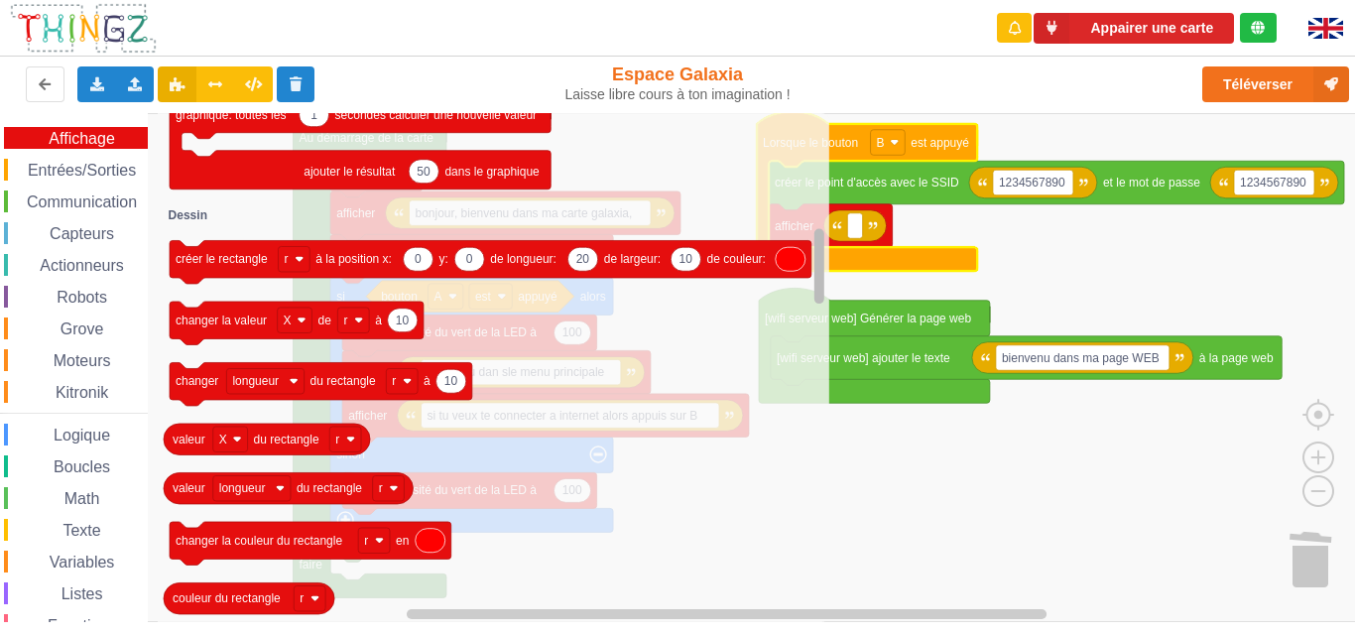
click at [828, 277] on div "Affichage Entrées/Sorties Communication Capteurs Actionneurs Robots Grove Moteu…" at bounding box center [684, 367] width 1369 height 509
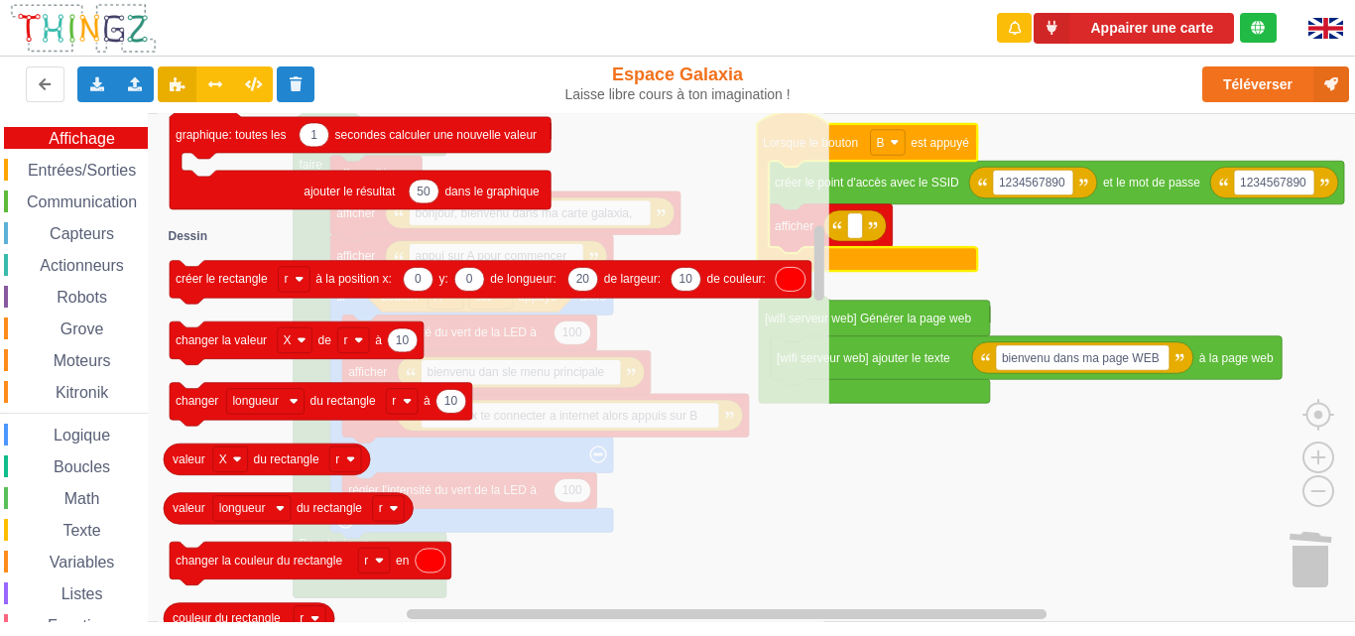
click at [56, 200] on span "Communication" at bounding box center [82, 201] width 116 height 17
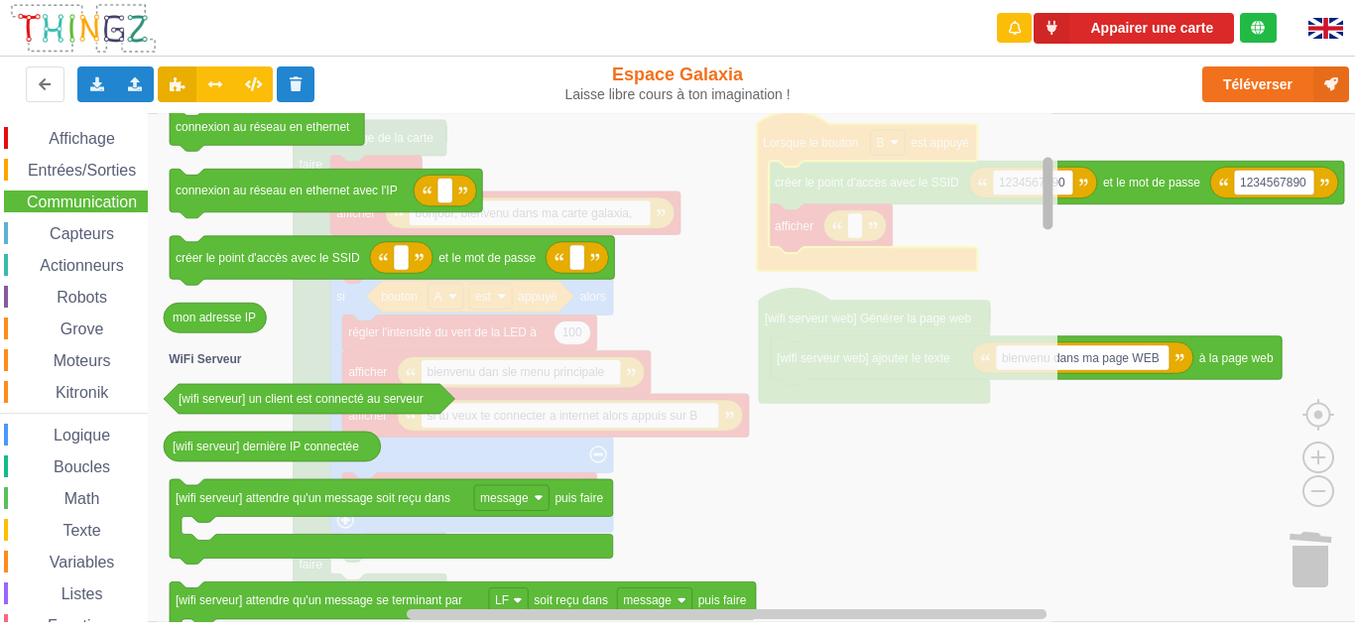
click at [1030, 213] on div "Affichage Entrées/Sorties Communication Capteurs Actionneurs Robots Grove Moteu…" at bounding box center [684, 367] width 1369 height 509
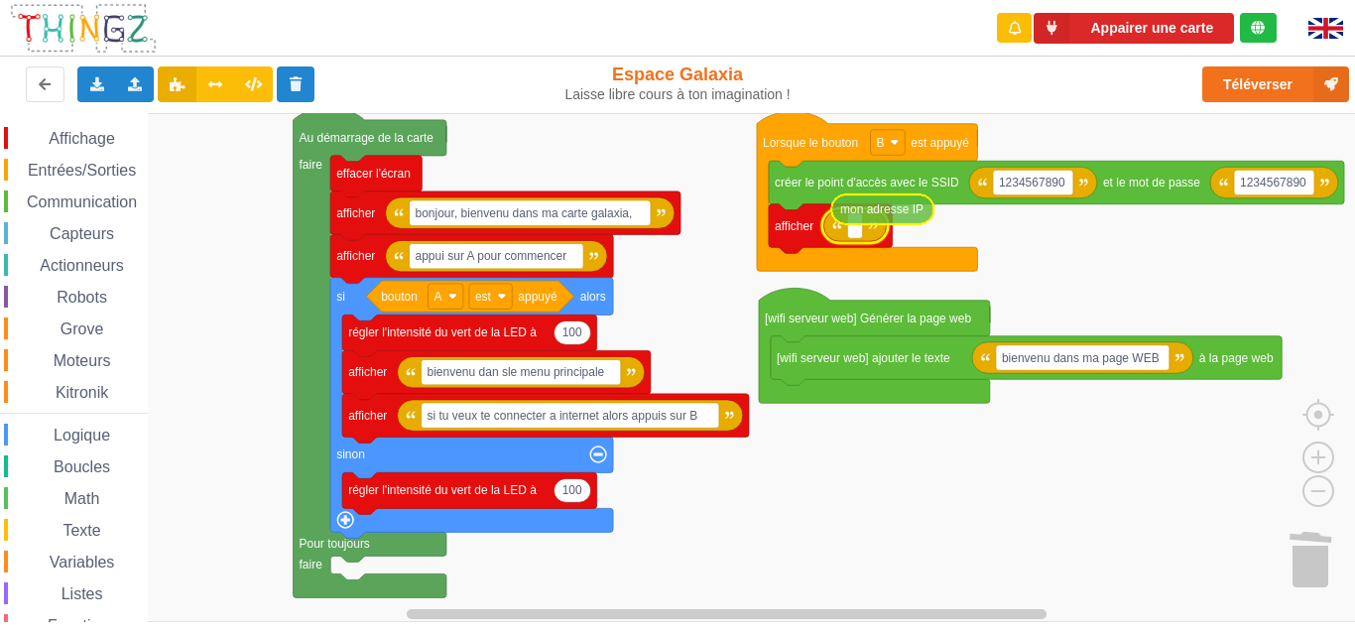
click at [905, 208] on div "Affichage Entrées/Sorties Communication Capteurs Actionneurs Robots Grove Moteu…" at bounding box center [684, 367] width 1369 height 509
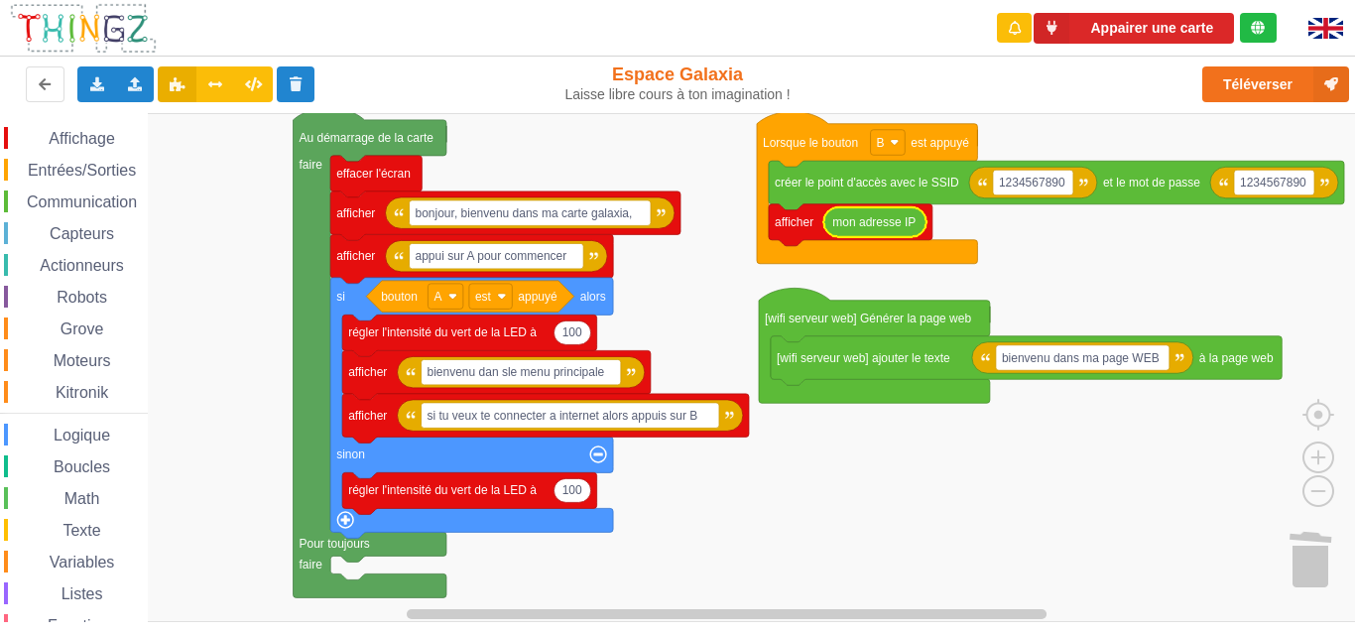
click at [933, 478] on rect "Espace de travail de Blocky" at bounding box center [684, 367] width 1369 height 509
click at [65, 132] on span "Affichage" at bounding box center [81, 138] width 71 height 17
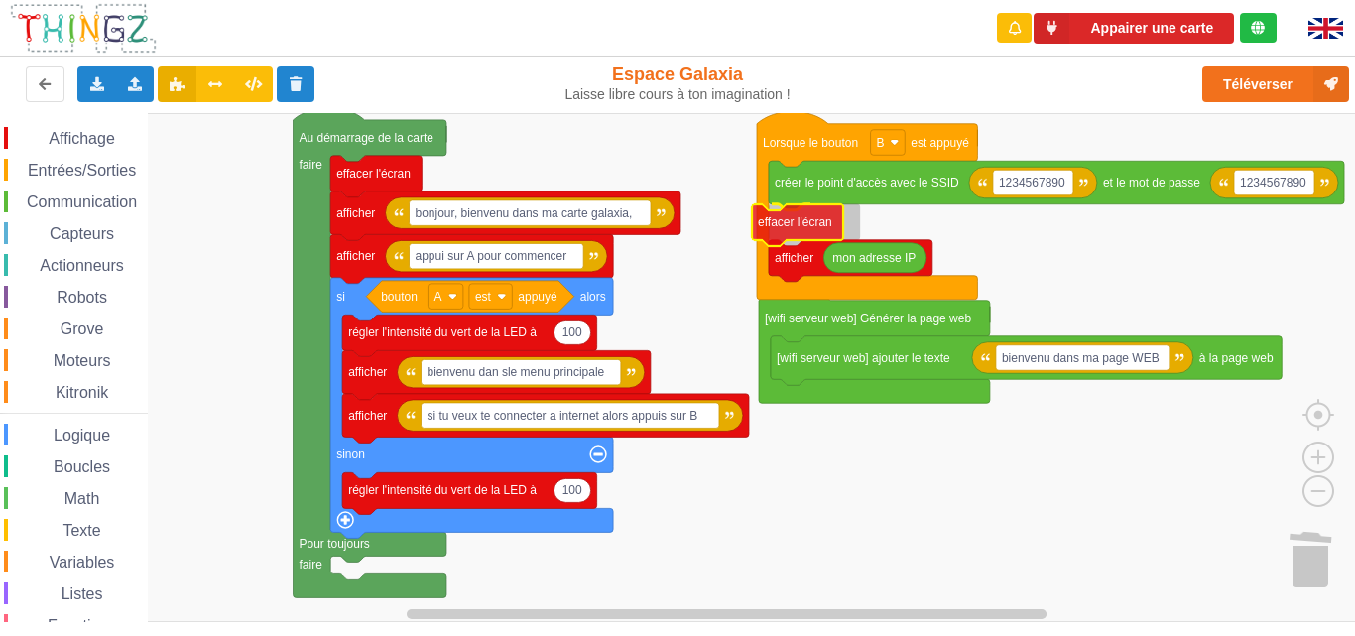
click at [794, 215] on div "Affichage Entrées/Sorties Communication Capteurs Actionneurs Robots Grove Moteu…" at bounding box center [684, 367] width 1369 height 509
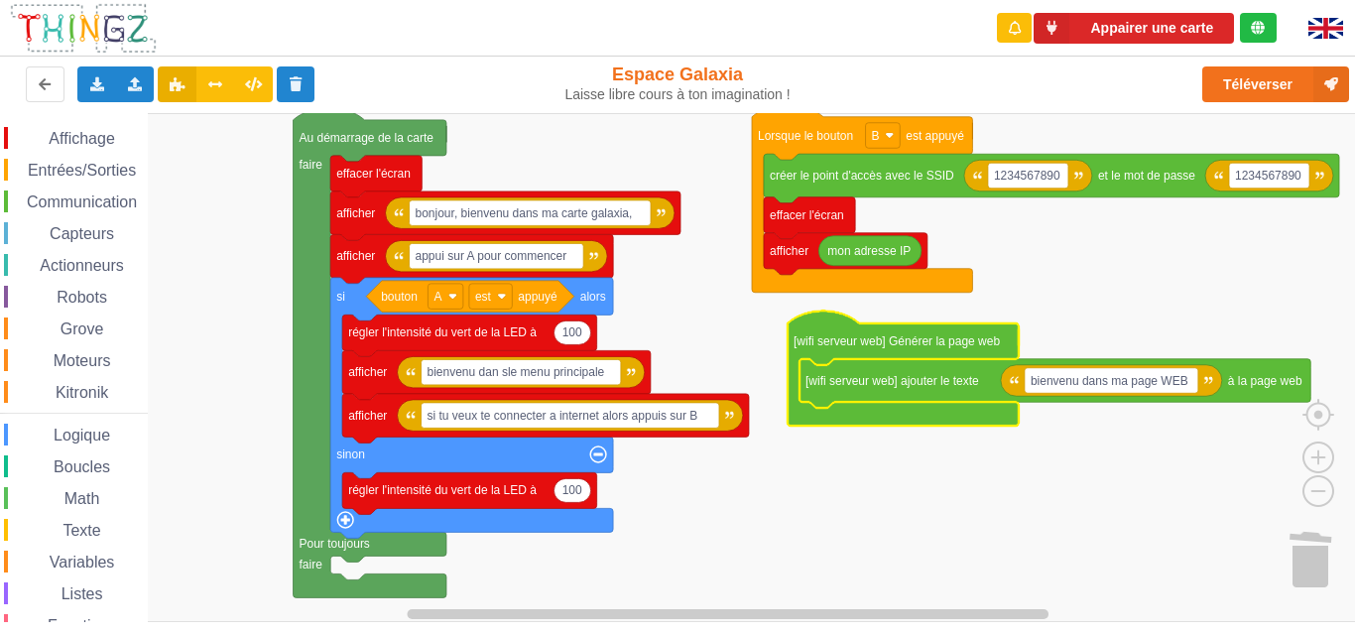
click at [102, 196] on span "Communication" at bounding box center [82, 201] width 116 height 17
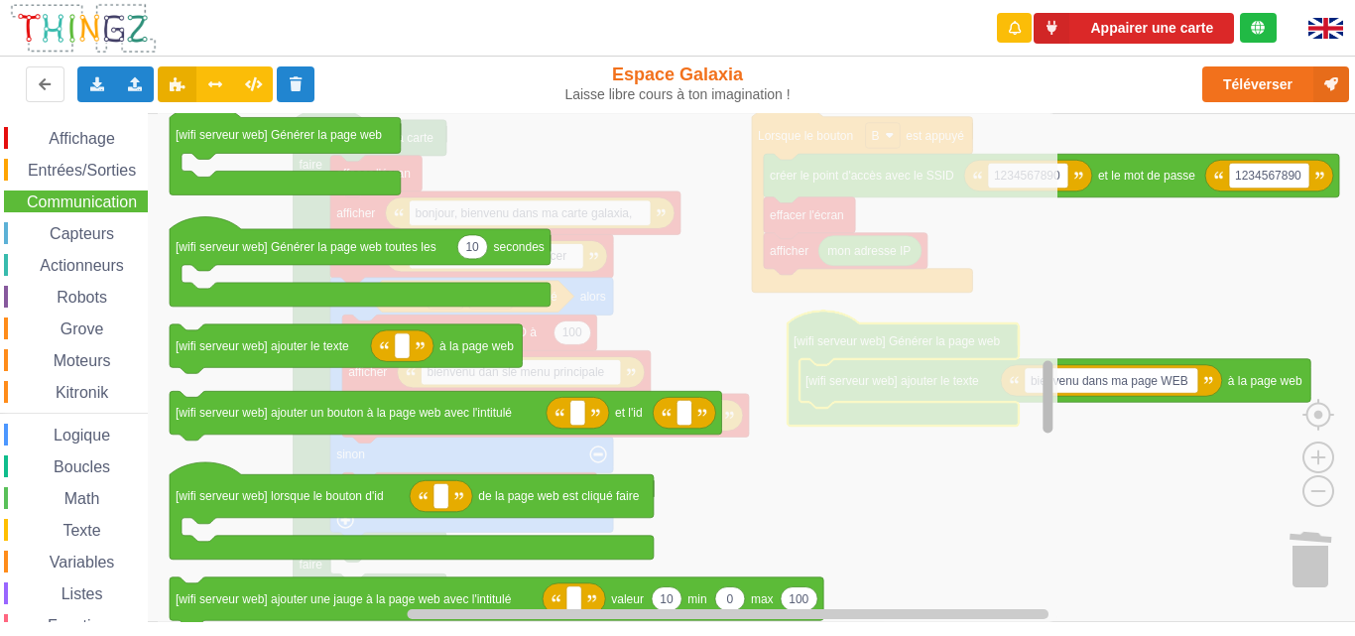
click at [1032, 408] on div "Affichage Entrées/Sorties Communication Capteurs Actionneurs Robots Grove Moteu…" at bounding box center [684, 367] width 1369 height 509
click at [1045, 381] on g "Espace de travail de Blocky" at bounding box center [1047, 367] width 15 height 504
click at [1041, 382] on g "Espace de travail de Blocky" at bounding box center [1047, 367] width 15 height 504
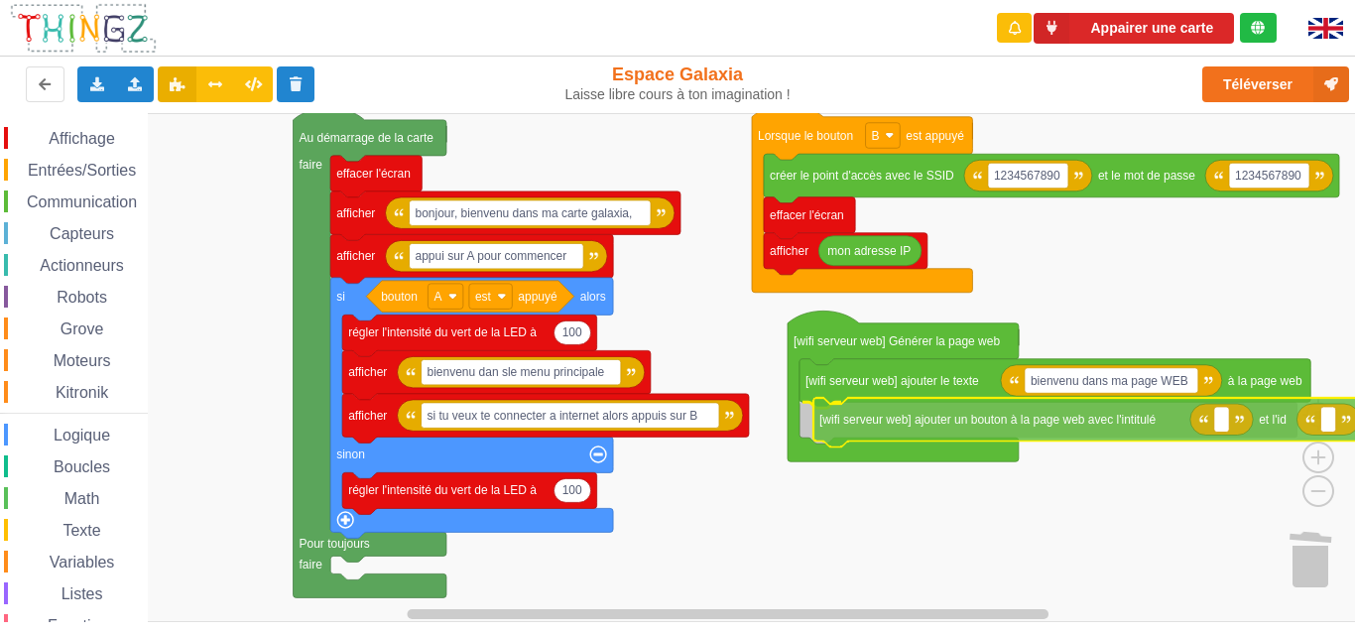
click at [984, 422] on div "Affichage Entrées/Sorties Communication Capteurs Actionneurs Robots Grove Moteu…" at bounding box center [684, 367] width 1369 height 509
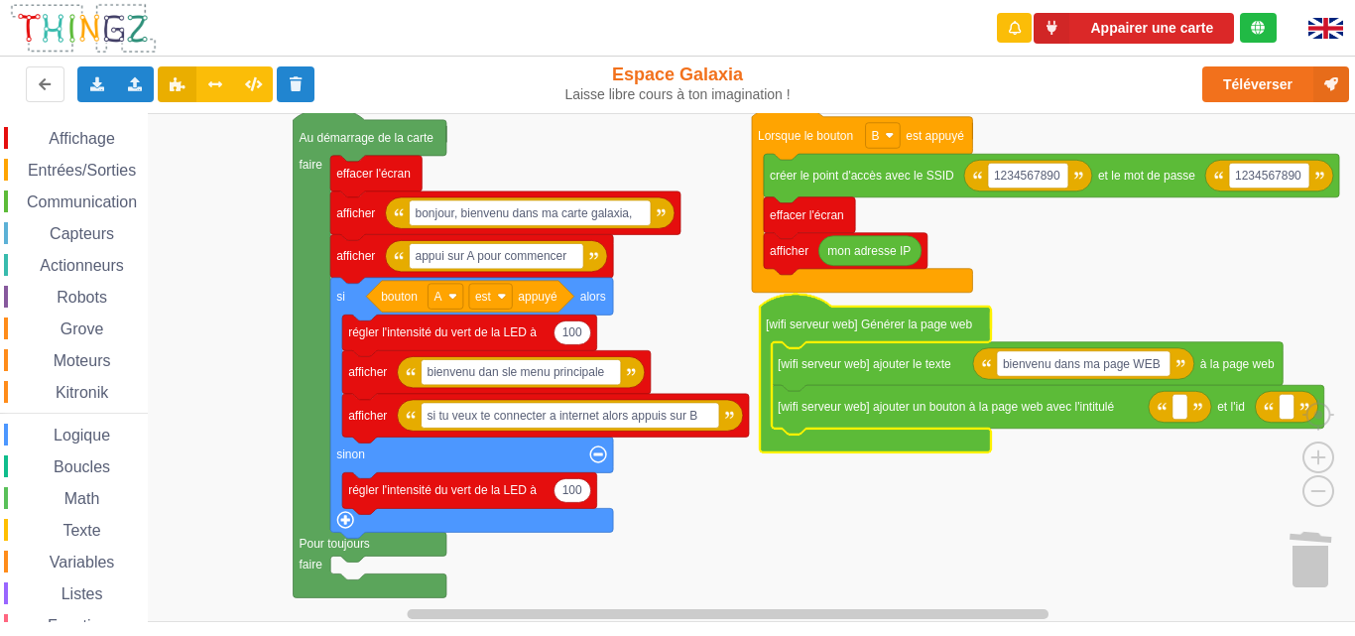
click at [829, 495] on rect "Espace de travail de Blocky" at bounding box center [684, 367] width 1369 height 509
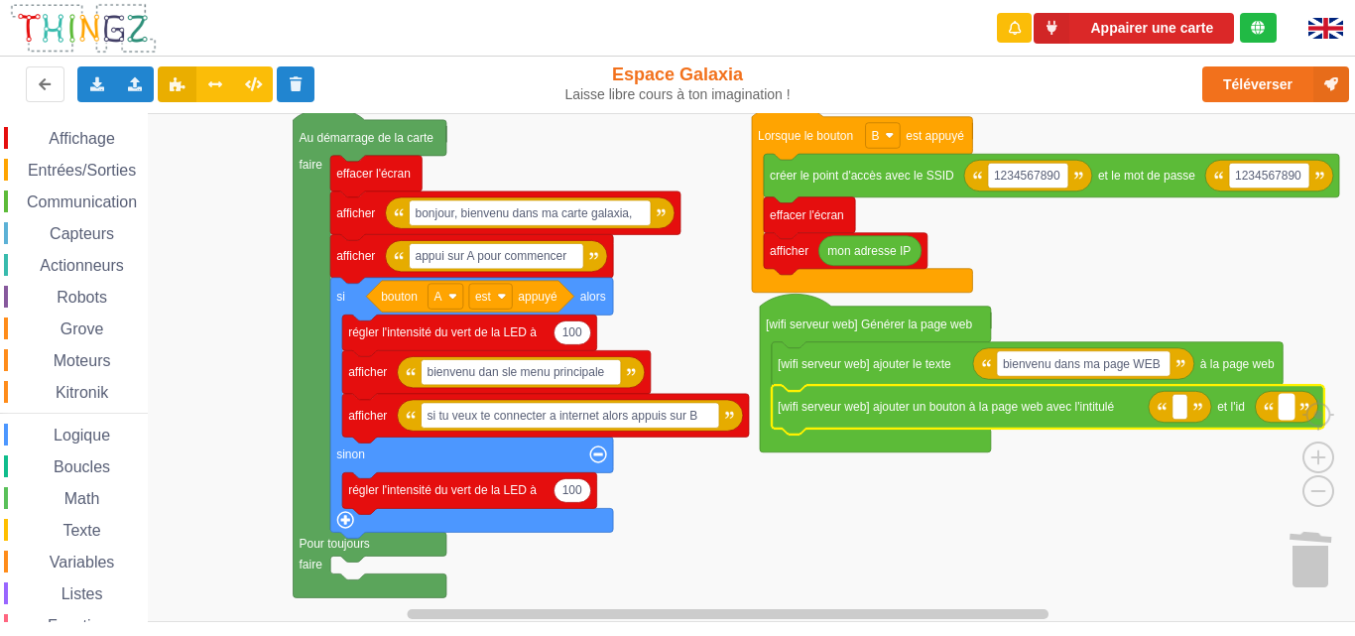
click at [1287, 410] on text "Espace de travail de Blocky" at bounding box center [1285, 407] width 3 height 14
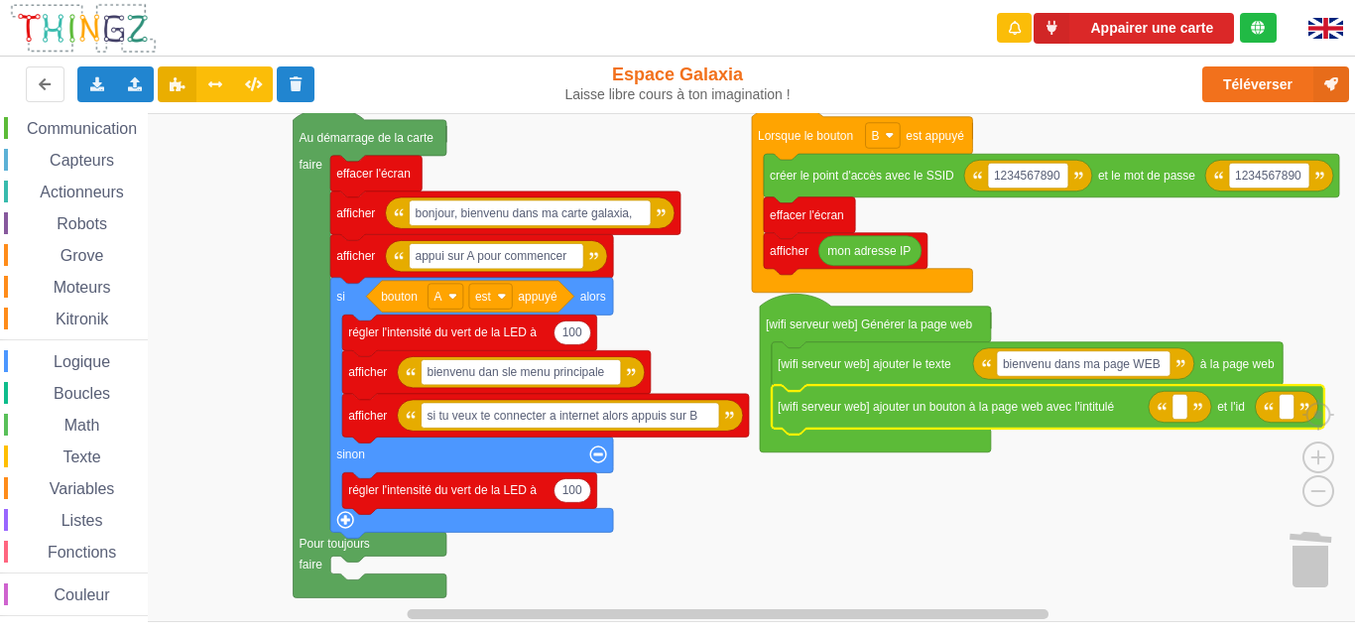
scroll to position [76, 0]
click at [74, 483] on span "Variables" at bounding box center [82, 485] width 71 height 17
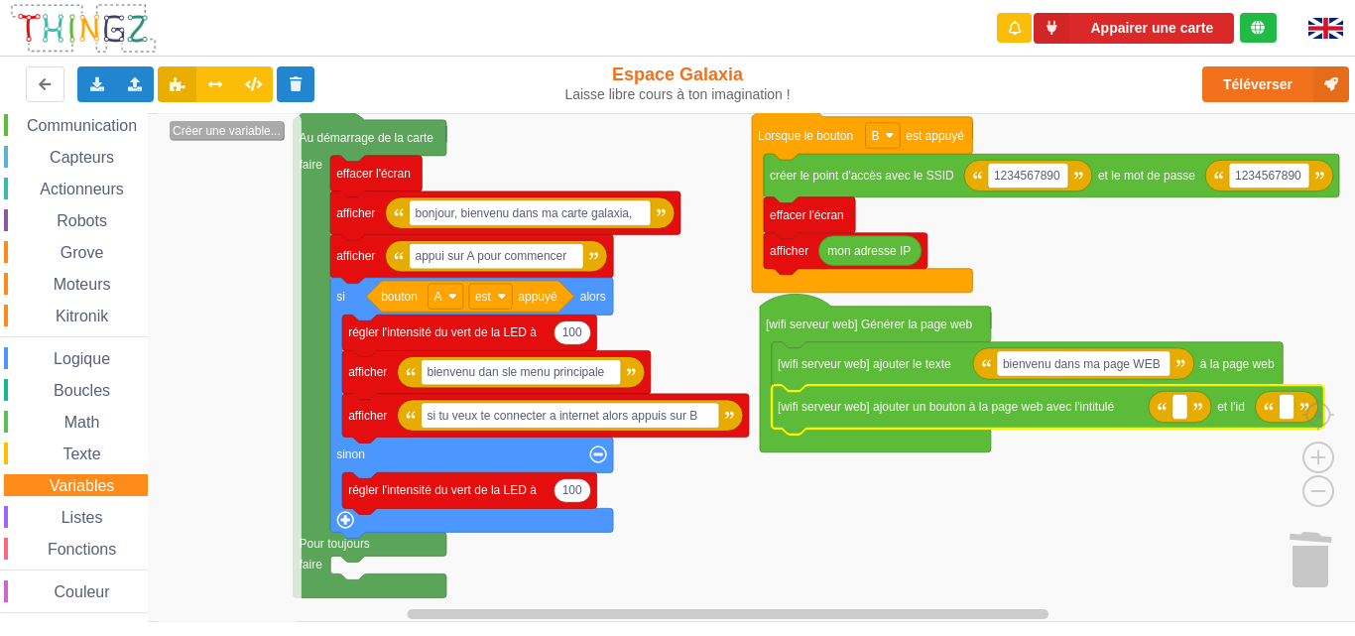
click at [241, 131] on text "Créer une variable..." at bounding box center [227, 131] width 108 height 14
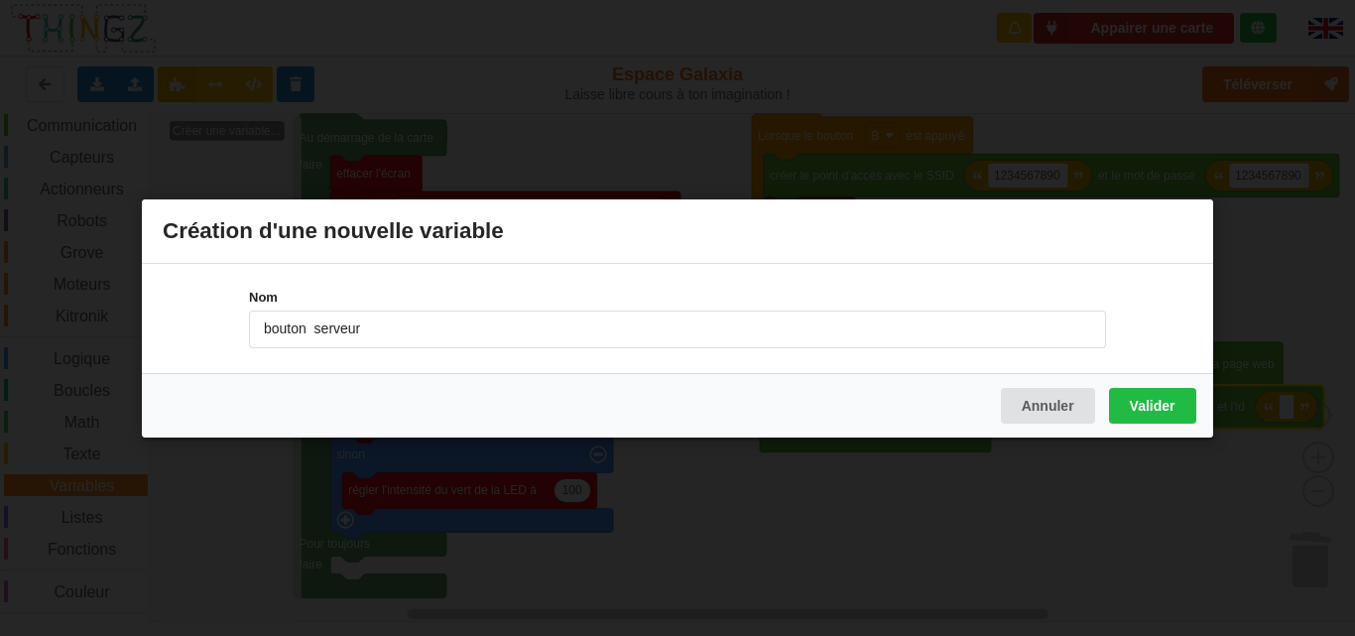
type input "bouton serveur"
click at [1166, 393] on button "Valider" at bounding box center [1152, 405] width 87 height 36
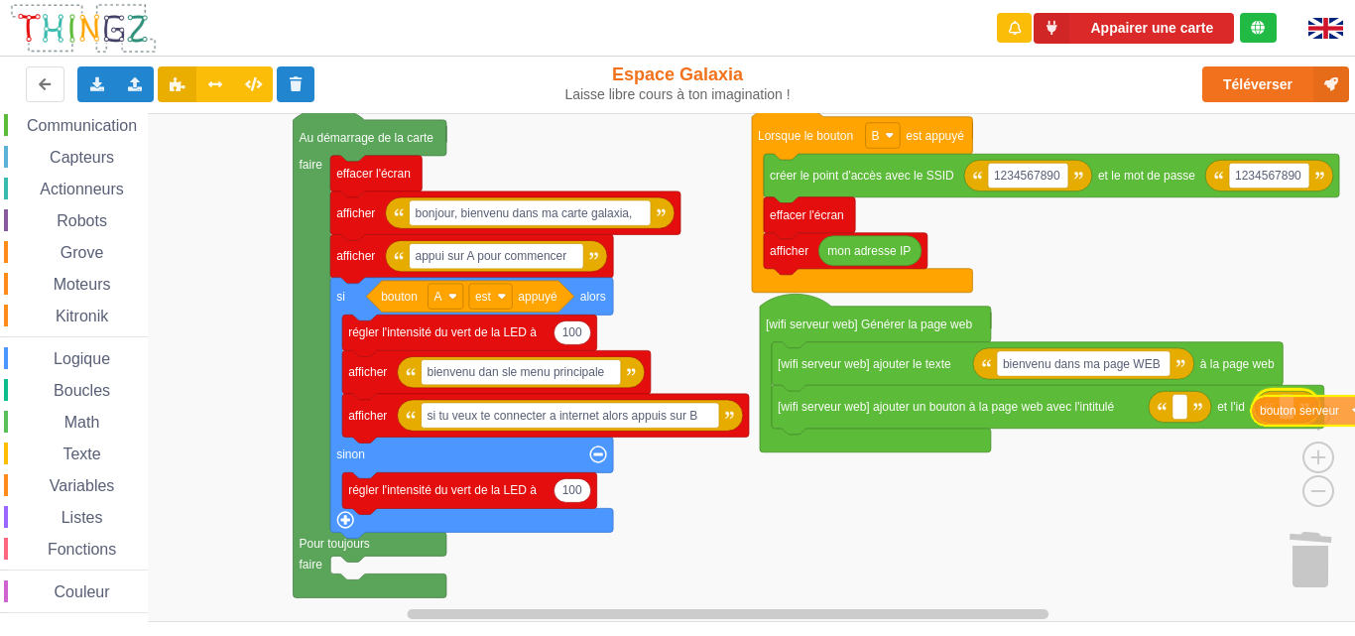
click at [1317, 410] on div "Affichage Entrées/Sorties Communication Capteurs Actionneurs Robots Grove Moteu…" at bounding box center [684, 367] width 1369 height 509
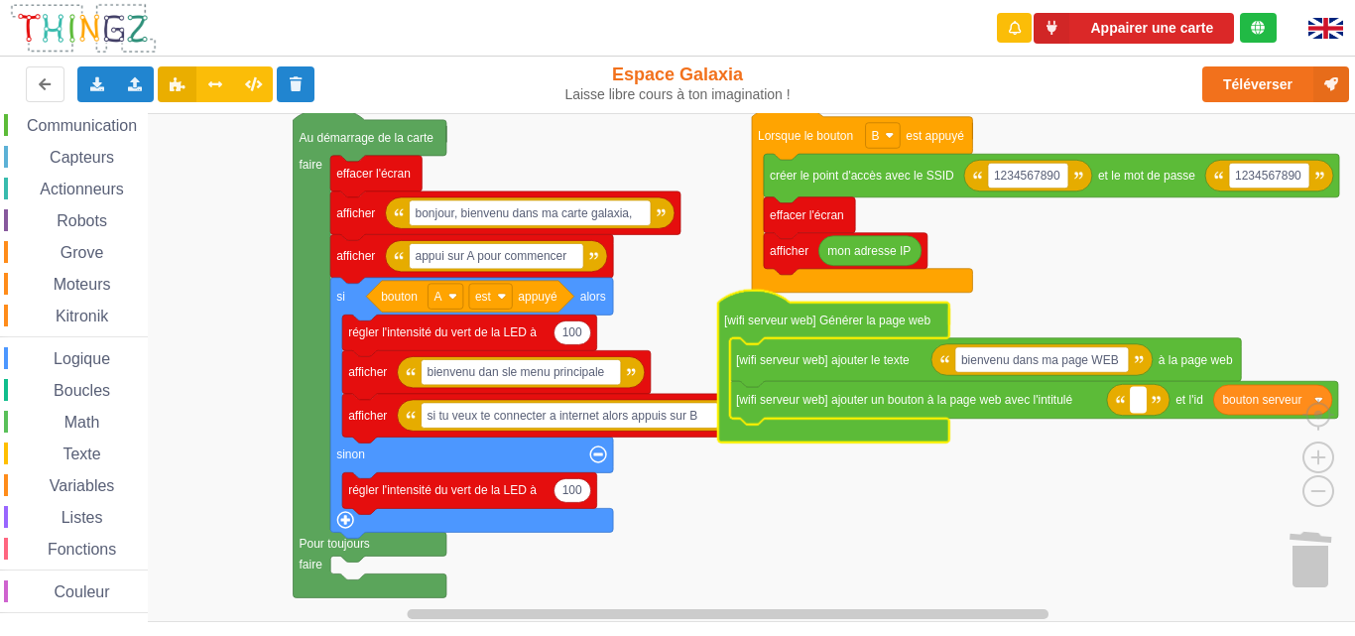
click at [1140, 409] on rect "Espace de travail de Blocky" at bounding box center [1138, 400] width 15 height 26
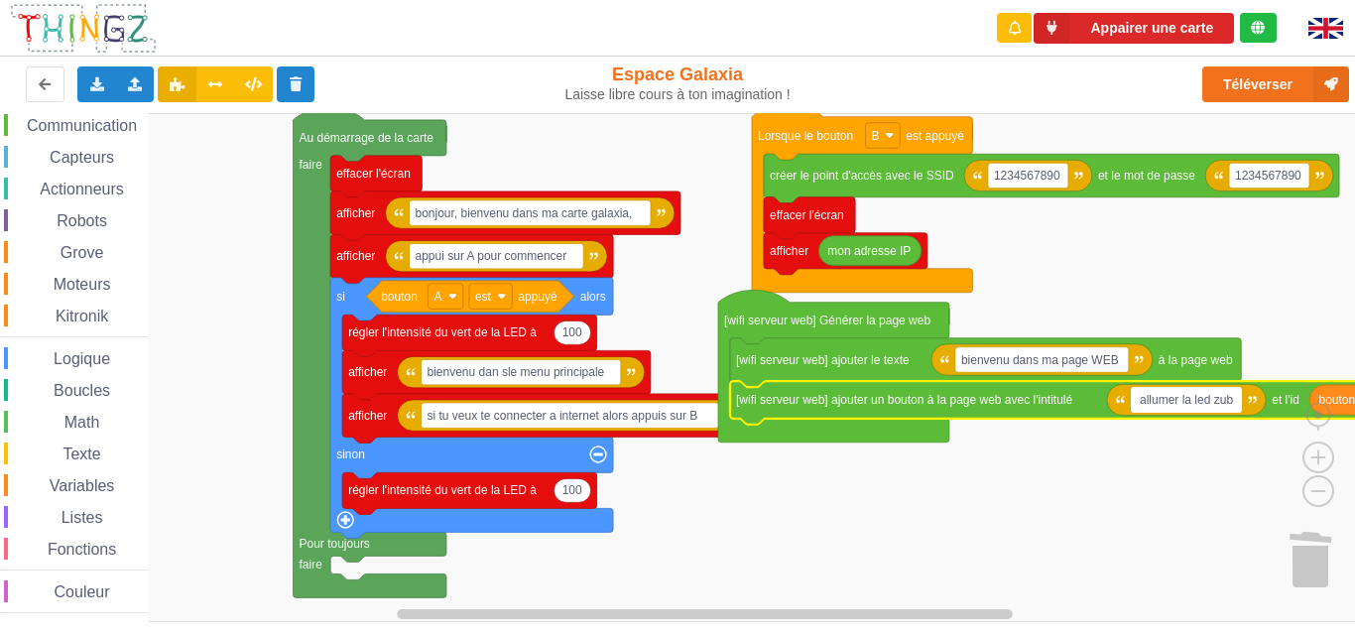
type input "allumer la led zubi"
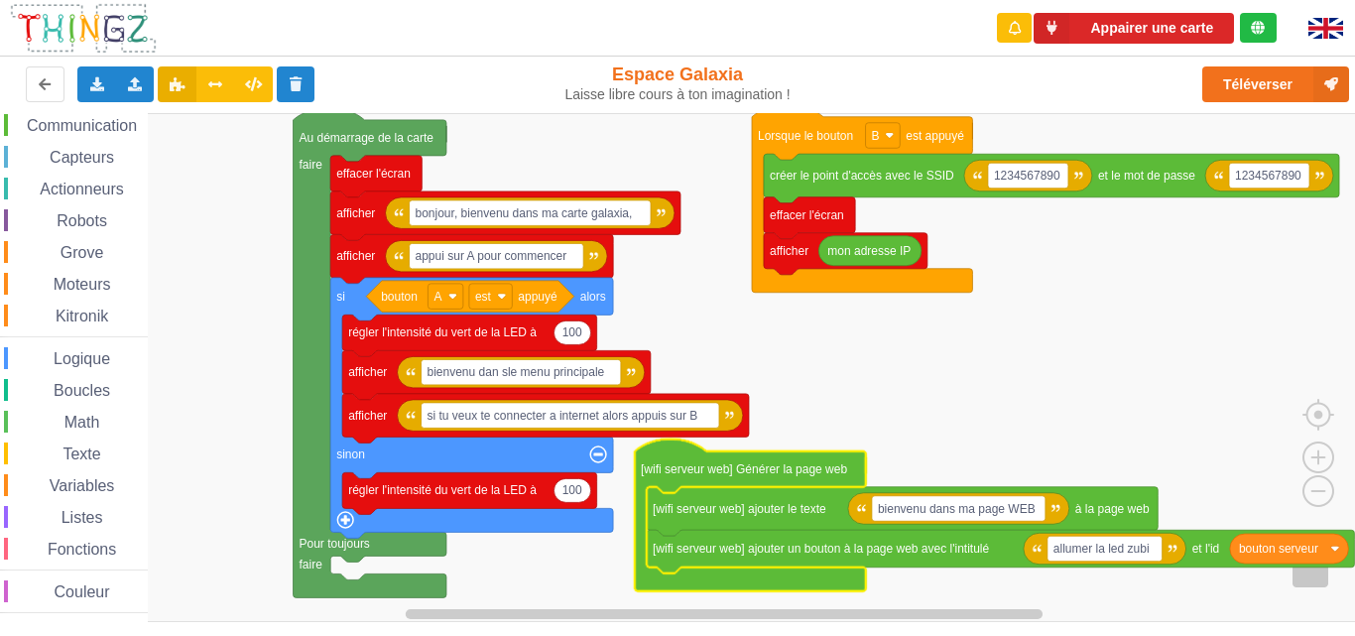
click at [1016, 388] on rect "Espace de travail de Blocky" at bounding box center [684, 367] width 1369 height 509
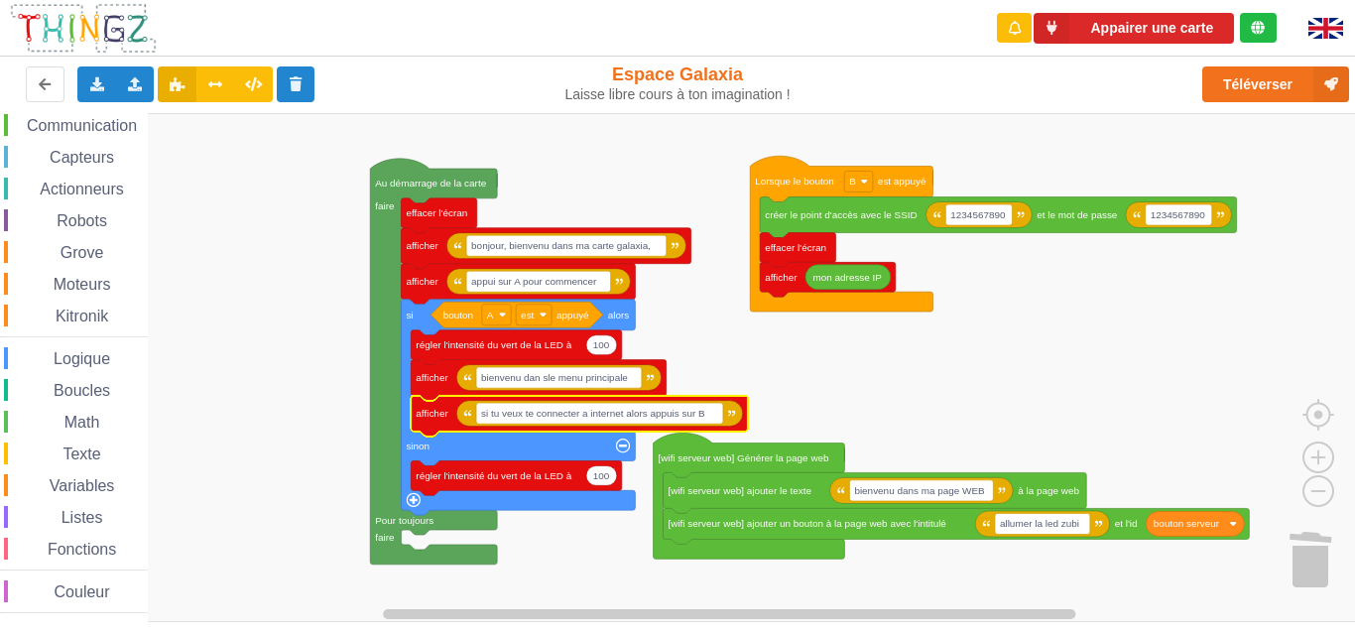
click at [742, 404] on icon "Espace de travail de Blocky" at bounding box center [579, 416] width 336 height 41
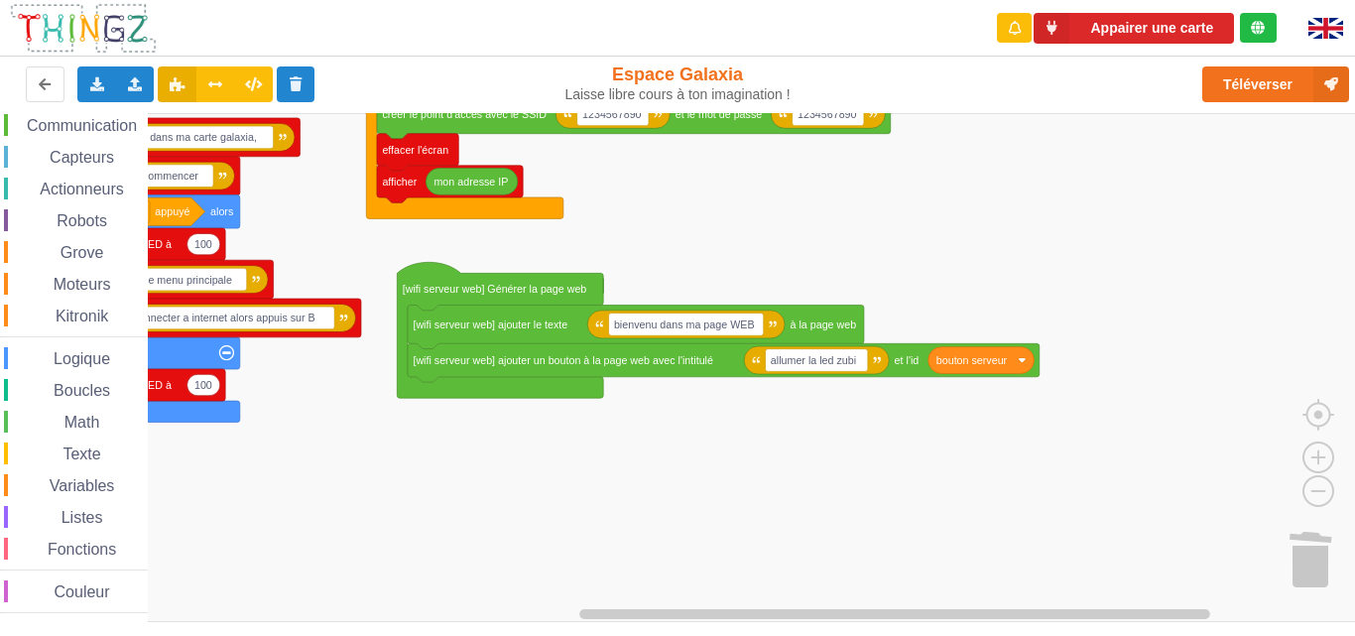
click at [717, 460] on div "Affichage Entrées/Sorties Communication Capteurs Actionneurs Robots Grove Moteu…" at bounding box center [684, 367] width 1369 height 509
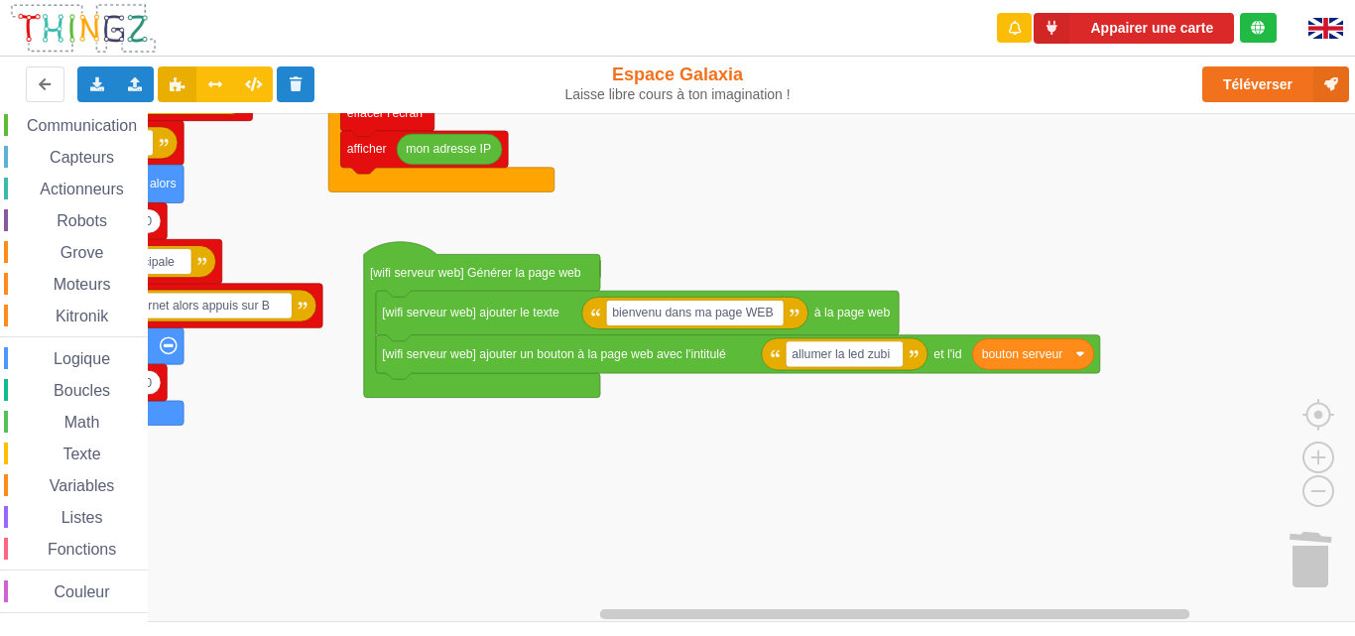
drag, startPoint x: 80, startPoint y: 125, endPoint x: 90, endPoint y: 129, distance: 10.7
click at [80, 123] on span "Communication" at bounding box center [82, 125] width 116 height 17
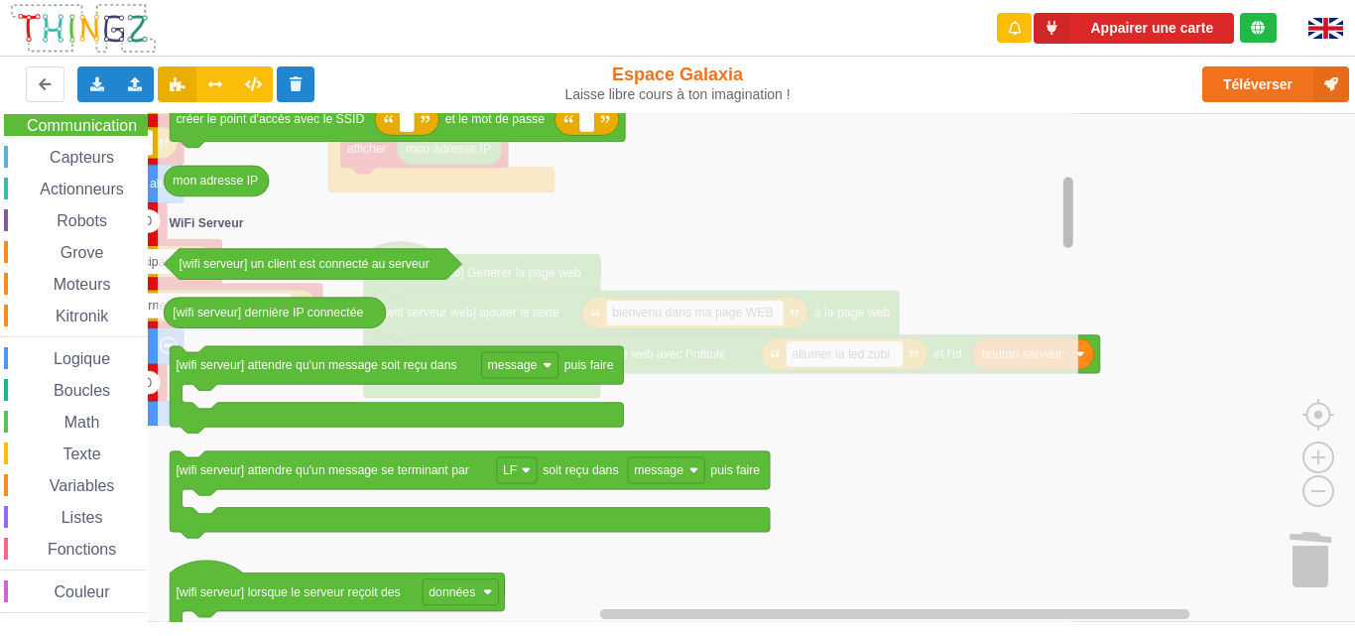
click at [1095, 216] on div "Affichage Entrées/Sorties Communication Capteurs Actionneurs Robots Grove Moteu…" at bounding box center [684, 367] width 1369 height 509
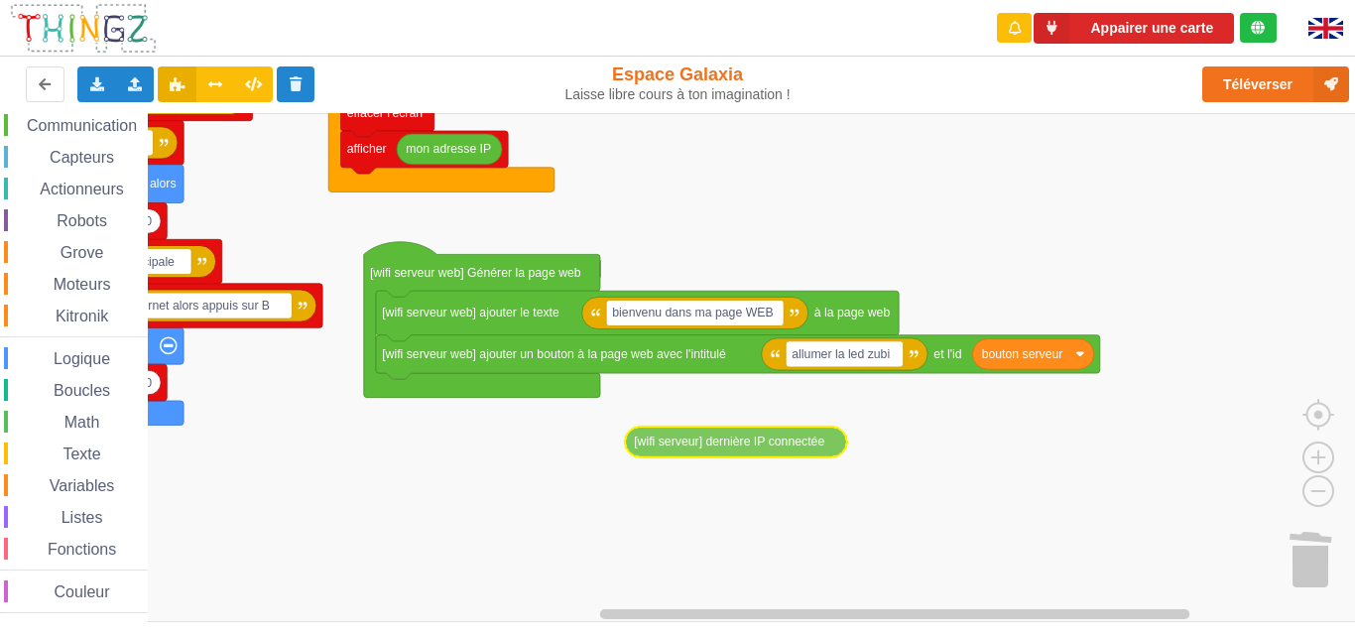
click at [751, 447] on div "Affichage Entrées/Sorties Communication Capteurs Actionneurs Robots Grove Moteu…" at bounding box center [684, 367] width 1369 height 509
click at [99, 134] on div "Communication" at bounding box center [76, 125] width 144 height 22
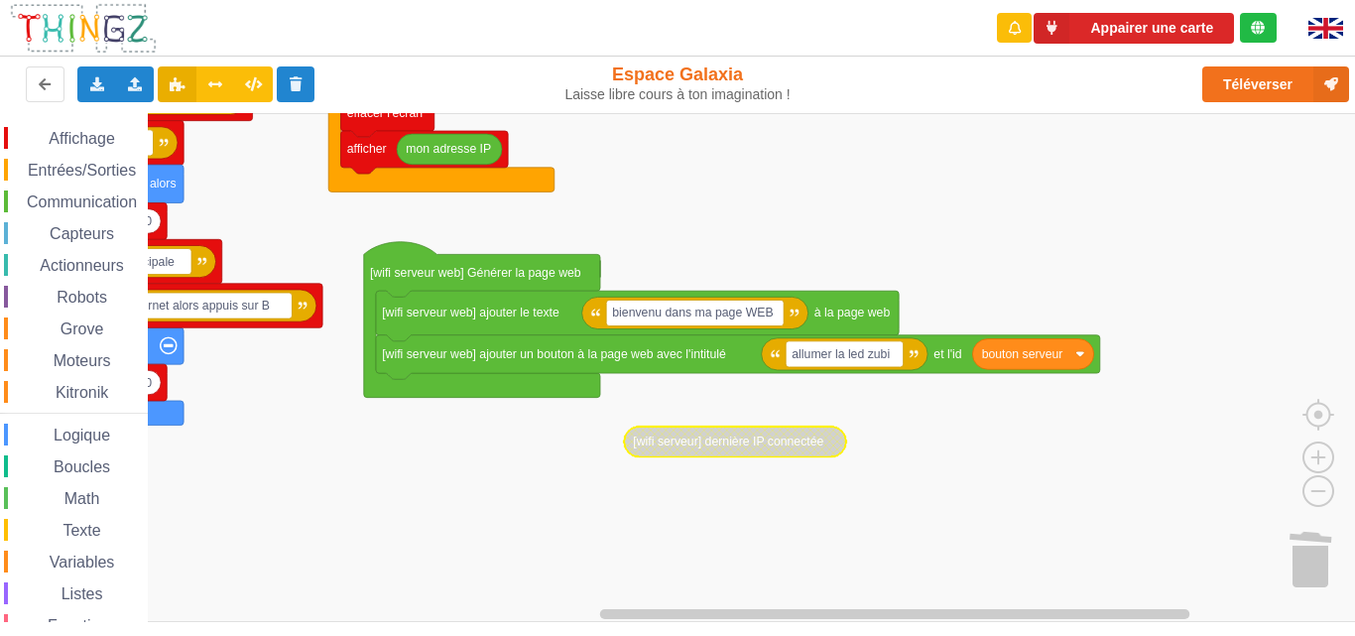
click at [98, 139] on span "Affichage" at bounding box center [81, 138] width 71 height 17
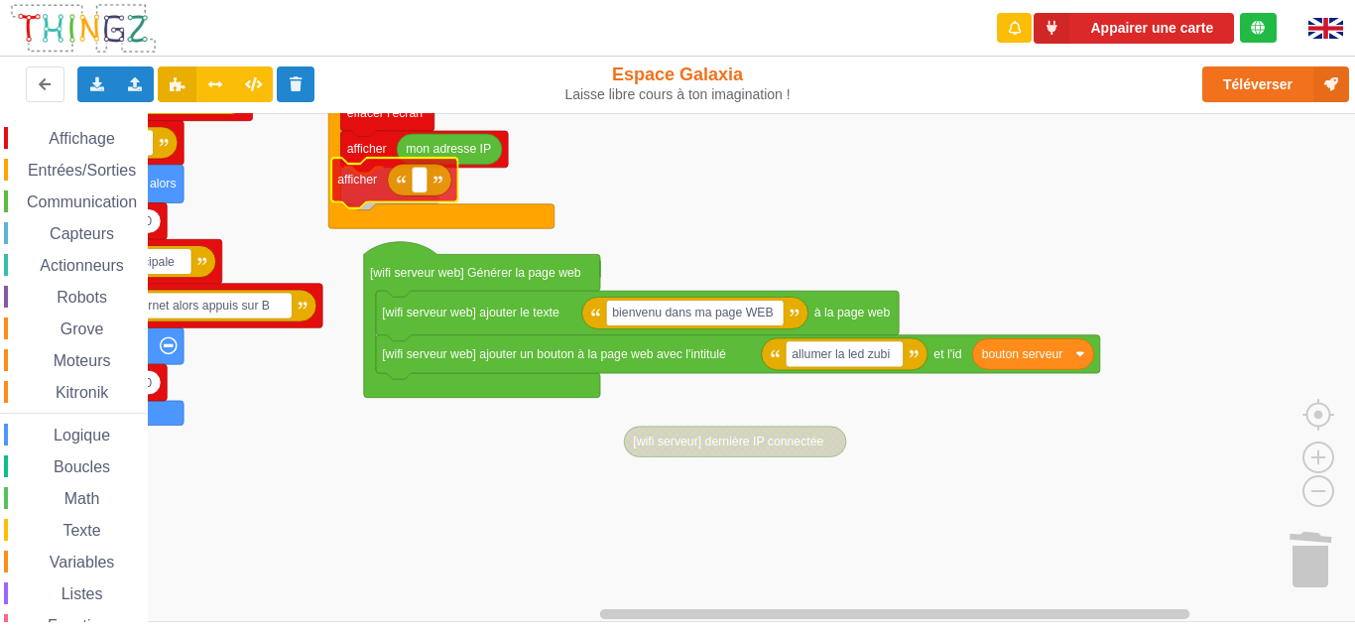
click at [361, 196] on div "Affichage Entrées/Sorties Communication Capteurs Actionneurs Robots Grove Moteu…" at bounding box center [684, 367] width 1369 height 509
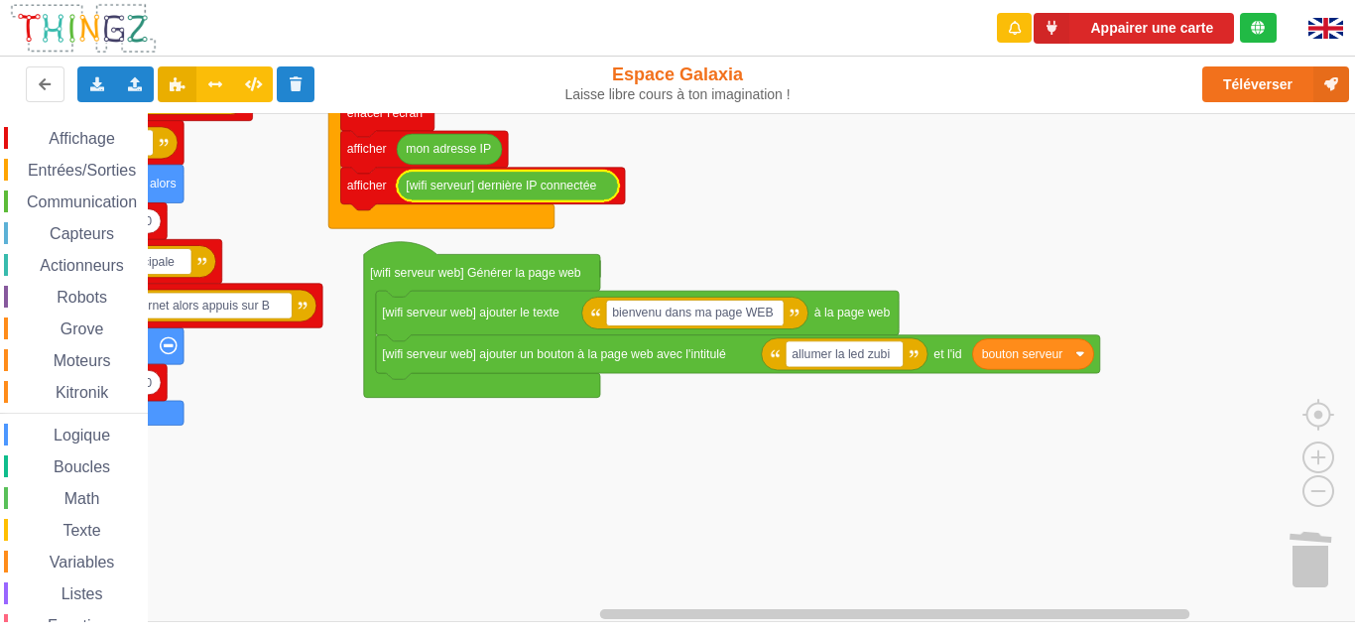
click at [73, 142] on span "Affichage" at bounding box center [81, 138] width 71 height 17
click at [73, 139] on span "Affichage" at bounding box center [81, 138] width 71 height 17
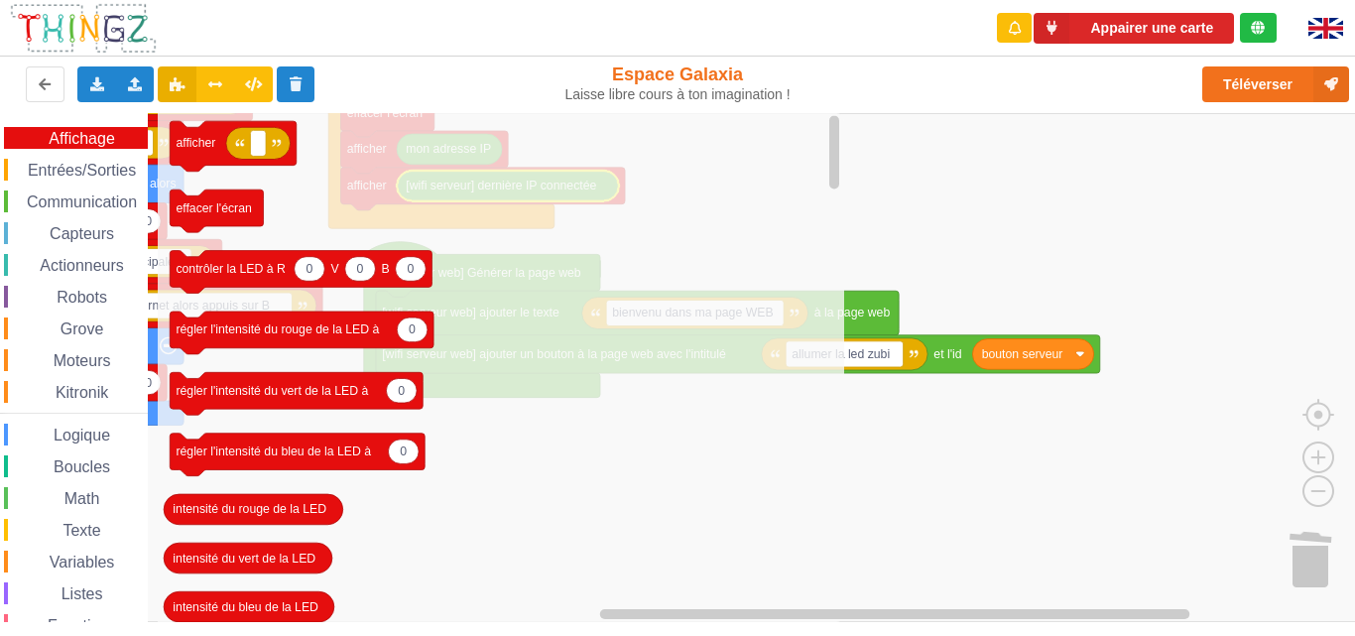
click at [78, 194] on span "Communication" at bounding box center [82, 201] width 116 height 17
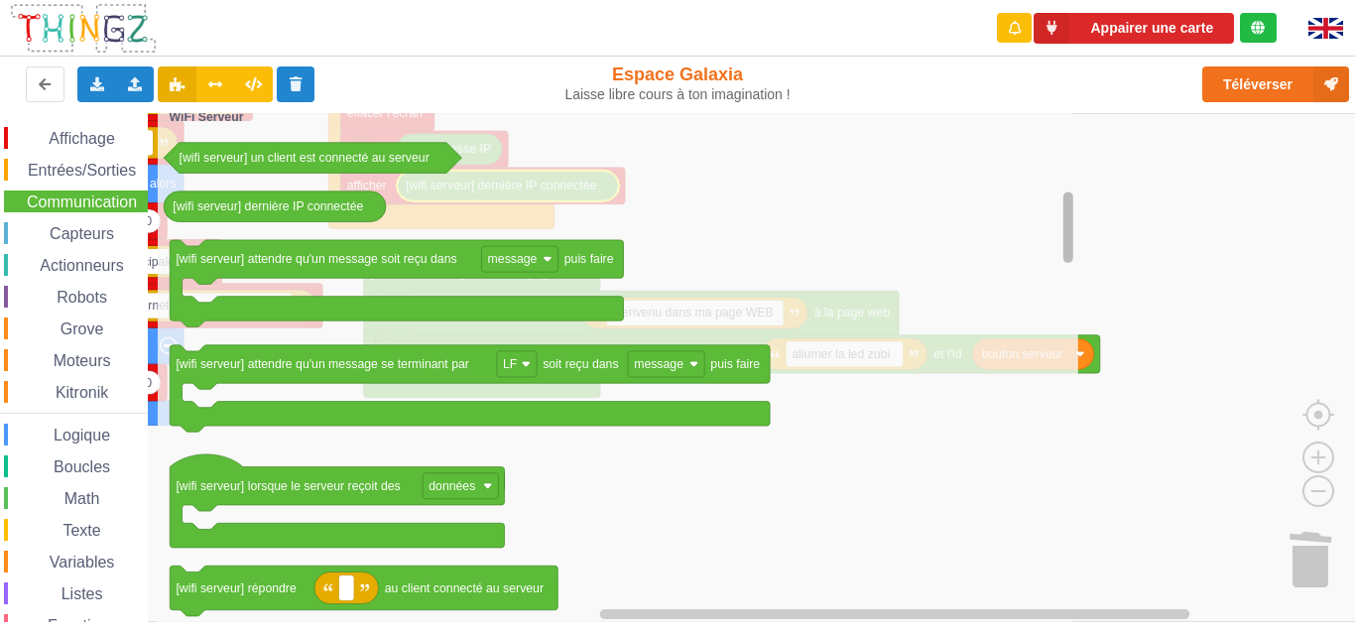
click at [1061, 244] on g "Espace de travail de Blocky" at bounding box center [1067, 367] width 15 height 504
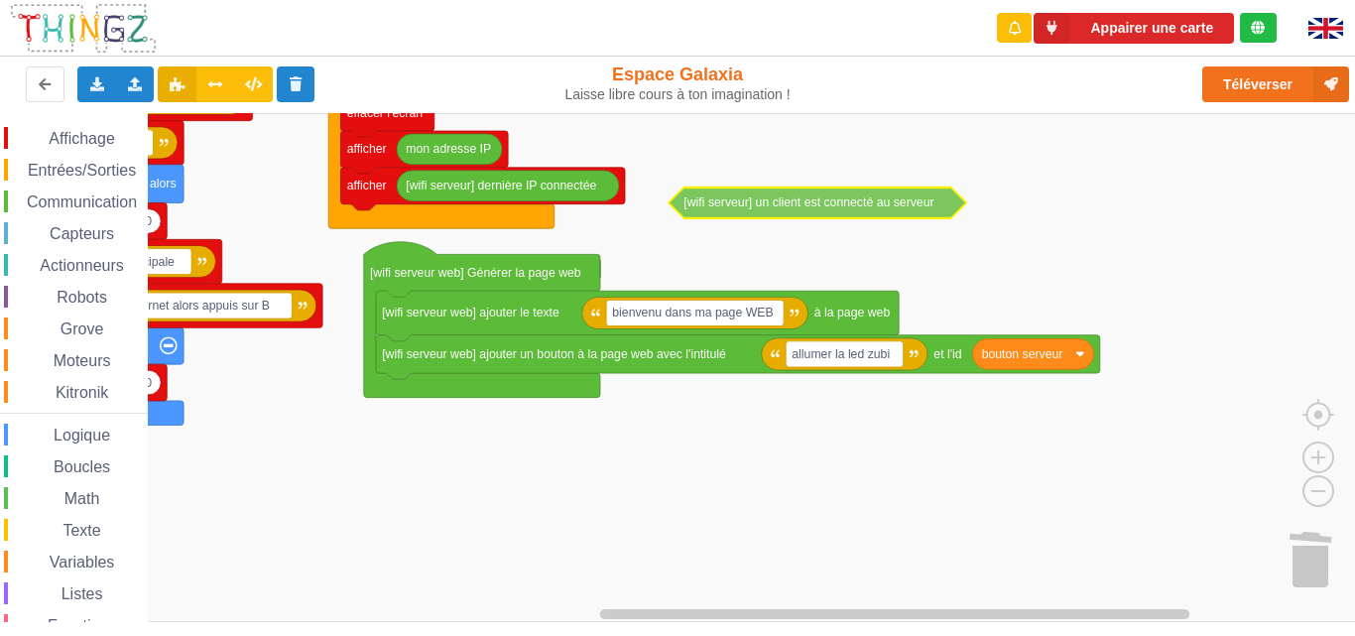
click at [739, 205] on div "Affichage Entrées/Sorties Communication Capteurs Actionneurs Robots Grove Moteu…" at bounding box center [684, 367] width 1369 height 509
click at [81, 133] on span "Affichage" at bounding box center [81, 138] width 71 height 17
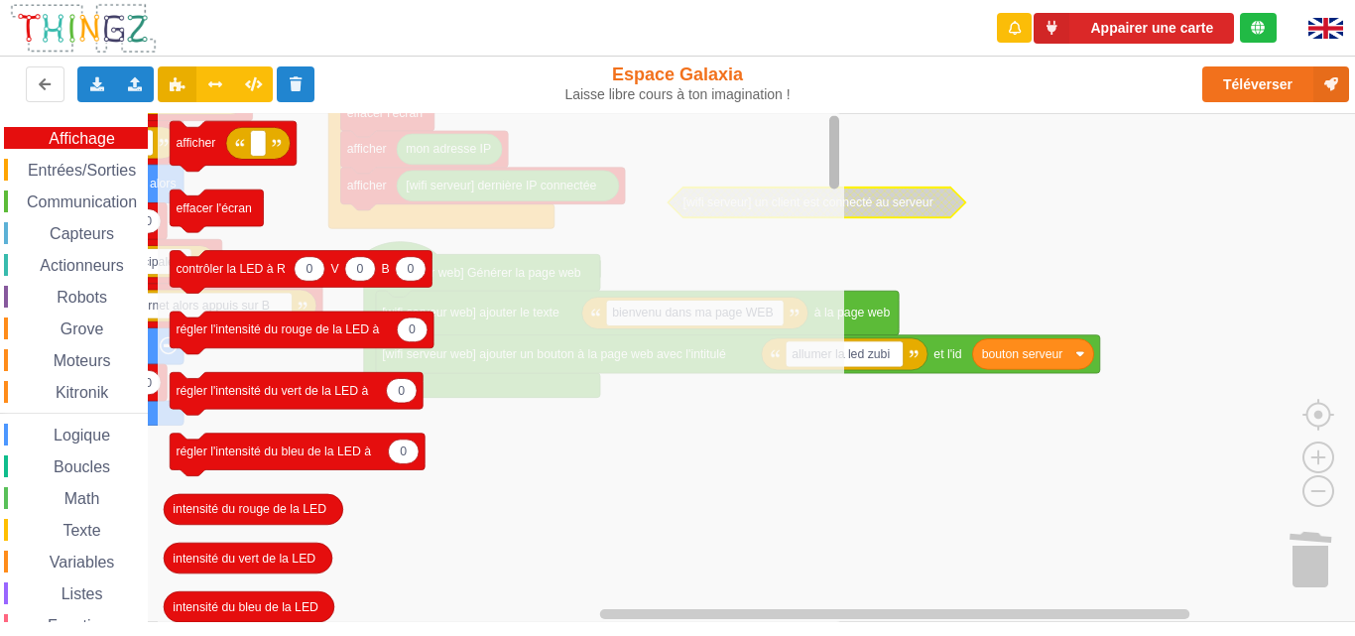
click at [888, 68] on div "Appairer une carte Exporter l'assemblage de blocs Exporter l'assemblage de bloc…" at bounding box center [677, 304] width 1383 height 636
click at [99, 196] on span "Communication" at bounding box center [82, 201] width 116 height 17
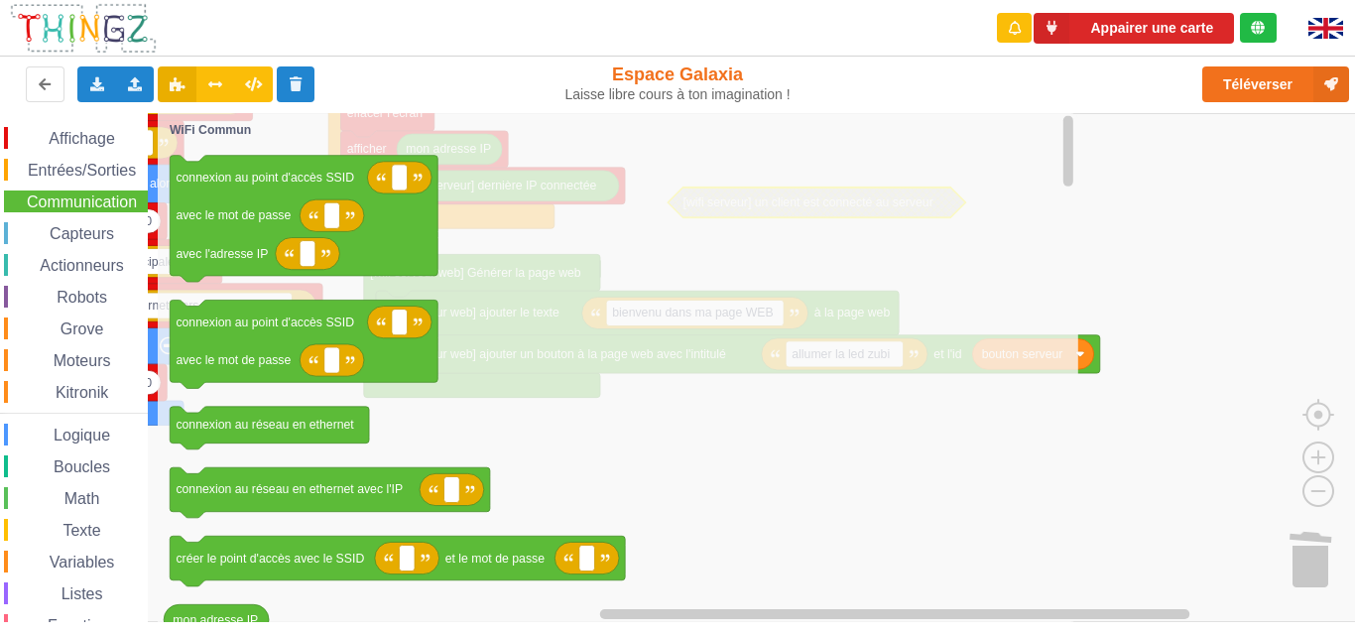
click at [110, 155] on div "Affichage Entrées/Sorties Communication Capteurs Actionneurs Robots Grove Moteu…" at bounding box center [74, 408] width 148 height 562
click at [110, 161] on div "Entrées/Sorties" at bounding box center [76, 170] width 144 height 22
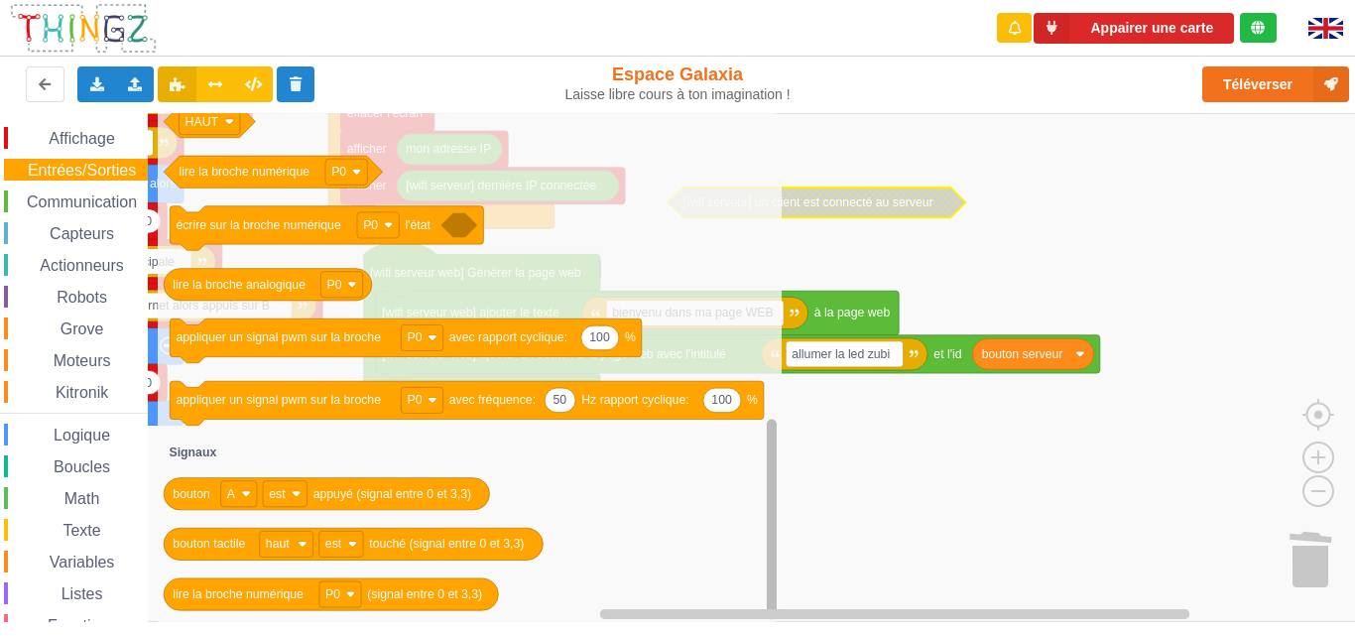
click at [786, 561] on div "Affichage Entrées/Sorties Communication Capteurs Actionneurs Robots Grove Moteu…" at bounding box center [684, 367] width 1369 height 509
click at [120, 220] on div "Affichage Entrées/Sorties Communication Capteurs Actionneurs Robots Grove Moteu…" at bounding box center [74, 408] width 148 height 562
click at [95, 224] on div "Capteurs" at bounding box center [76, 233] width 144 height 22
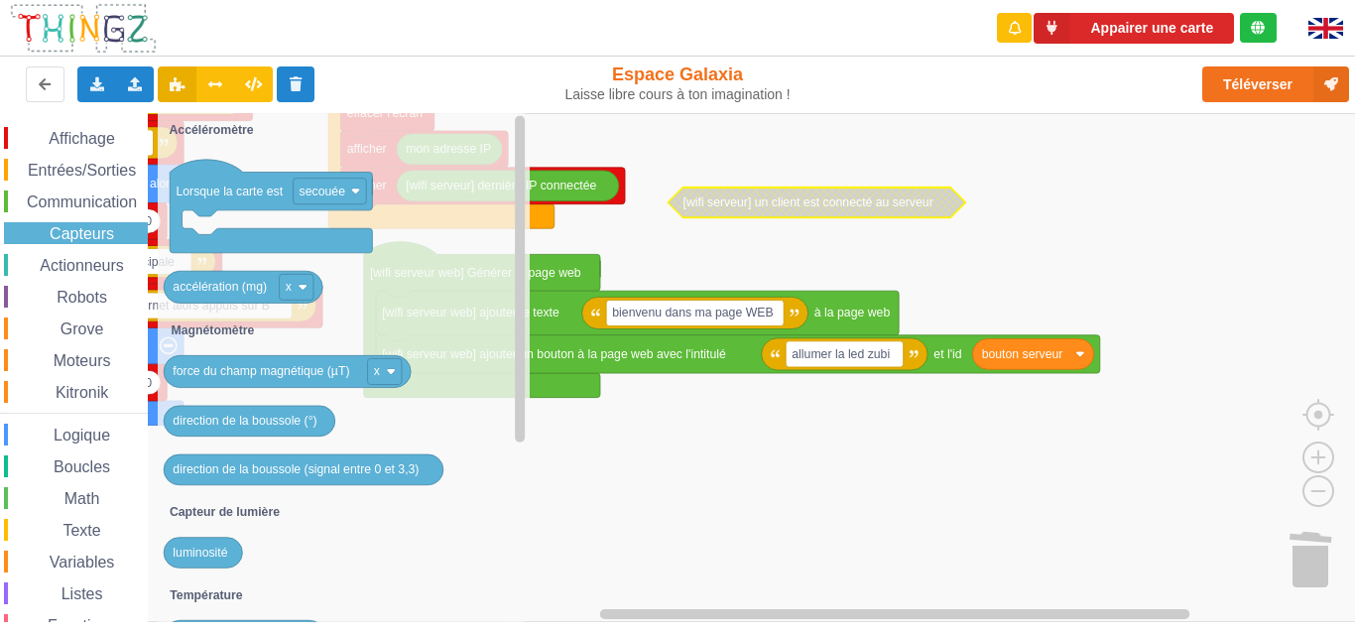
click at [95, 238] on span "Capteurs" at bounding box center [82, 233] width 70 height 17
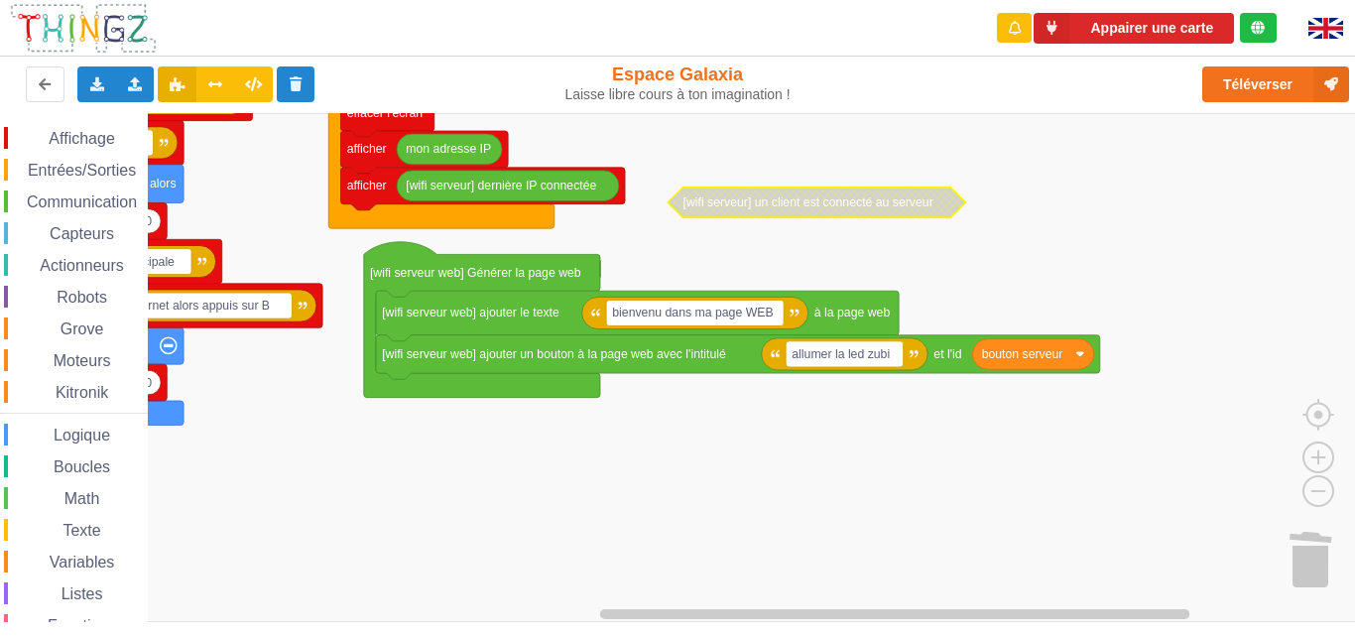
click at [94, 123] on div "Affichage Entrées/Sorties Communication Capteurs Actionneurs Robots Grove Moteu…" at bounding box center [74, 405] width 148 height 585
click at [94, 125] on div "Affichage Entrées/Sorties Communication Capteurs Actionneurs Robots Grove Moteu…" at bounding box center [74, 405] width 148 height 585
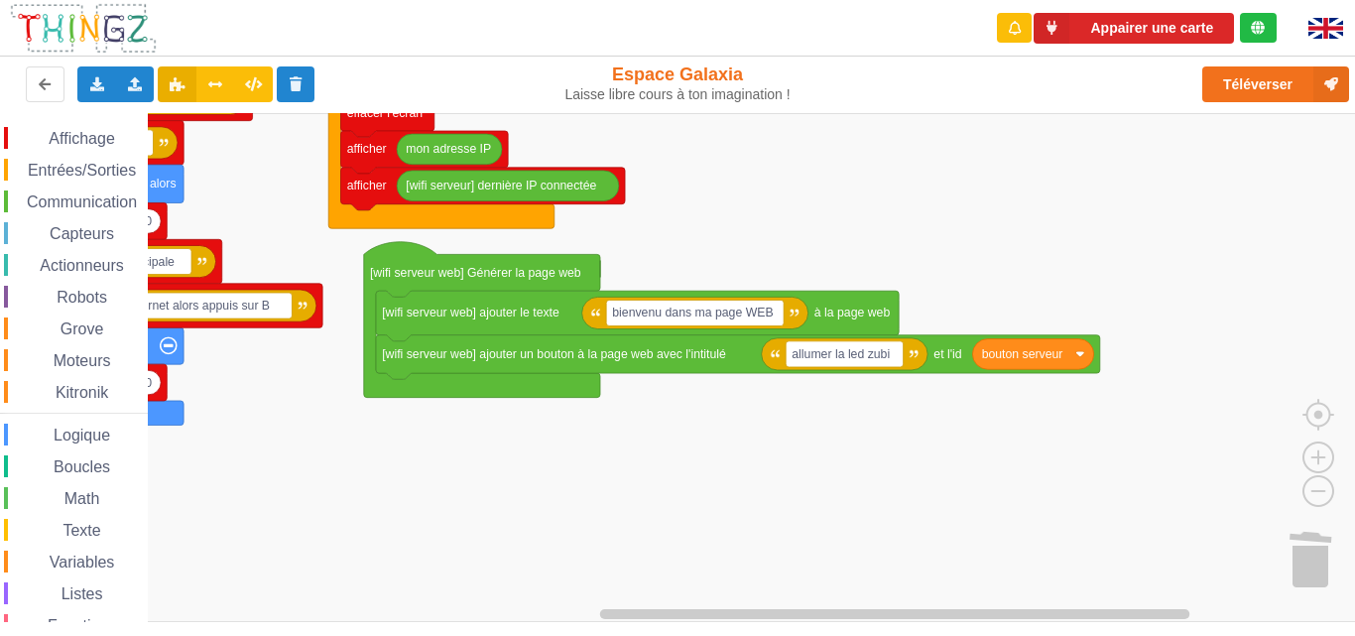
click at [94, 174] on span "Entrées/Sorties" at bounding box center [82, 170] width 114 height 17
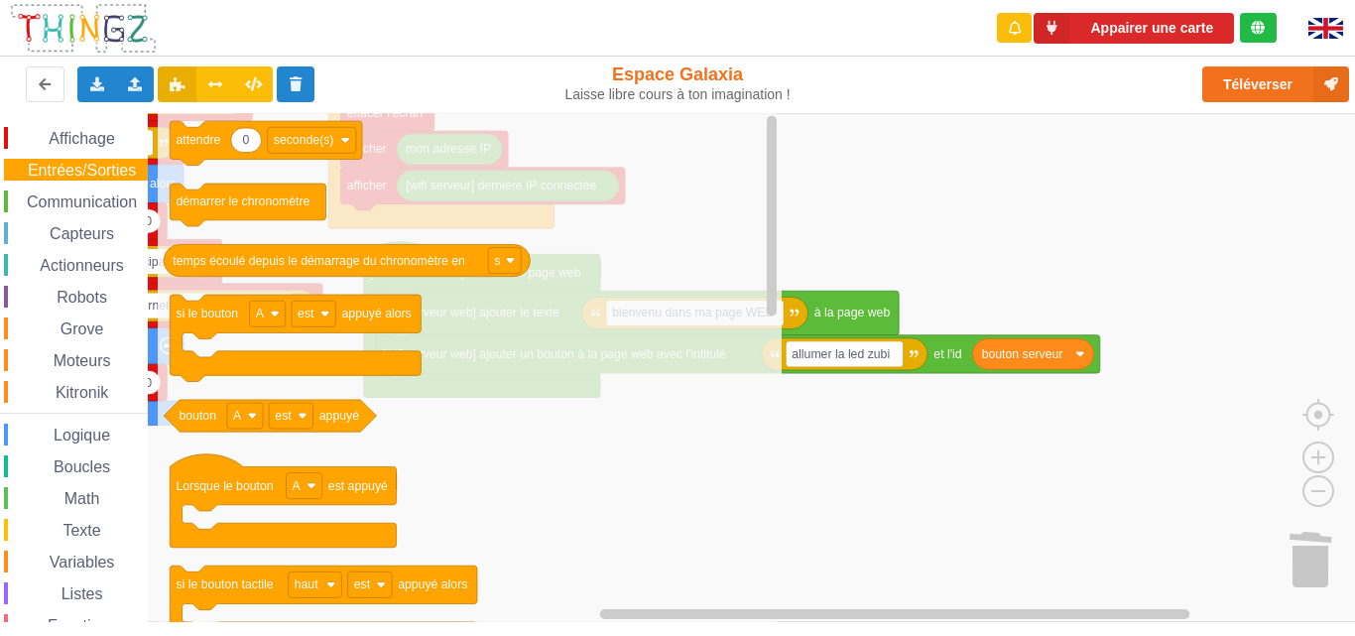
click at [761, 272] on icon "Espace de travail de Blocky" at bounding box center [470, 367] width 624 height 509
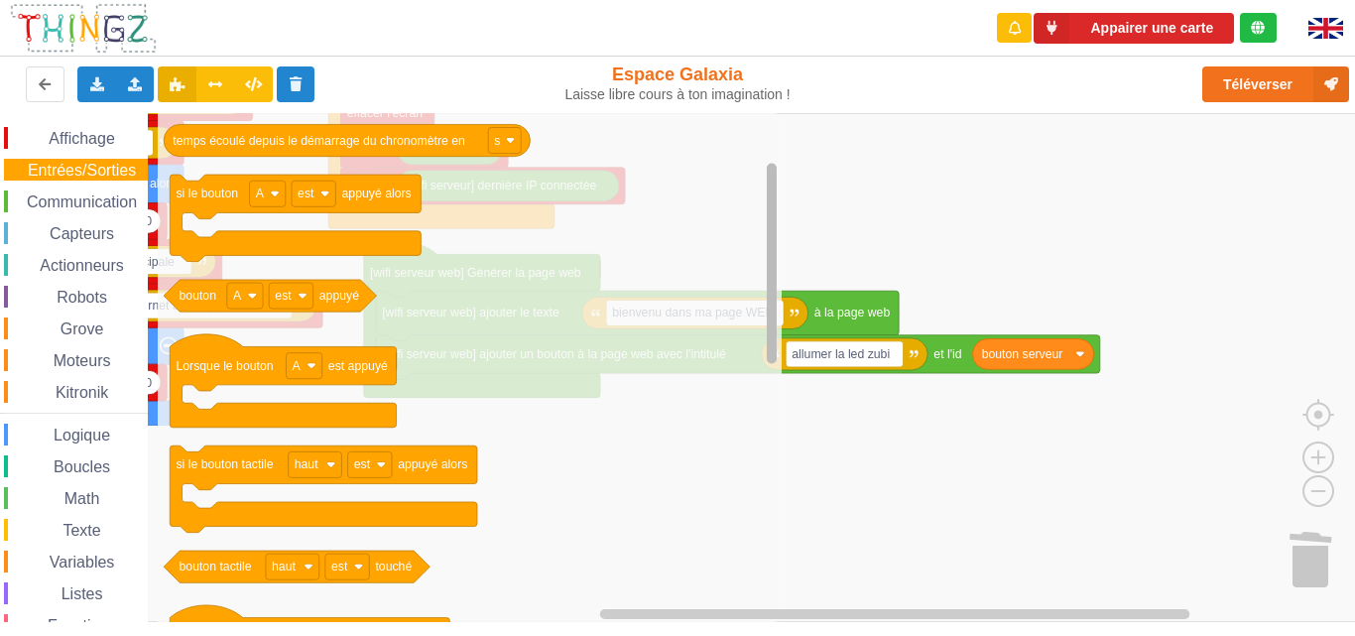
click at [773, 303] on rect "Espace de travail de Blocky" at bounding box center [772, 263] width 10 height 200
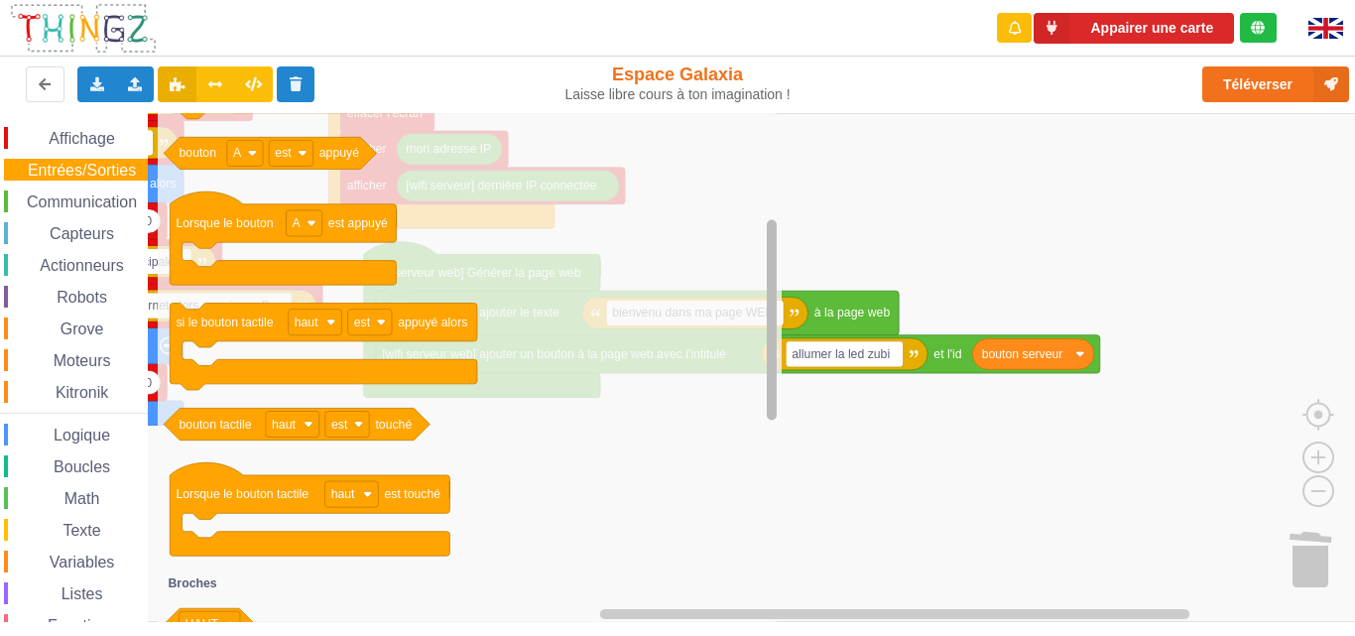
click at [771, 379] on rect "Espace de travail de Blocky" at bounding box center [772, 319] width 10 height 200
click at [62, 201] on span "Communication" at bounding box center [82, 201] width 116 height 17
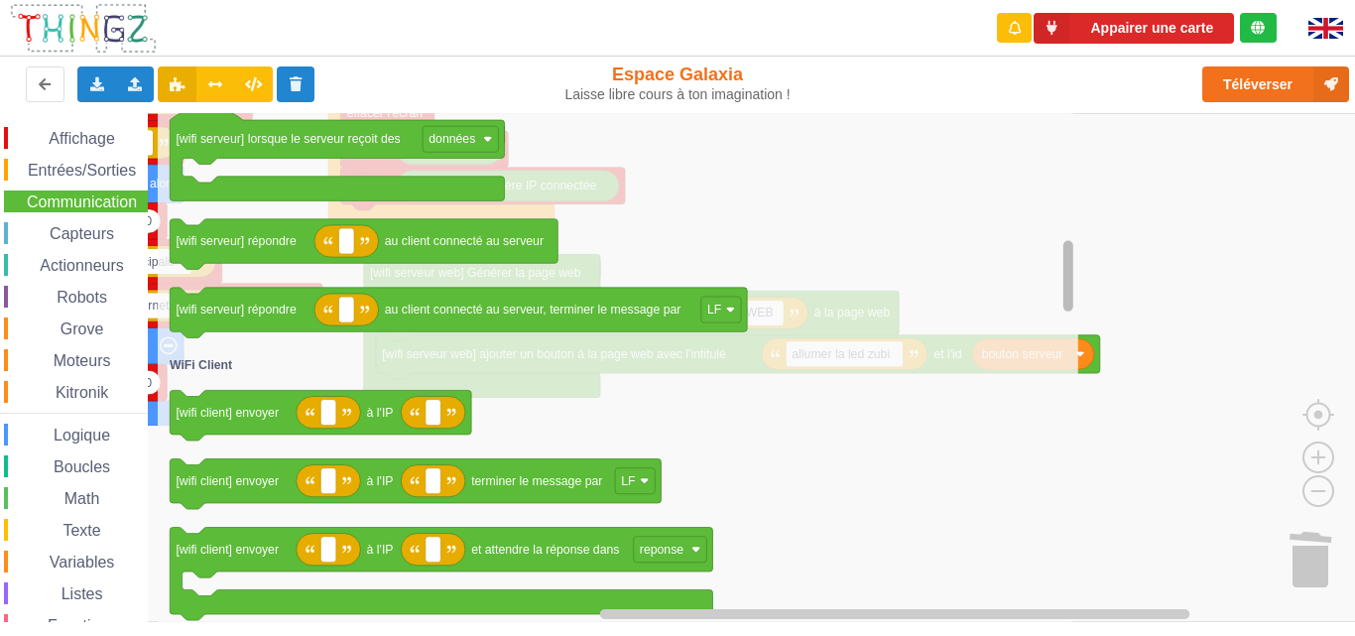
click at [1080, 256] on div "Affichage Entrées/Sorties Communication Capteurs Actionneurs Robots Grove Moteu…" at bounding box center [684, 367] width 1369 height 509
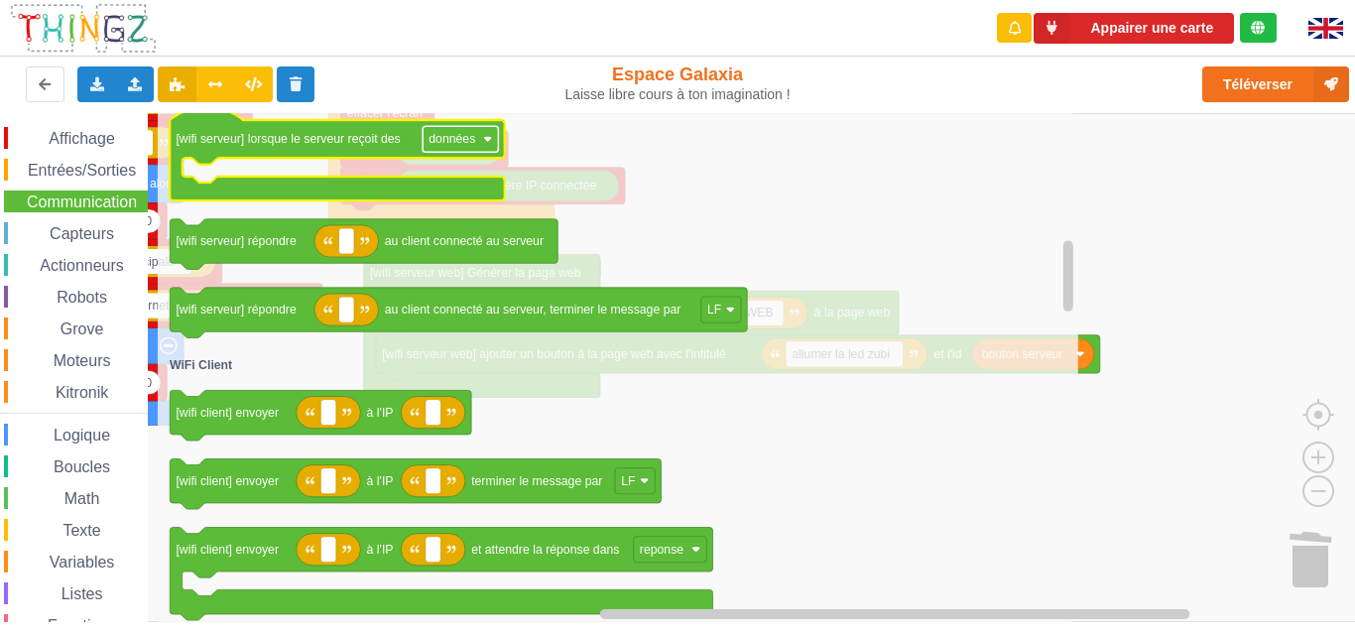
click at [458, 138] on text "données" at bounding box center [451, 139] width 47 height 14
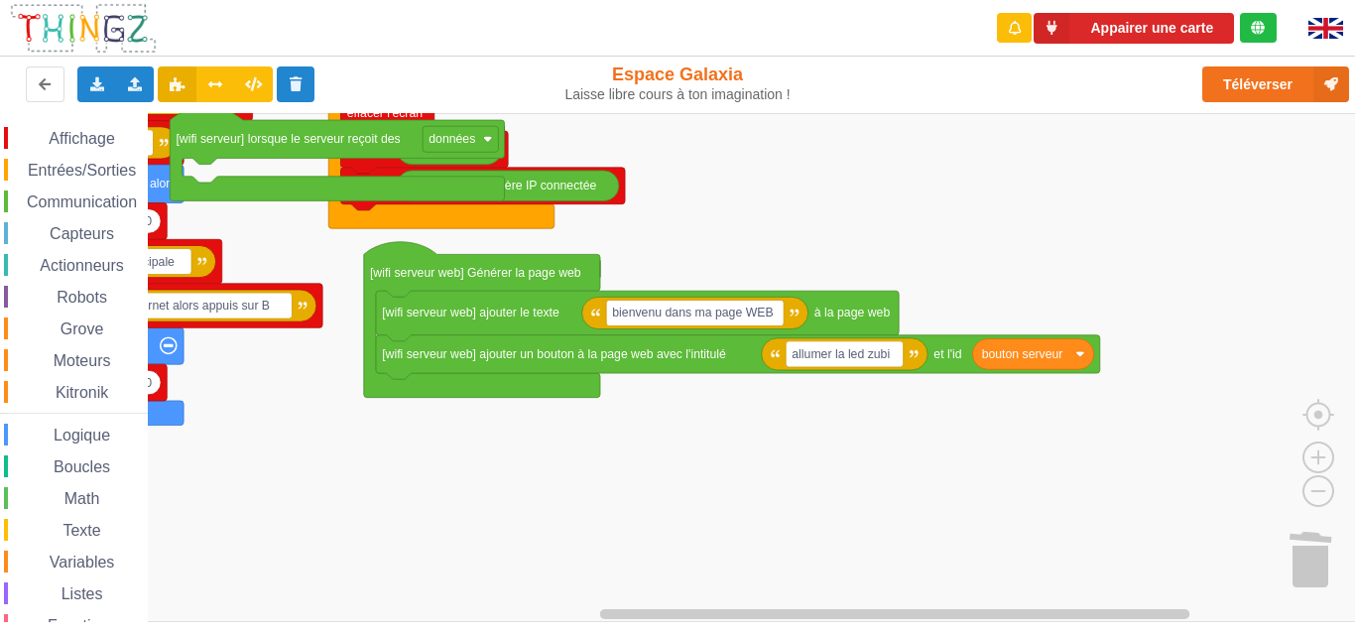
click at [458, 138] on text "données" at bounding box center [451, 139] width 47 height 14
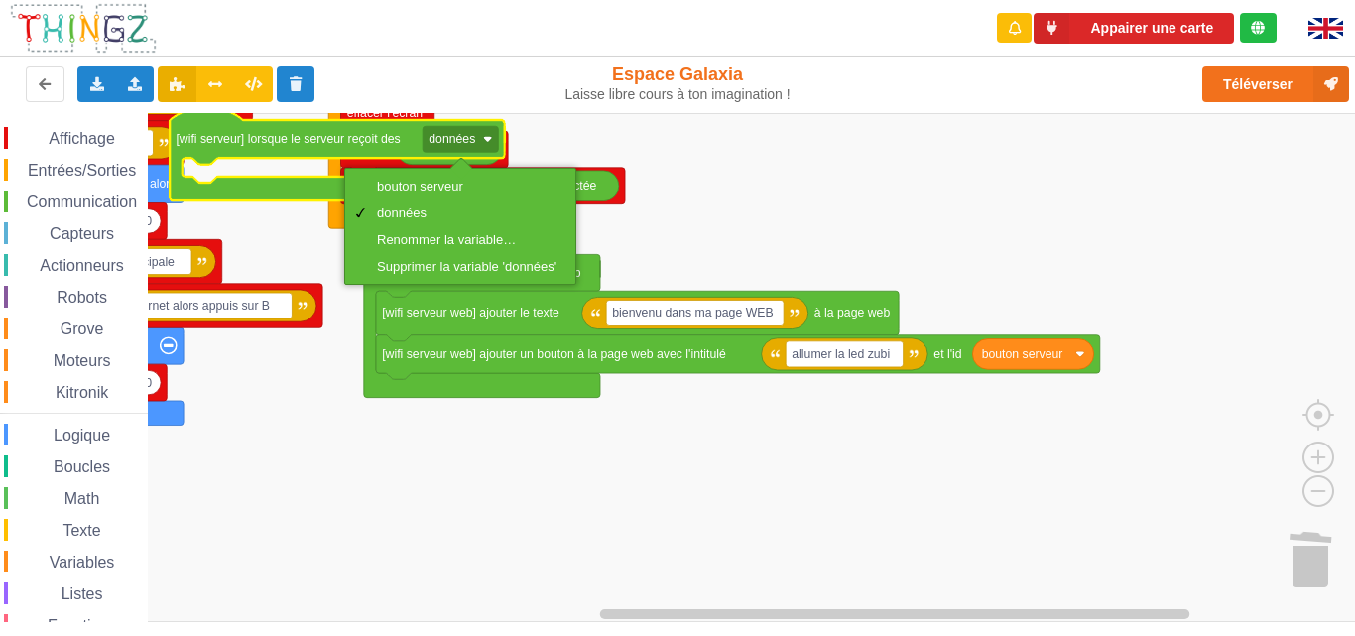
click at [458, 138] on text "données" at bounding box center [451, 139] width 47 height 14
click at [447, 231] on div "Renommer la variable…" at bounding box center [460, 239] width 222 height 27
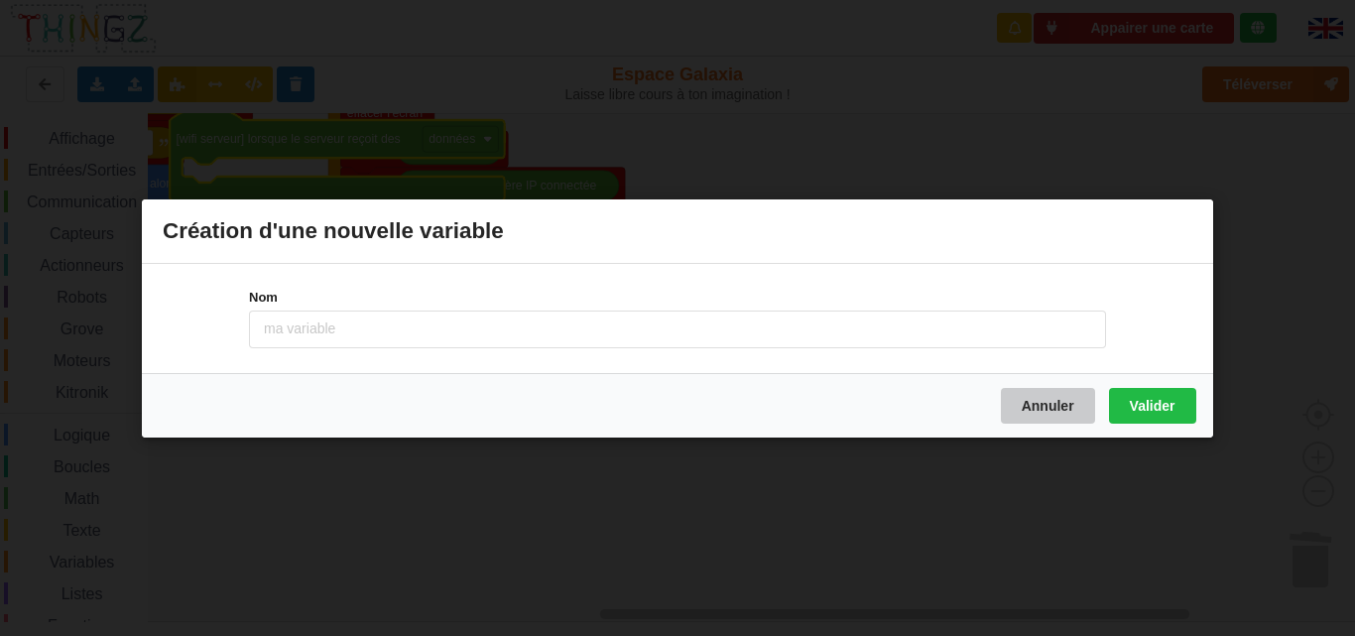
click at [1061, 409] on button "Annuler" at bounding box center [1048, 405] width 94 height 36
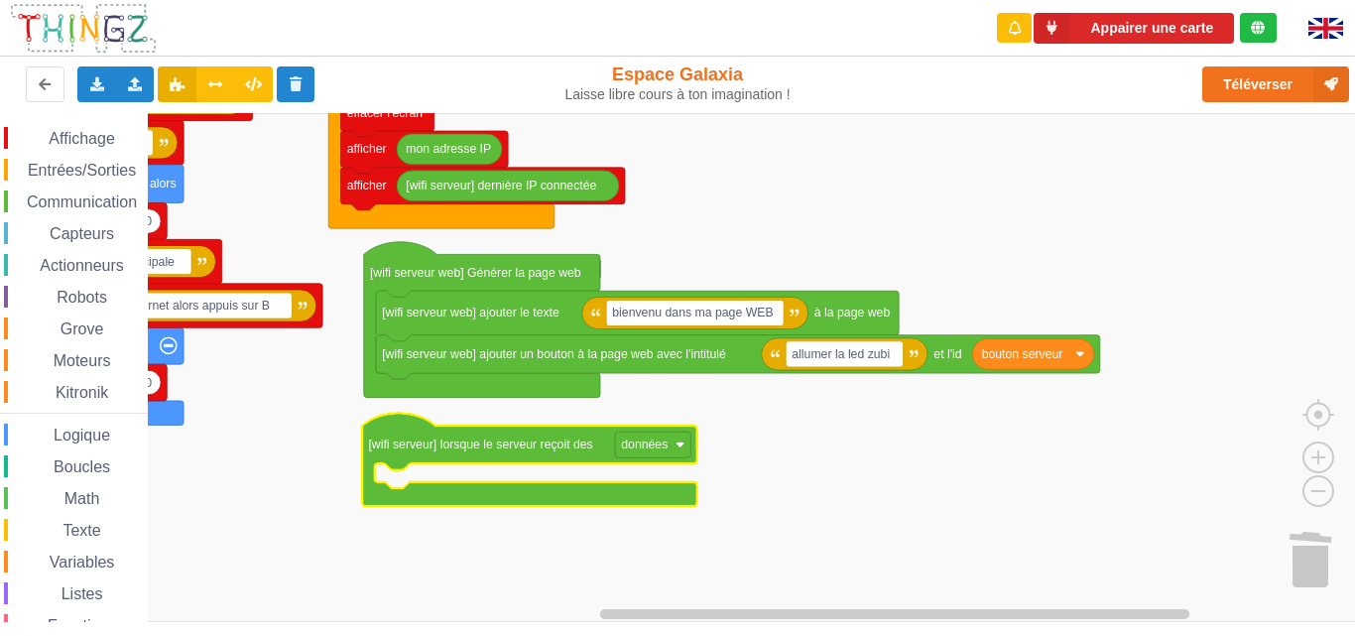
click at [778, 511] on rect "Espace de travail de Blocky" at bounding box center [684, 367] width 1369 height 509
click at [650, 437] on text "données" at bounding box center [644, 444] width 47 height 14
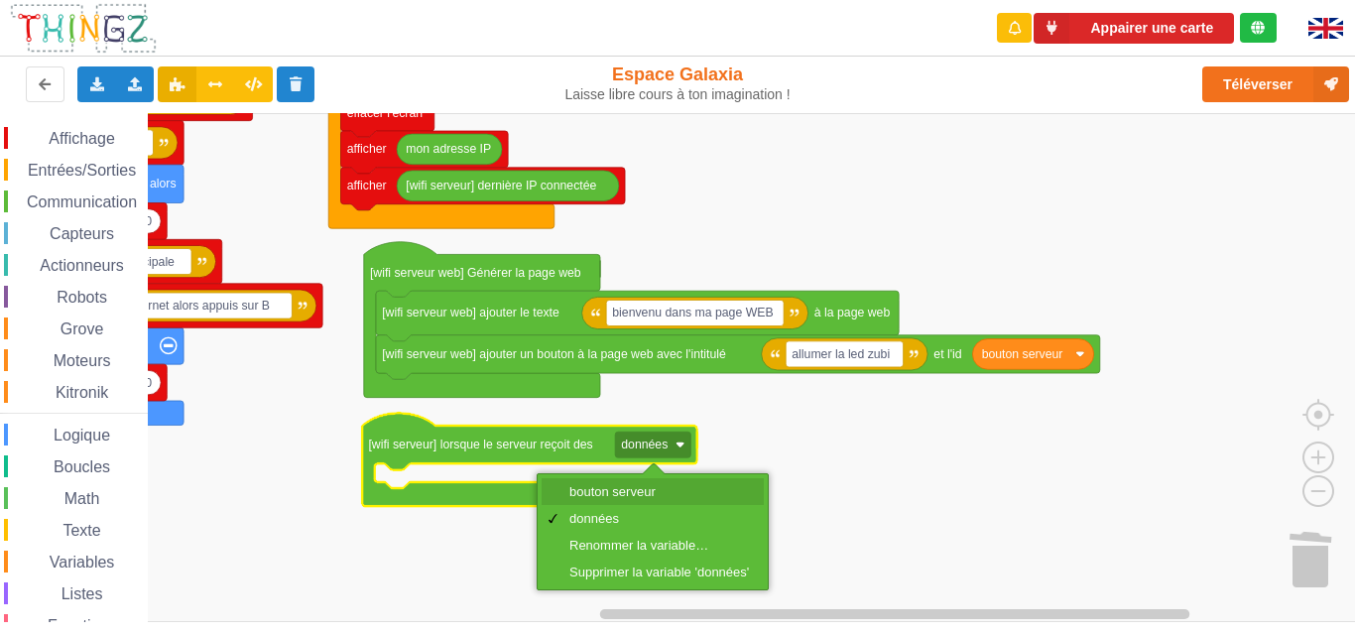
click at [721, 493] on div "bouton serveur" at bounding box center [659, 491] width 180 height 15
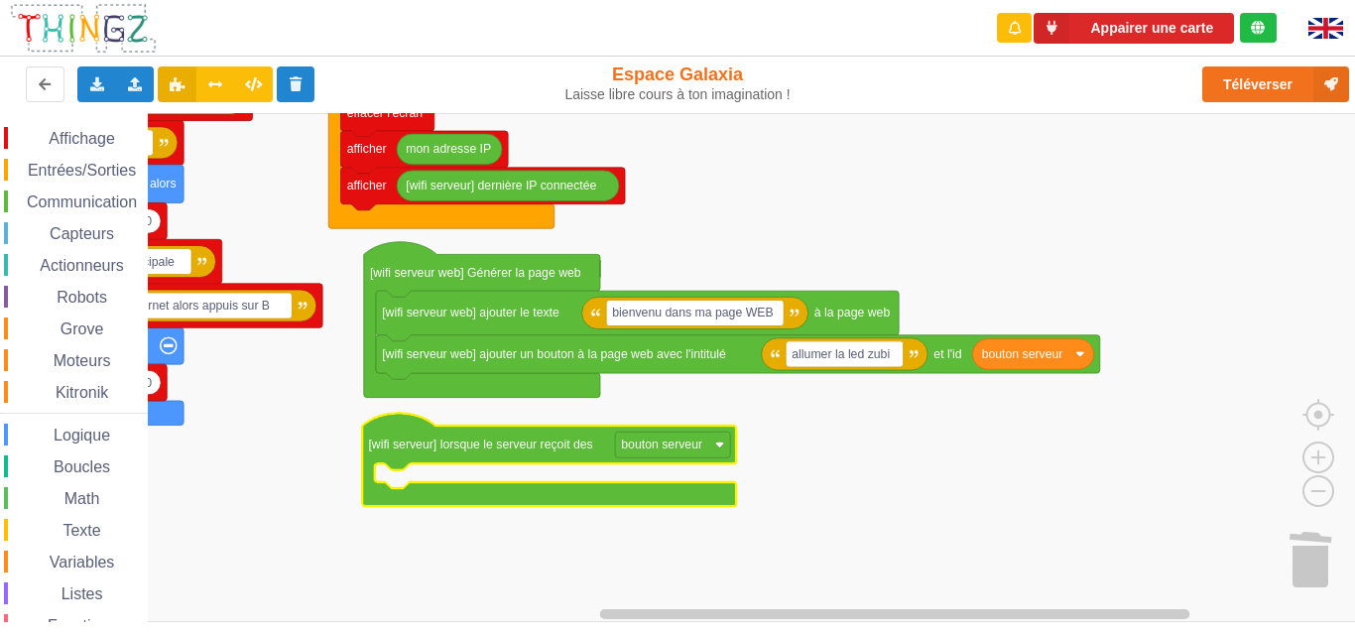
click at [800, 483] on rect "Espace de travail de Blocky" at bounding box center [684, 367] width 1369 height 509
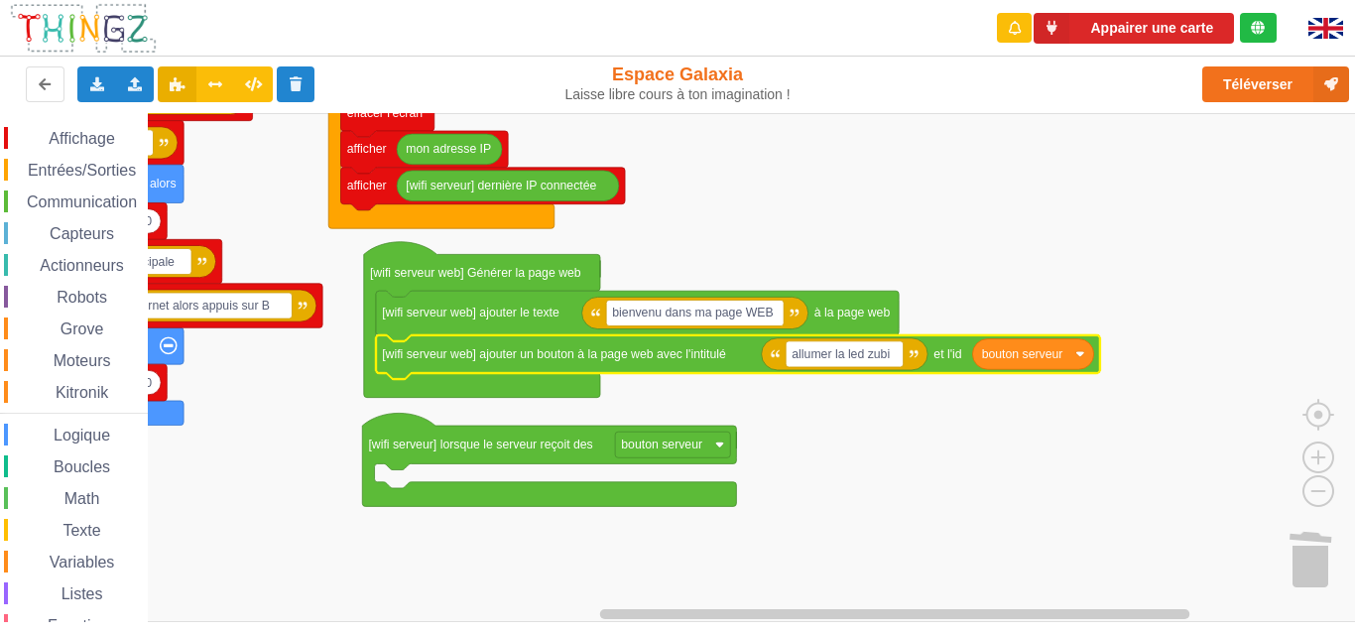
click at [70, 563] on span "Variables" at bounding box center [82, 561] width 71 height 17
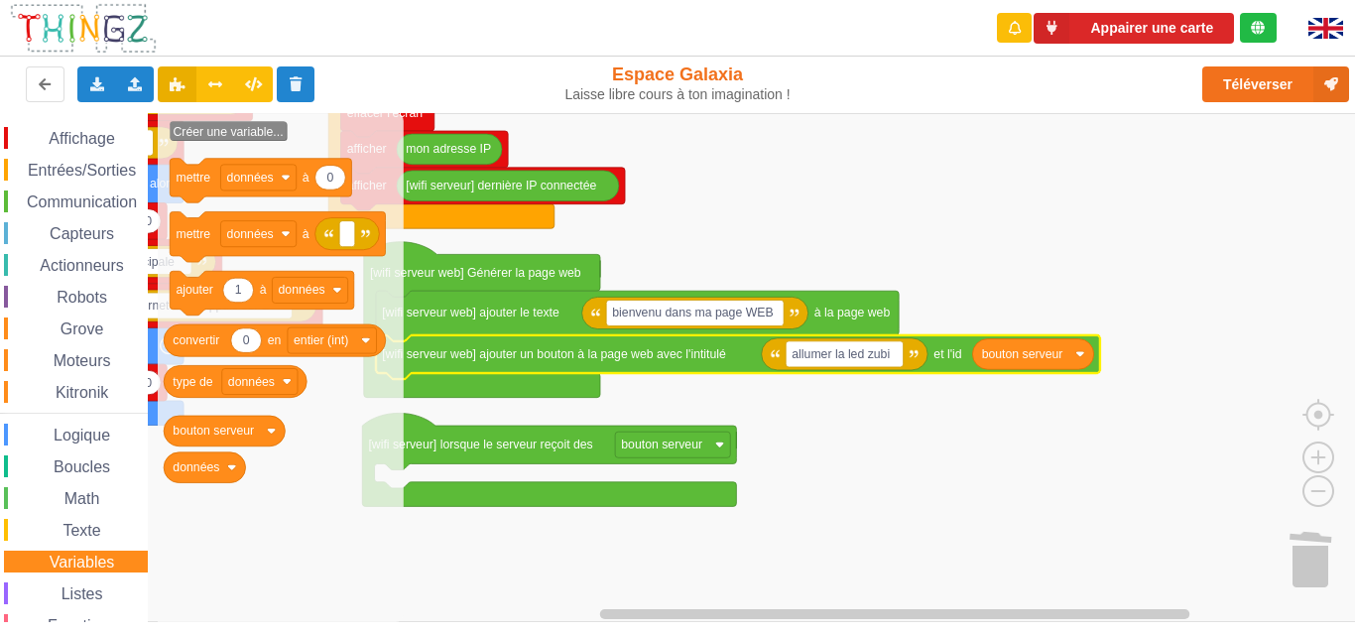
click at [244, 121] on icon "Espace de travail de Blocky" at bounding box center [281, 367] width 246 height 509
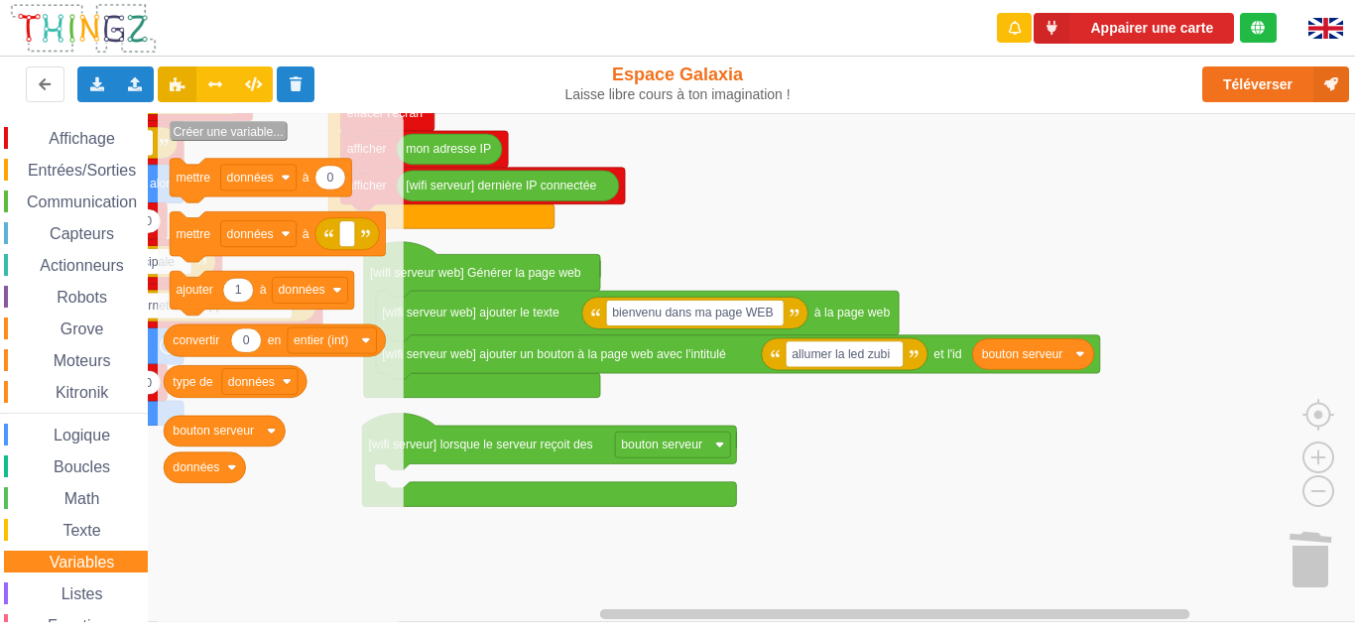
click at [244, 127] on text "Créer une variable..." at bounding box center [228, 132] width 110 height 14
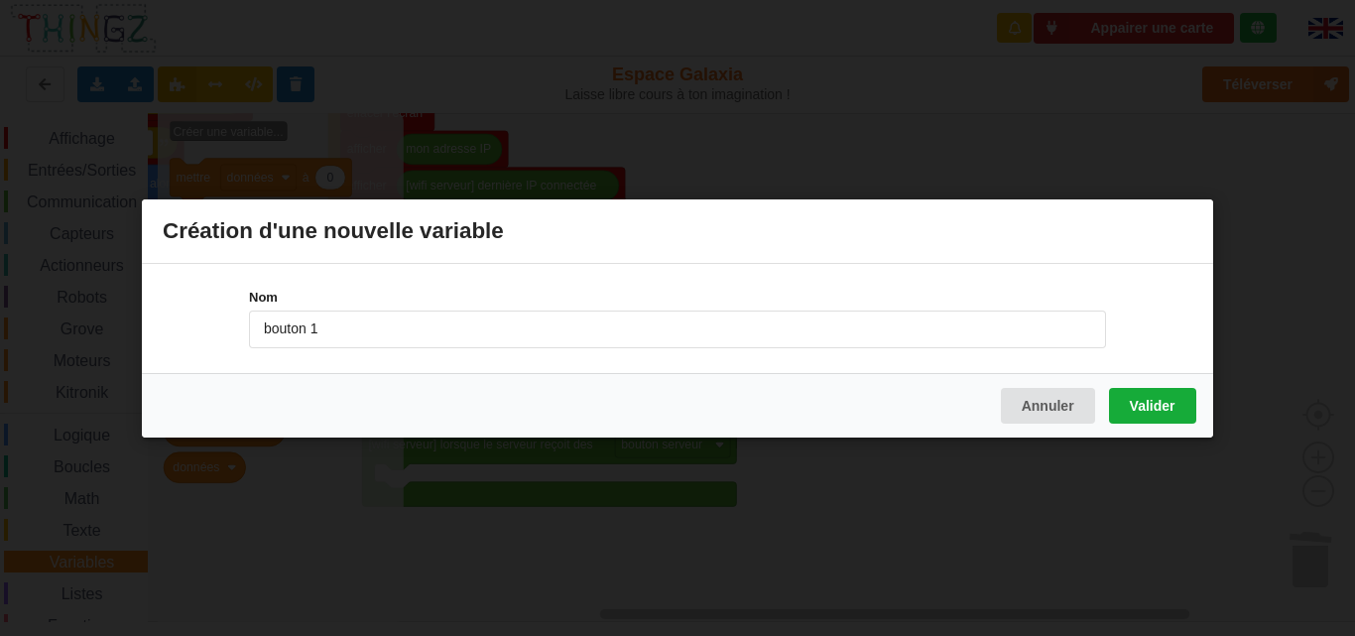
type input "bouton 1"
click at [1170, 405] on button "Valider" at bounding box center [1152, 405] width 87 height 36
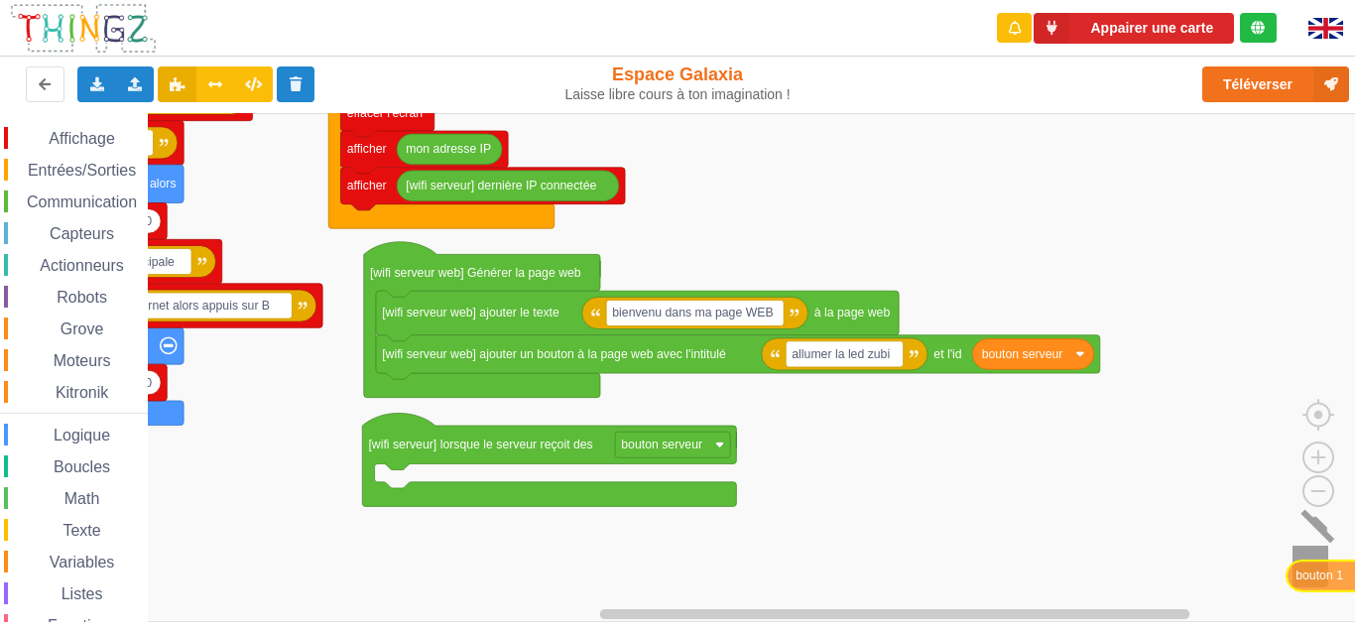
click at [1316, 581] on div "Affichage Entrées/Sorties Communication Capteurs Actionneurs Robots Grove Moteu…" at bounding box center [684, 367] width 1369 height 509
click at [58, 553] on span "Variables" at bounding box center [82, 561] width 71 height 17
click at [830, 459] on rect "Espace de travail de Blocky" at bounding box center [684, 367] width 1369 height 509
click at [65, 141] on span "Affichage" at bounding box center [81, 138] width 71 height 17
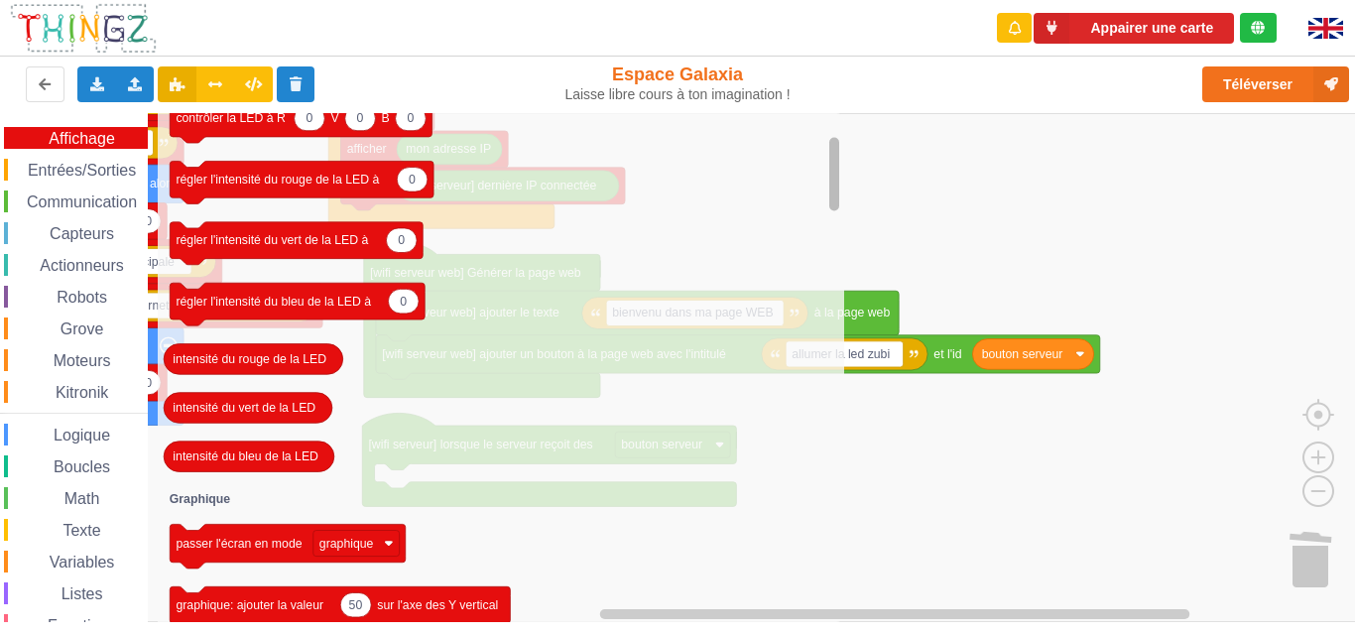
click at [842, 200] on div "Affichage Entrées/Sorties Communication Capteurs Actionneurs Robots Grove Moteu…" at bounding box center [684, 367] width 1369 height 509
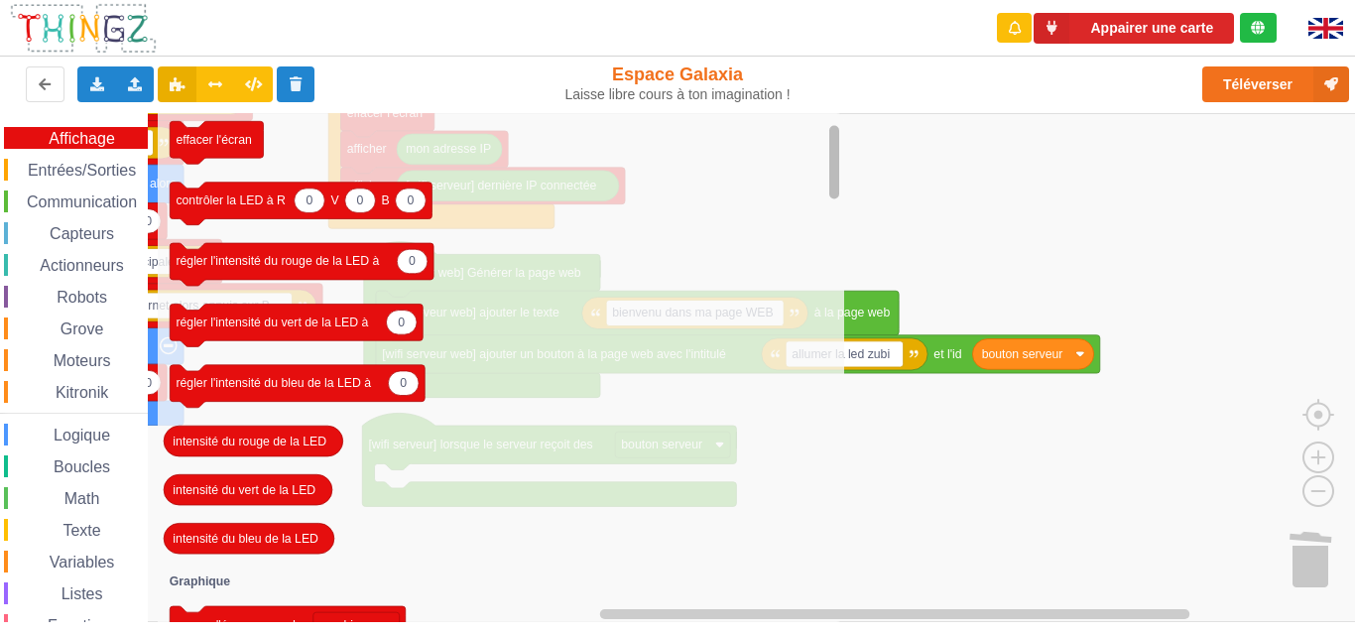
click at [851, 198] on div "Affichage Entrées/Sorties Communication Capteurs Actionneurs Robots Grove Moteu…" at bounding box center [684, 367] width 1369 height 509
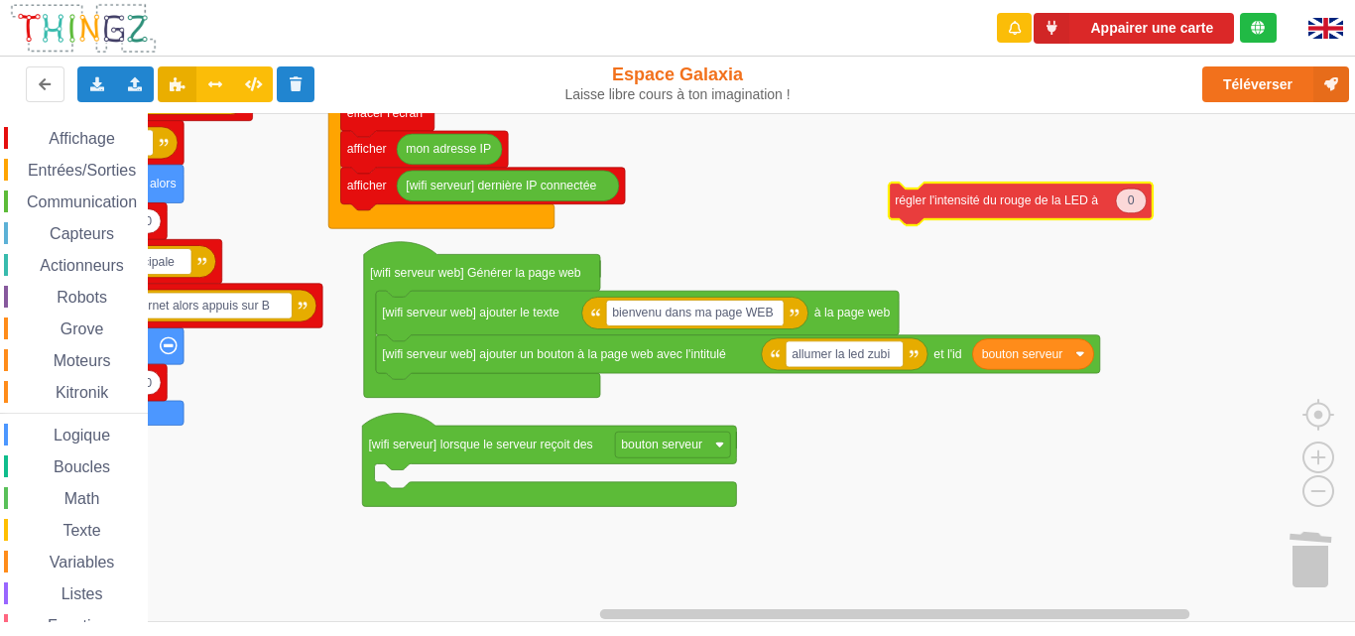
click at [949, 211] on div "Affichage Entrées/Sorties Communication Capteurs Actionneurs Robots Grove Moteu…" at bounding box center [684, 367] width 1369 height 509
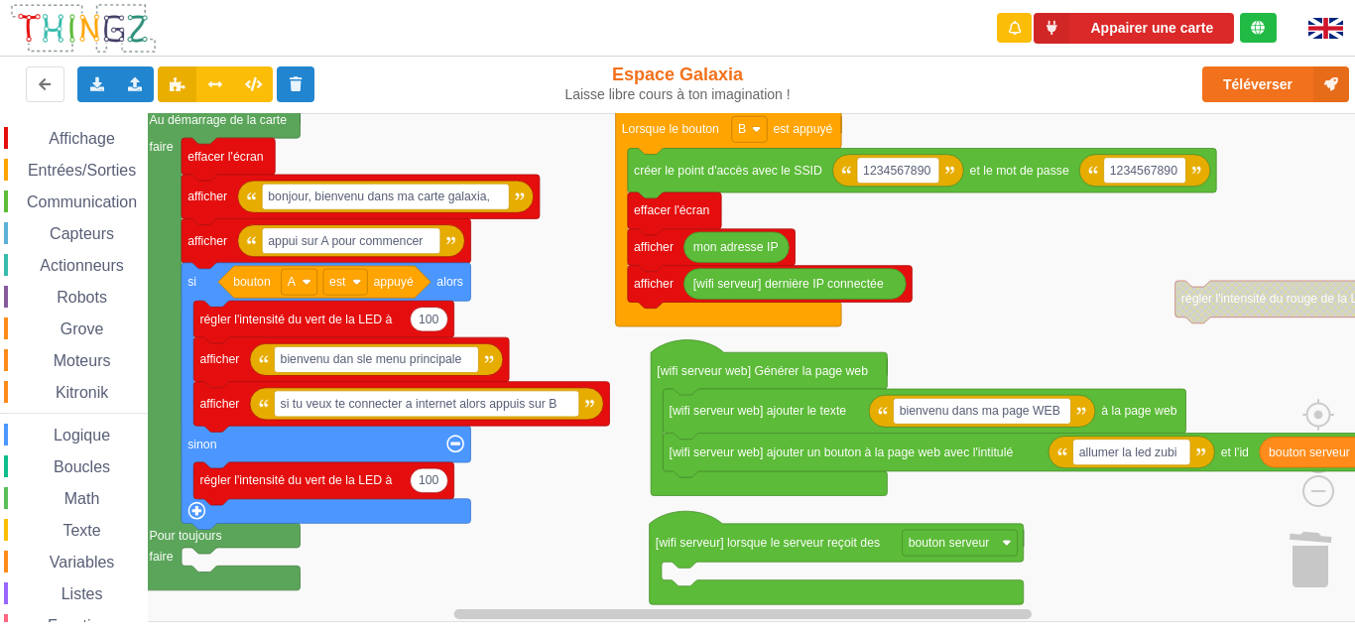
click at [863, 237] on div "Affichage Entrées/Sorties Communication Capteurs Actionneurs Robots Grove Moteu…" at bounding box center [684, 367] width 1369 height 509
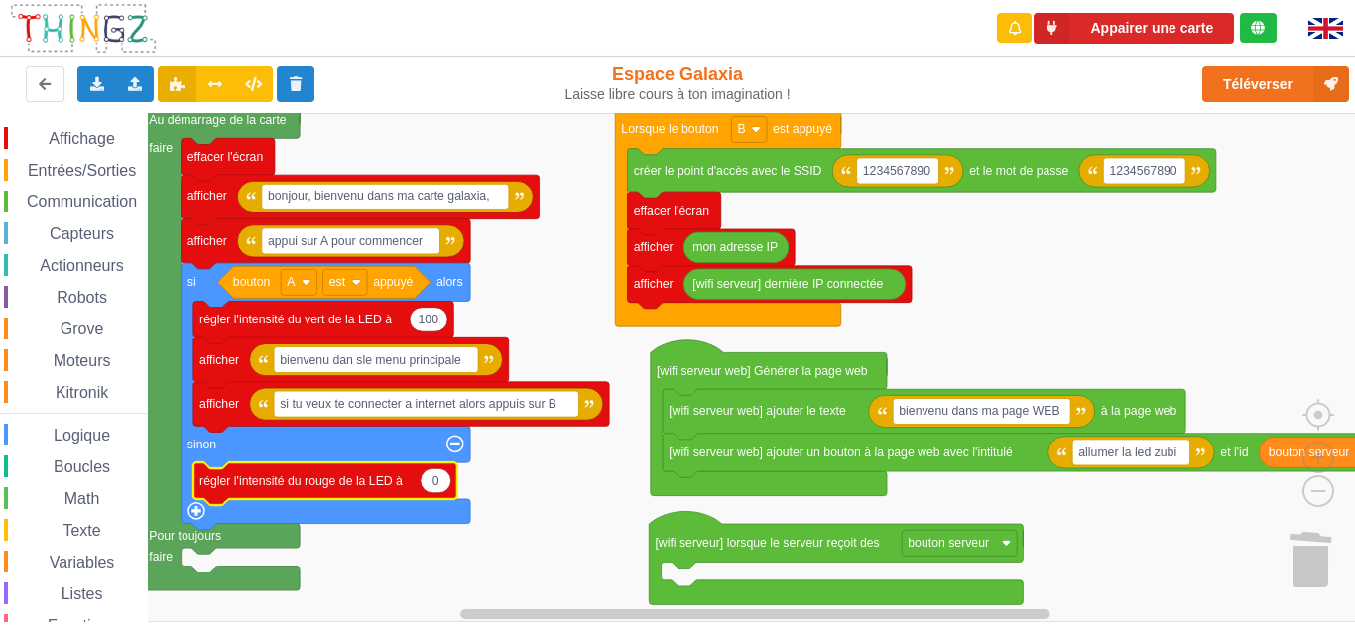
click at [437, 486] on text "0" at bounding box center [435, 480] width 7 height 14
type input "&"
type input "100"
click at [530, 493] on rect "Espace de travail de Blocky" at bounding box center [684, 367] width 1369 height 509
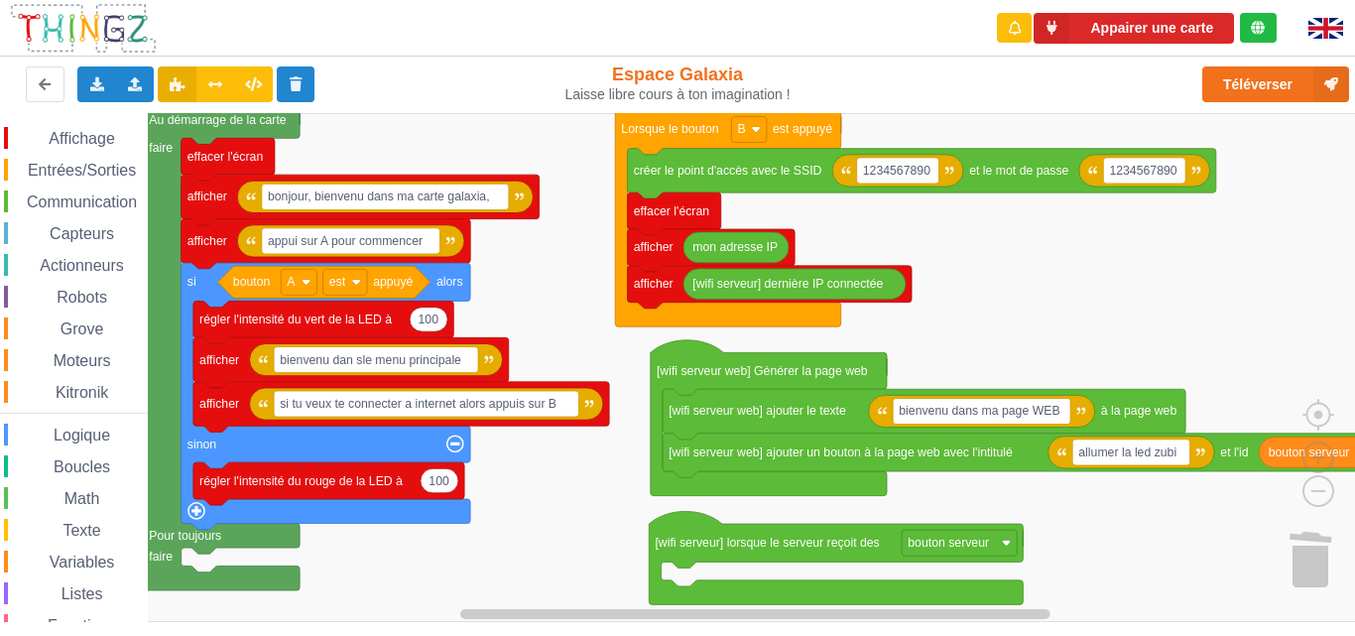
click at [38, 136] on span "Espace de travail de Blocky" at bounding box center [38, 139] width 16 height 16
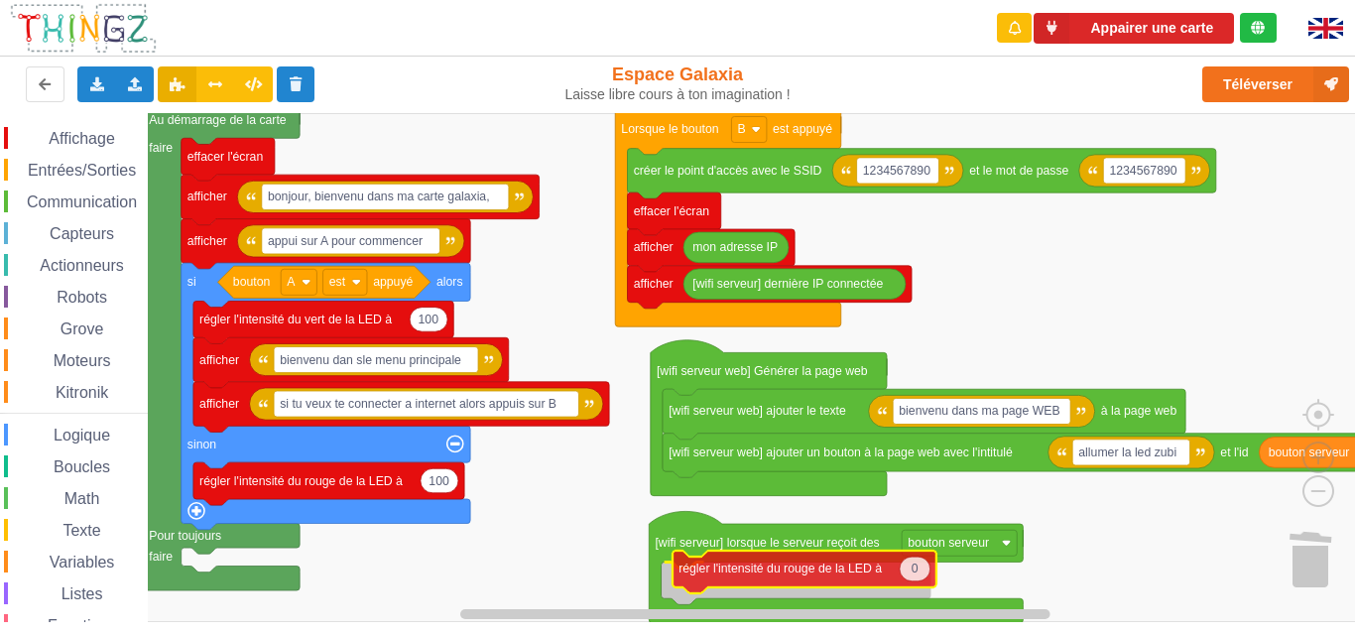
click at [707, 584] on div "Affichage Entrées/Sorties Communication Capteurs Actionneurs Robots Grove Moteu…" at bounding box center [684, 367] width 1369 height 509
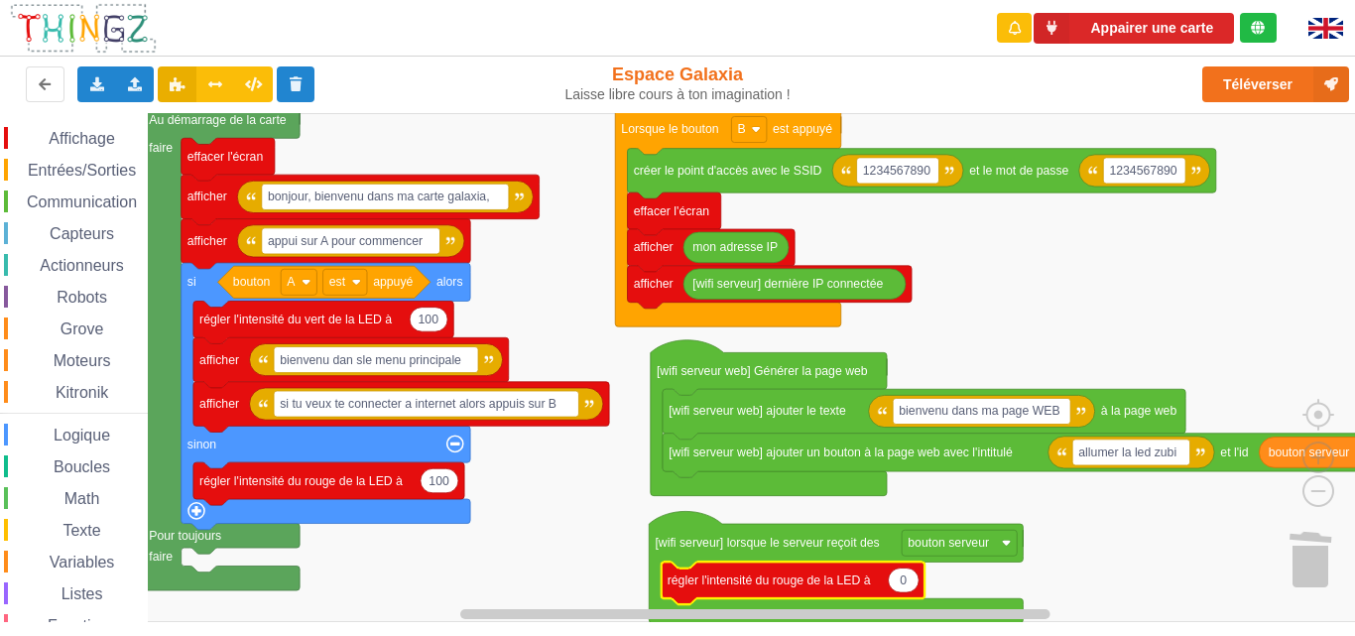
click at [61, 144] on span "Affichage" at bounding box center [81, 138] width 71 height 17
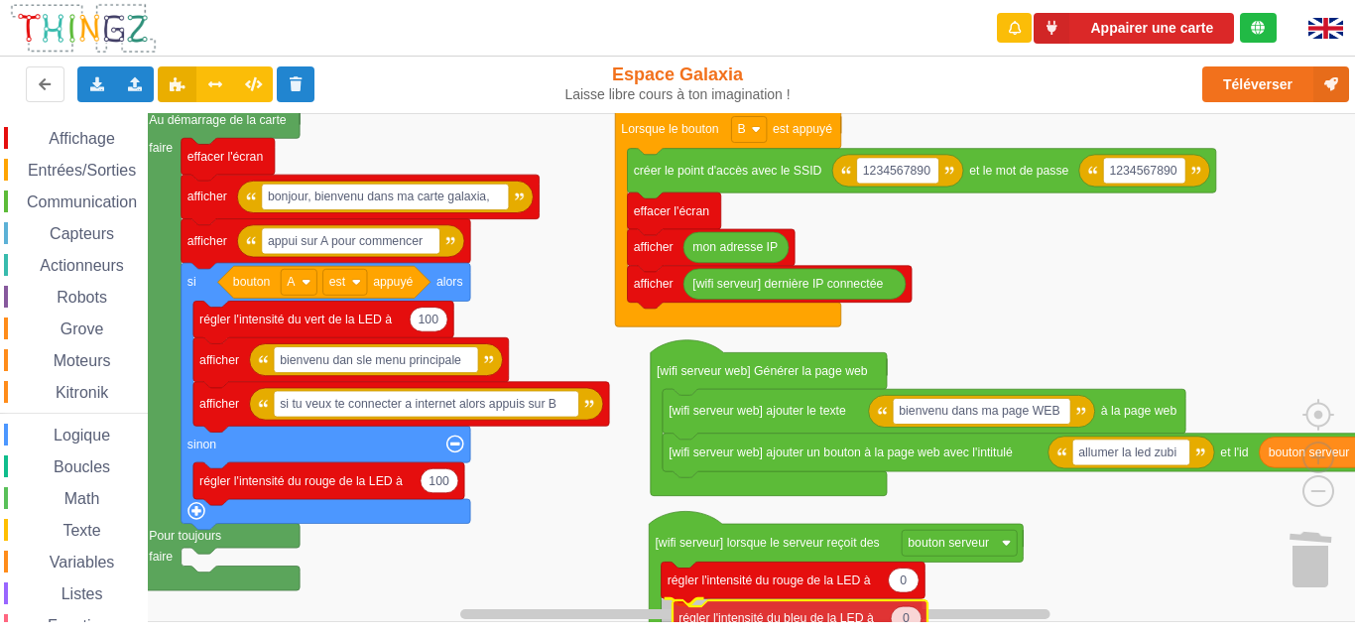
click at [751, 621] on div "Affichage Entrées/Sorties Communication Capteurs Actionneurs Robots Grove Moteu…" at bounding box center [684, 367] width 1369 height 509
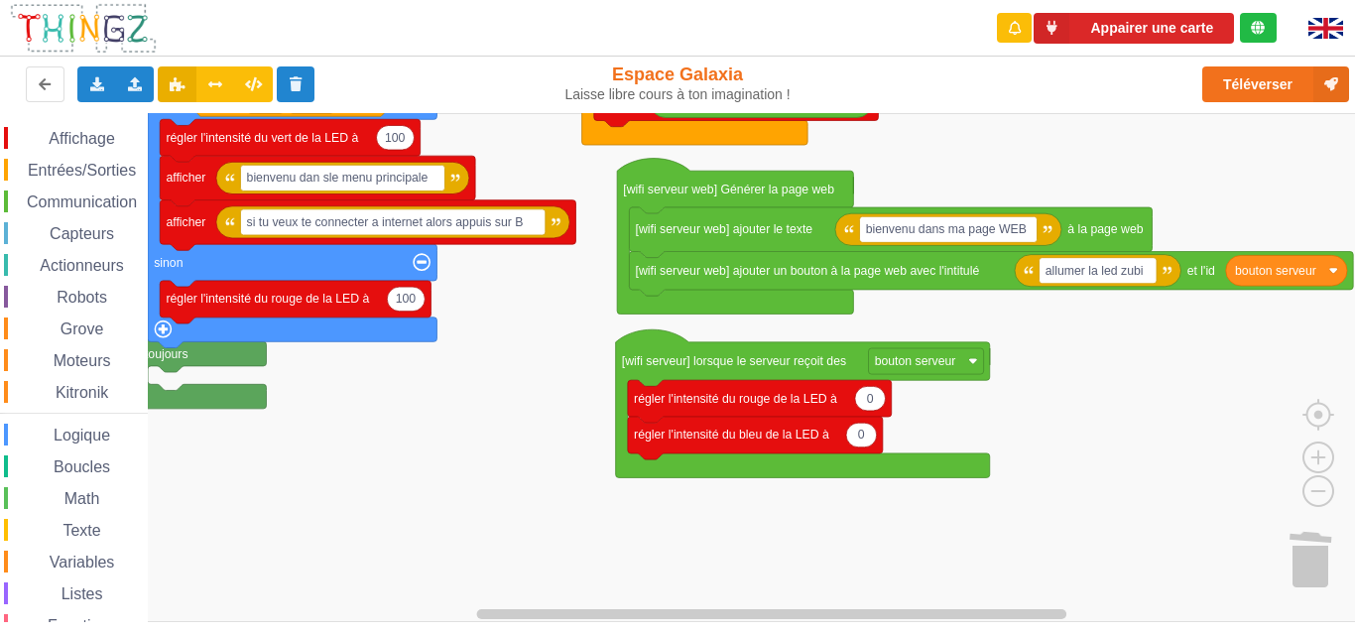
click at [1157, 166] on div "Affichage Entrées/Sorties Communication Capteurs Actionneurs Robots Grove Moteu…" at bounding box center [684, 367] width 1369 height 509
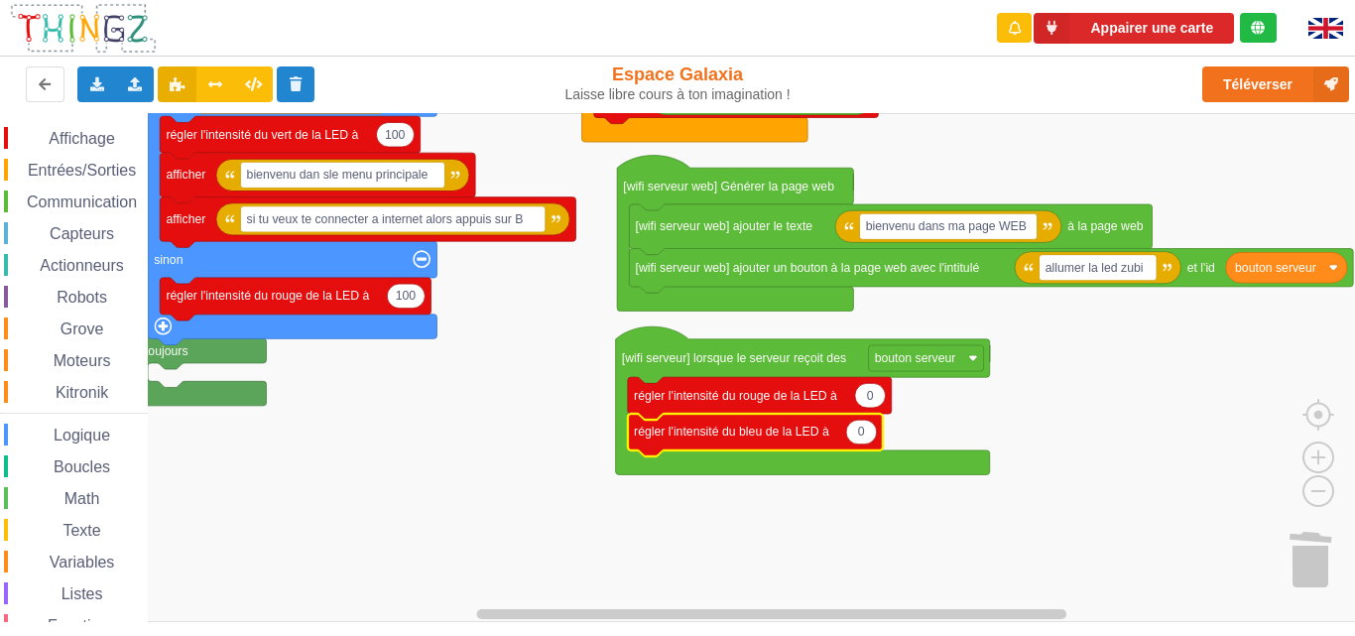
click at [862, 438] on text "0" at bounding box center [861, 431] width 7 height 14
type input "&"
type input "100"
click at [932, 362] on text "bouton serveur" at bounding box center [914, 358] width 81 height 14
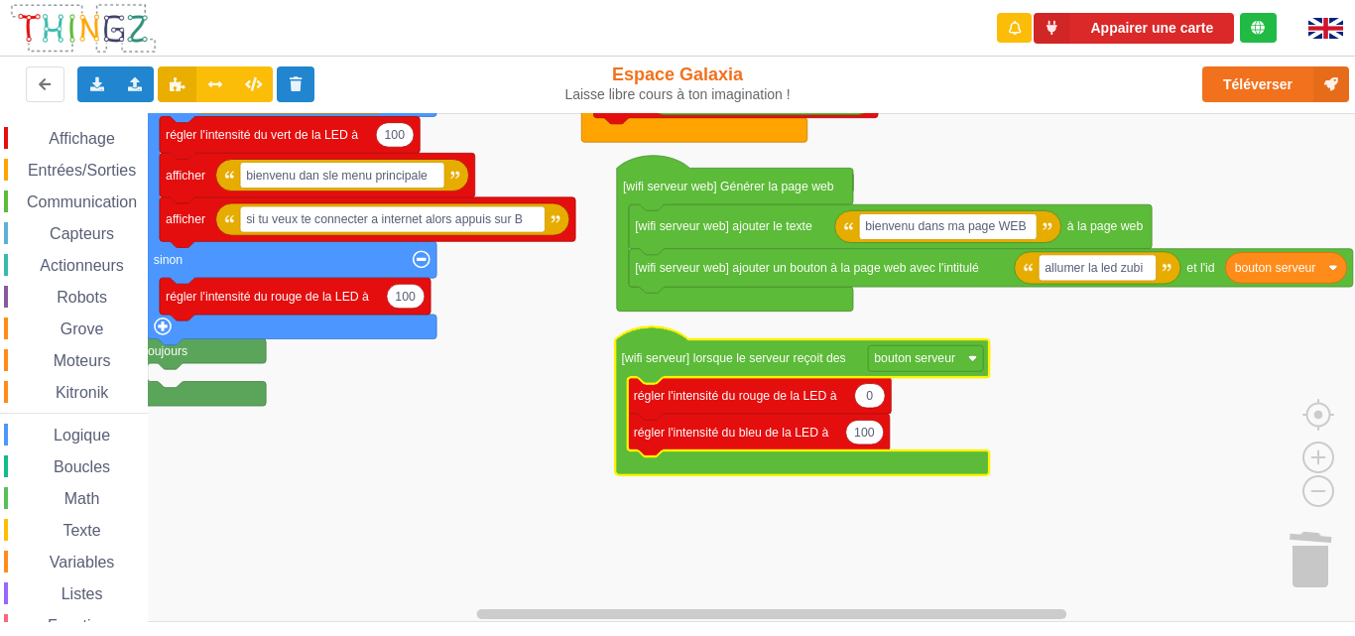
click at [95, 558] on span "Variables" at bounding box center [82, 561] width 71 height 17
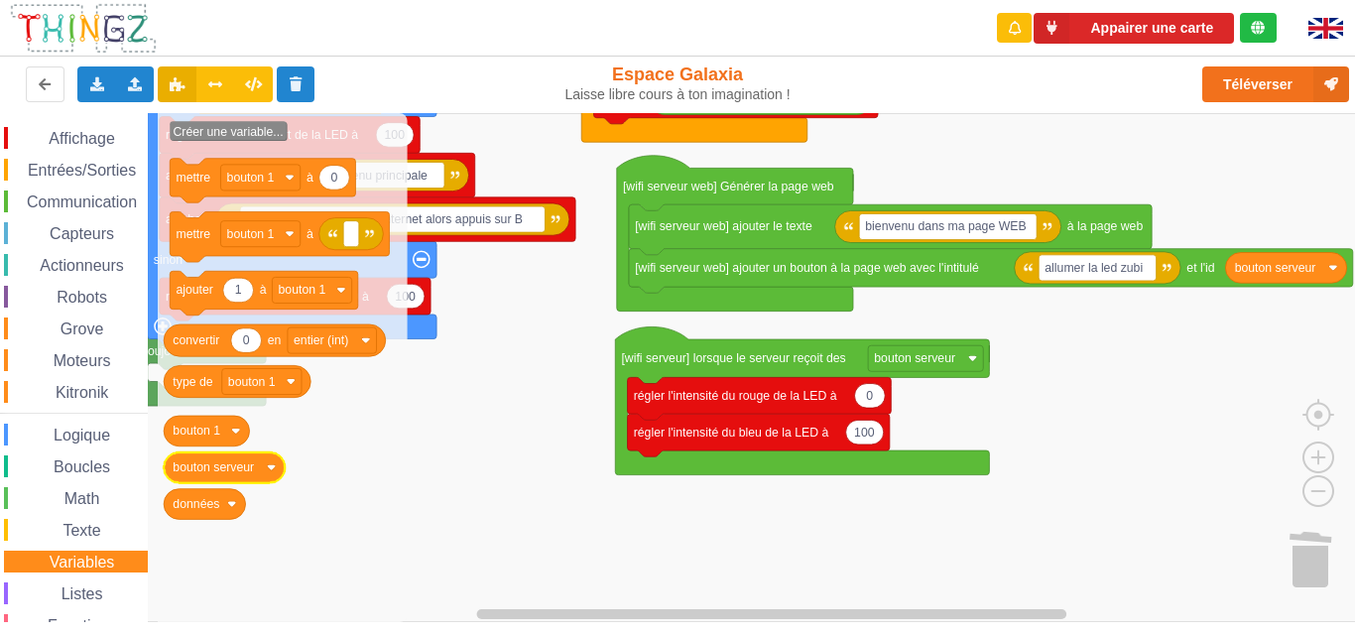
click at [249, 467] on text "bouton serveur" at bounding box center [213, 467] width 81 height 14
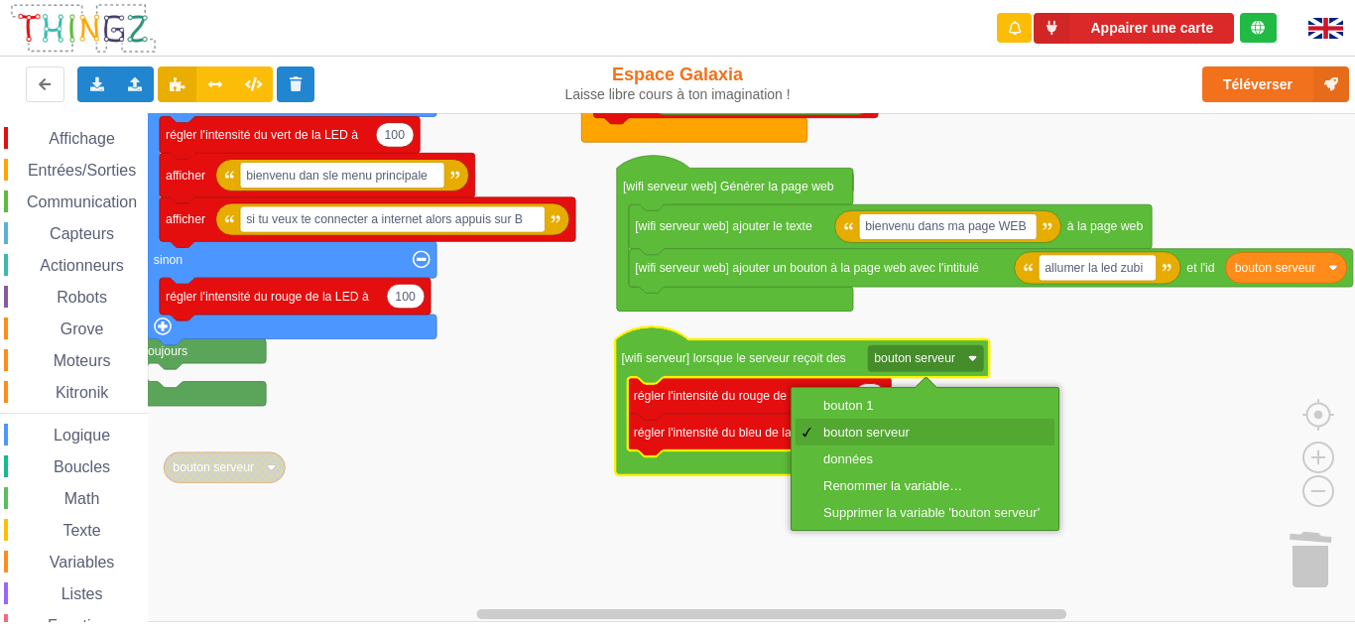
click at [889, 424] on div "bouton serveur" at bounding box center [931, 431] width 216 height 15
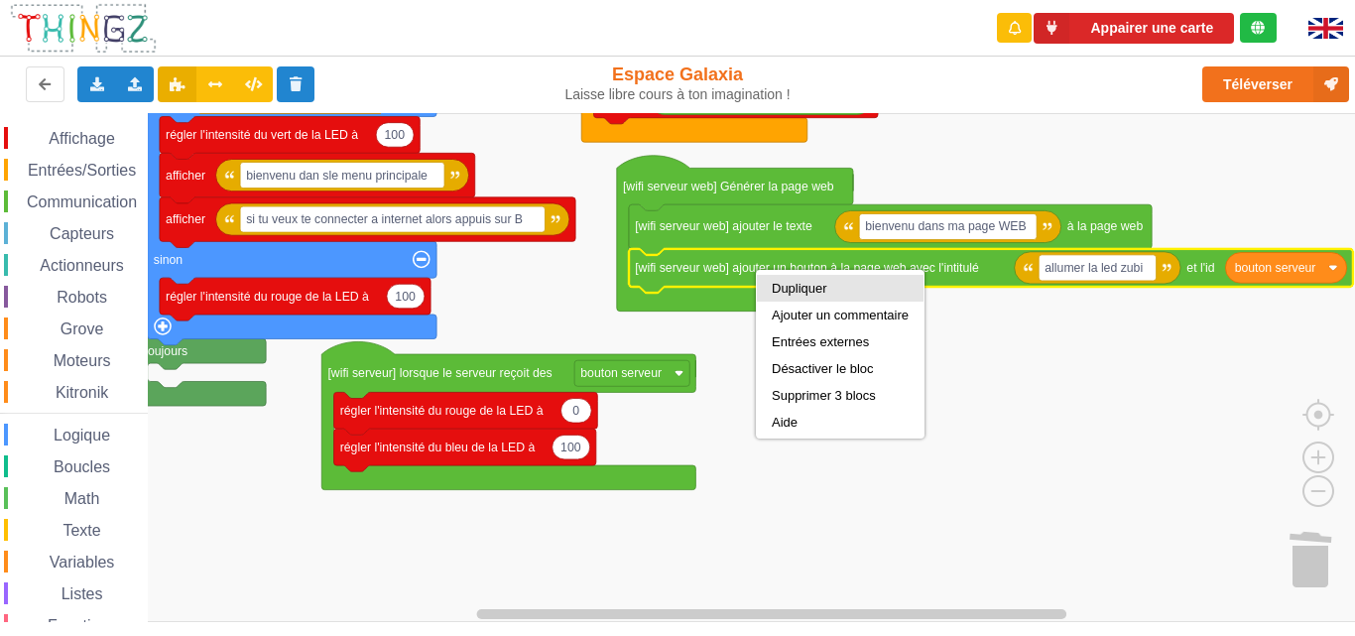
click at [819, 280] on div "Dupliquer" at bounding box center [840, 288] width 167 height 27
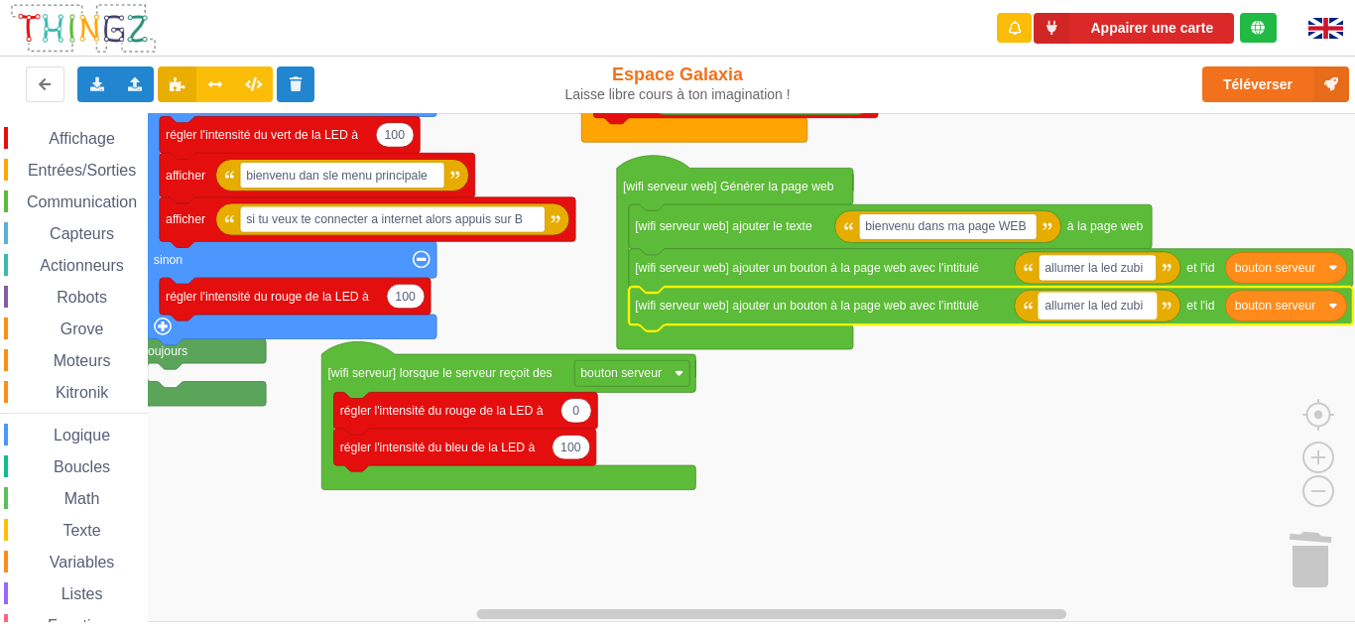
click at [1127, 311] on text "allumer la led zubi" at bounding box center [1093, 306] width 98 height 14
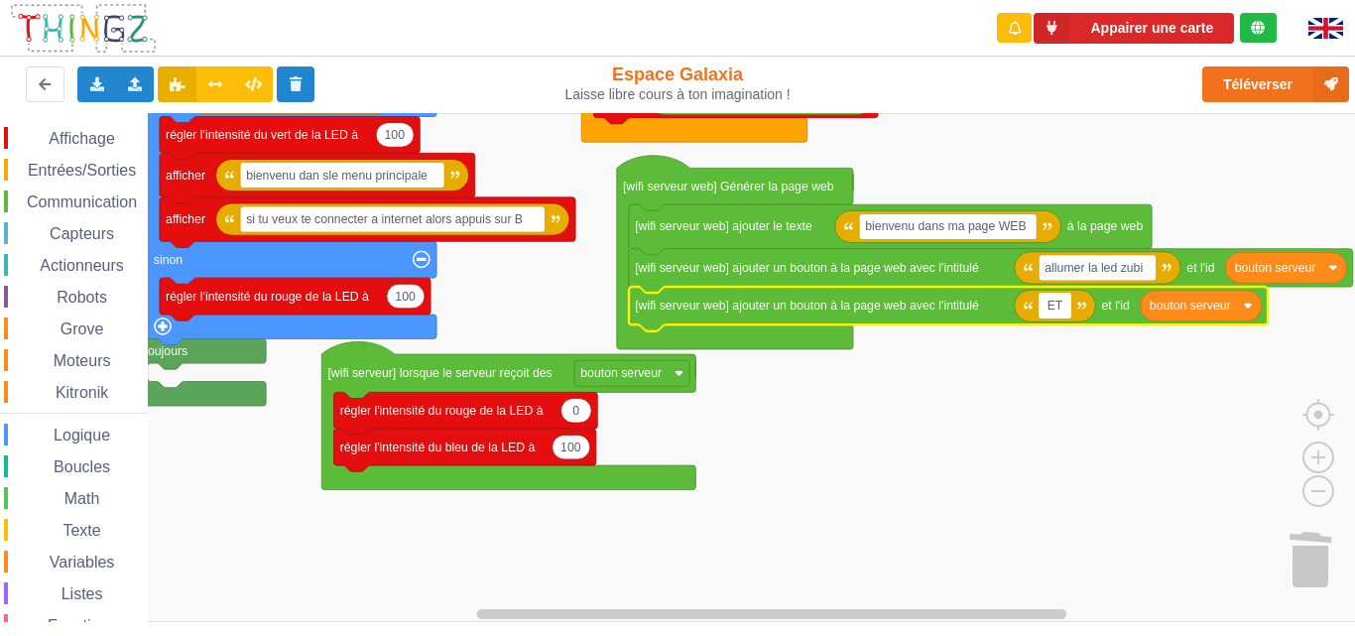
type input "E"
type input "eteindre la led"
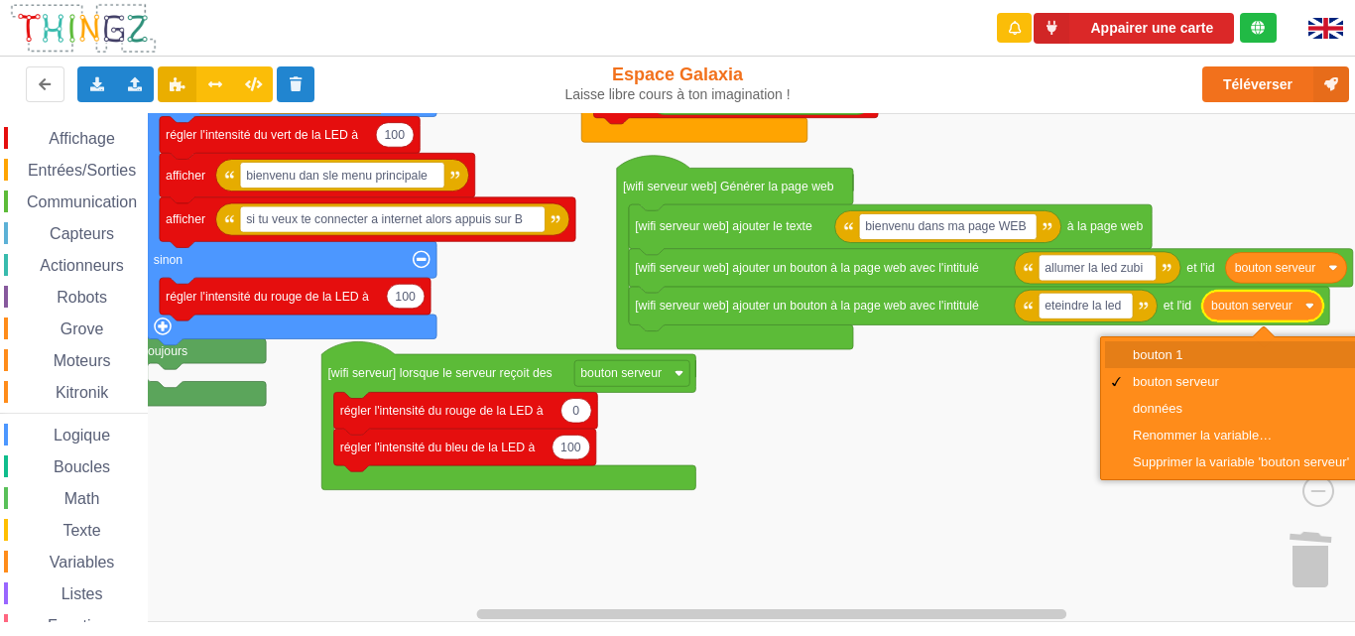
click at [1238, 353] on div "bouton 1" at bounding box center [1241, 354] width 216 height 15
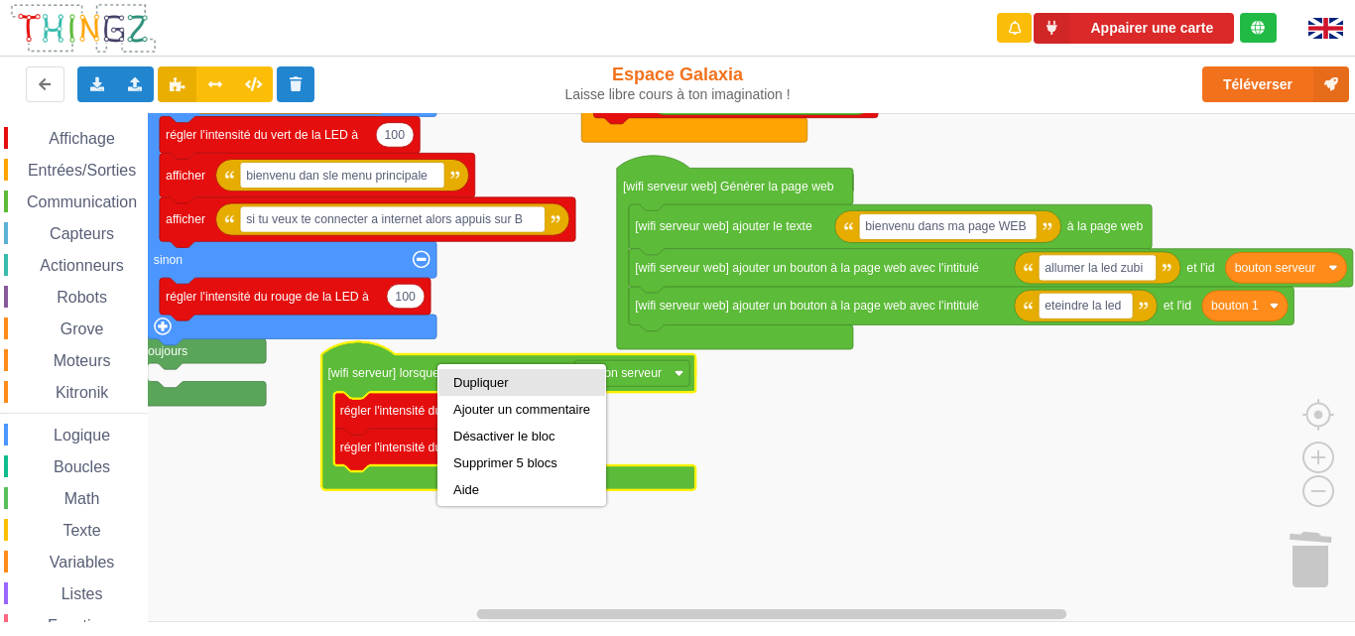
click at [473, 379] on div "Dupliquer" at bounding box center [521, 382] width 137 height 15
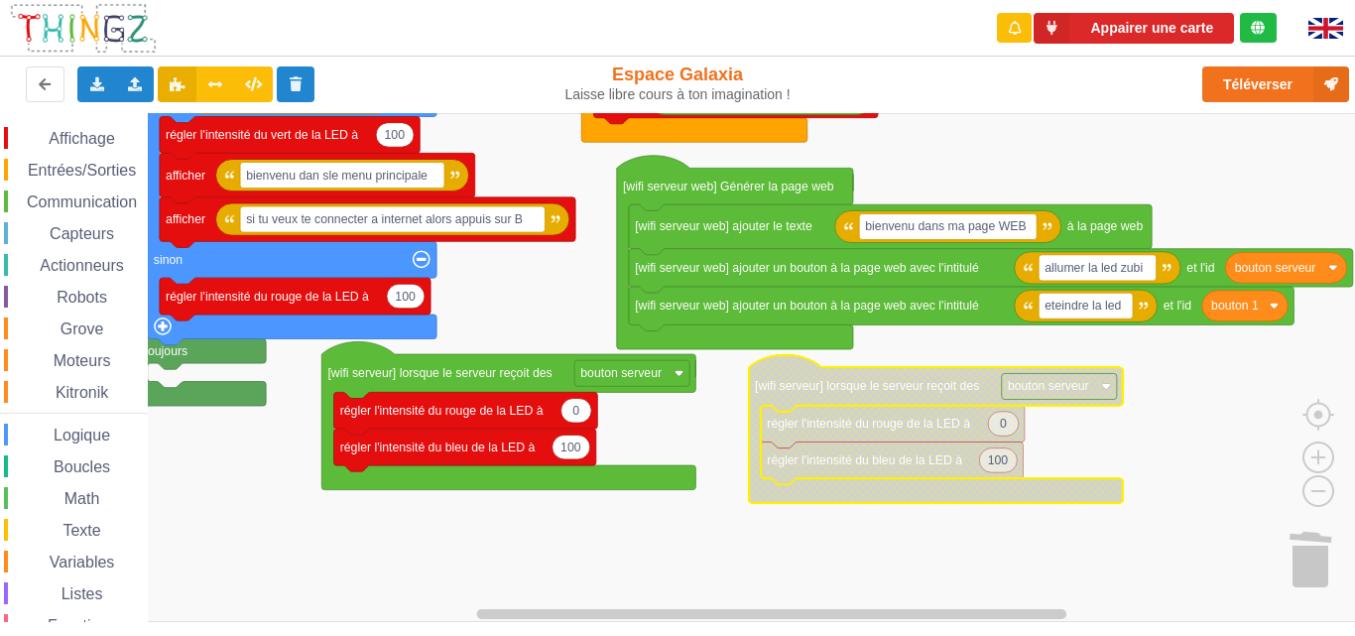
click at [1041, 390] on text "bouton serveur" at bounding box center [1048, 386] width 81 height 14
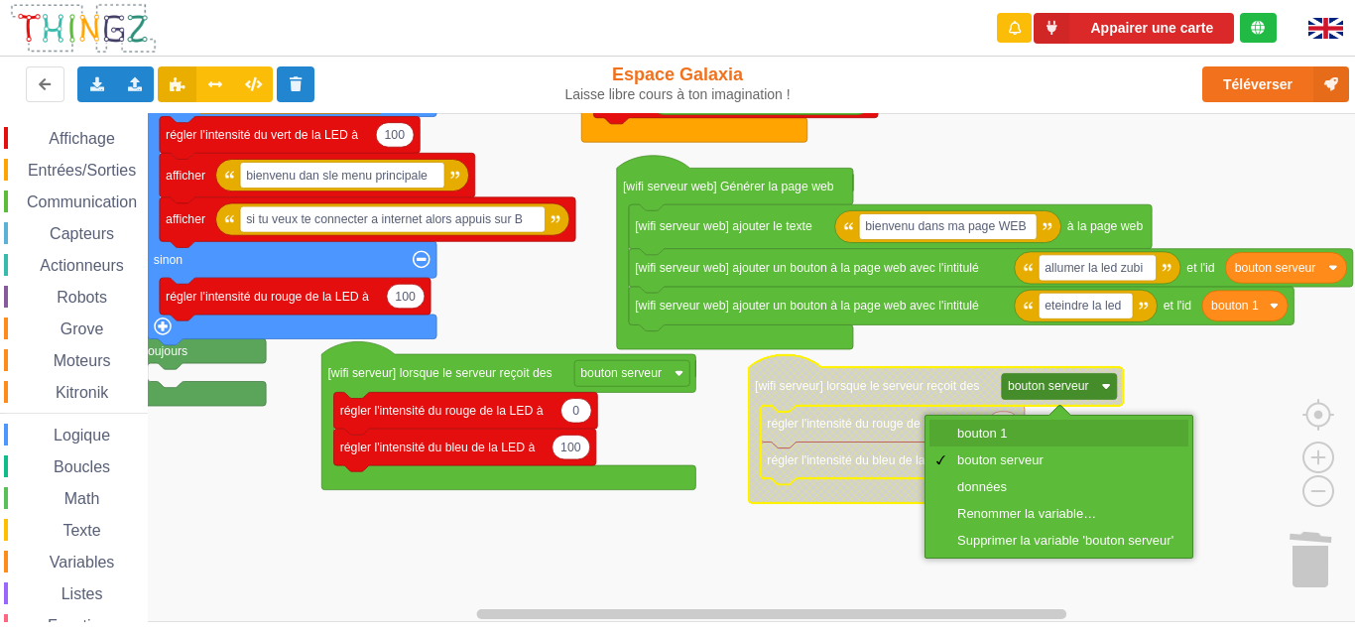
click at [1049, 430] on div "bouton 1" at bounding box center [1065, 432] width 216 height 15
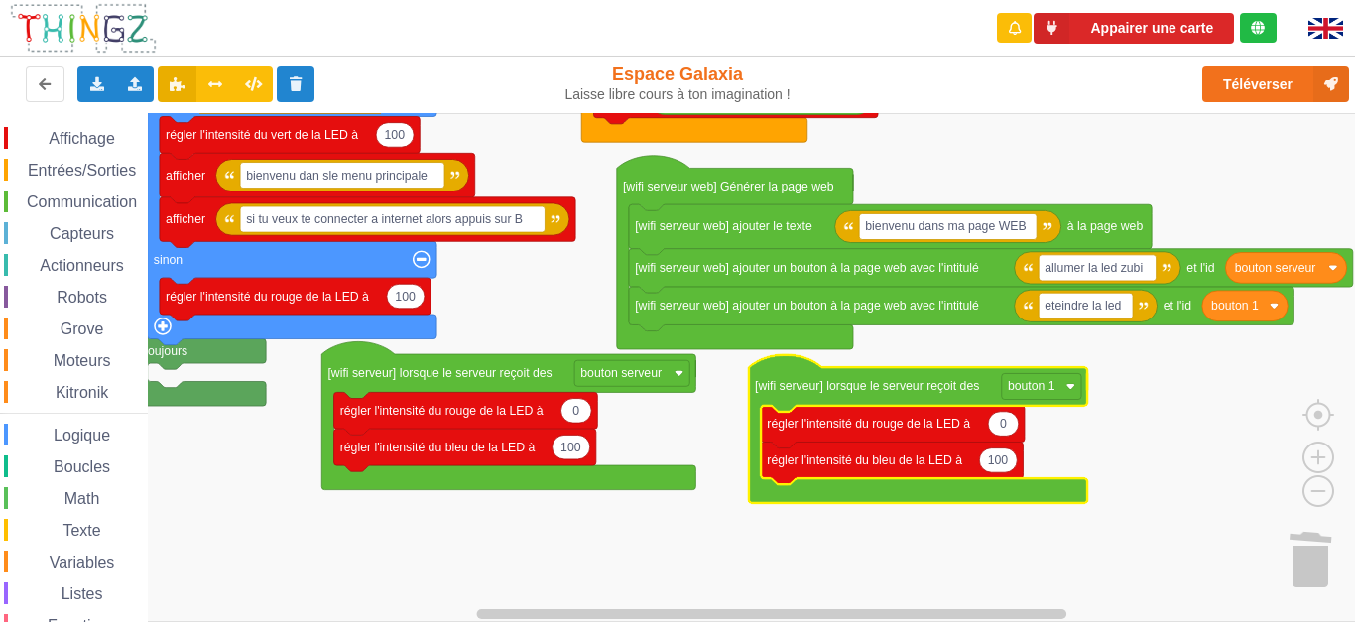
click at [1132, 401] on rect "Espace de travail de Blocky" at bounding box center [684, 367] width 1369 height 509
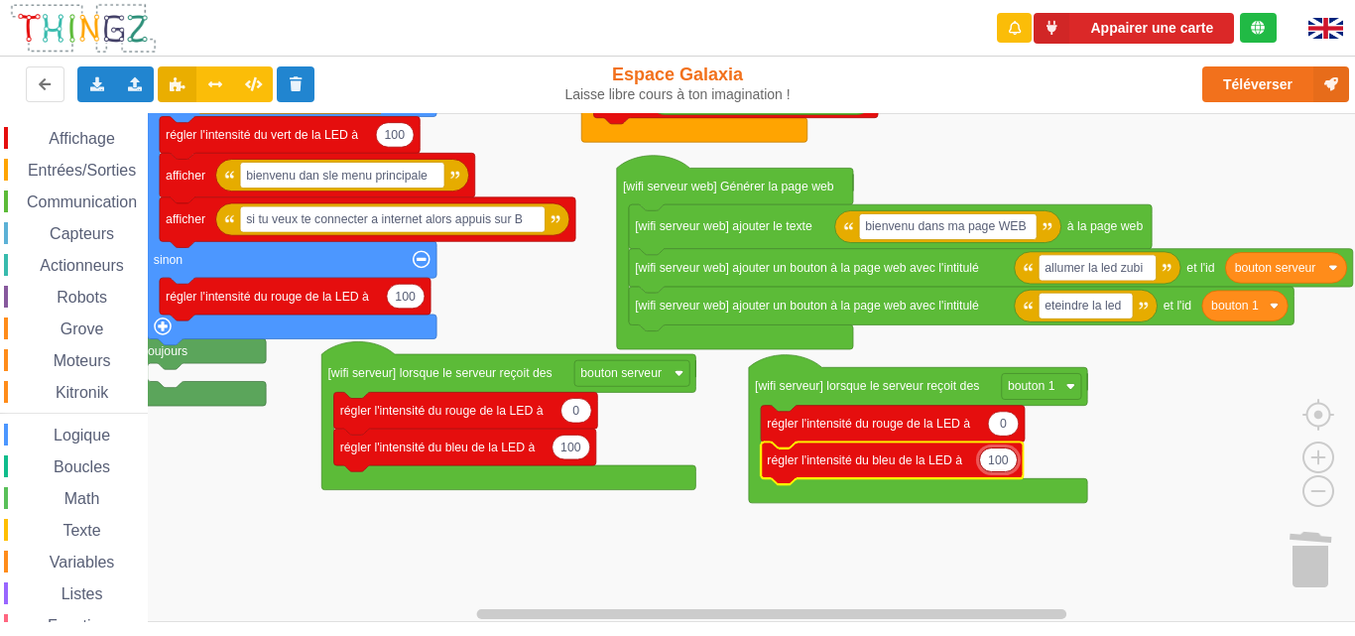
type input "0"
click at [1202, 406] on rect "Espace de travail de Blocky" at bounding box center [684, 367] width 1369 height 509
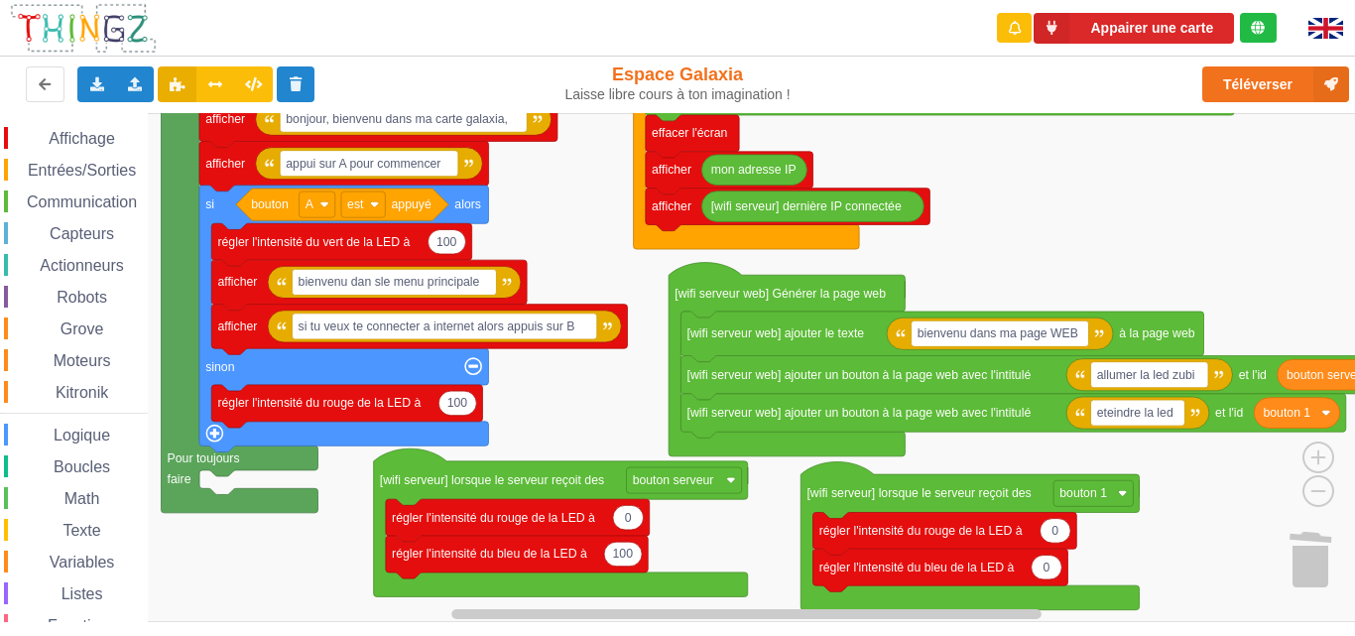
click at [588, 400] on div "Affichage Entrées/Sorties Communication Capteurs Actionneurs Robots Grove Moteu…" at bounding box center [684, 367] width 1369 height 509
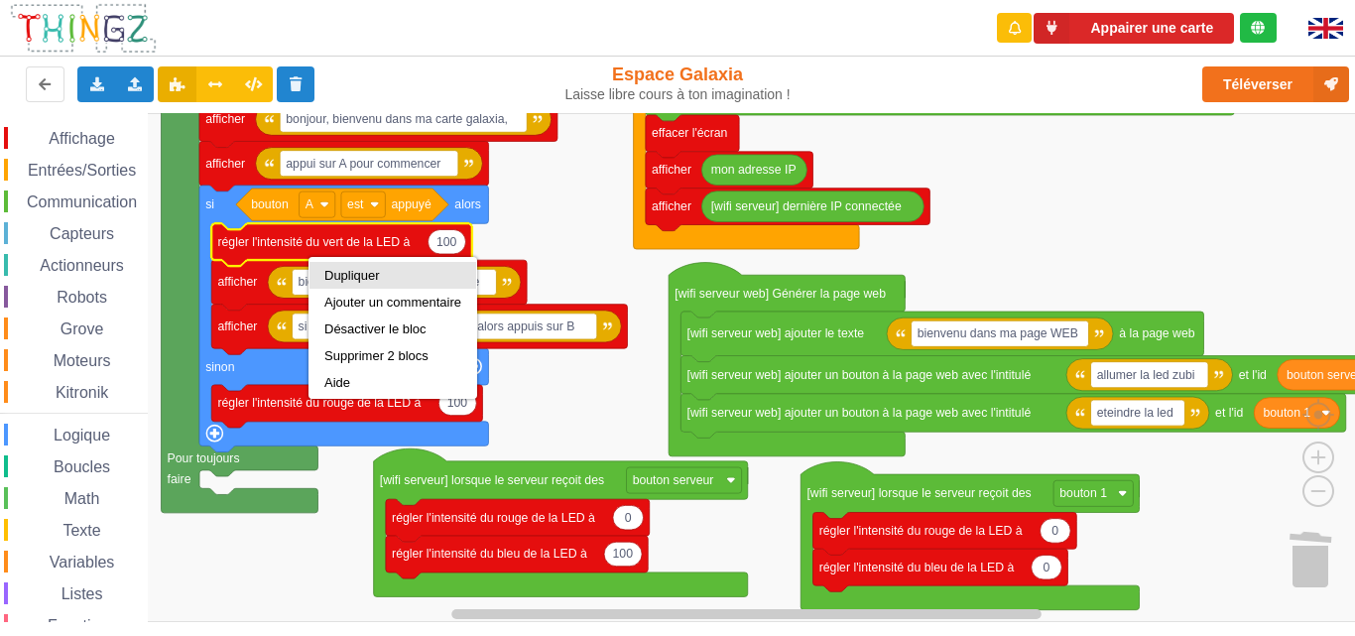
click at [339, 276] on div "Dupliquer" at bounding box center [392, 275] width 137 height 15
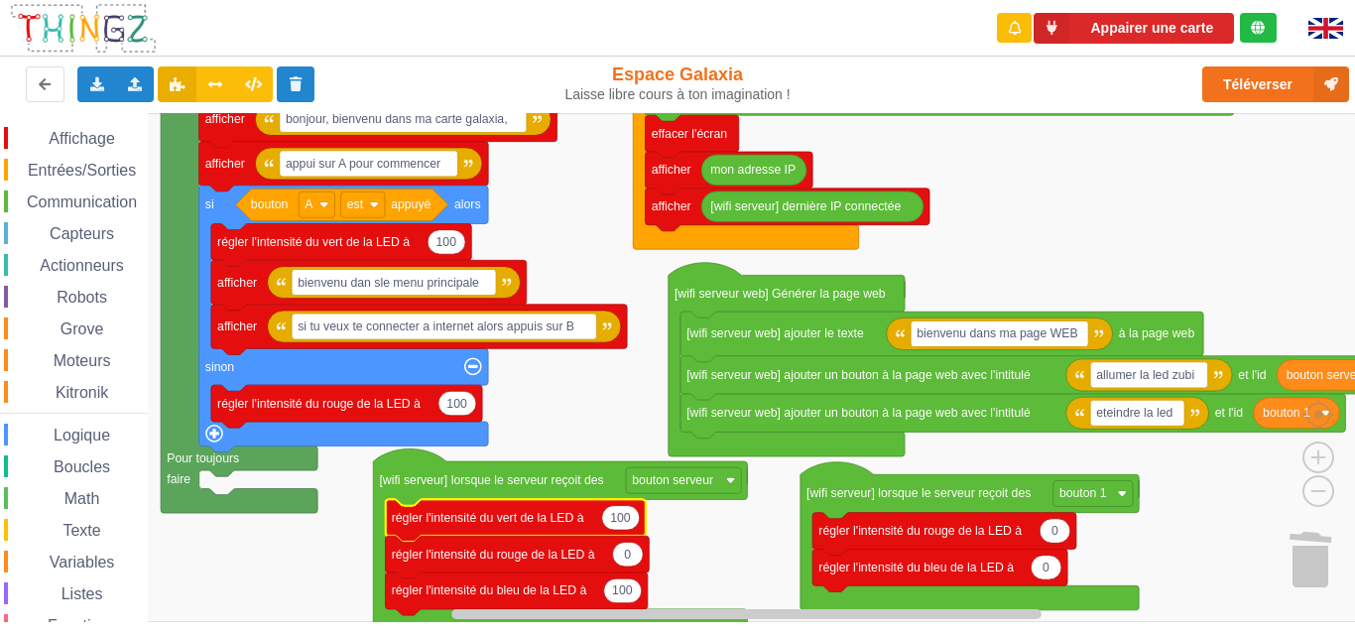
click at [624, 524] on text "100" at bounding box center [620, 518] width 21 height 14
type input "0"
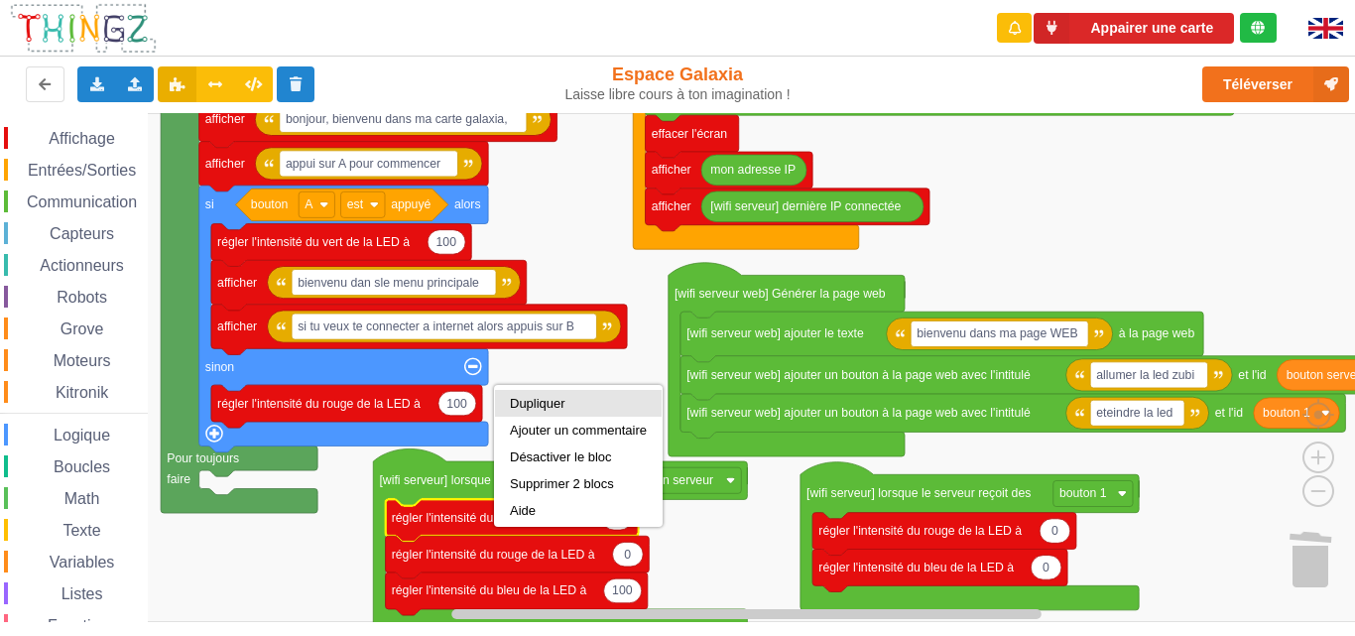
click at [553, 397] on div "Dupliquer" at bounding box center [578, 403] width 137 height 15
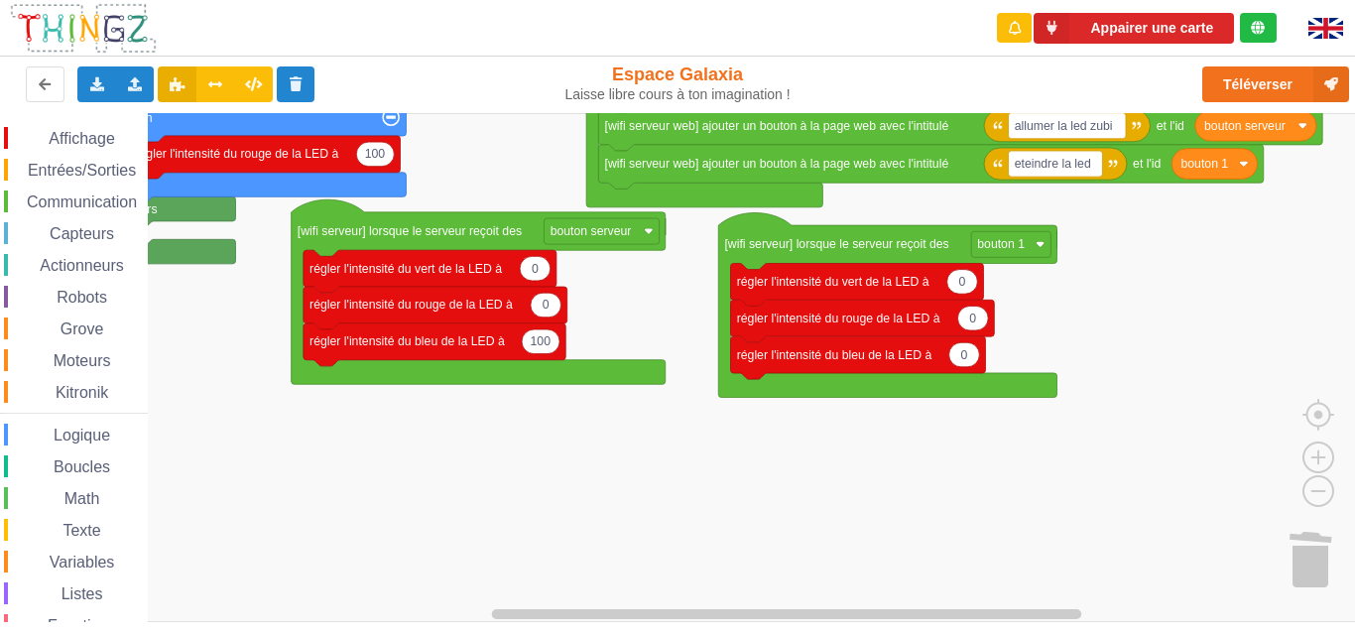
click at [648, 300] on div "Affichage Entrées/Sorties Communication Capteurs Actionneurs Robots Grove Moteu…" at bounding box center [684, 367] width 1369 height 509
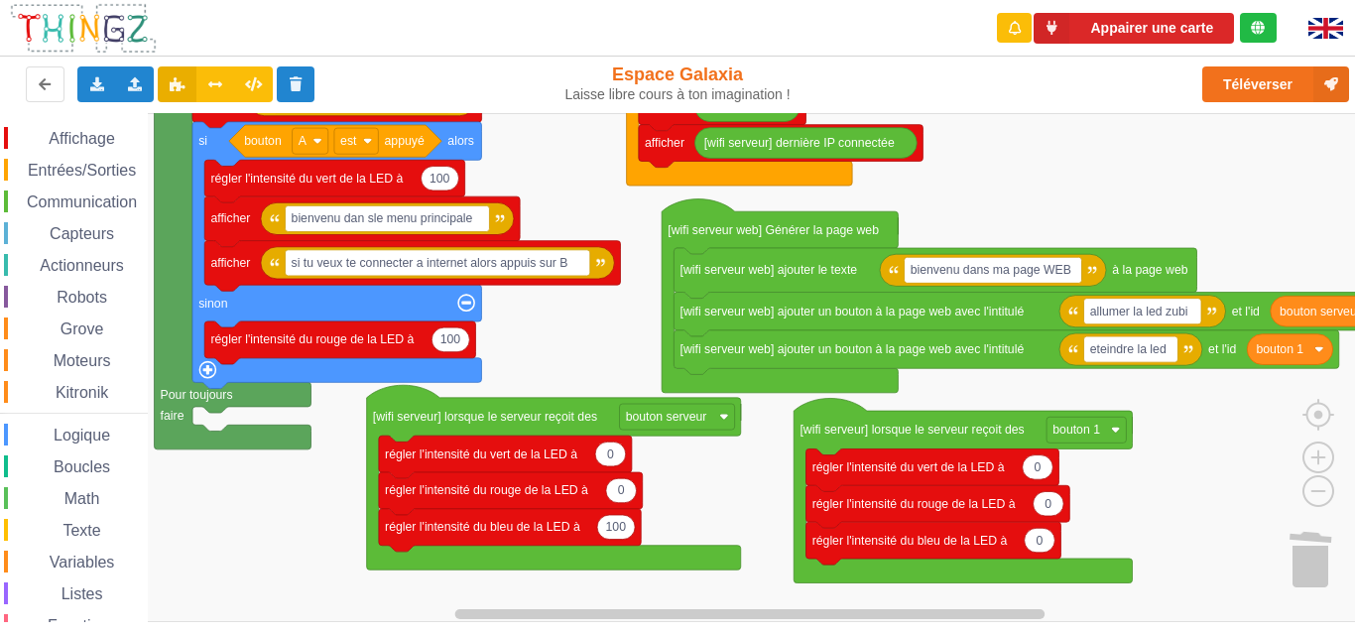
click at [711, 583] on div "Affichage Entrées/Sorties Communication Capteurs Actionneurs Robots Grove Moteu…" at bounding box center [684, 367] width 1369 height 509
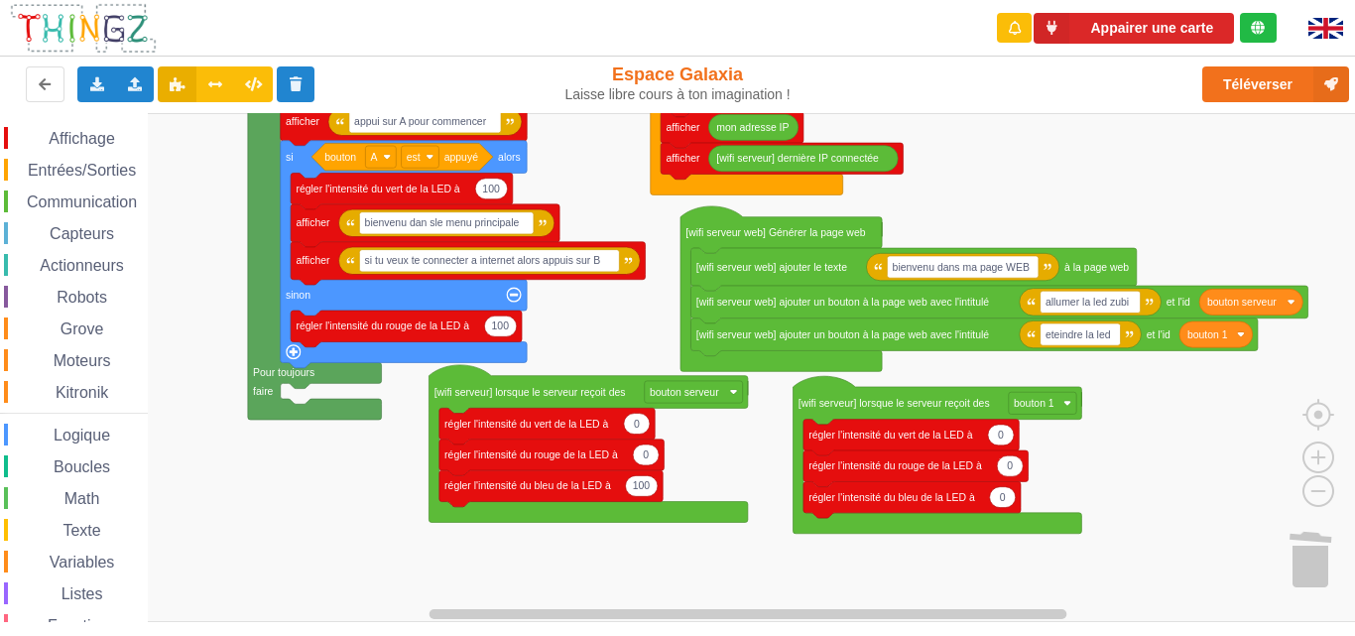
click at [725, 535] on div "Affichage Entrées/Sorties Communication Capteurs Actionneurs Robots Grove Moteu…" at bounding box center [684, 367] width 1369 height 509
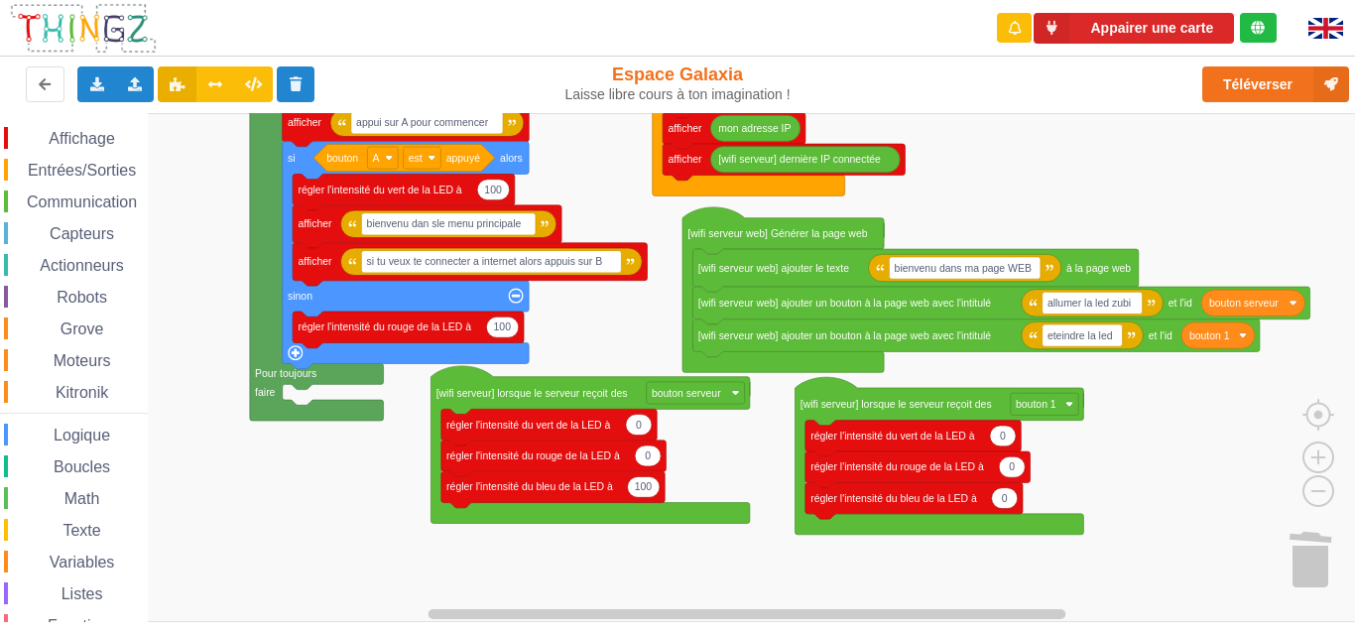
click at [1255, 28] on icon at bounding box center [1258, 28] width 14 height 14
click at [96, 84] on icon at bounding box center [96, 83] width 17 height 12
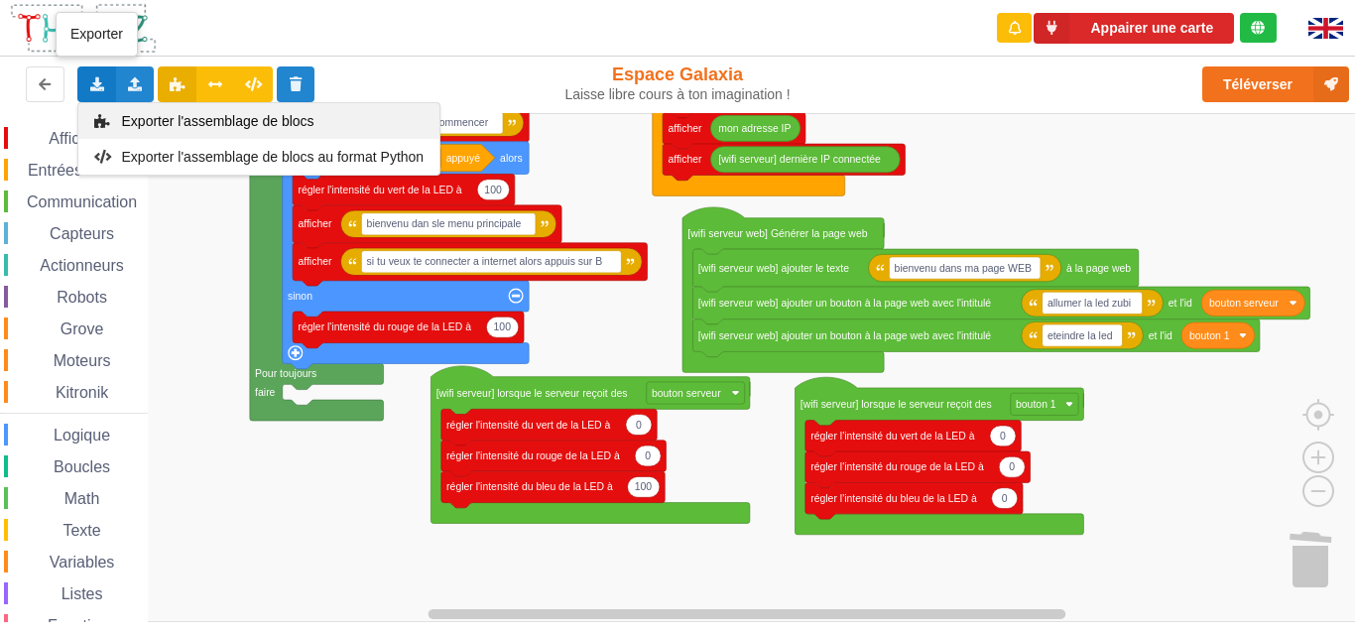
click at [134, 127] on span "Exporter l'assemblage de blocs" at bounding box center [218, 121] width 192 height 16
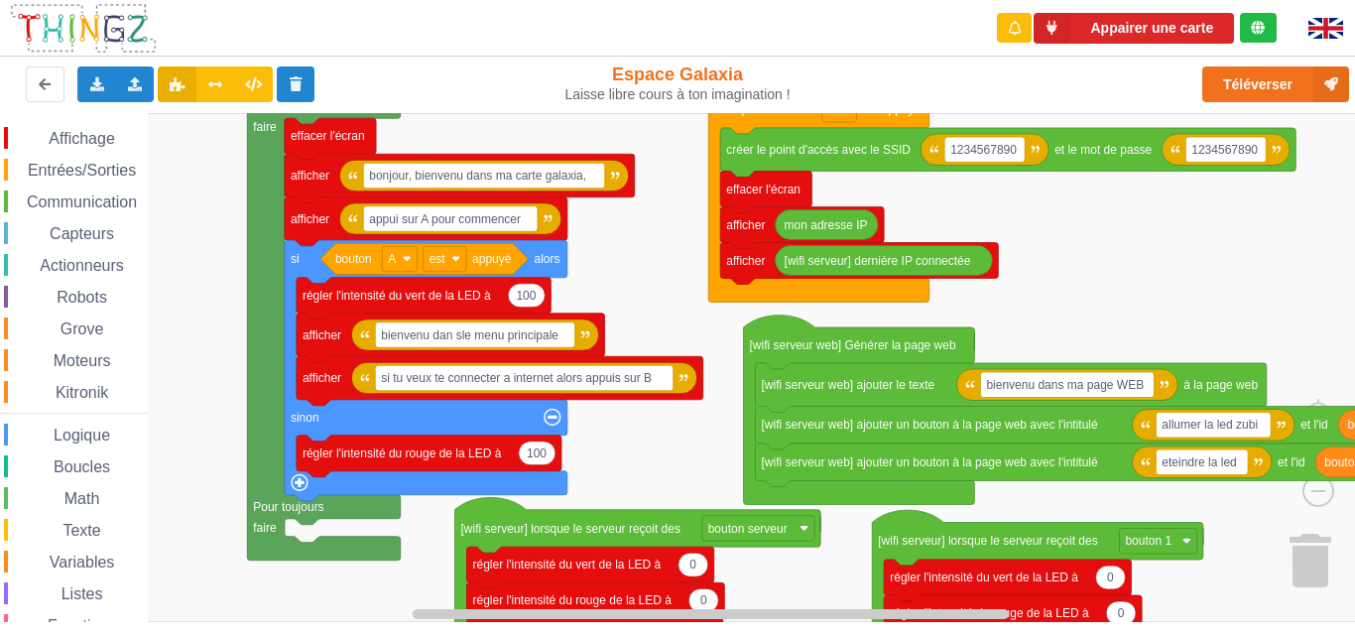
click at [644, 317] on div "Affichage Entrées/Sorties Communication Capteurs Actionneurs Robots Grove Moteu…" at bounding box center [684, 367] width 1369 height 509
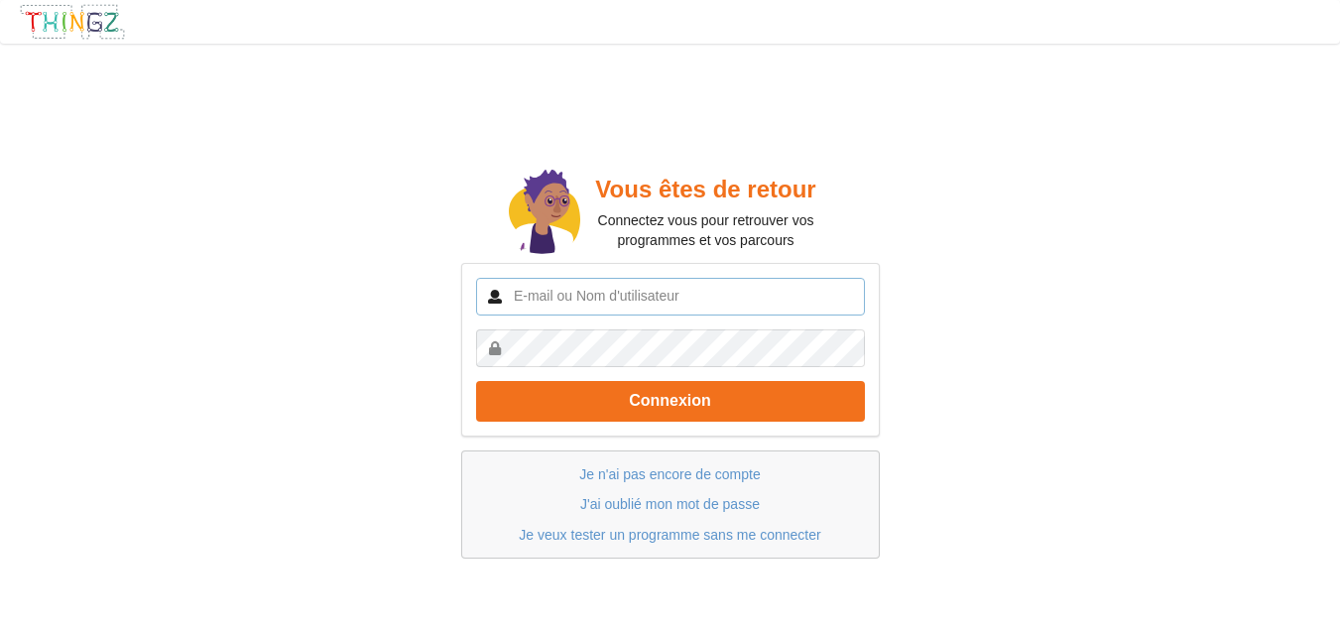
click at [636, 280] on input "text" at bounding box center [670, 297] width 389 height 38
type input "[EMAIL_ADDRESS][DOMAIN_NAME]"
click at [476, 381] on button "Connexion" at bounding box center [670, 401] width 389 height 41
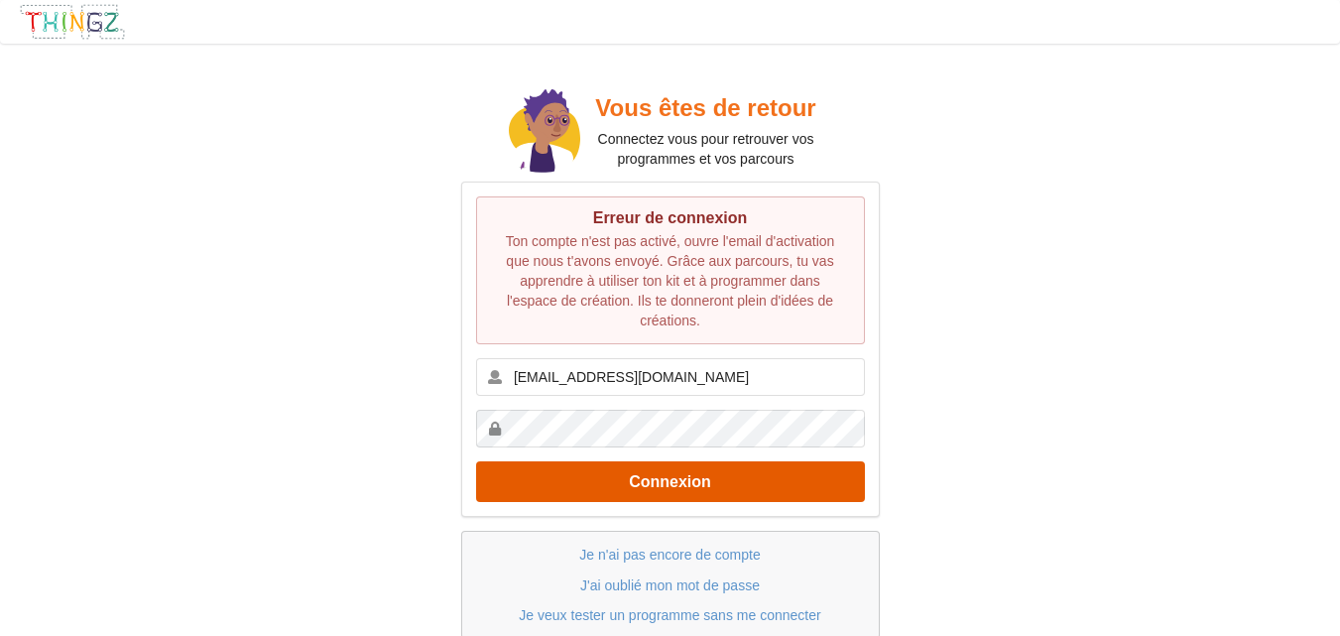
click at [608, 471] on button "Connexion" at bounding box center [670, 481] width 389 height 41
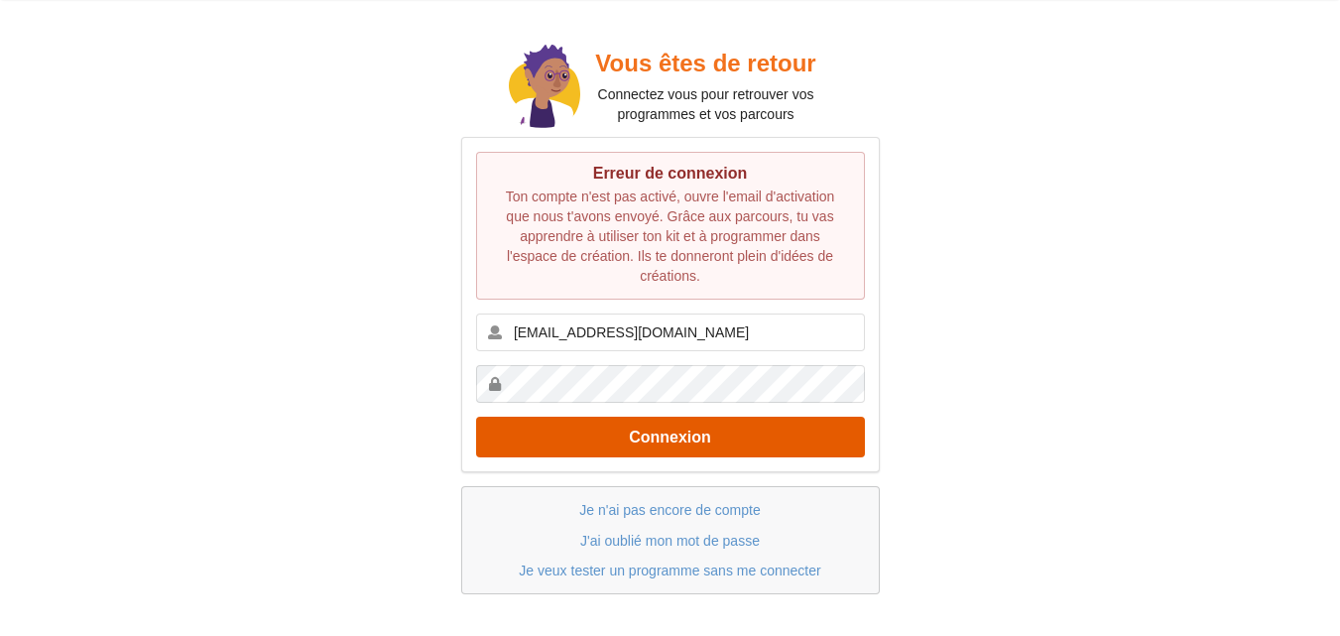
scroll to position [58, 0]
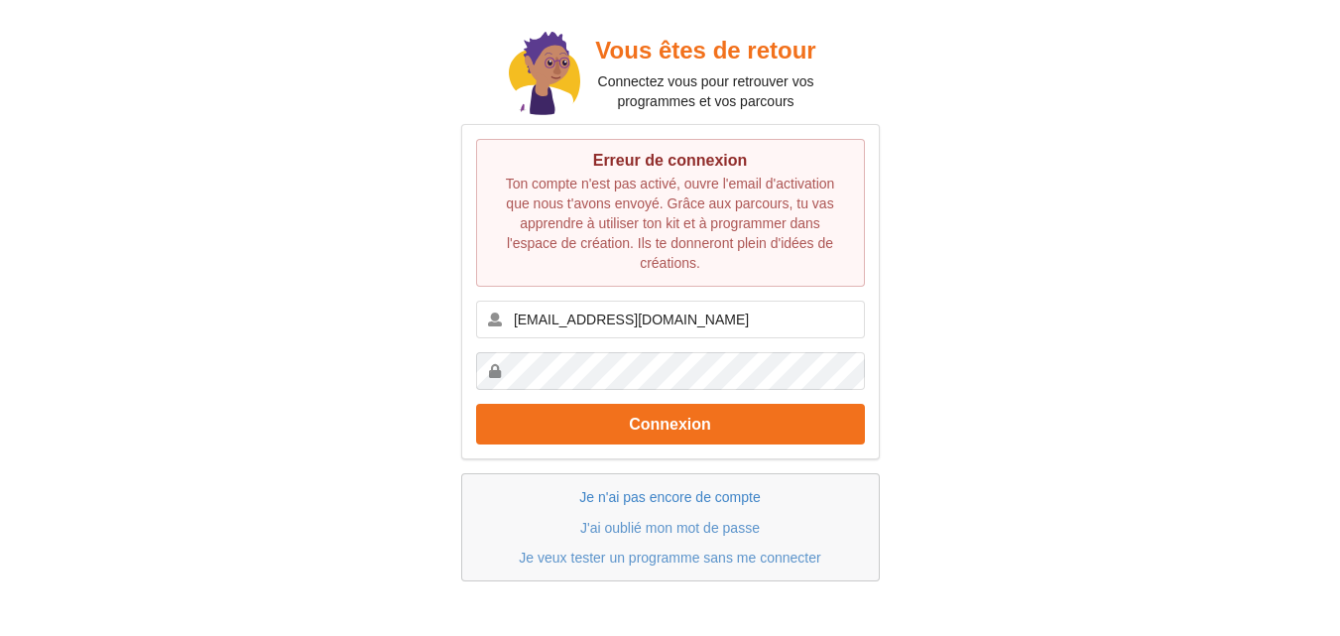
click at [674, 491] on link "Je n'ai pas encore de compte" at bounding box center [669, 497] width 181 height 16
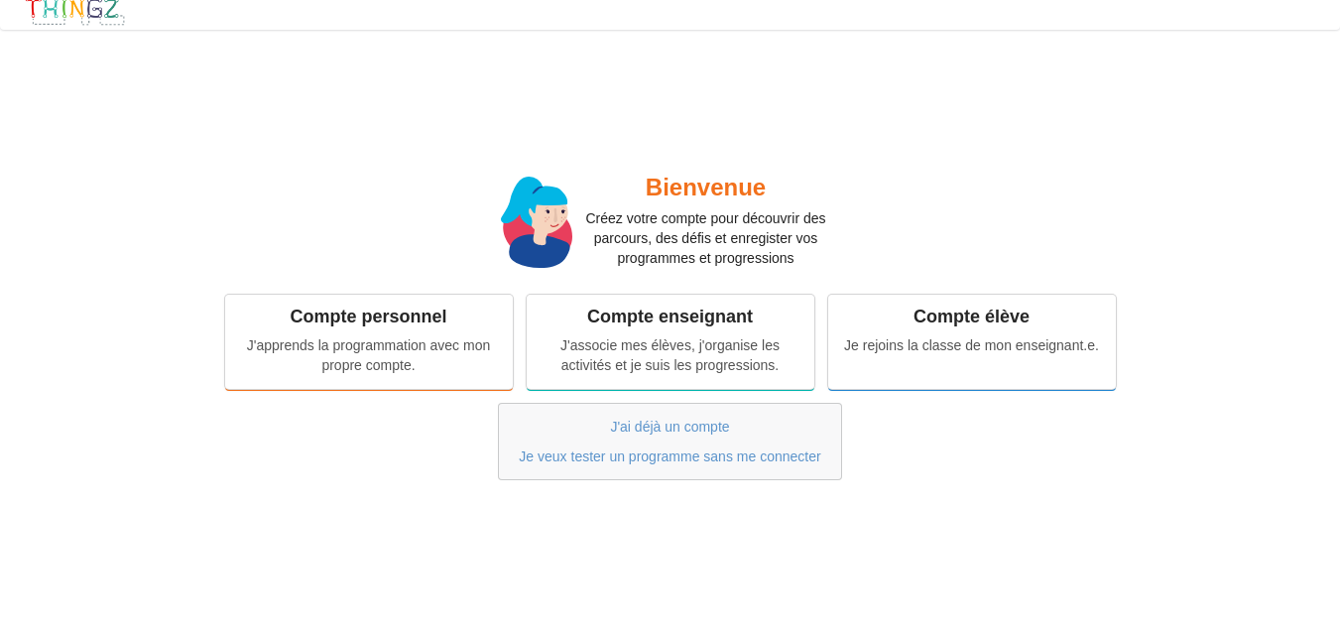
scroll to position [14, 0]
click at [344, 352] on div "J'apprends la programmation avec mon propre compte." at bounding box center [369, 352] width 260 height 40
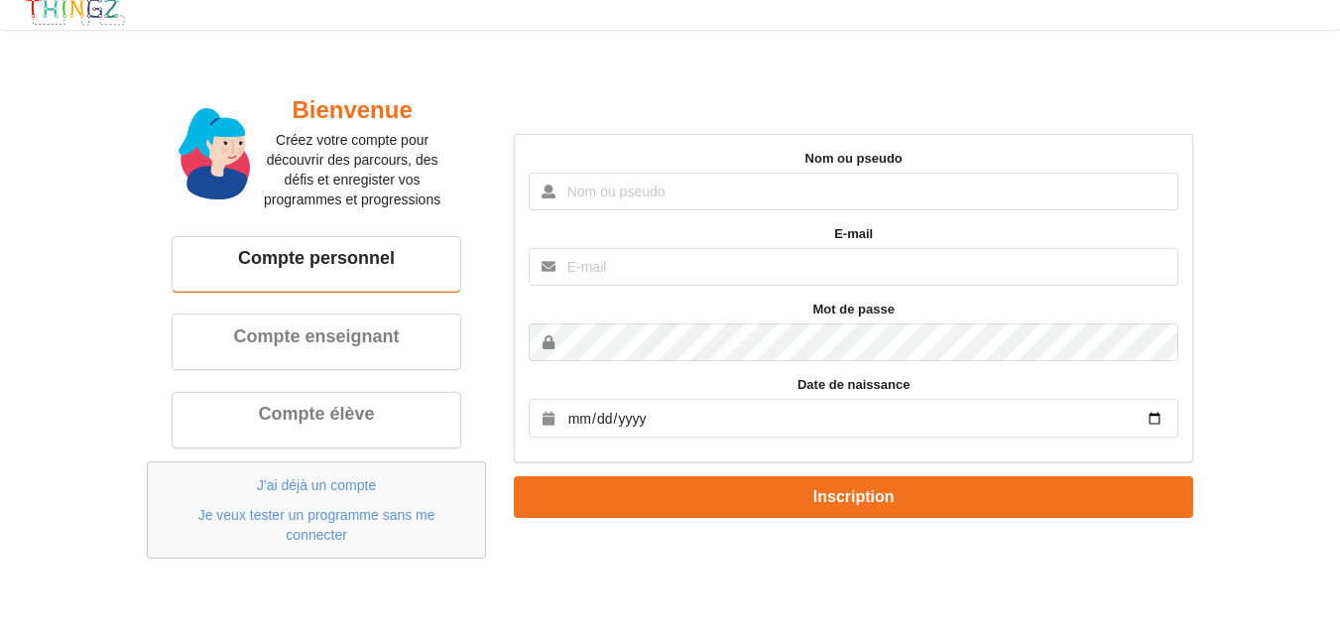
scroll to position [0, 0]
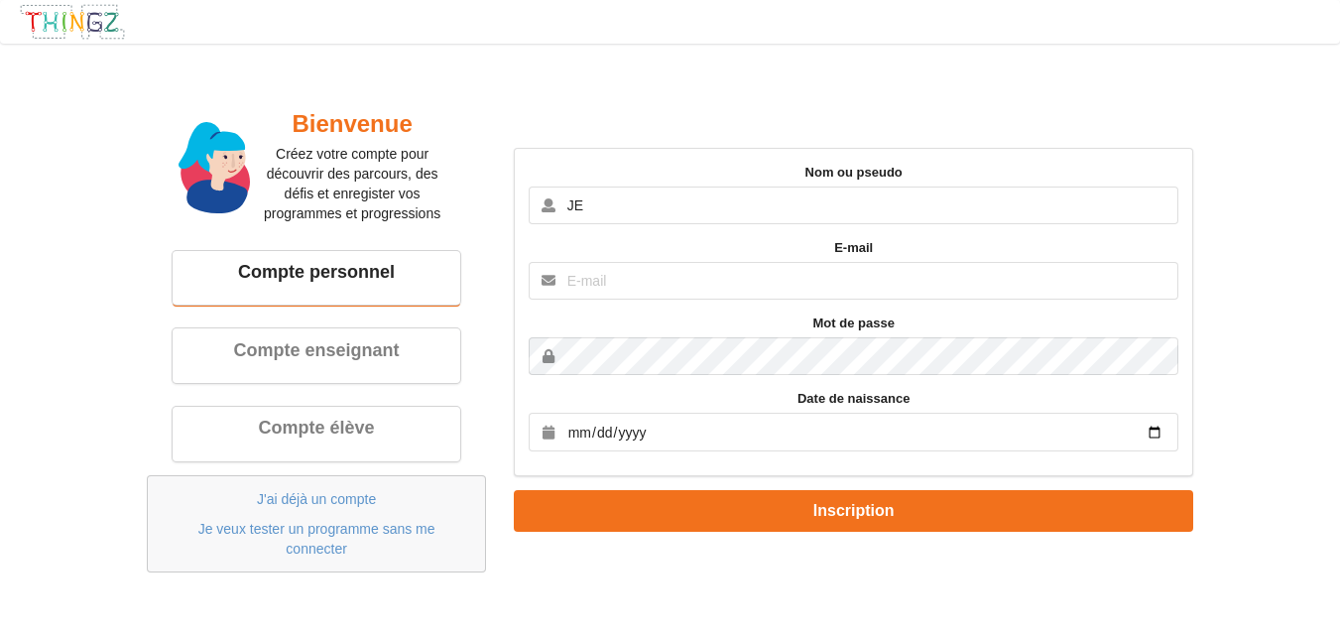
type input "JE"
click at [571, 282] on input "text" at bounding box center [854, 281] width 650 height 38
type input "[EMAIL_ADDRESS][DOMAIN_NAME]"
click at [657, 279] on input "[EMAIL_ADDRESS][DOMAIN_NAME]" at bounding box center [854, 281] width 650 height 38
click at [594, 430] on input "date" at bounding box center [854, 432] width 650 height 39
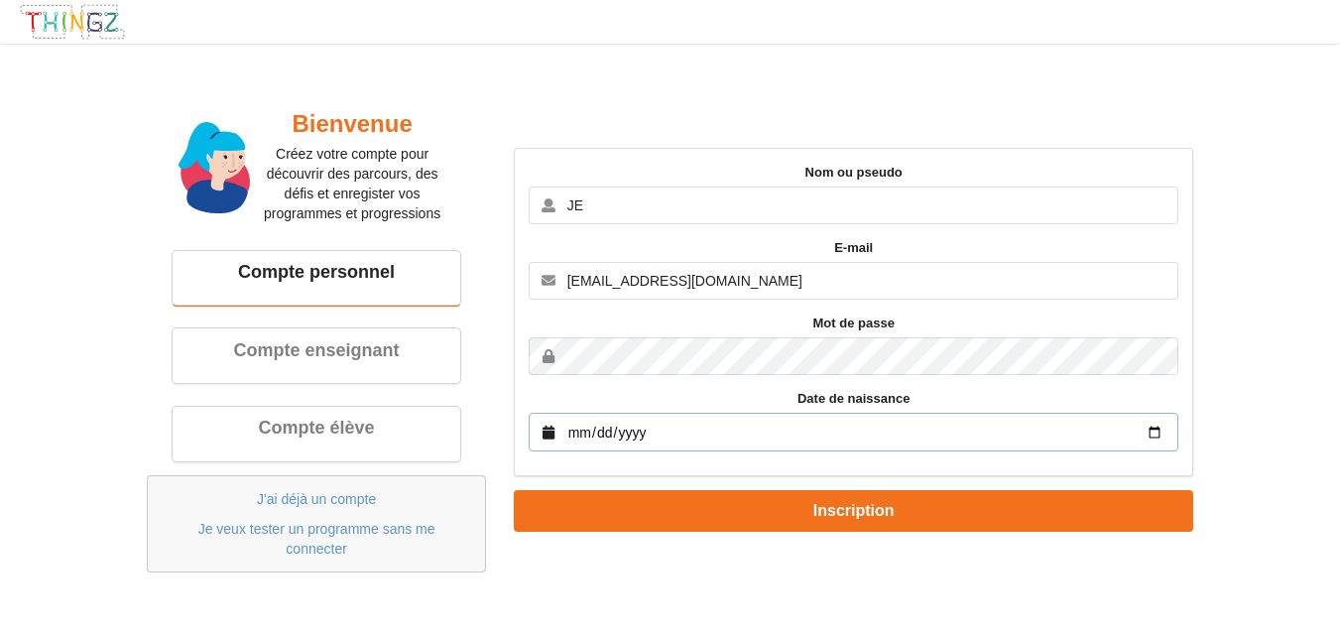
drag, startPoint x: 926, startPoint y: 449, endPoint x: 999, endPoint y: 442, distance: 72.7
click at [962, 443] on input "date" at bounding box center [854, 432] width 650 height 39
click at [1152, 428] on input "date" at bounding box center [854, 432] width 650 height 39
click at [658, 428] on input "[DATE]" at bounding box center [854, 432] width 650 height 39
click at [1151, 435] on input "[DATE]" at bounding box center [854, 432] width 650 height 39
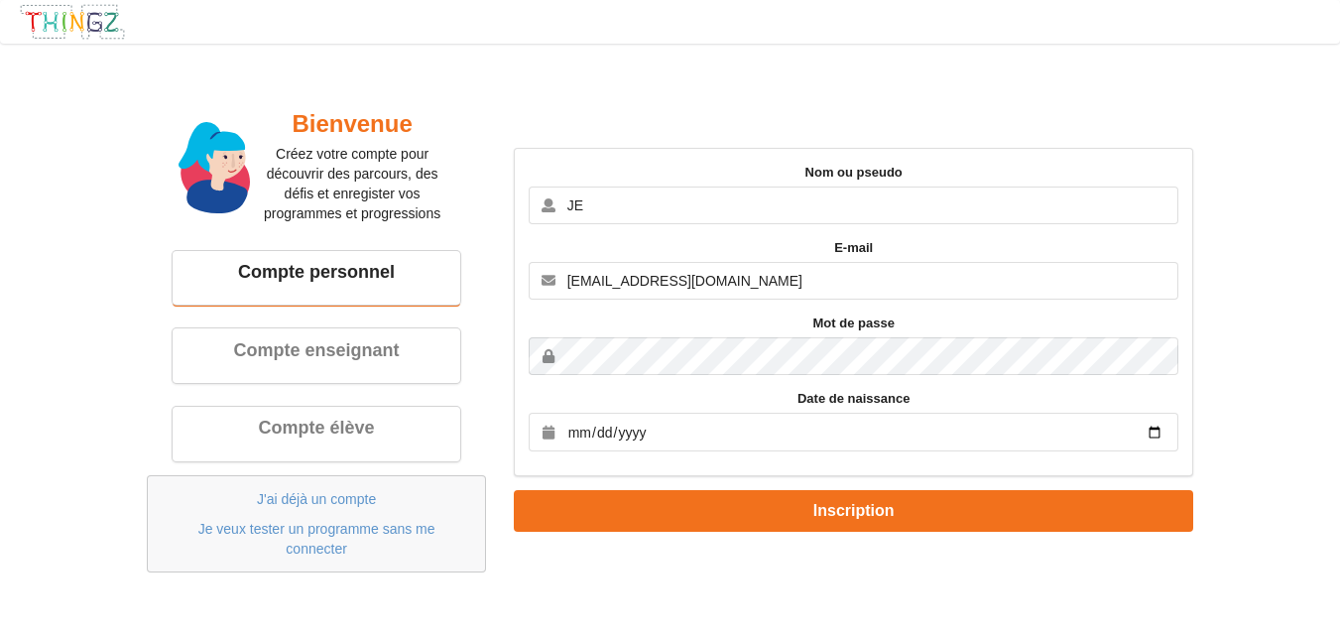
type input "[DATE]"
click at [783, 464] on div "Nom ou pseudo JE E-mail [EMAIL_ADDRESS][DOMAIN_NAME] Mot de passe Date de naiss…" at bounding box center [853, 312] width 679 height 328
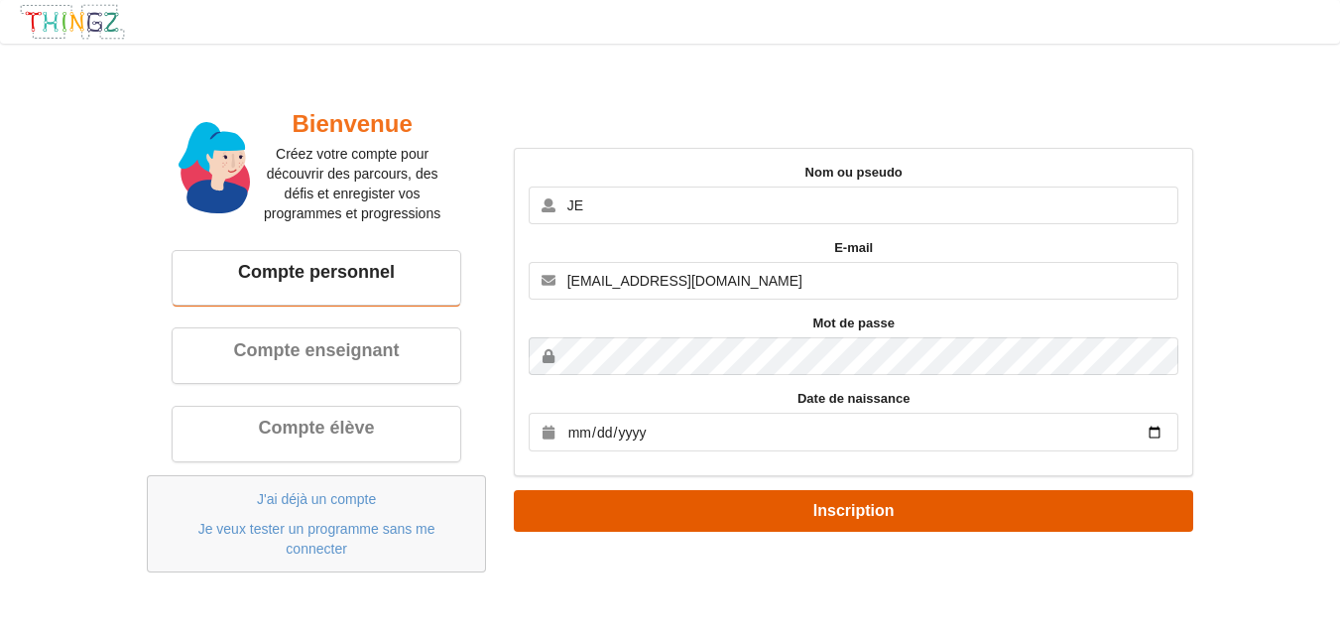
click at [794, 517] on button "Inscription" at bounding box center [853, 510] width 679 height 41
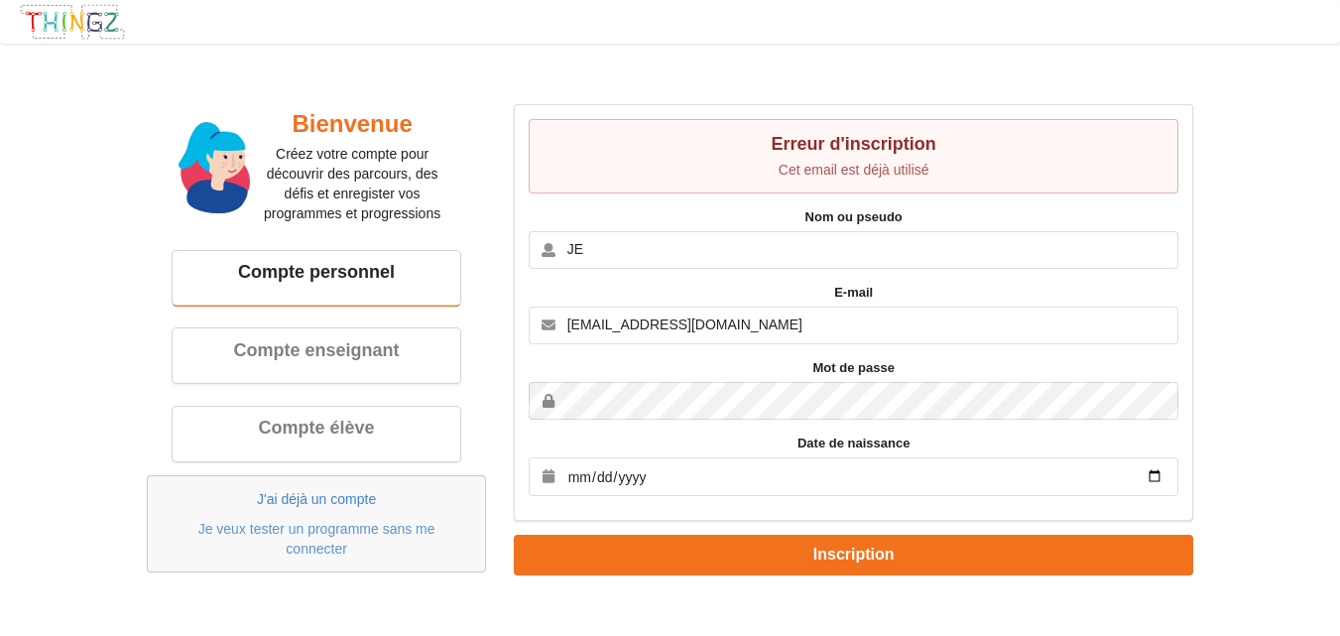
click at [346, 491] on link "J'ai déjà un compte" at bounding box center [316, 499] width 119 height 16
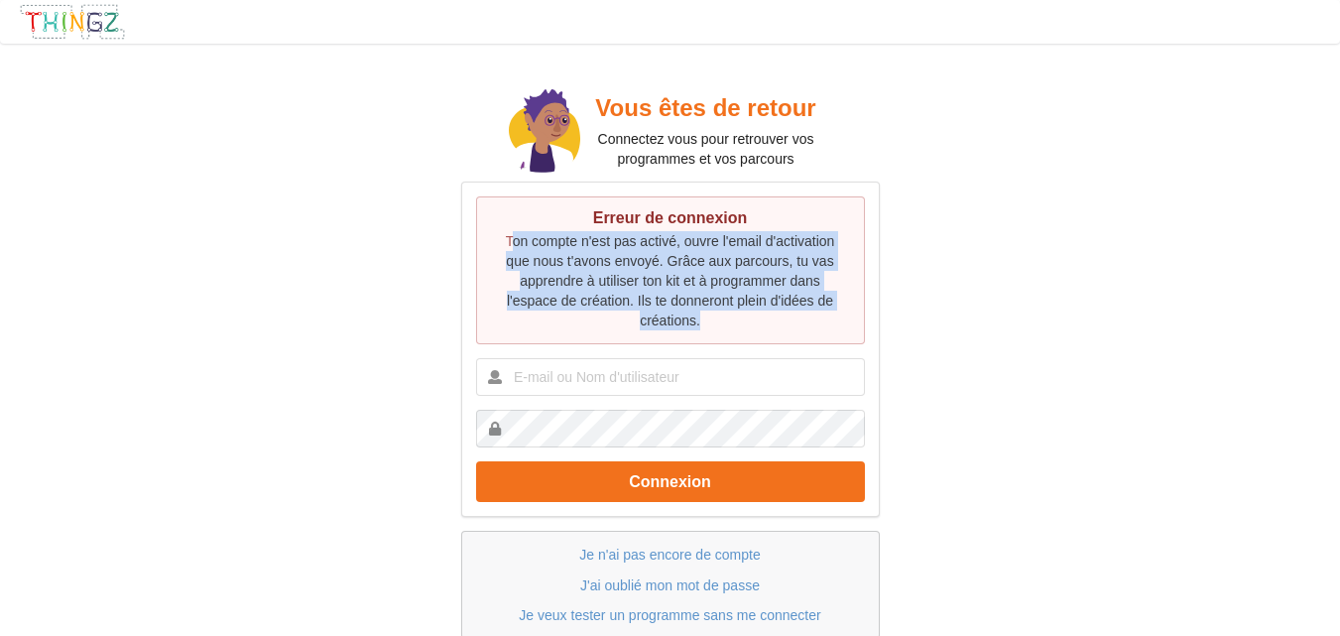
drag, startPoint x: 533, startPoint y: 241, endPoint x: 845, endPoint y: 364, distance: 335.7
click at [845, 364] on div "Erreur de connexion Ton compte n'est pas activé, ouvre l'email d'activation que…" at bounding box center [670, 348] width 419 height 335
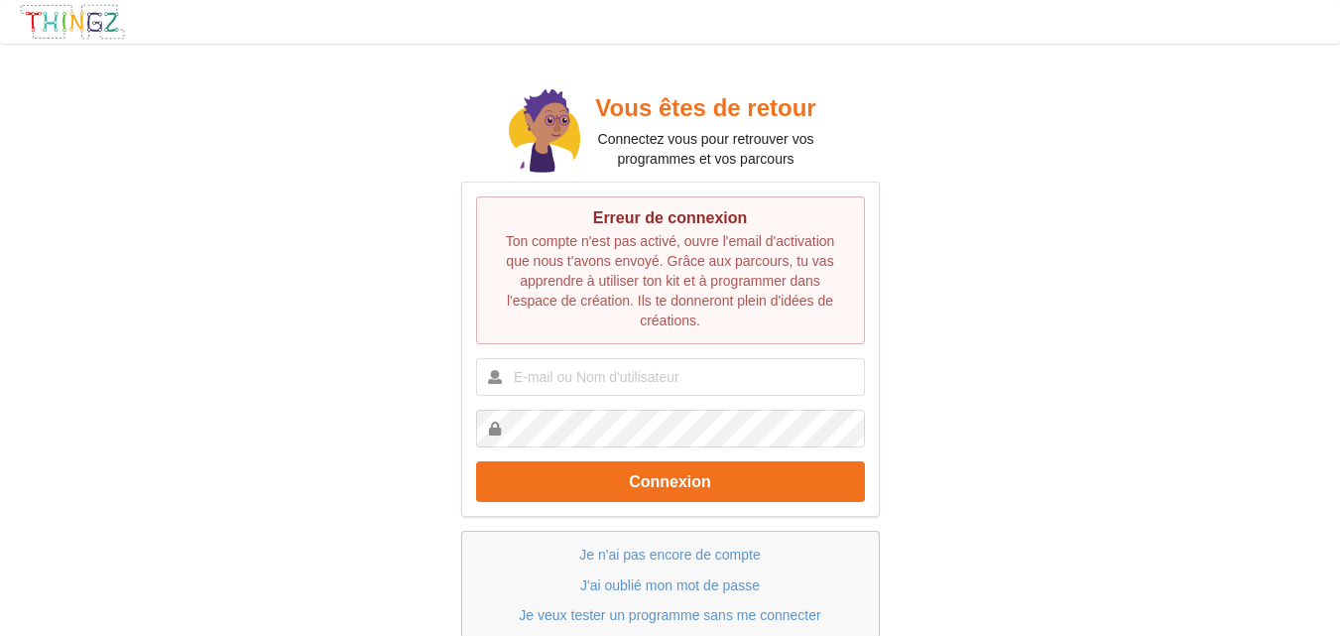
drag, startPoint x: 913, startPoint y: 357, endPoint x: 896, endPoint y: 332, distance: 30.6
click at [898, 338] on div "Vous êtes de retour Connectez vous pour retrouver vos programmes et vos parcour…" at bounding box center [670, 361] width 1368 height 663
click at [896, 332] on div "Vous êtes de retour Connectez vous pour retrouver vos programmes et vos parcour…" at bounding box center [670, 361] width 1368 height 663
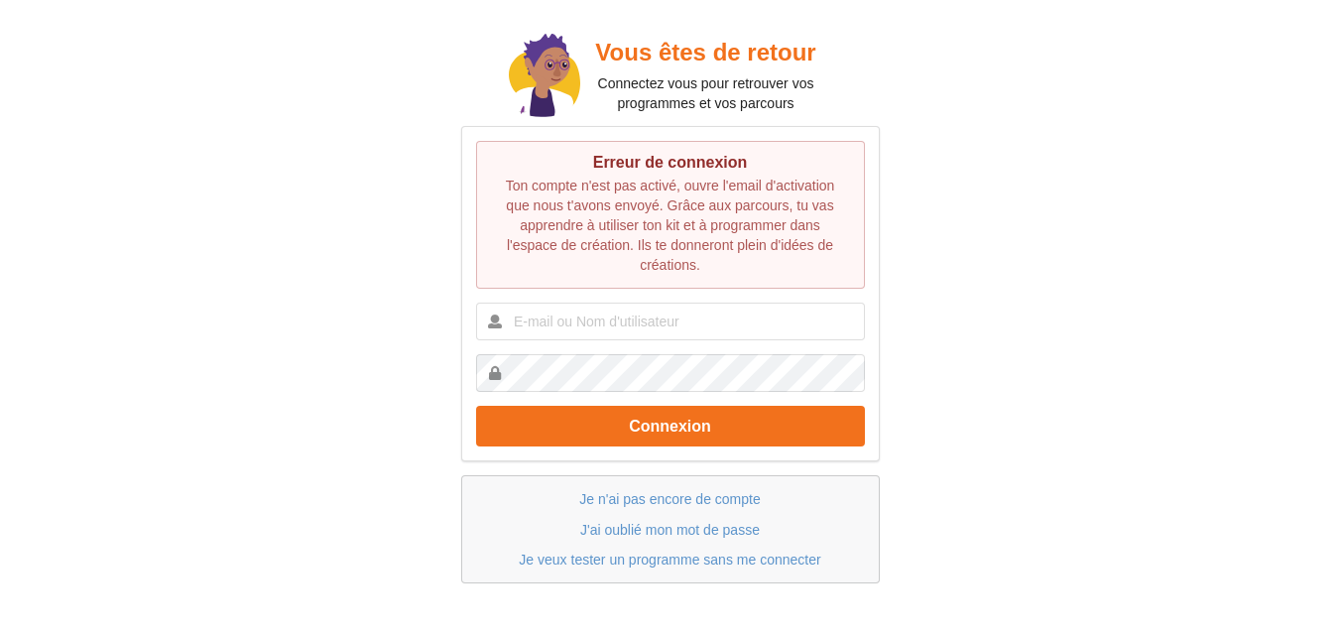
scroll to position [58, 0]
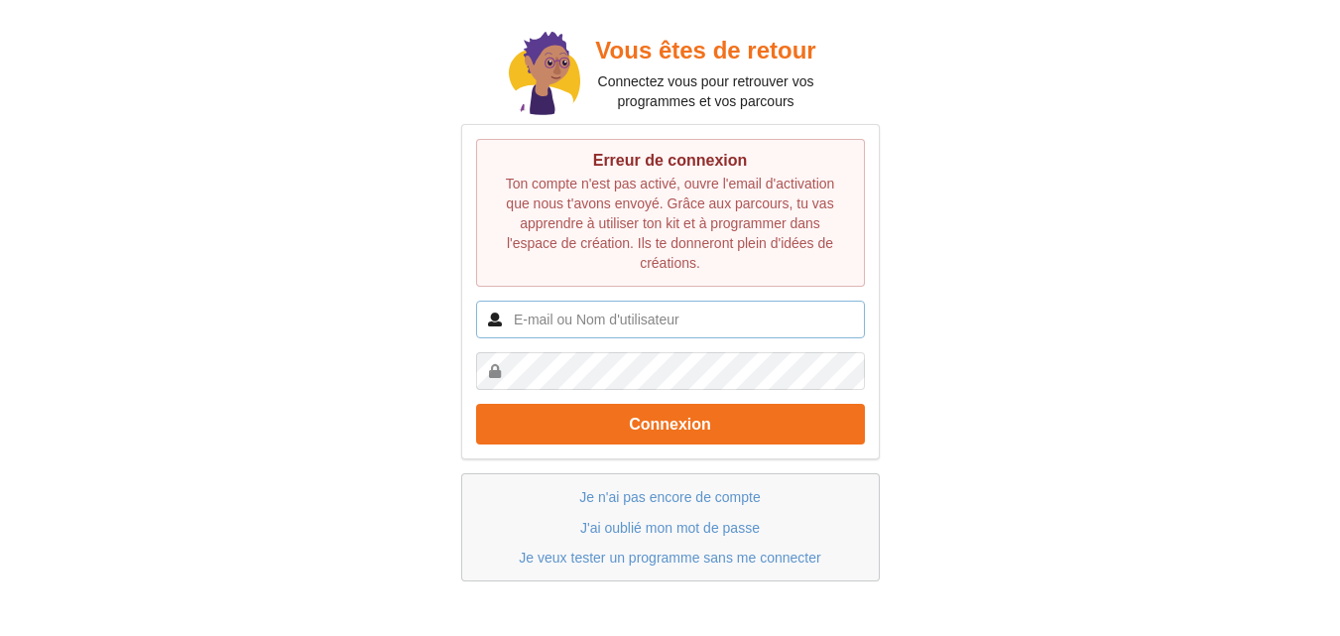
click at [706, 321] on input "text" at bounding box center [670, 320] width 389 height 38
type input "[EMAIL_ADDRESS][DOMAIN_NAME]"
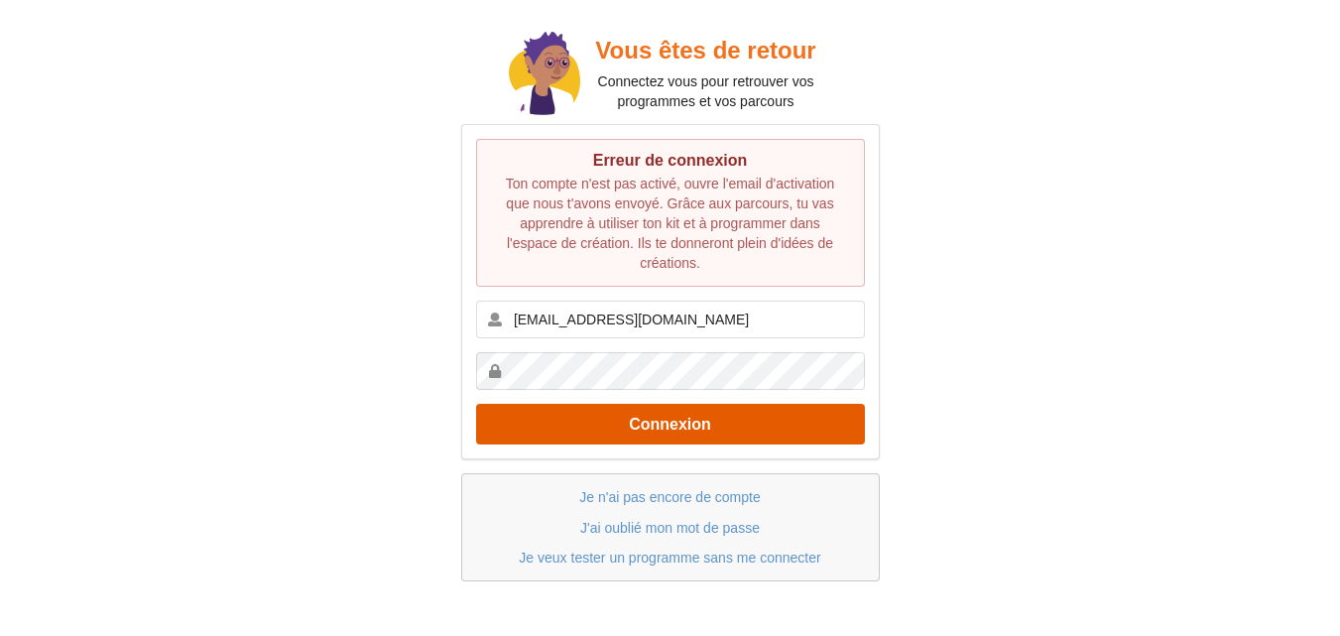
click at [653, 424] on button "Connexion" at bounding box center [670, 424] width 389 height 41
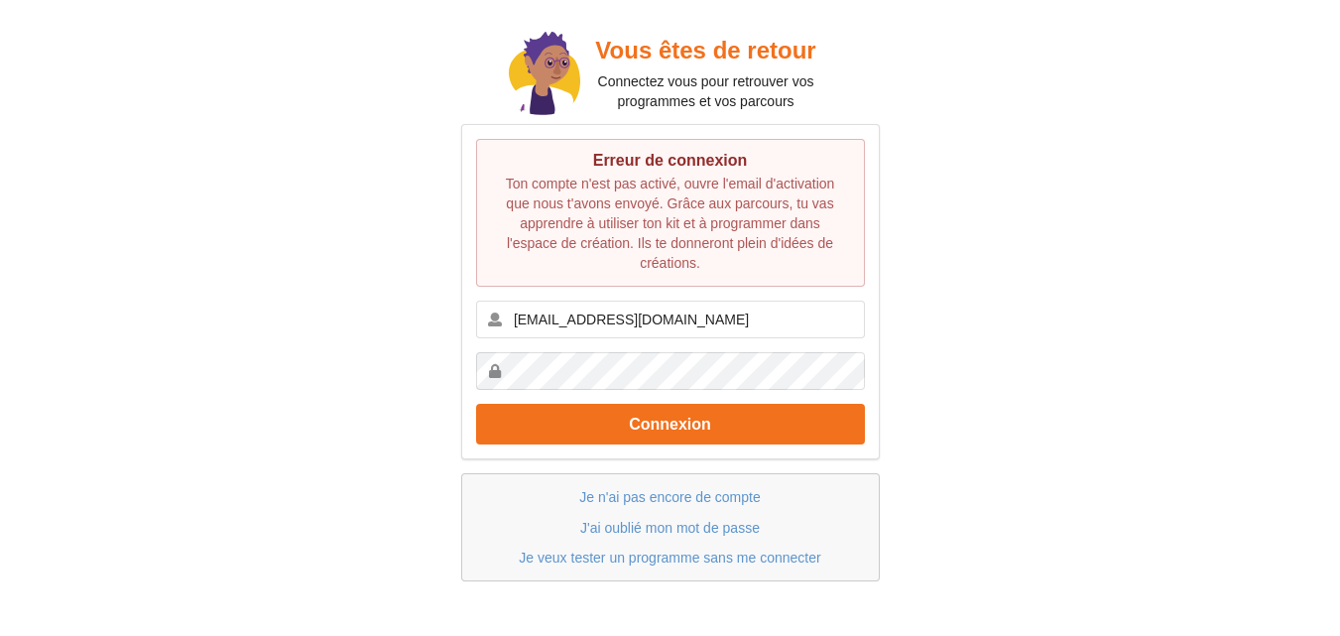
click at [666, 516] on div "Je n'ai pas encore de compte J'ai oublié mon mot de passe Je veux tester un pro…" at bounding box center [670, 527] width 419 height 108
click at [665, 519] on p "J'ai oublié mon mot de passe" at bounding box center [670, 528] width 377 height 20
click at [663, 521] on link "J'ai oublié mon mot de passe" at bounding box center [670, 528] width 180 height 16
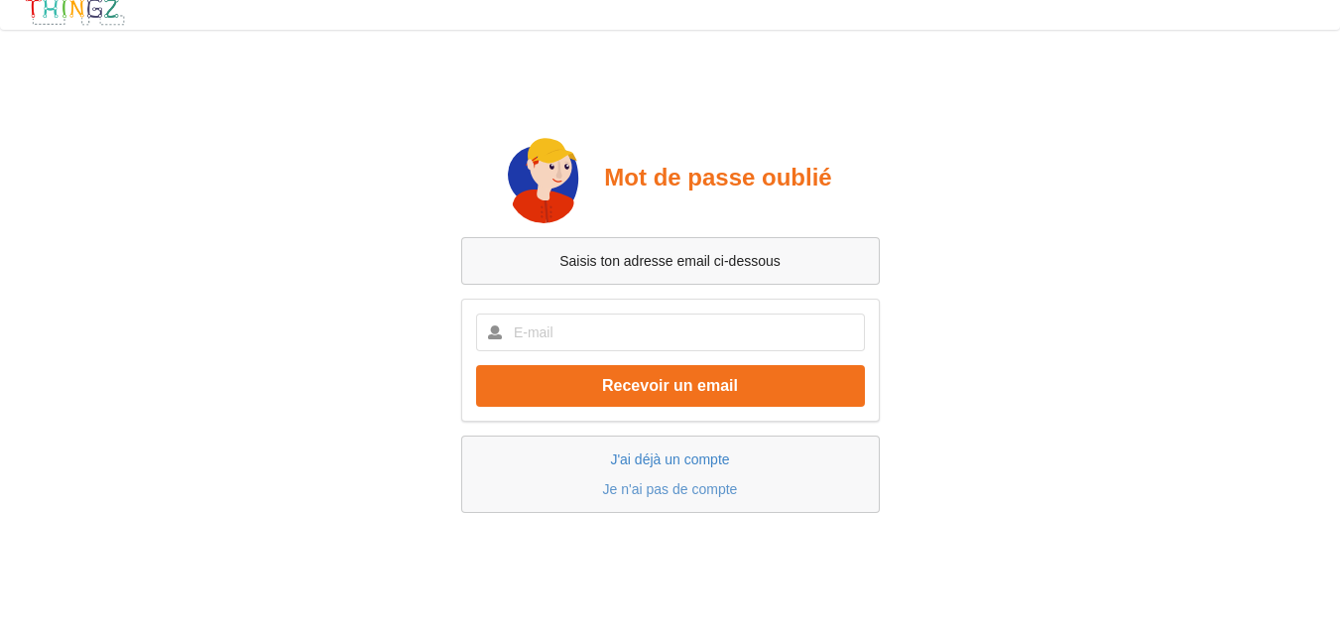
click at [650, 453] on link "J'ai déjà un compte" at bounding box center [669, 459] width 119 height 16
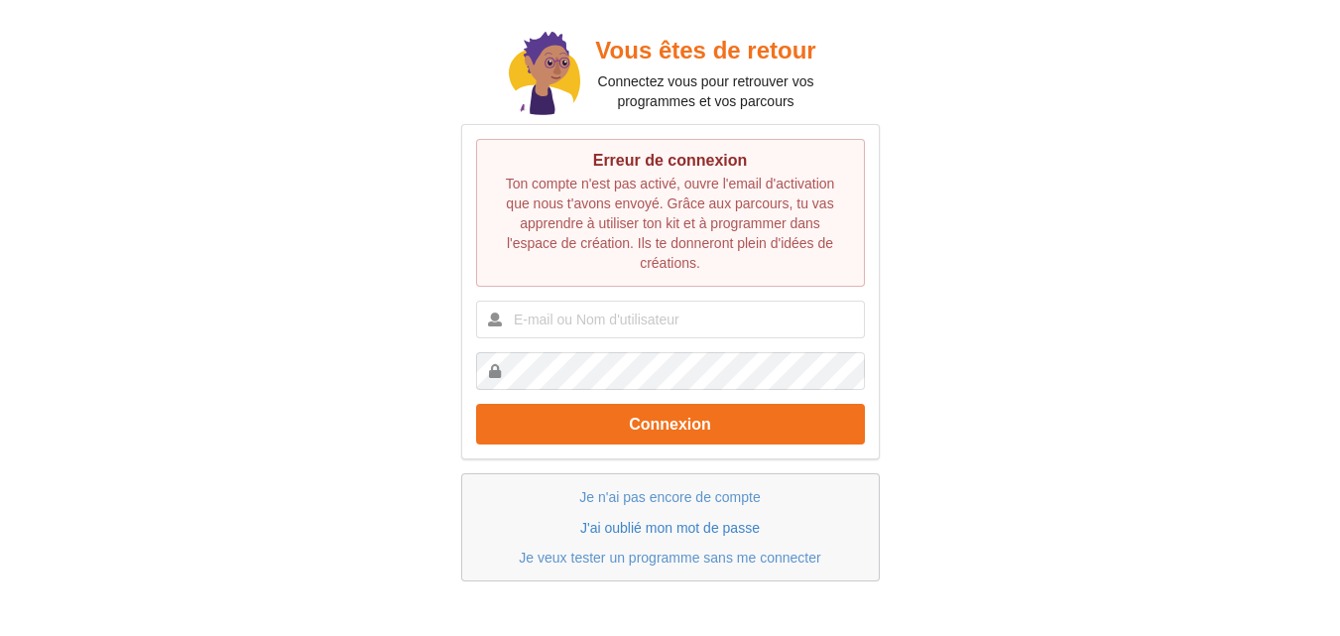
click at [641, 526] on link "J'ai oublié mon mot de passe" at bounding box center [670, 528] width 180 height 16
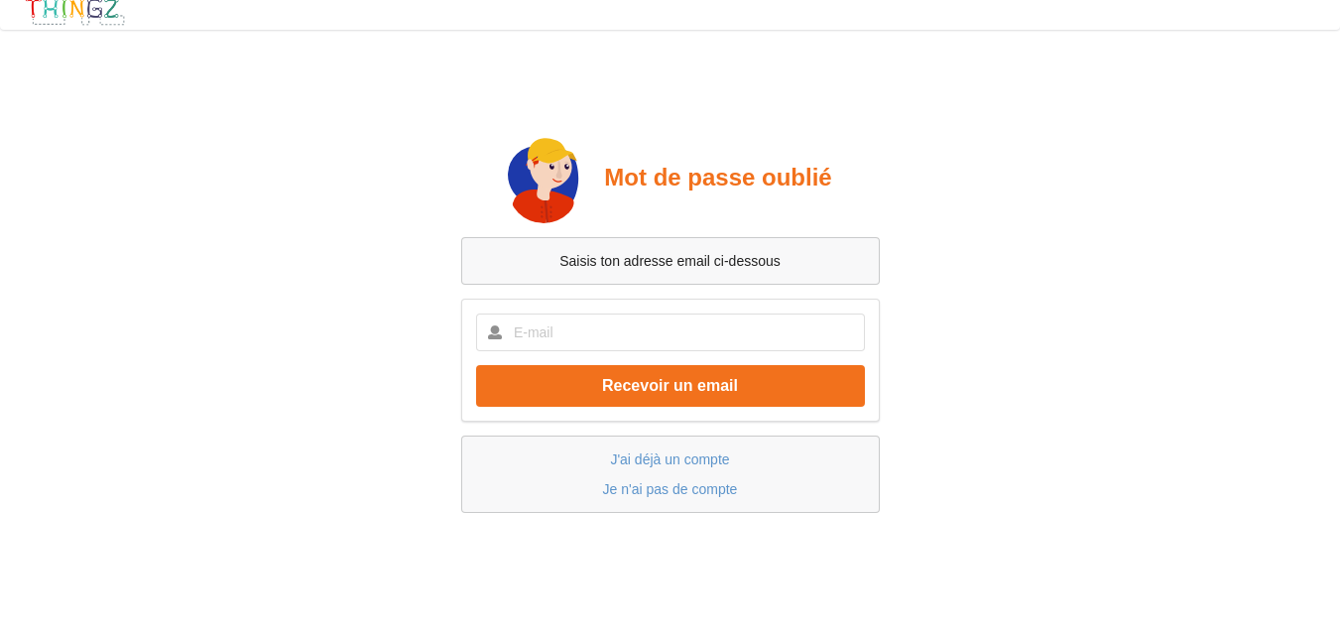
scroll to position [14, 0]
click at [657, 332] on input "text" at bounding box center [670, 332] width 389 height 38
type input "[EMAIL_ADDRESS][DOMAIN_NAME]"
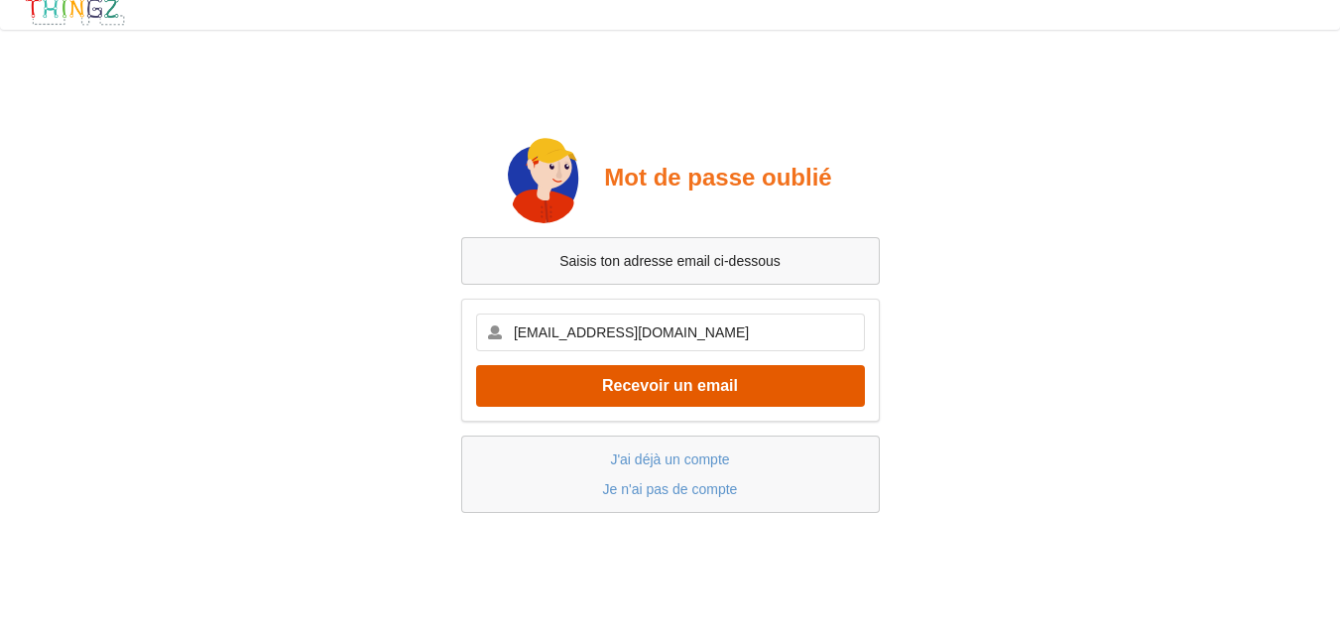
click at [633, 392] on button "Recevoir un email" at bounding box center [670, 385] width 389 height 41
